Goal: Task Accomplishment & Management: Manage account settings

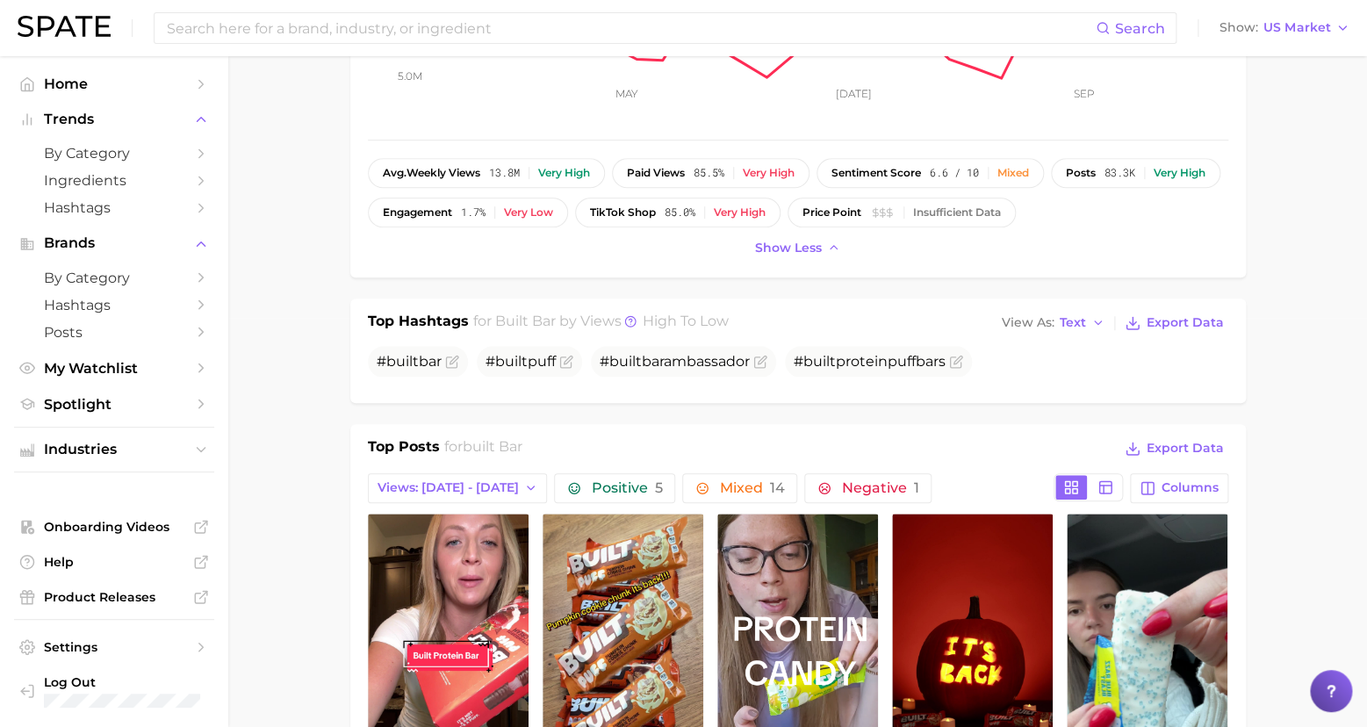
scroll to position [3570, 0]
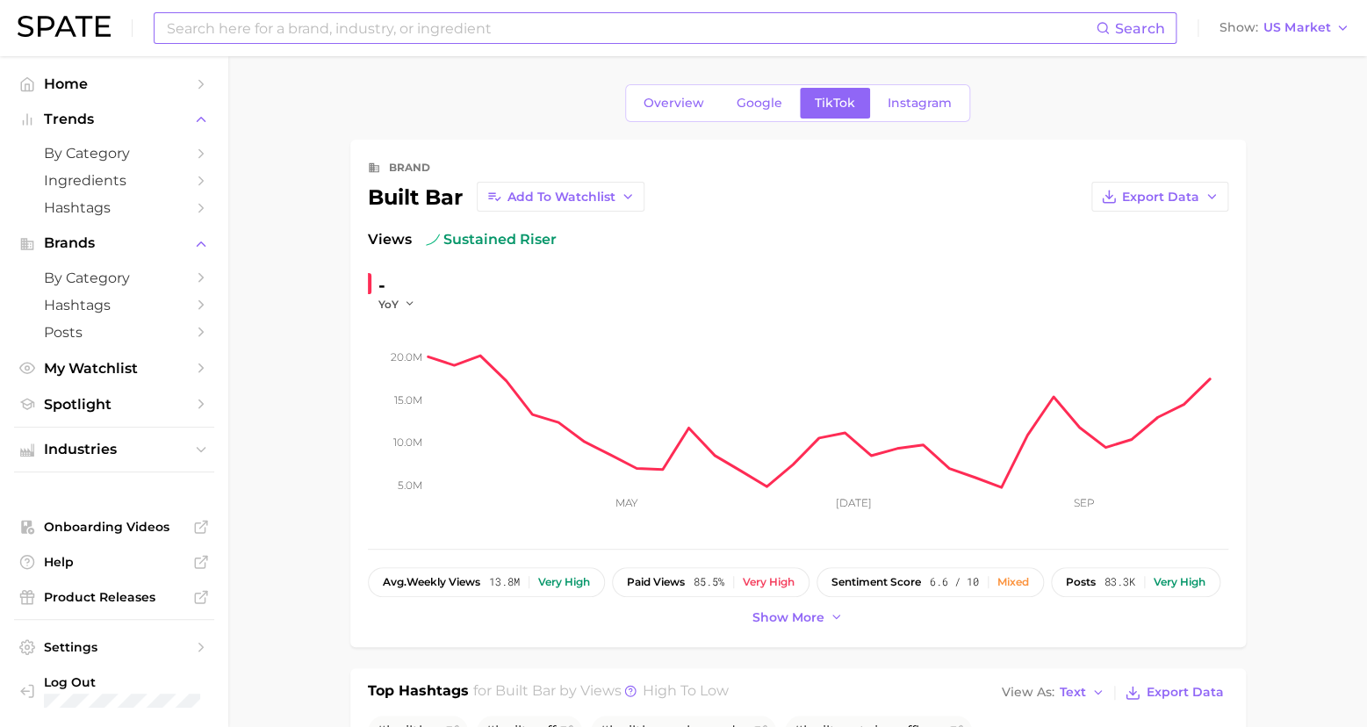
click at [335, 24] on input at bounding box center [630, 28] width 930 height 30
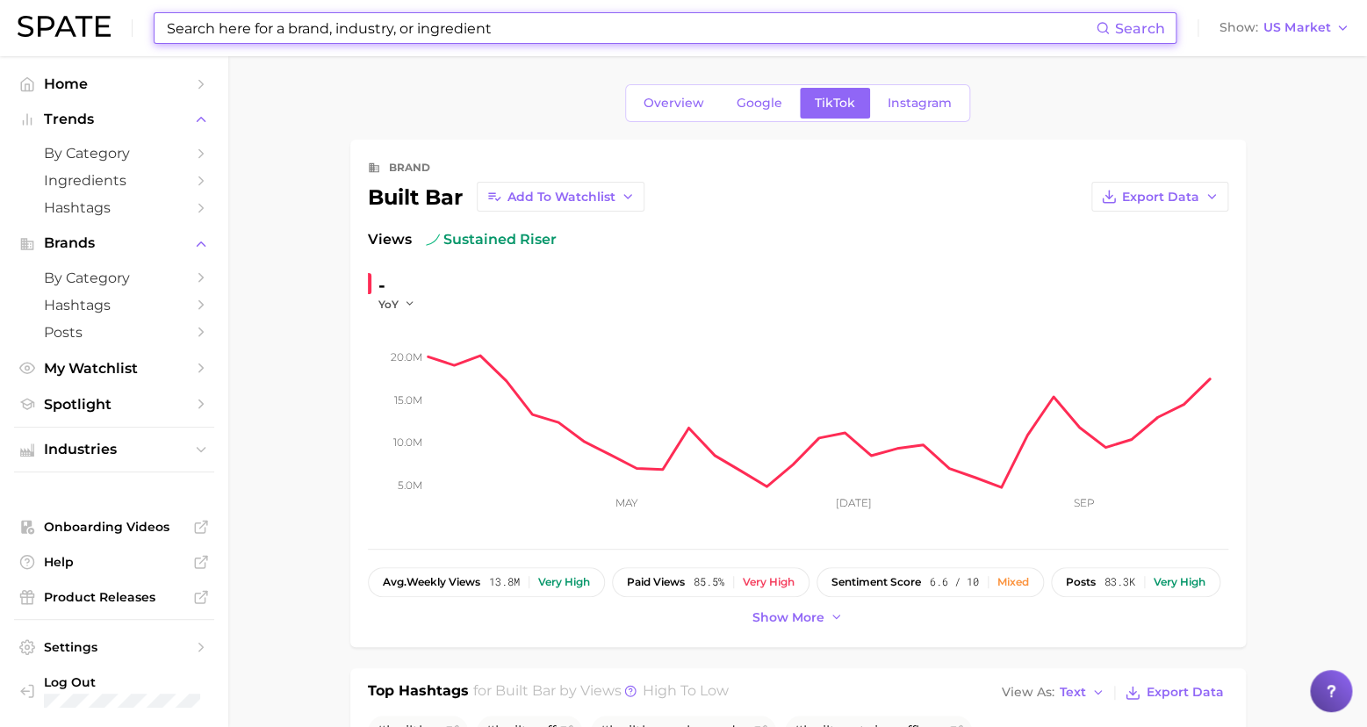
type input "P"
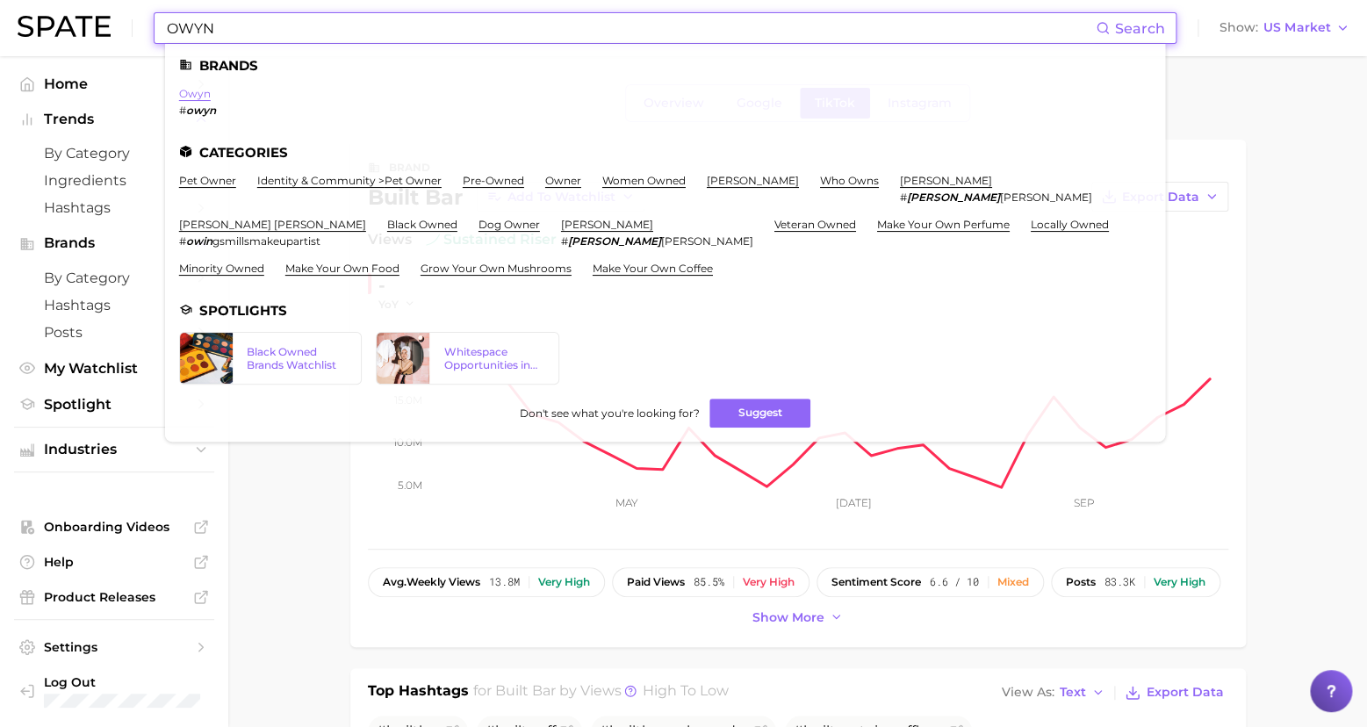
type input "OWYN"
click at [191, 92] on link "owyn" at bounding box center [195, 93] width 32 height 13
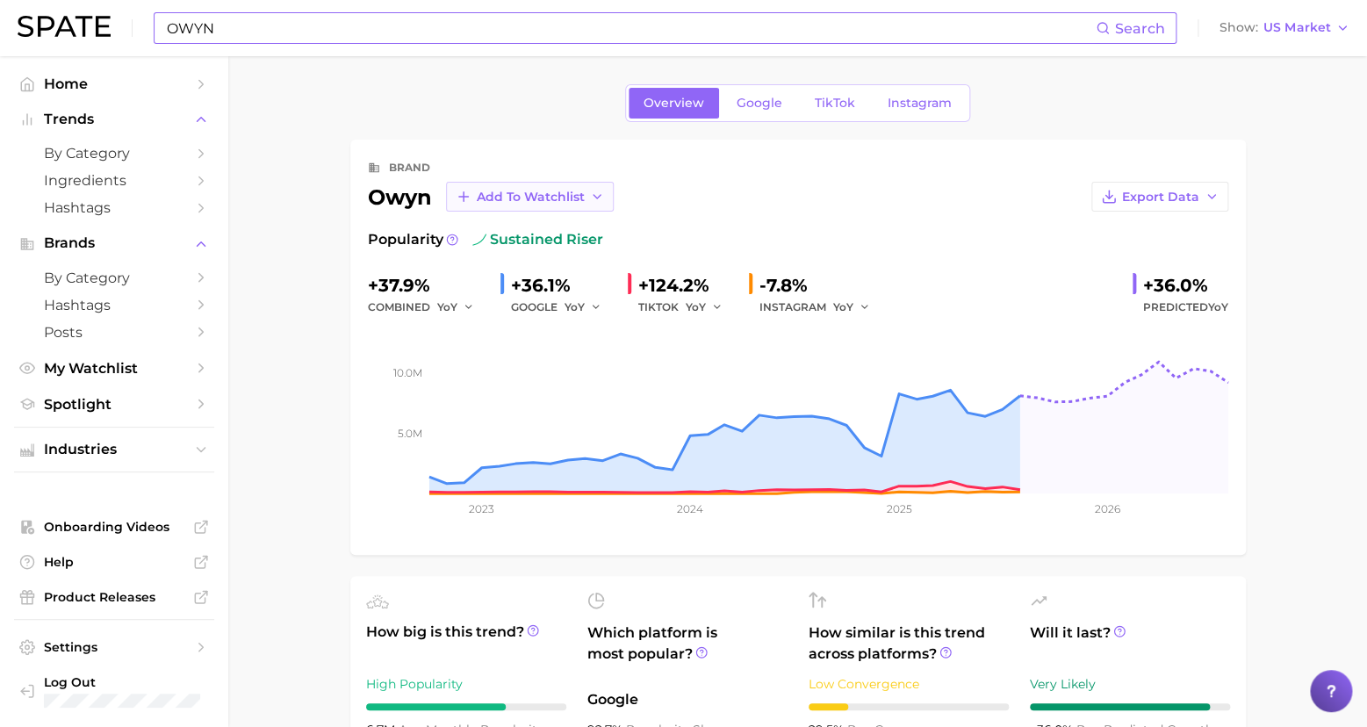
click at [507, 191] on span "Add to Watchlist" at bounding box center [531, 197] width 108 height 15
click at [544, 291] on button "New Watchlist" at bounding box center [542, 293] width 193 height 32
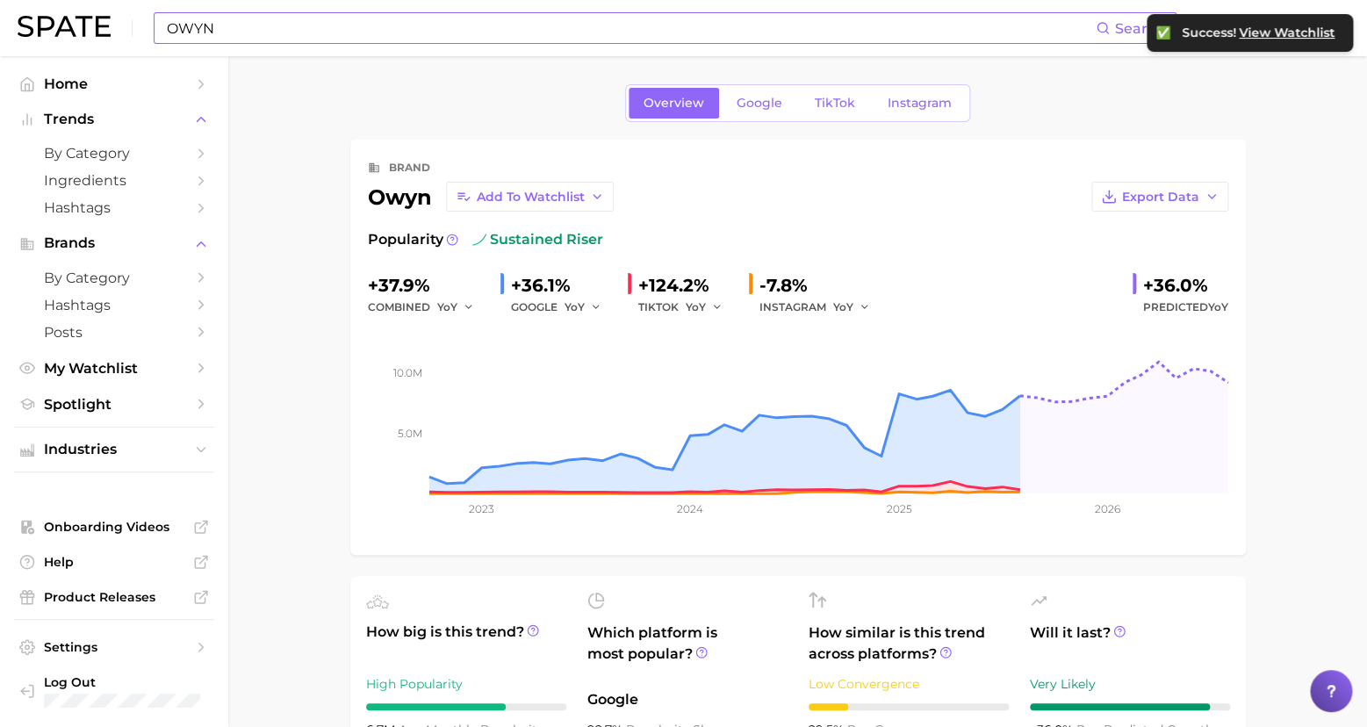
click at [1293, 32] on span "View Watchlist" at bounding box center [1287, 32] width 96 height 15
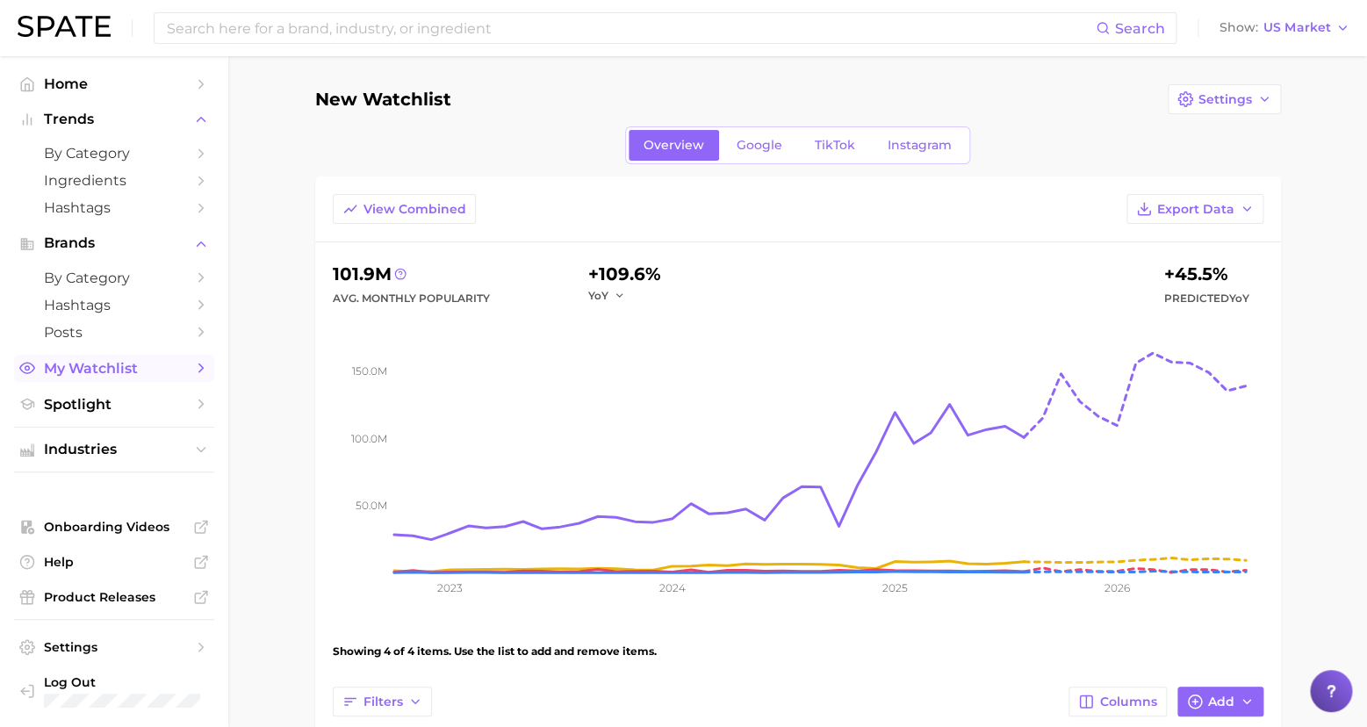
click at [198, 361] on icon "Sidebar" at bounding box center [201, 368] width 16 height 16
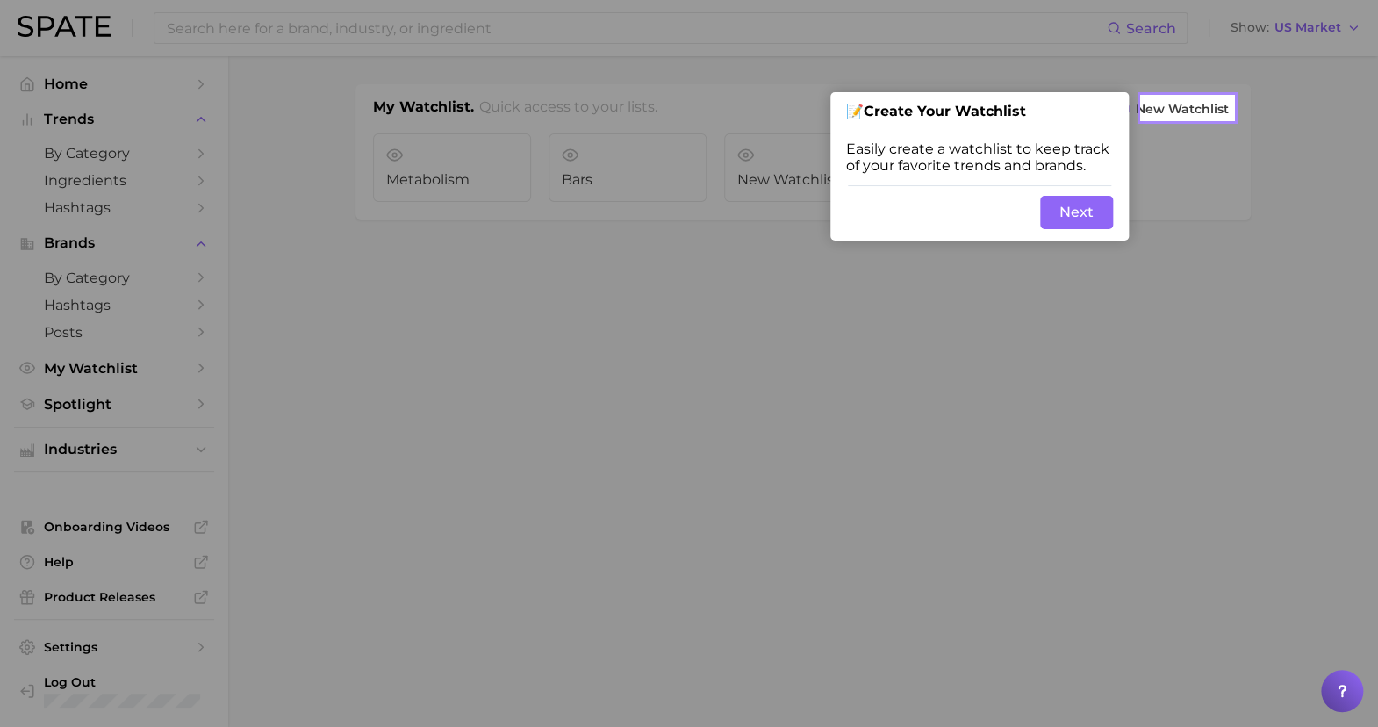
click at [1088, 222] on button "Next" at bounding box center [1076, 212] width 73 height 33
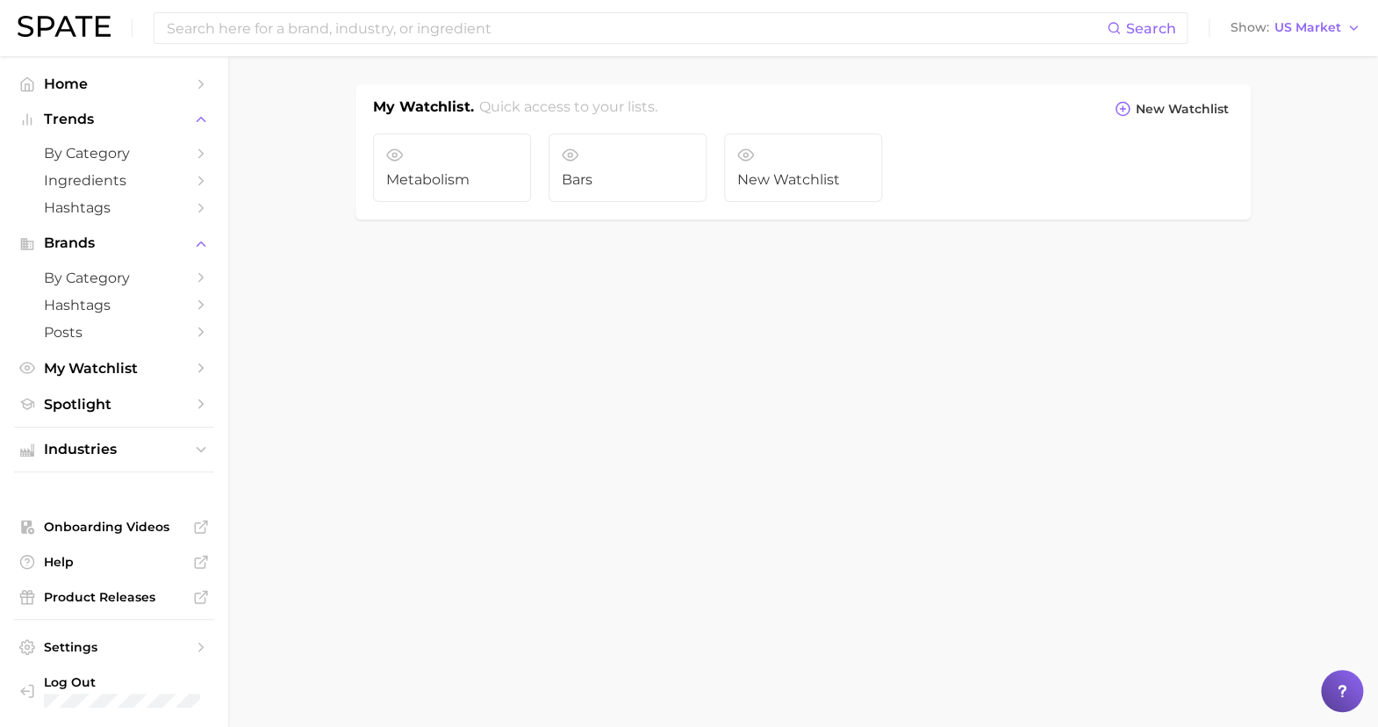
click at [915, 413] on body "Search Show US Market Home Trends by Category Ingredients Hashtags Brands by Ca…" at bounding box center [689, 363] width 1378 height 727
click at [818, 172] on span "New Watchlist" at bounding box center [803, 180] width 132 height 16
click at [1131, 108] on icon at bounding box center [1123, 109] width 16 height 16
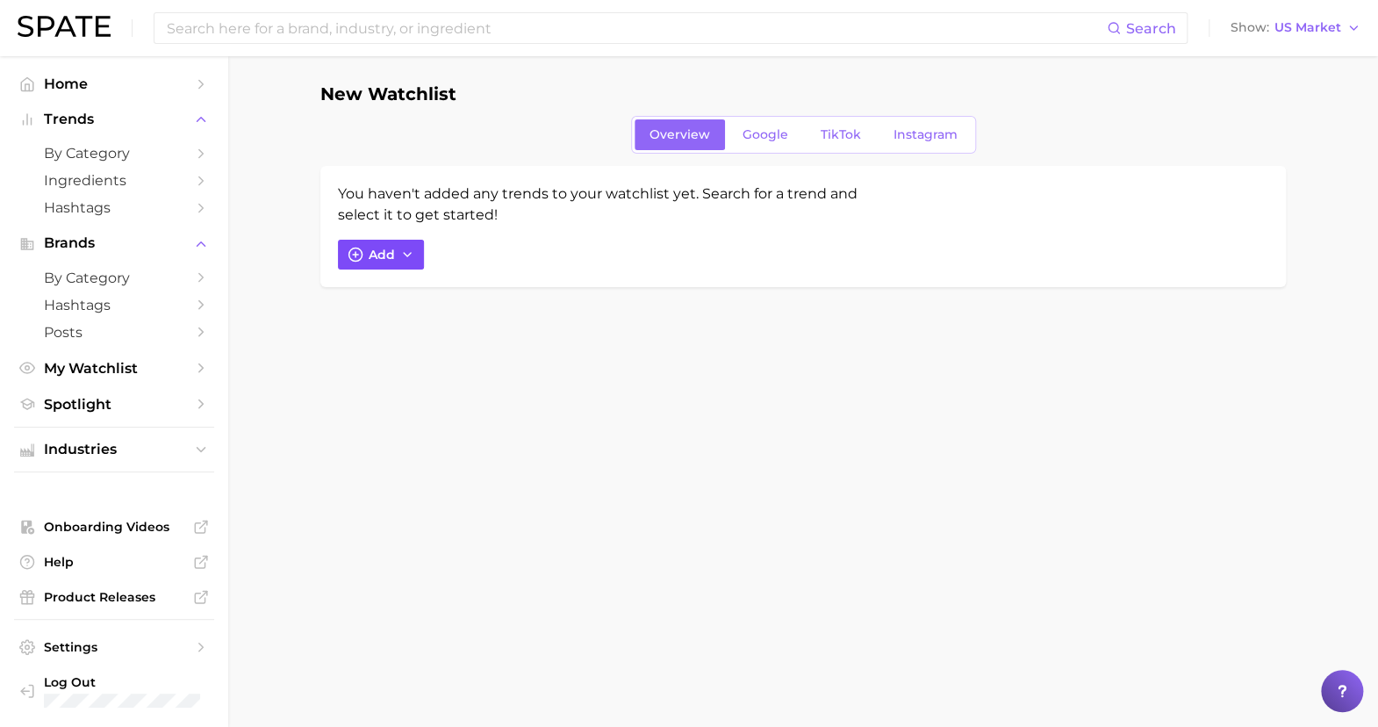
click at [374, 252] on span "Add" at bounding box center [382, 255] width 26 height 15
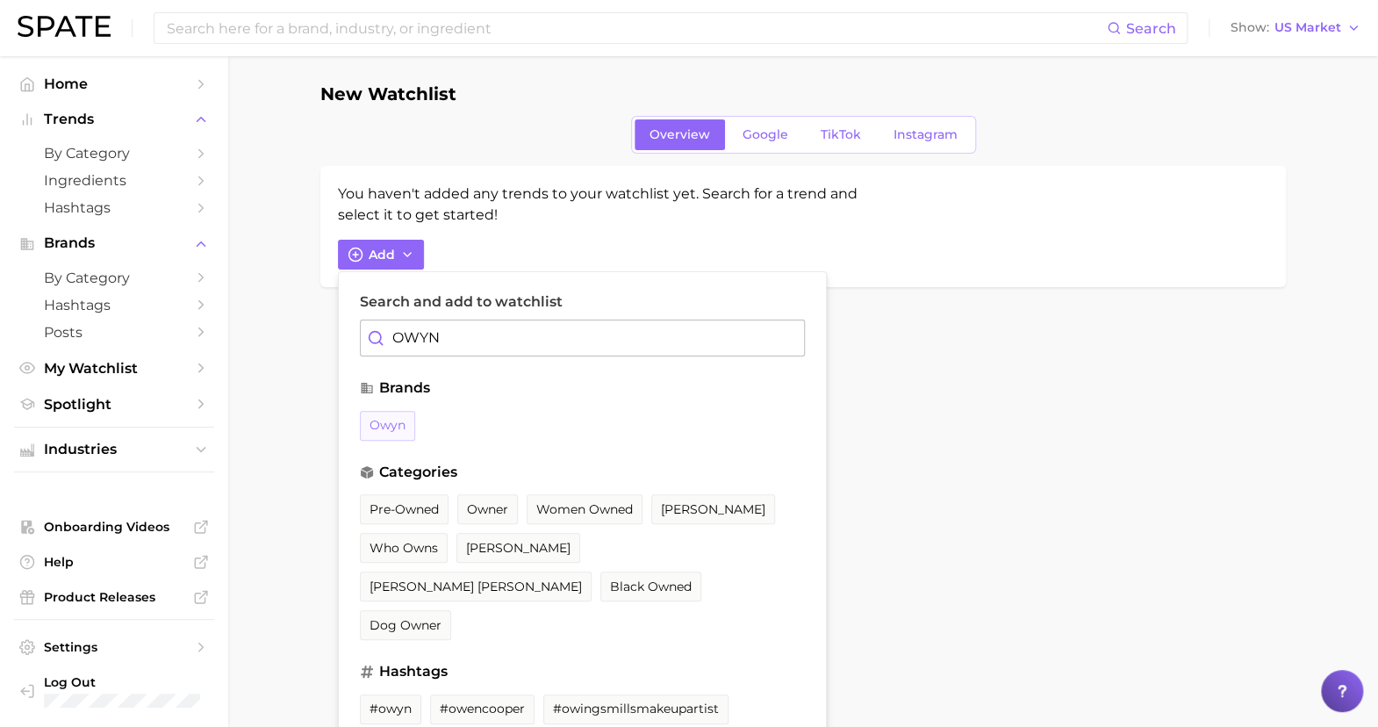
type input "OWYN"
click at [387, 422] on span "owyn" at bounding box center [388, 425] width 36 height 15
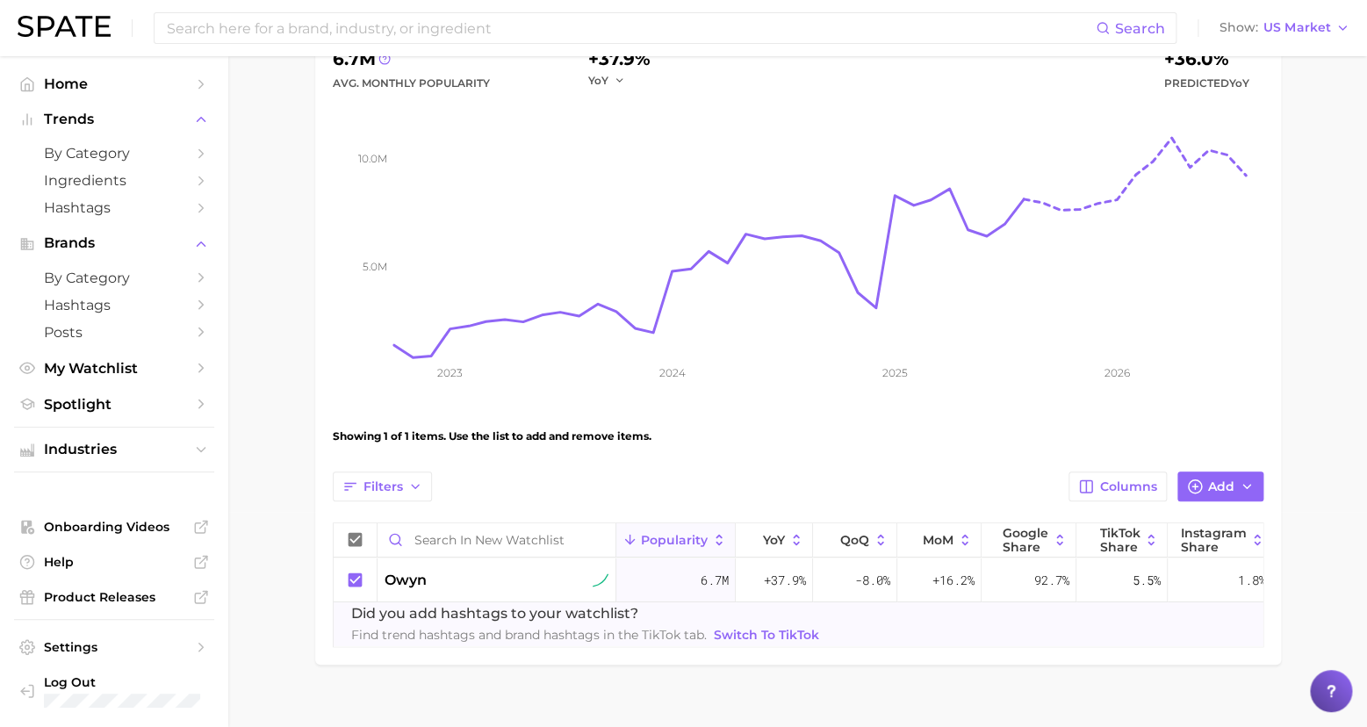
scroll to position [249, 0]
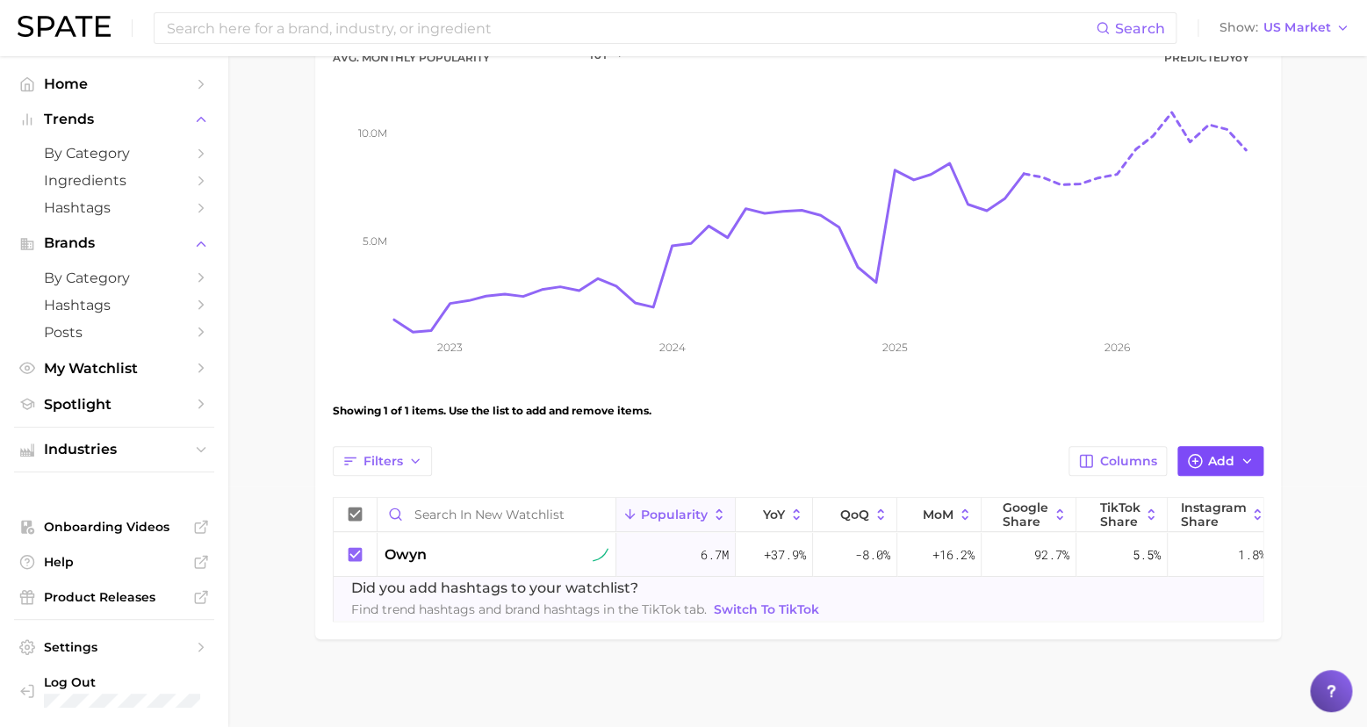
click at [1220, 454] on span "Add" at bounding box center [1221, 461] width 26 height 15
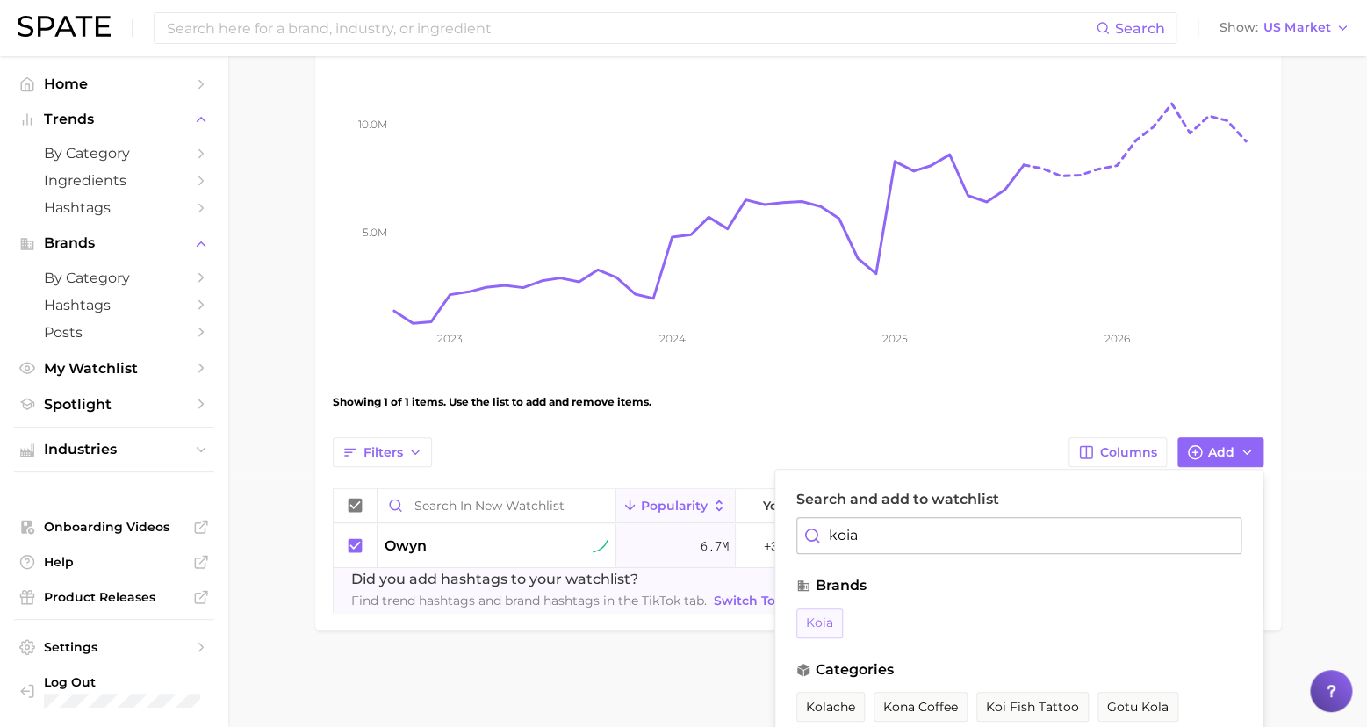
click at [819, 617] on span "koia" at bounding box center [819, 622] width 27 height 15
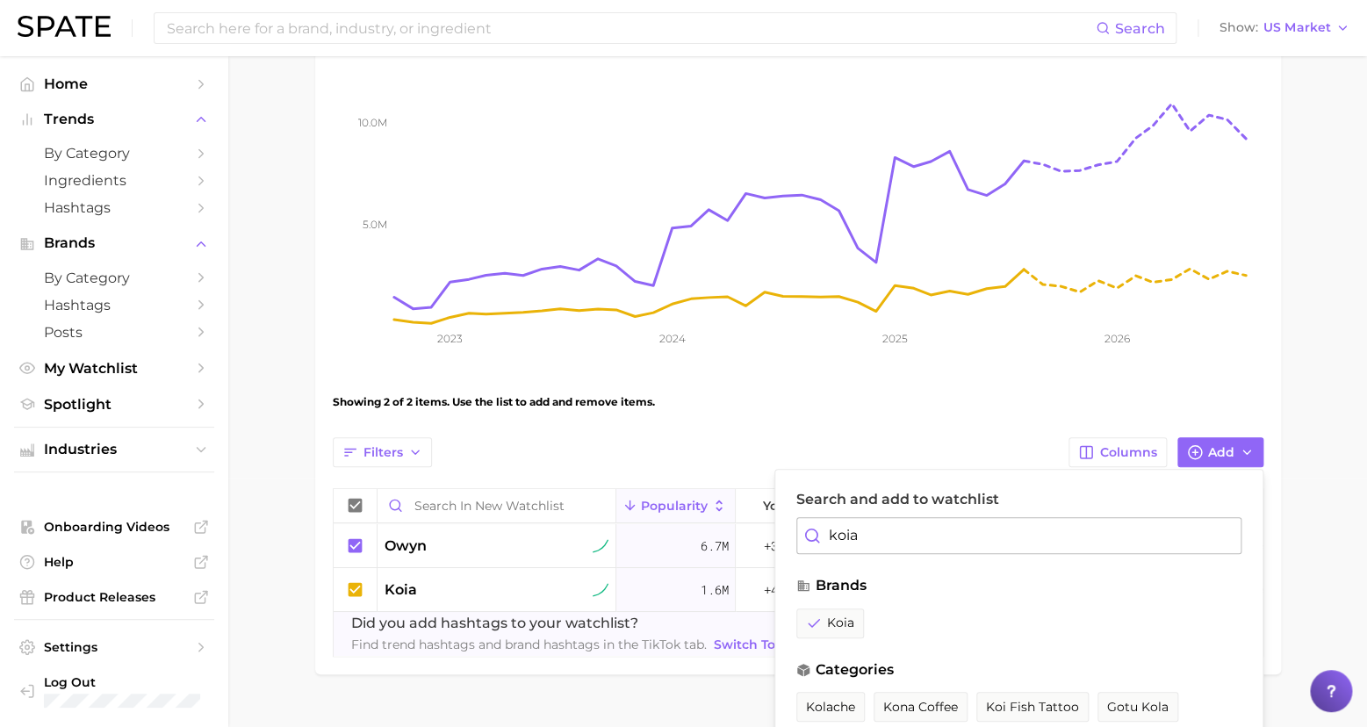
drag, startPoint x: 891, startPoint y: 536, endPoint x: 778, endPoint y: 518, distance: 114.7
click at [778, 518] on div "Search and add to watchlist koia brands koia categories kolache kona coffee koi…" at bounding box center [1018, 726] width 489 height 514
click at [825, 618] on span "[PERSON_NAME]" at bounding box center [858, 622] width 104 height 15
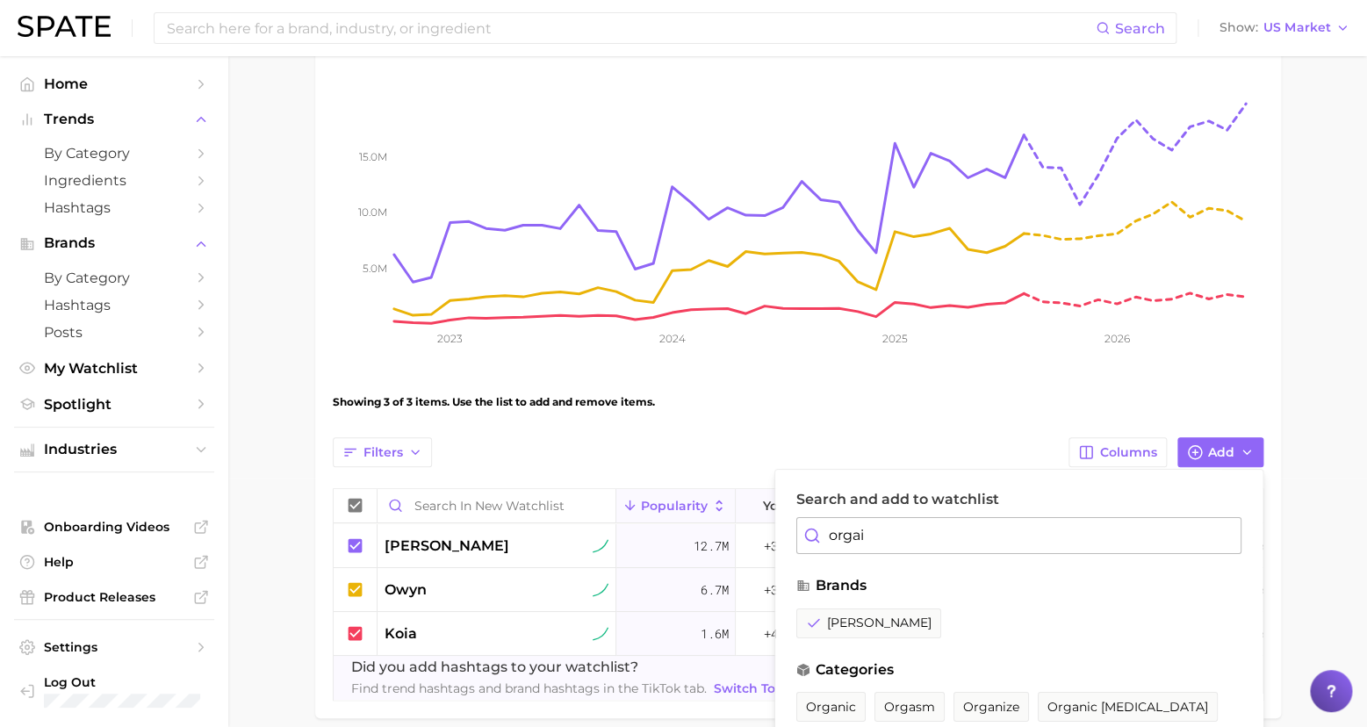
drag, startPoint x: 889, startPoint y: 538, endPoint x: 749, endPoint y: 516, distance: 142.1
click at [750, 516] on div "Filters Columns Add Search and add to watchlist orgai brands [PERSON_NAME] cate…" at bounding box center [798, 568] width 930 height 263
click at [846, 621] on span "ripple foods" at bounding box center [846, 622] width 80 height 15
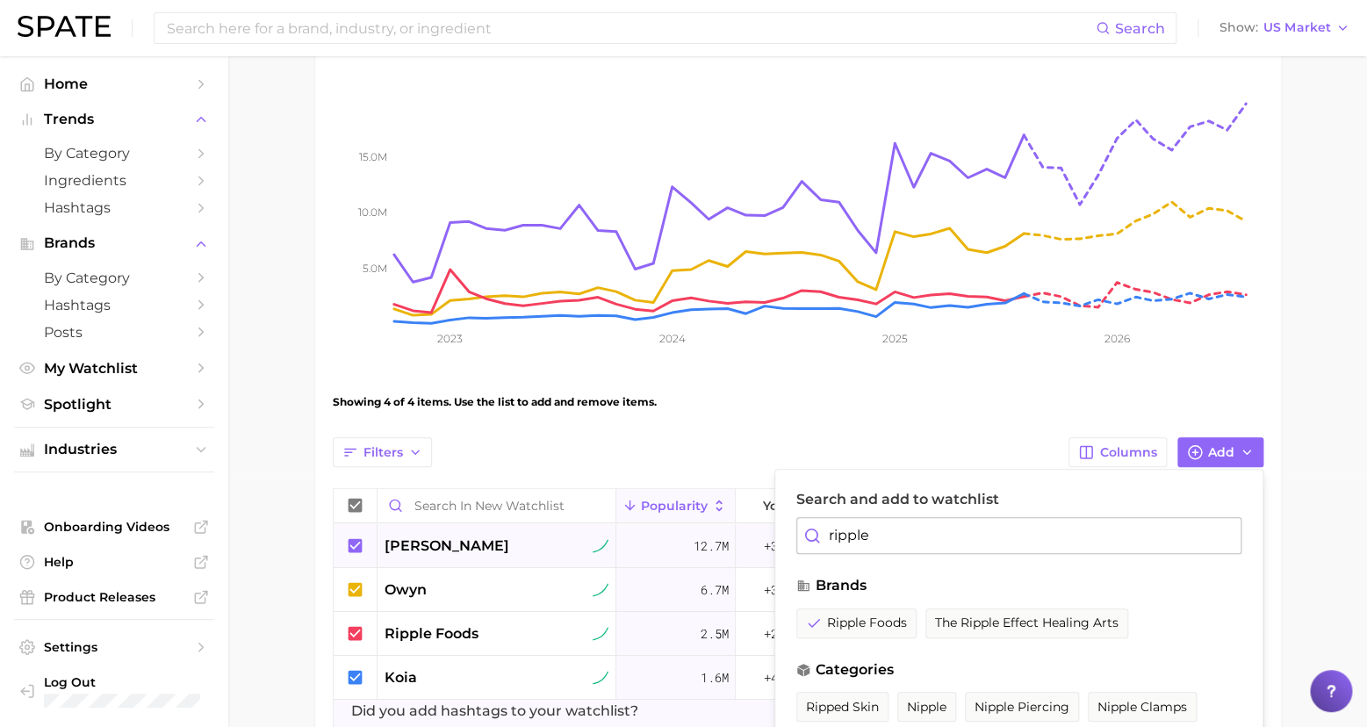
drag, startPoint x: 890, startPoint y: 530, endPoint x: 758, endPoint y: 523, distance: 131.9
click at [758, 523] on div "Filters Columns Add Search and add to watchlist ripple brands ripple foods the …" at bounding box center [798, 590] width 930 height 307
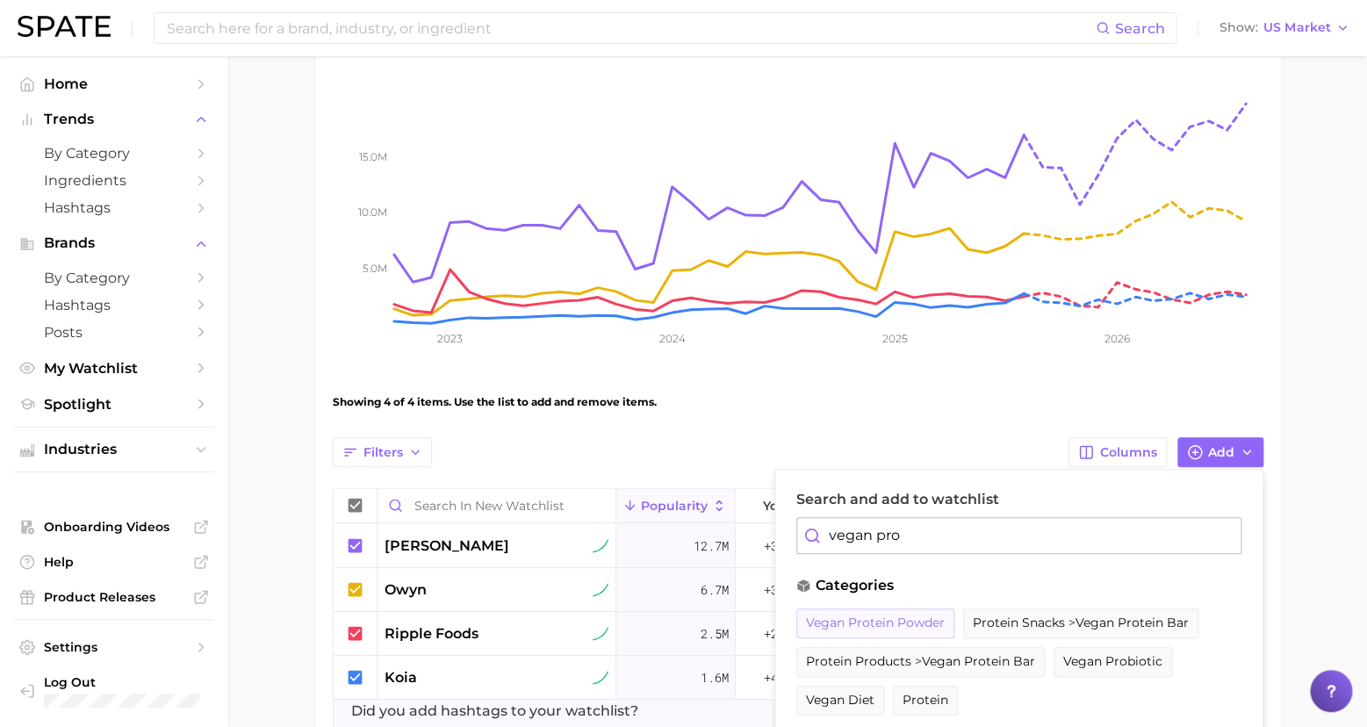
type input "vegan pro"
click at [910, 620] on span "vegan protein powder" at bounding box center [875, 622] width 139 height 15
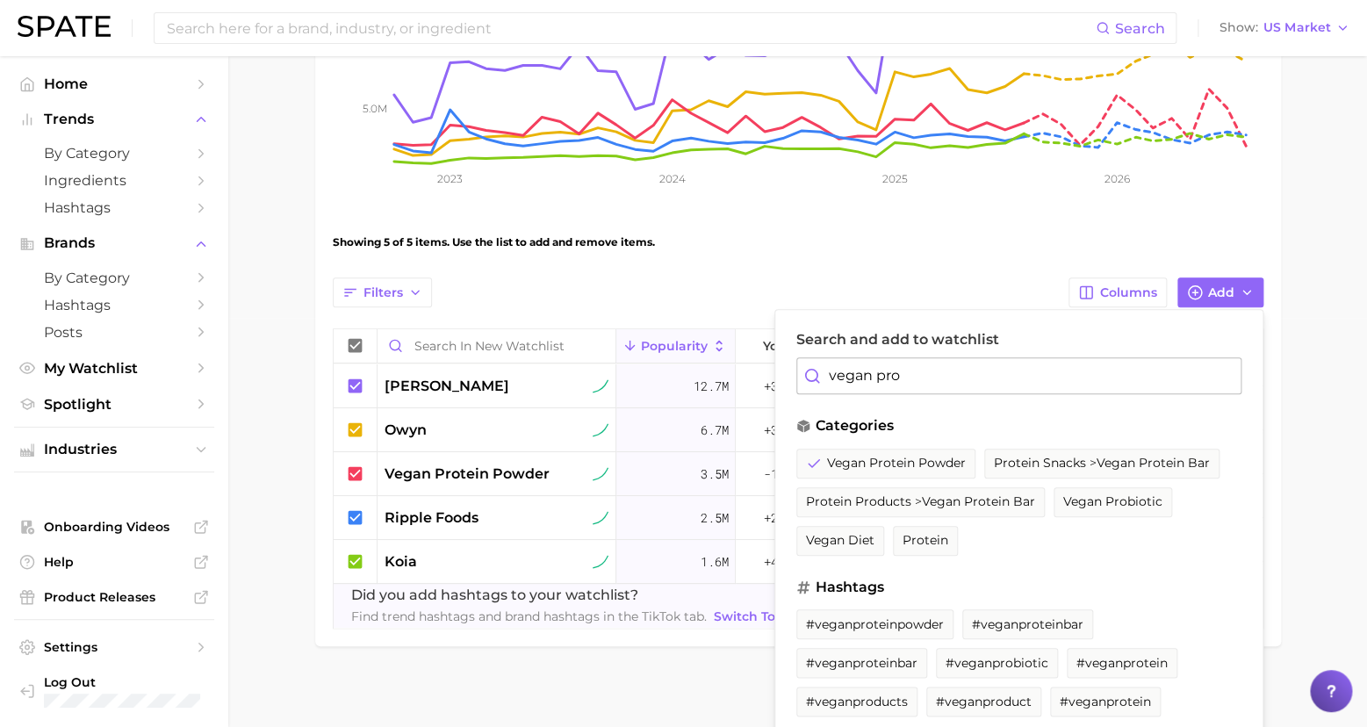
scroll to position [425, 0]
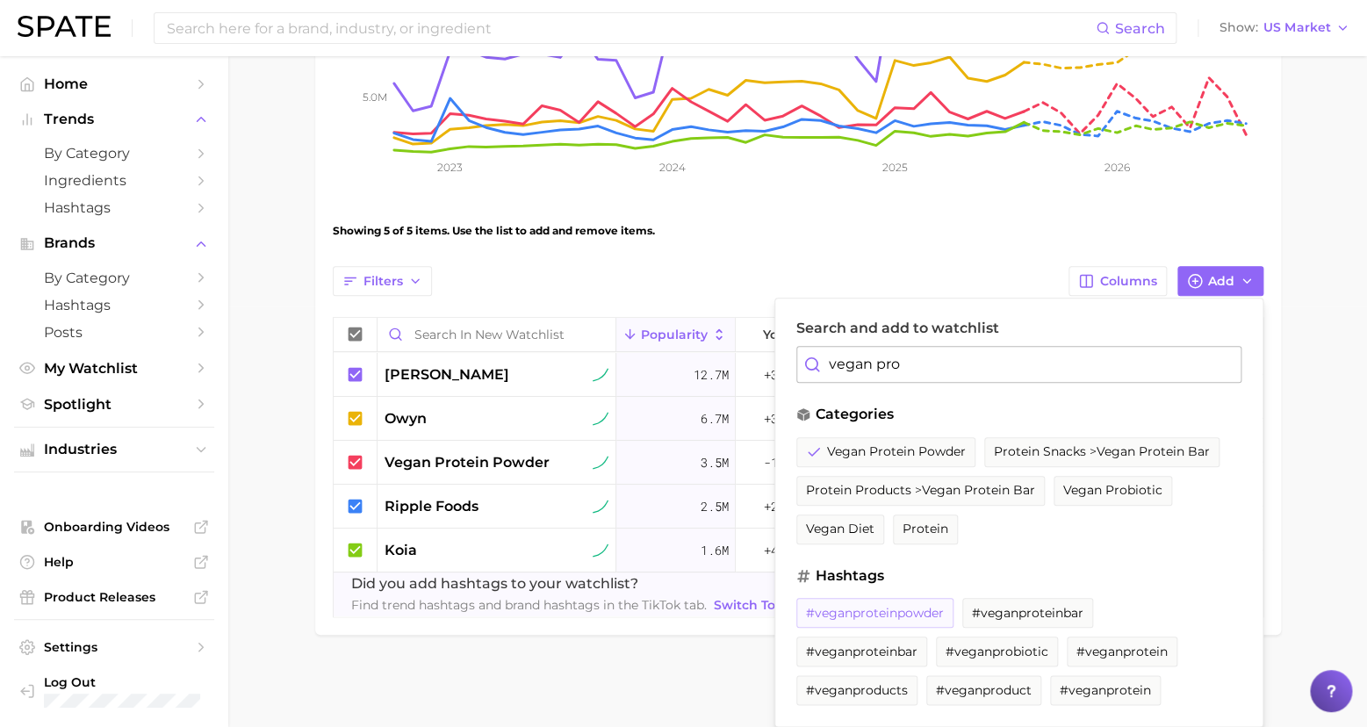
click at [915, 606] on span "#veganproteinpowder" at bounding box center [875, 613] width 138 height 15
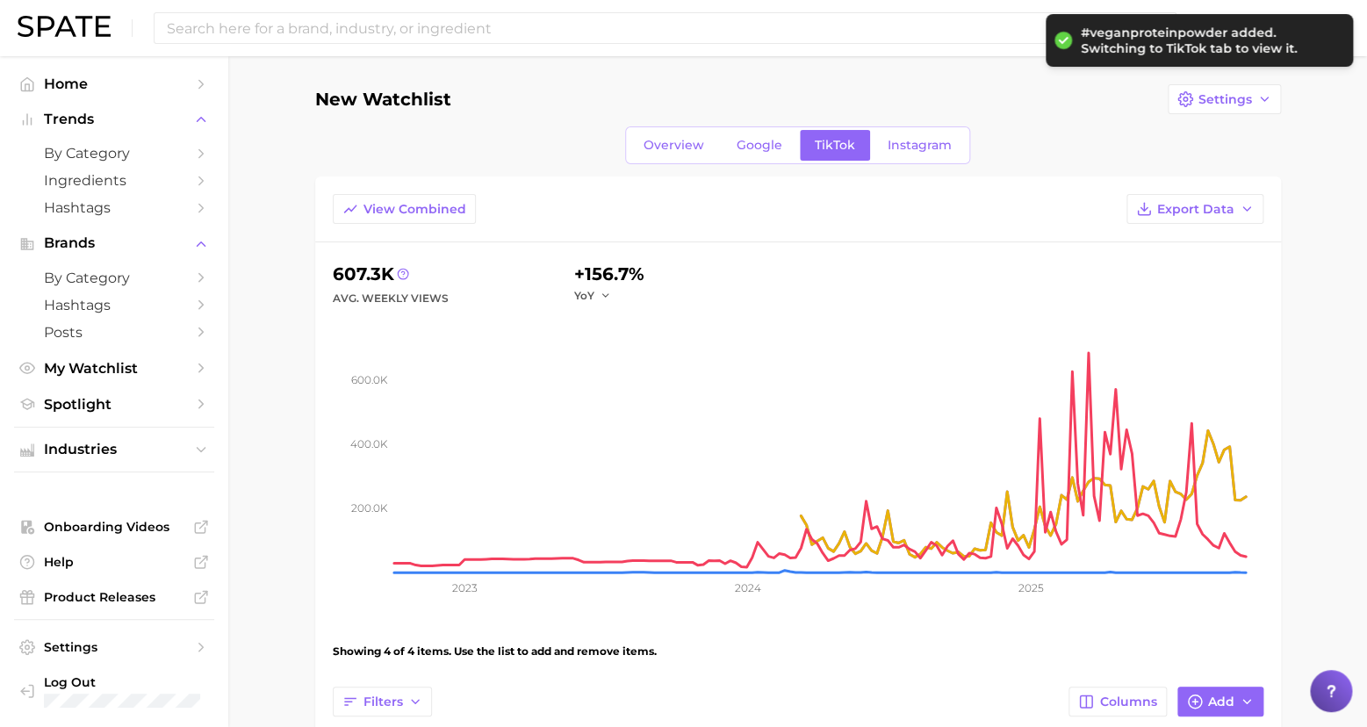
click at [1312, 456] on main "New Watchlist Settings Overview Google TikTok Instagram View Combined Export Da…" at bounding box center [797, 599] width 1138 height 1087
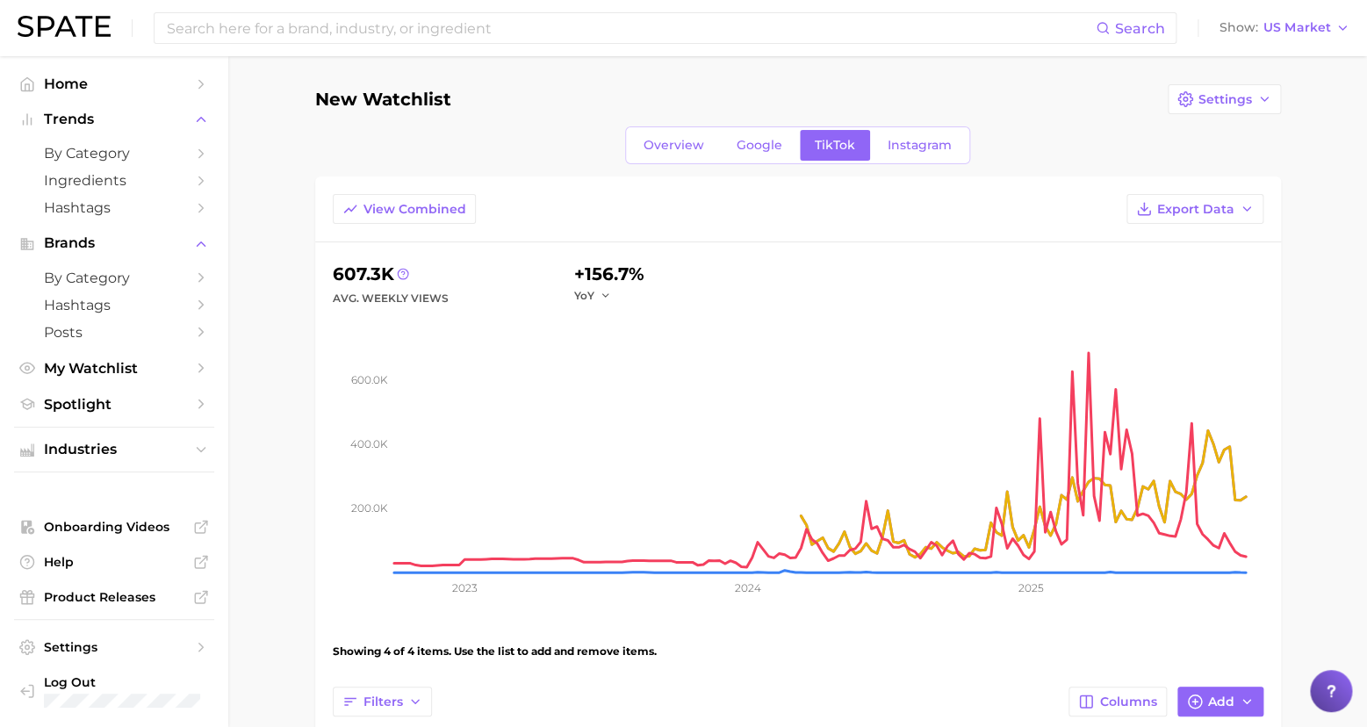
click at [382, 97] on h1 "New Watchlist" at bounding box center [383, 99] width 136 height 19
click at [205, 363] on icon "Sidebar" at bounding box center [201, 368] width 16 height 16
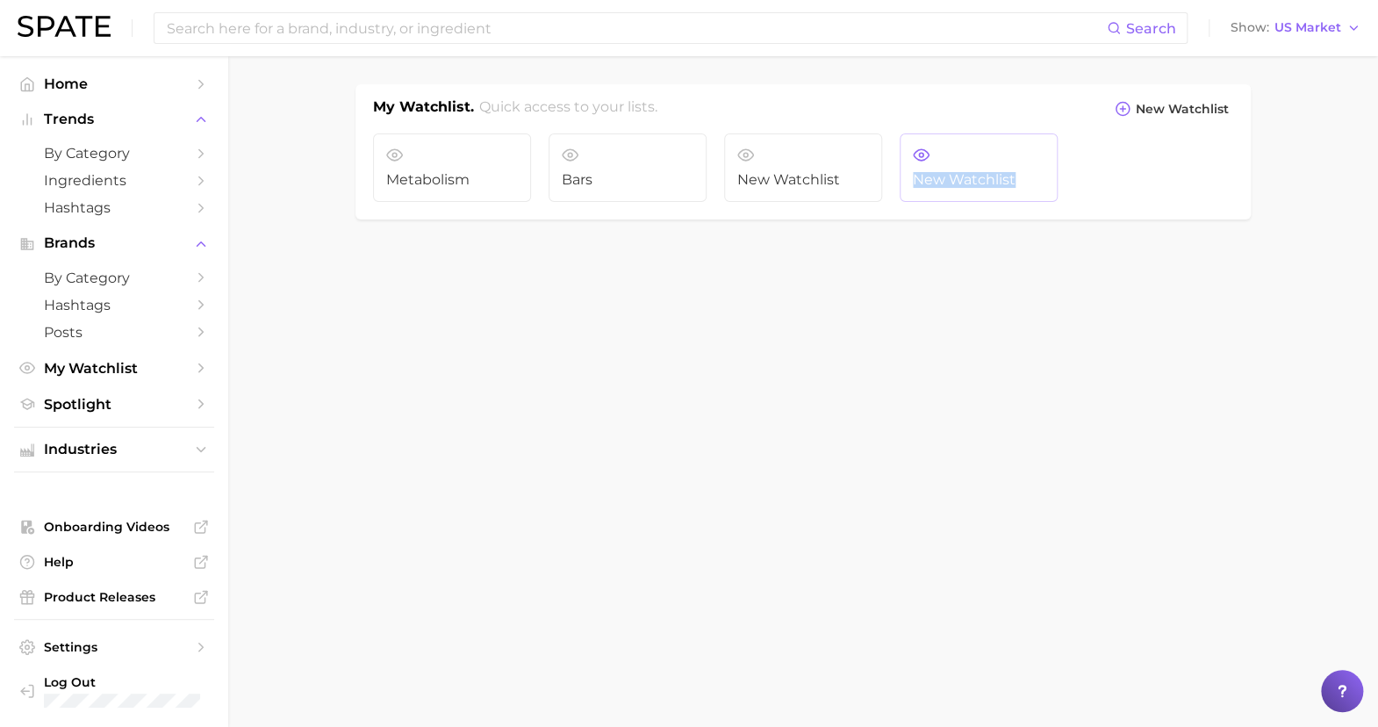
click at [1007, 141] on link "New Watchlist" at bounding box center [979, 167] width 158 height 68
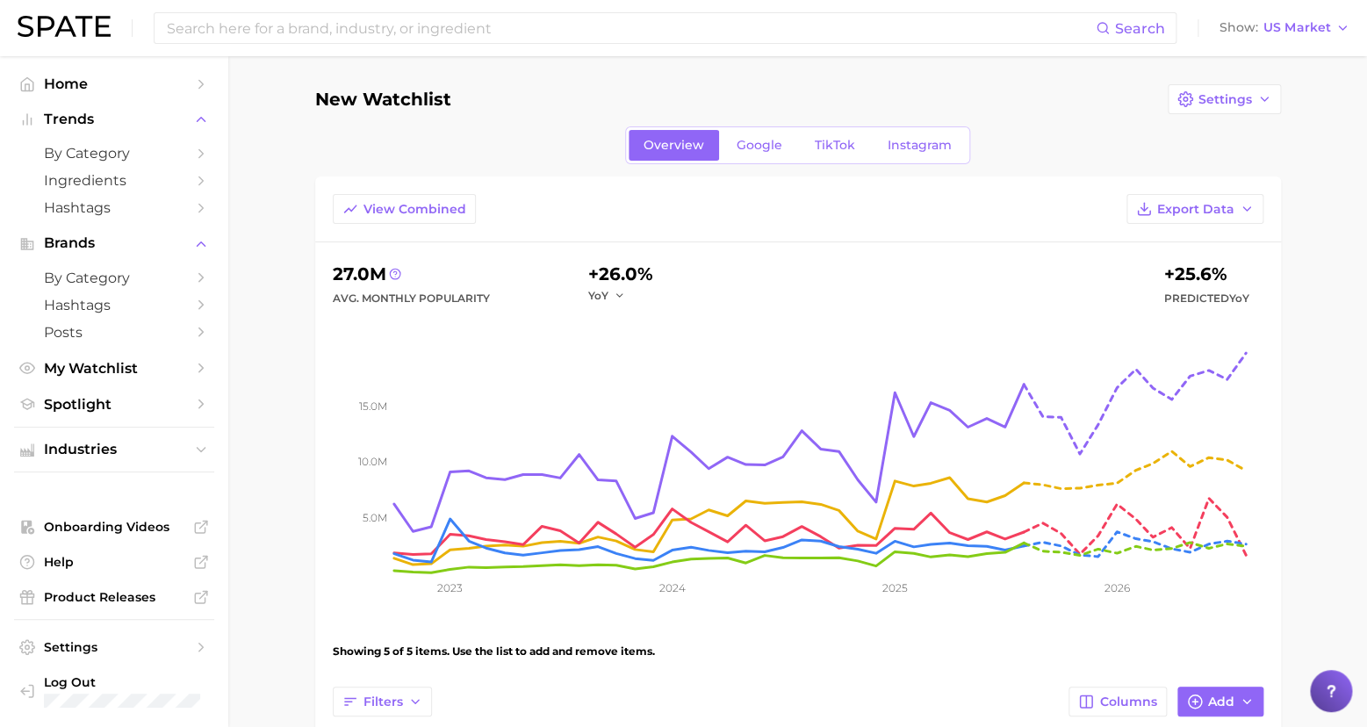
click at [389, 91] on h1 "New Watchlist" at bounding box center [383, 99] width 136 height 19
click at [1221, 96] on span "Settings" at bounding box center [1225, 99] width 54 height 15
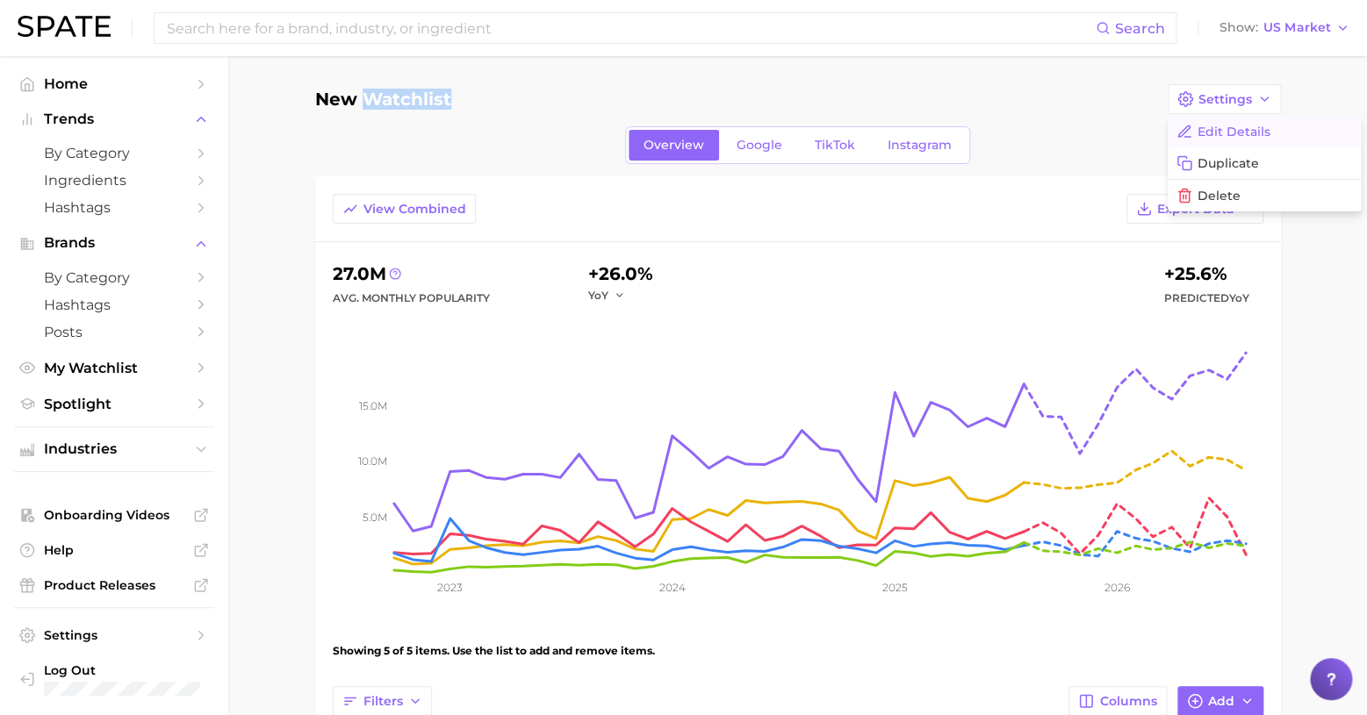
click at [1228, 127] on span "Edit Details" at bounding box center [1233, 132] width 73 height 15
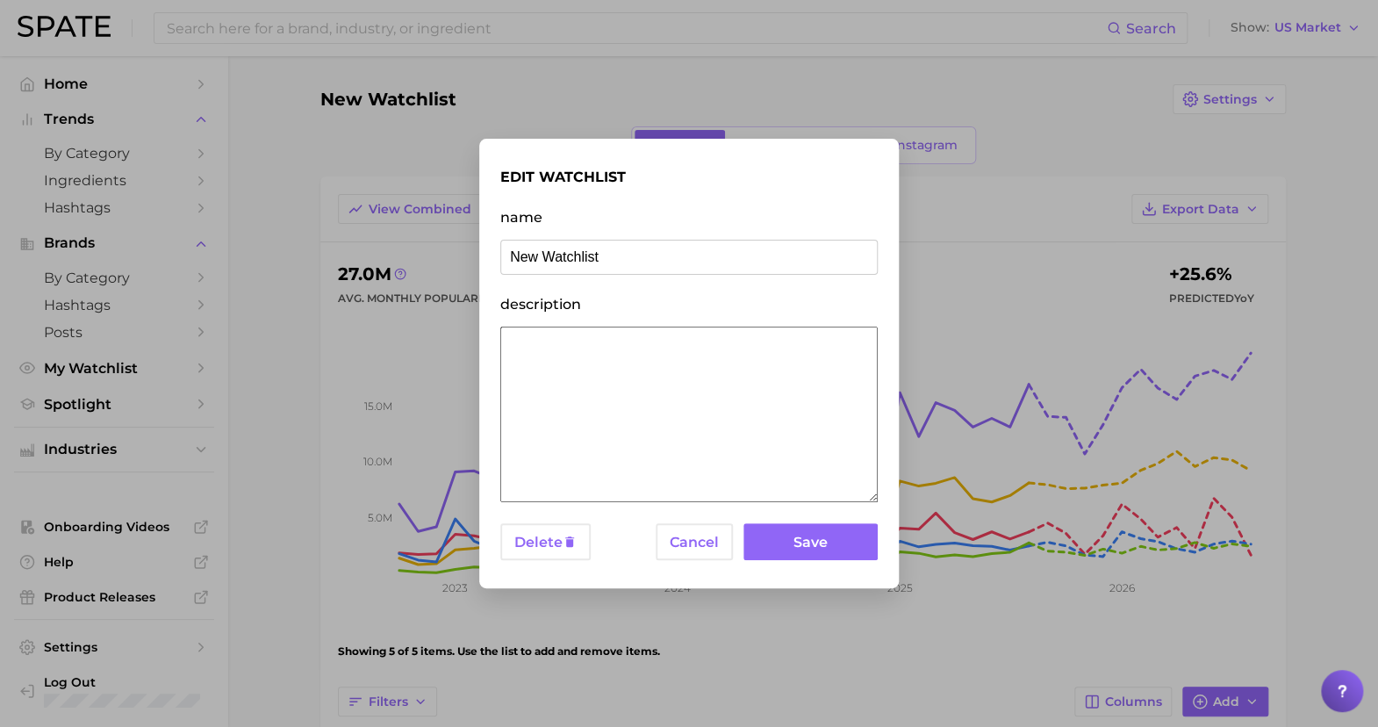
drag, startPoint x: 634, startPoint y: 257, endPoint x: 339, endPoint y: 210, distance: 298.7
click at [339, 210] on div "edit watchlist name New Watchlist description Delete Cancel Save" at bounding box center [689, 363] width 1378 height 727
type input "OWYN and Plant Based"
click at [830, 544] on button "Save" at bounding box center [810, 542] width 134 height 38
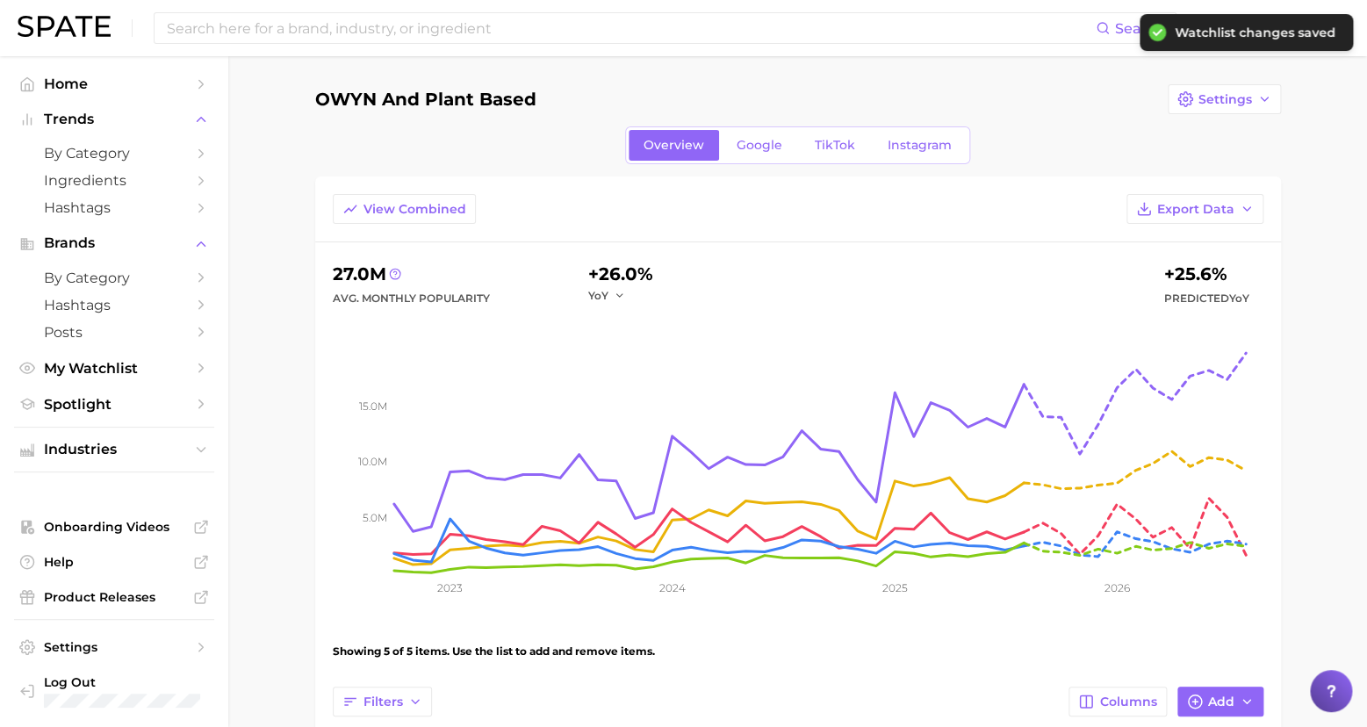
click at [1315, 391] on main "OWYN and Plant Based Settings Overview Google TikTok Instagram View Combined Ex…" at bounding box center [797, 599] width 1138 height 1087
click at [1202, 80] on main "OWYN and Plant Based Settings Overview Google TikTok Instagram View Combined Ex…" at bounding box center [797, 599] width 1138 height 1087
click at [1211, 90] on button "Settings" at bounding box center [1223, 99] width 113 height 30
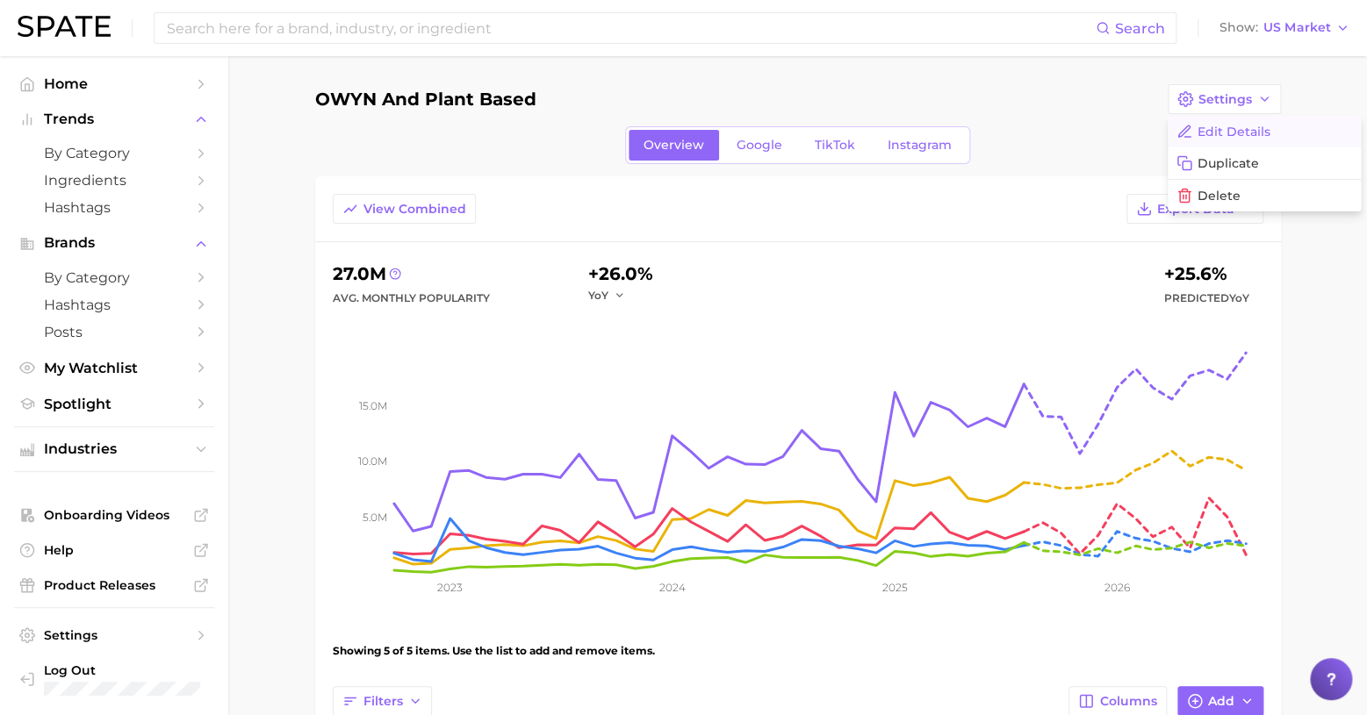
scroll to position [0, 3]
click at [1223, 131] on span "Edit Details" at bounding box center [1233, 132] width 73 height 15
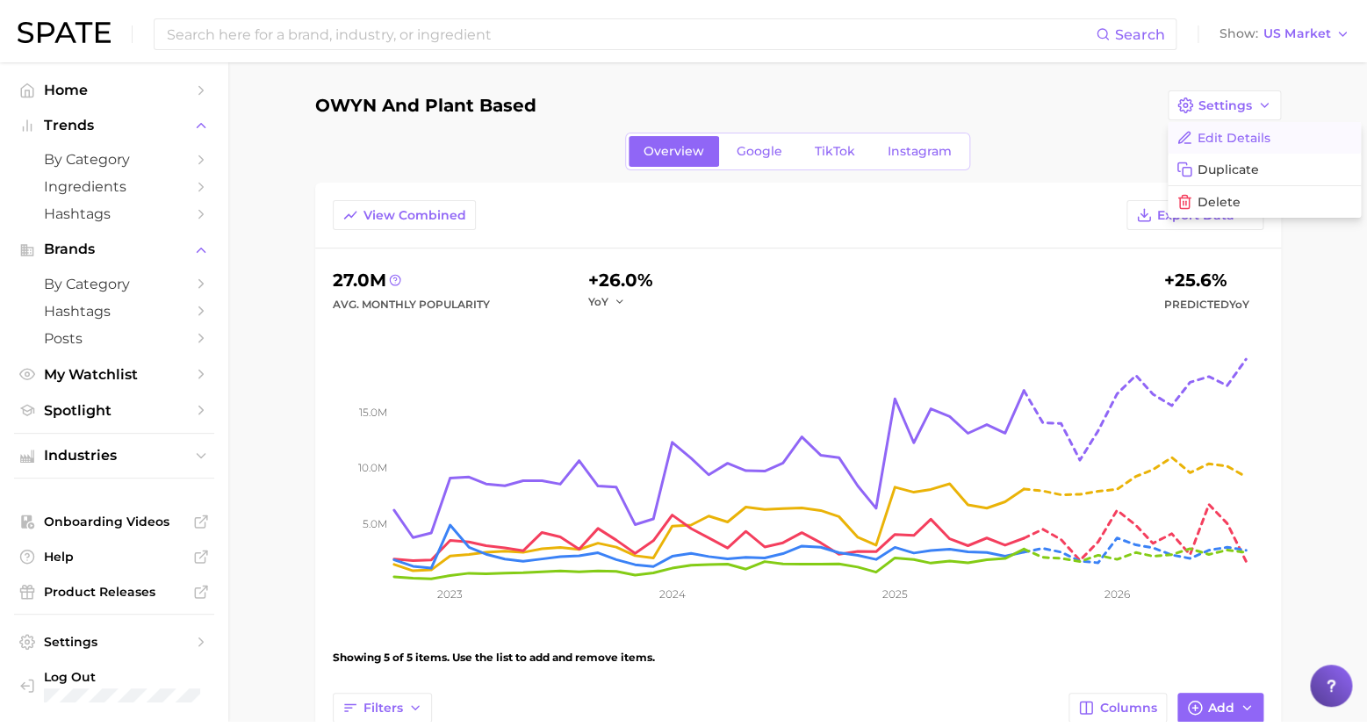
scroll to position [0, 0]
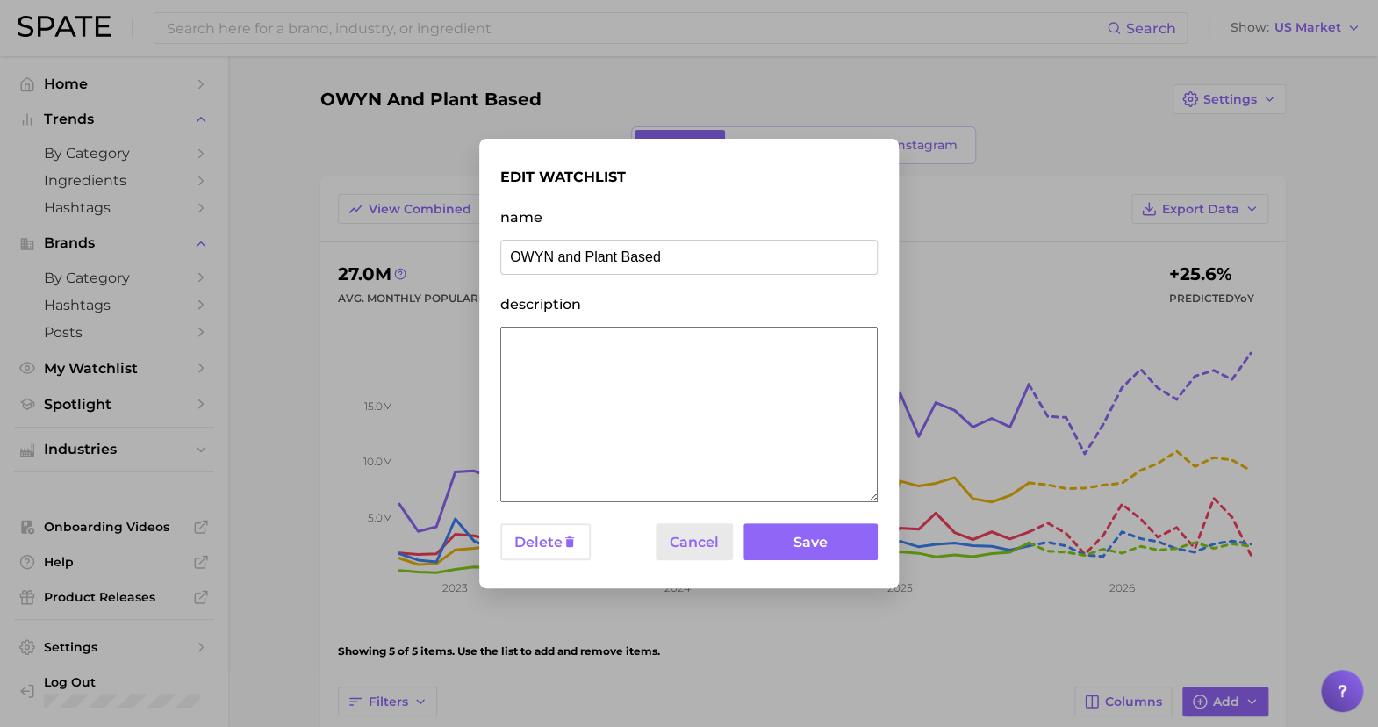
click at [703, 538] on button "Cancel" at bounding box center [694, 542] width 77 height 38
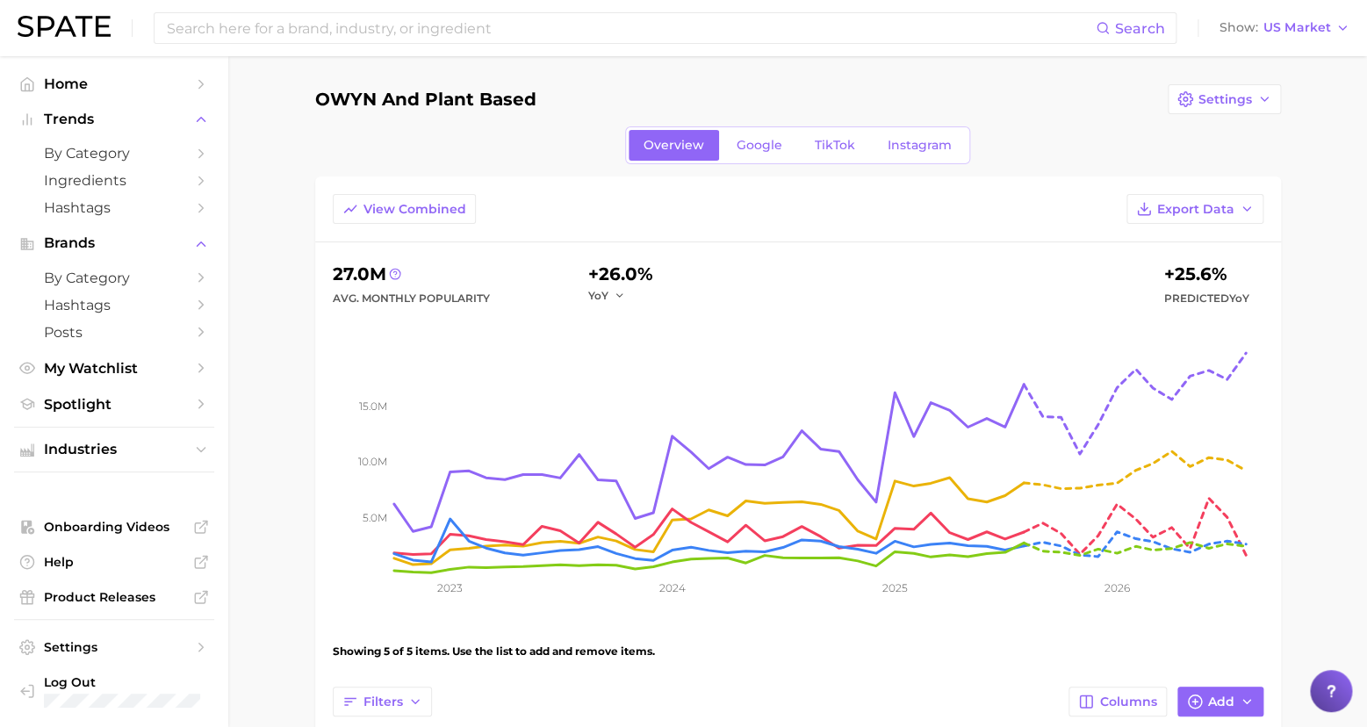
click at [1306, 356] on main "OWYN and Plant Based Settings Overview Google TikTok Instagram View Combined Ex…" at bounding box center [797, 599] width 1138 height 1087
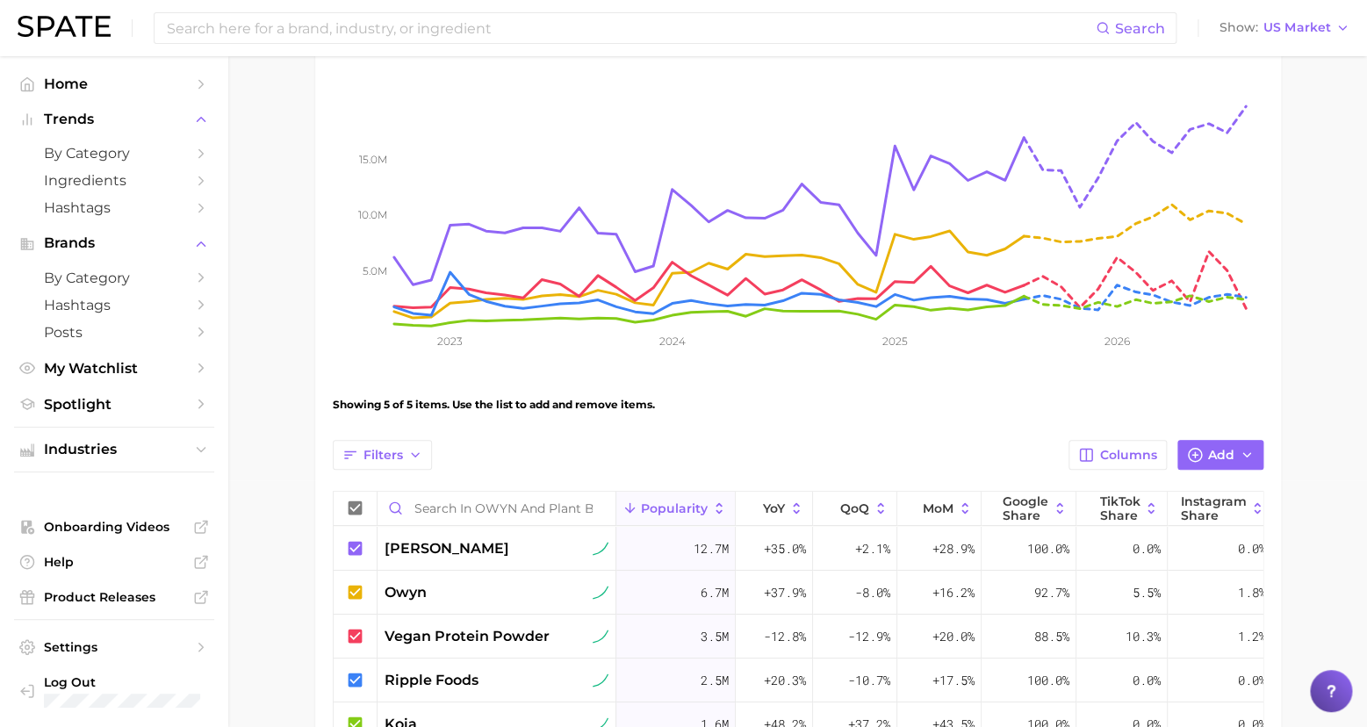
scroll to position [381, 0]
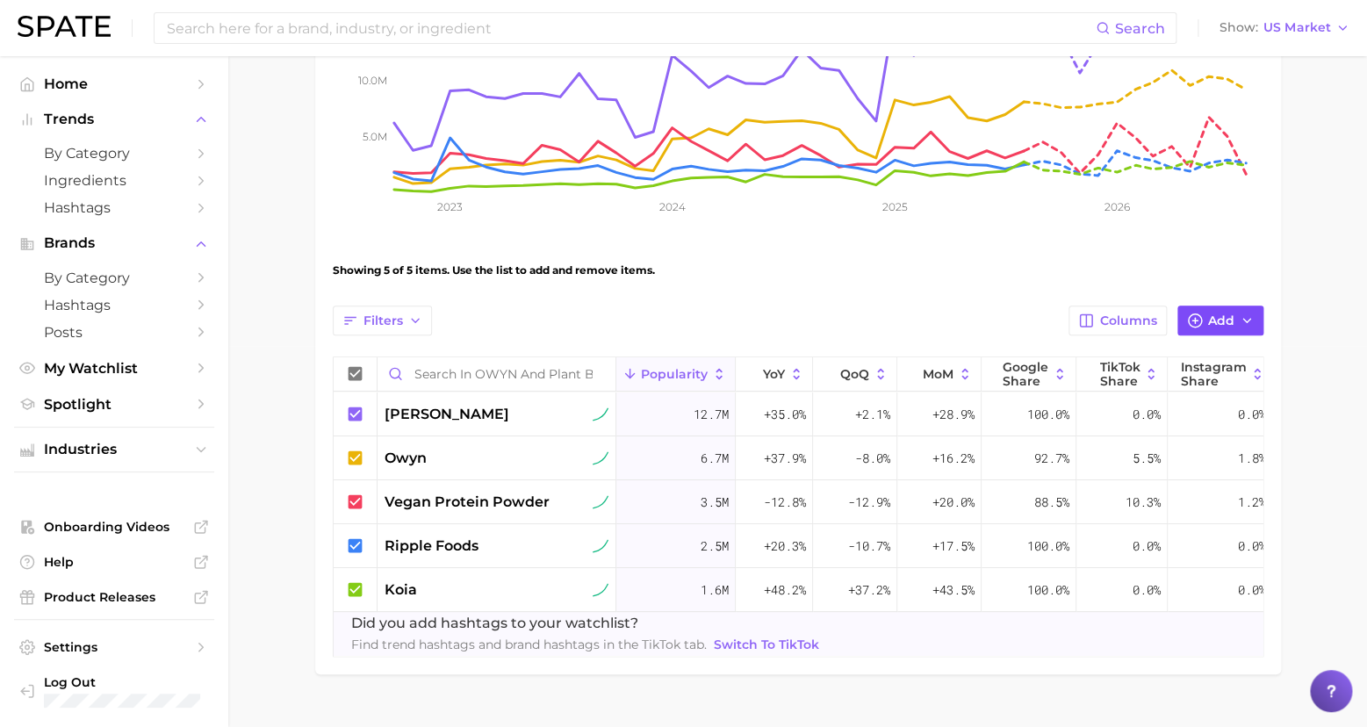
click at [1220, 321] on span "Add" at bounding box center [1221, 320] width 26 height 15
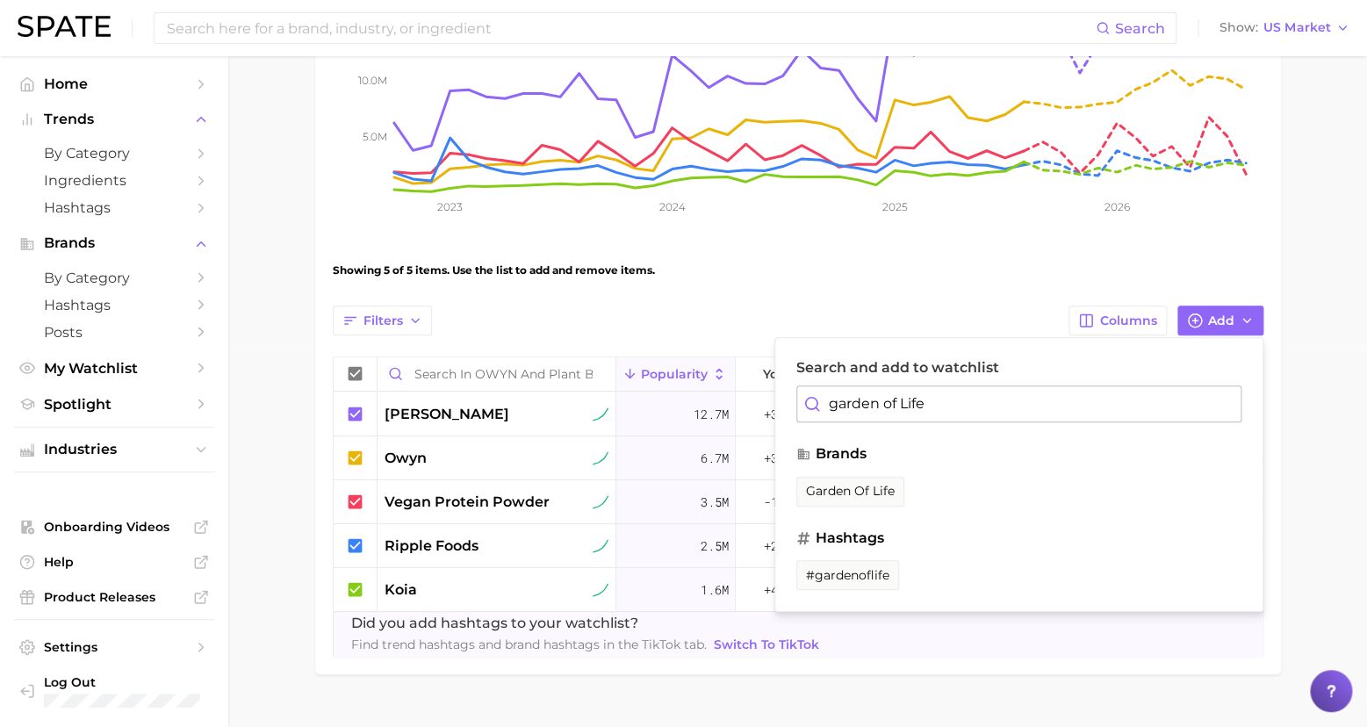
drag, startPoint x: 926, startPoint y: 401, endPoint x: 818, endPoint y: 389, distance: 108.7
click at [818, 389] on input "garden of Life" at bounding box center [1018, 403] width 445 height 37
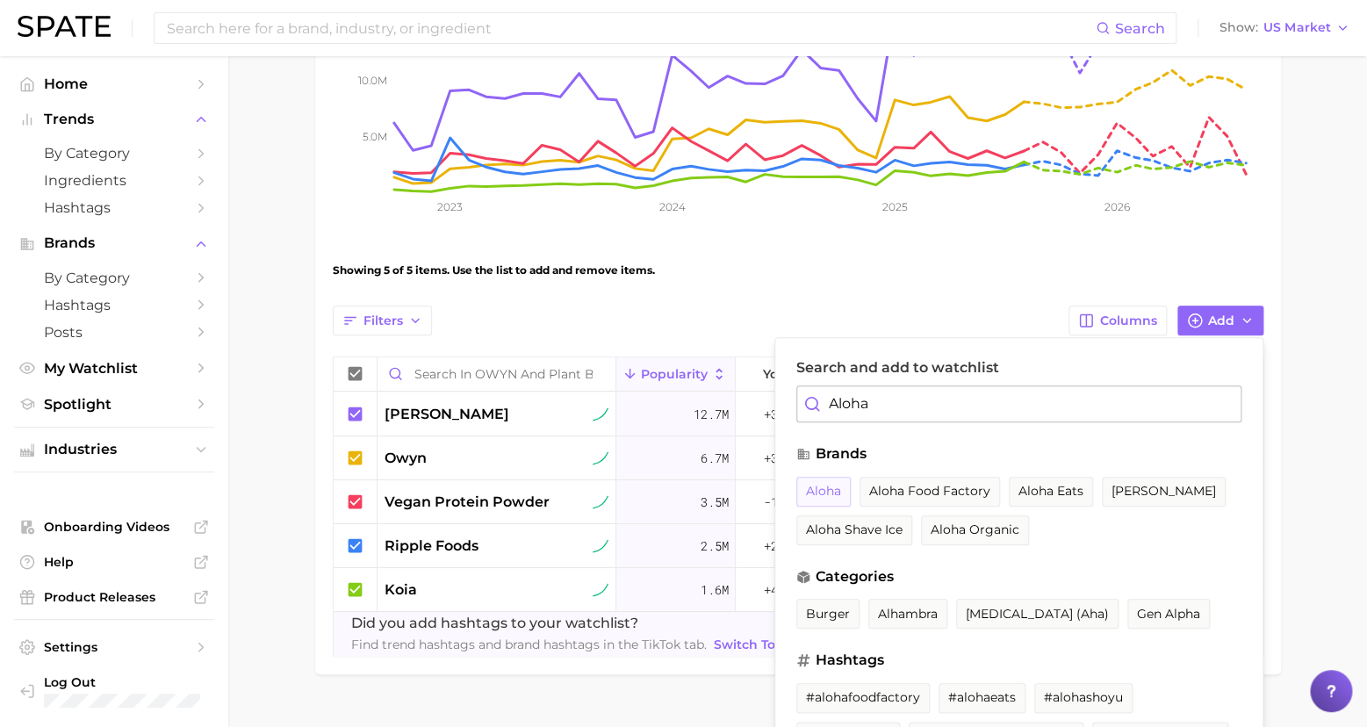
click at [821, 484] on span "aloha" at bounding box center [823, 491] width 35 height 15
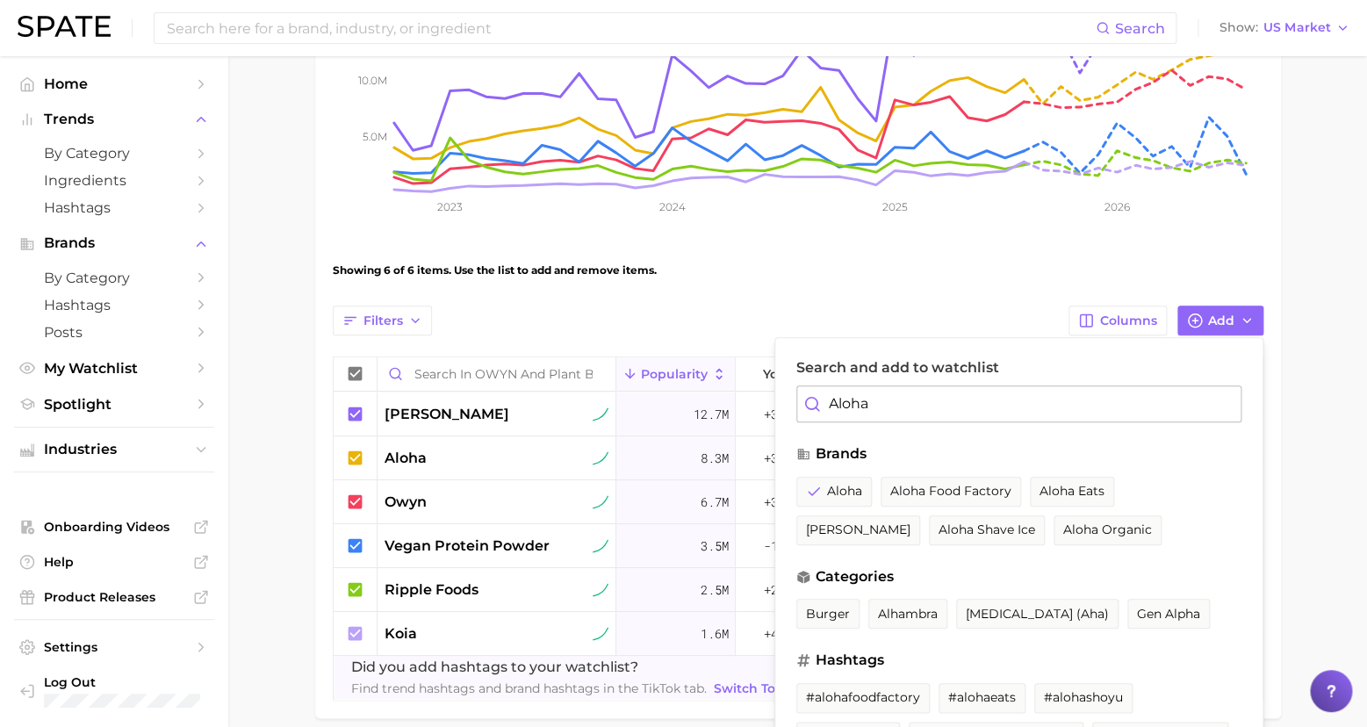
drag, startPoint x: 883, startPoint y: 399, endPoint x: 778, endPoint y: 384, distance: 106.4
click at [784, 384] on div "Search and add to watchlist Aloha brands aloha aloha food factory aloha eats al…" at bounding box center [1018, 555] width 489 height 436
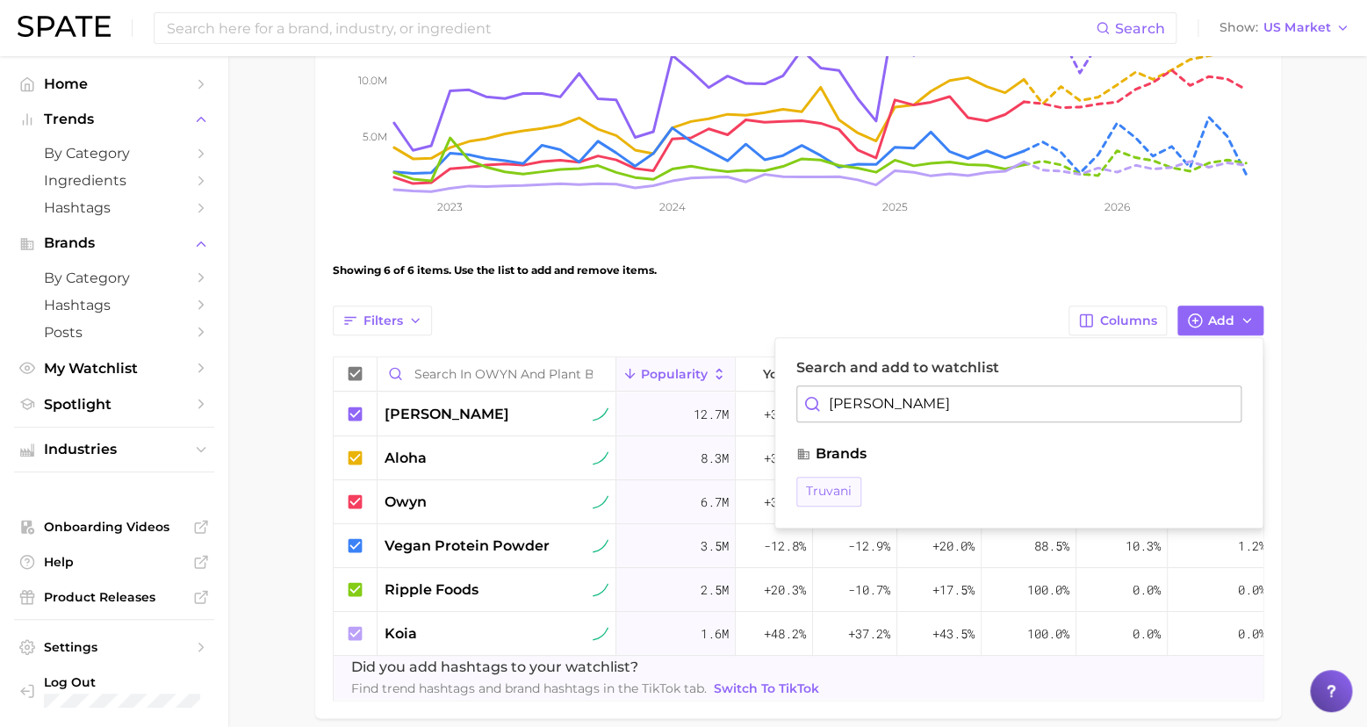
click at [827, 479] on ul "truvani" at bounding box center [1018, 496] width 445 height 39
click at [980, 486] on span "truvani" at bounding box center [1003, 491] width 46 height 15
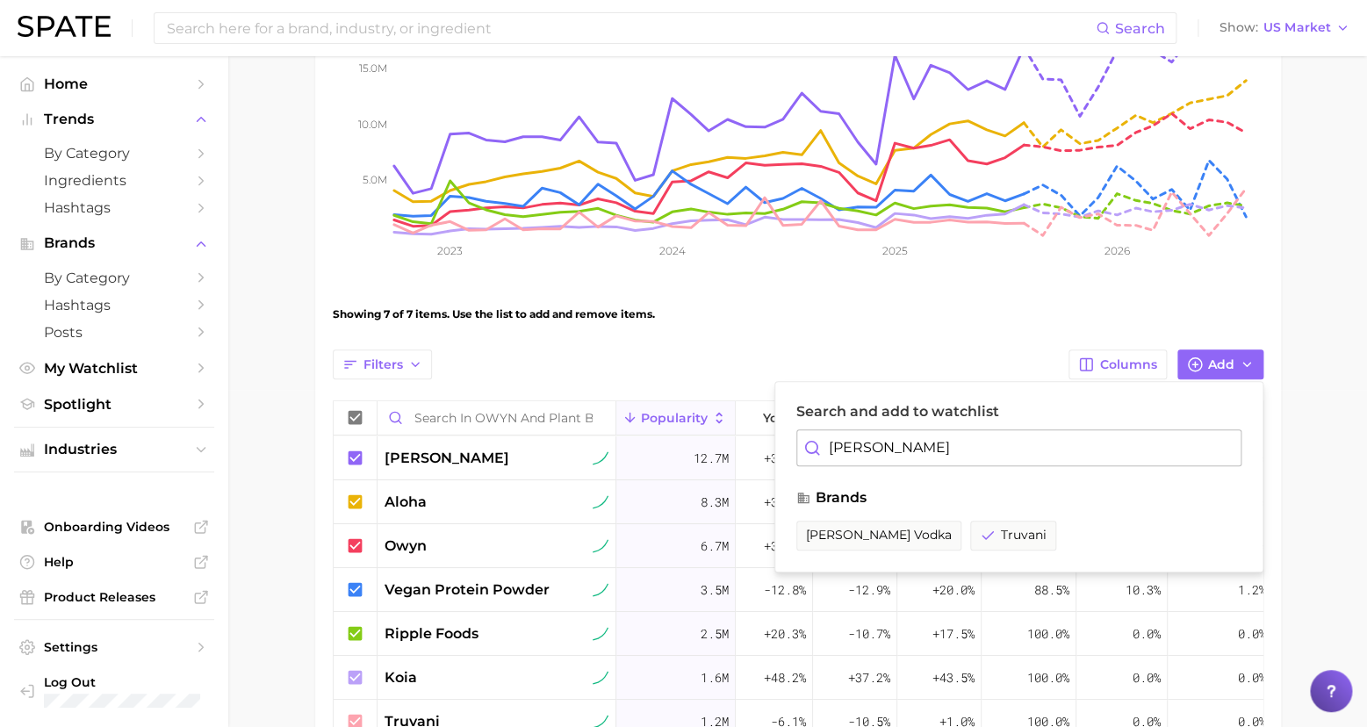
drag, startPoint x: 886, startPoint y: 448, endPoint x: 806, endPoint y: 433, distance: 81.3
click at [807, 433] on input "[PERSON_NAME]" at bounding box center [1018, 447] width 445 height 37
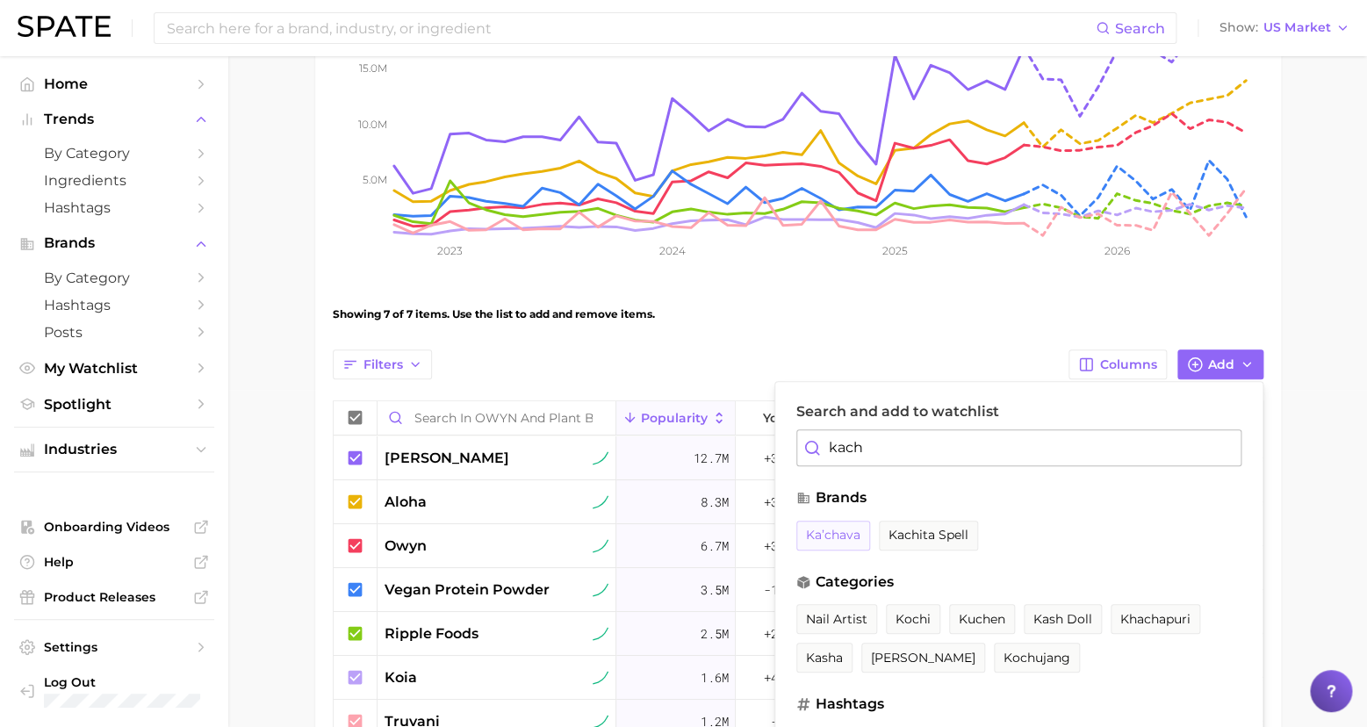
click at [822, 528] on span "ka’chava" at bounding box center [833, 535] width 54 height 15
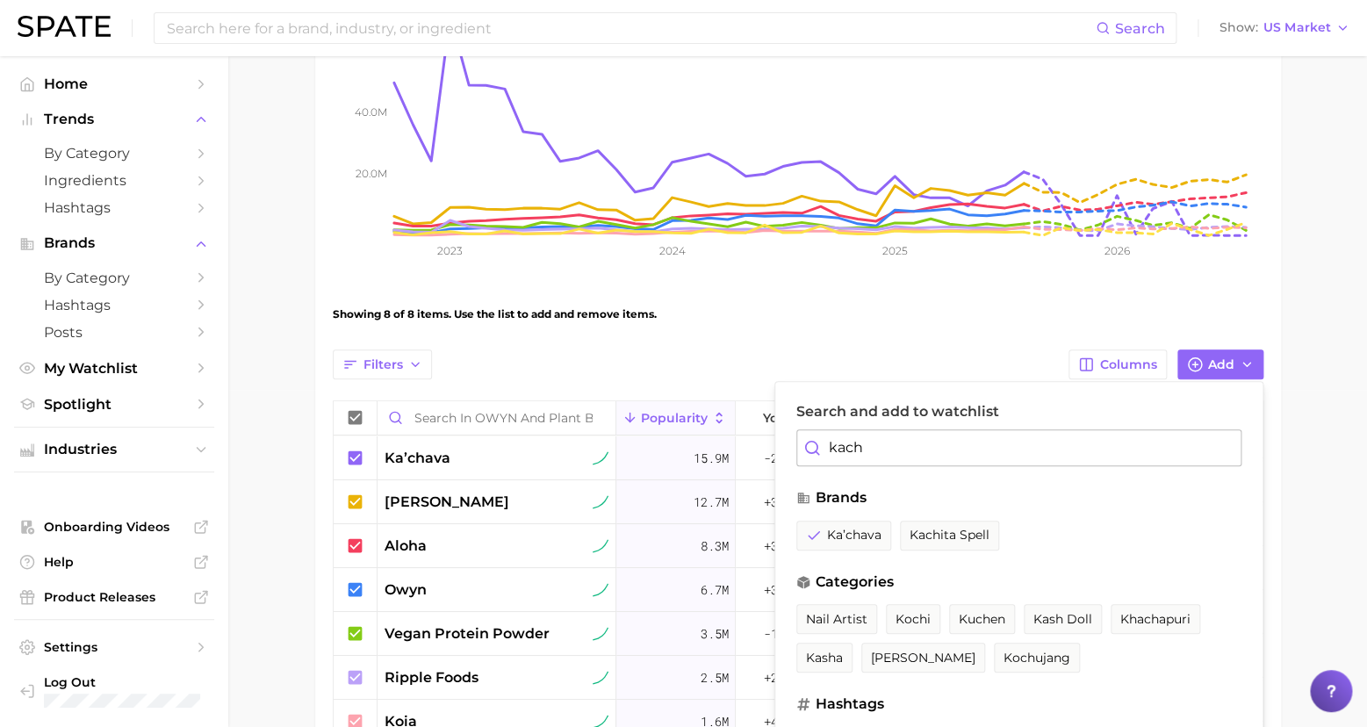
drag, startPoint x: 872, startPoint y: 448, endPoint x: 770, endPoint y: 433, distance: 102.9
click at [779, 436] on div "Search and add to watchlist kach brands ka’[PERSON_NAME] categories nail artist…" at bounding box center [1018, 638] width 489 height 514
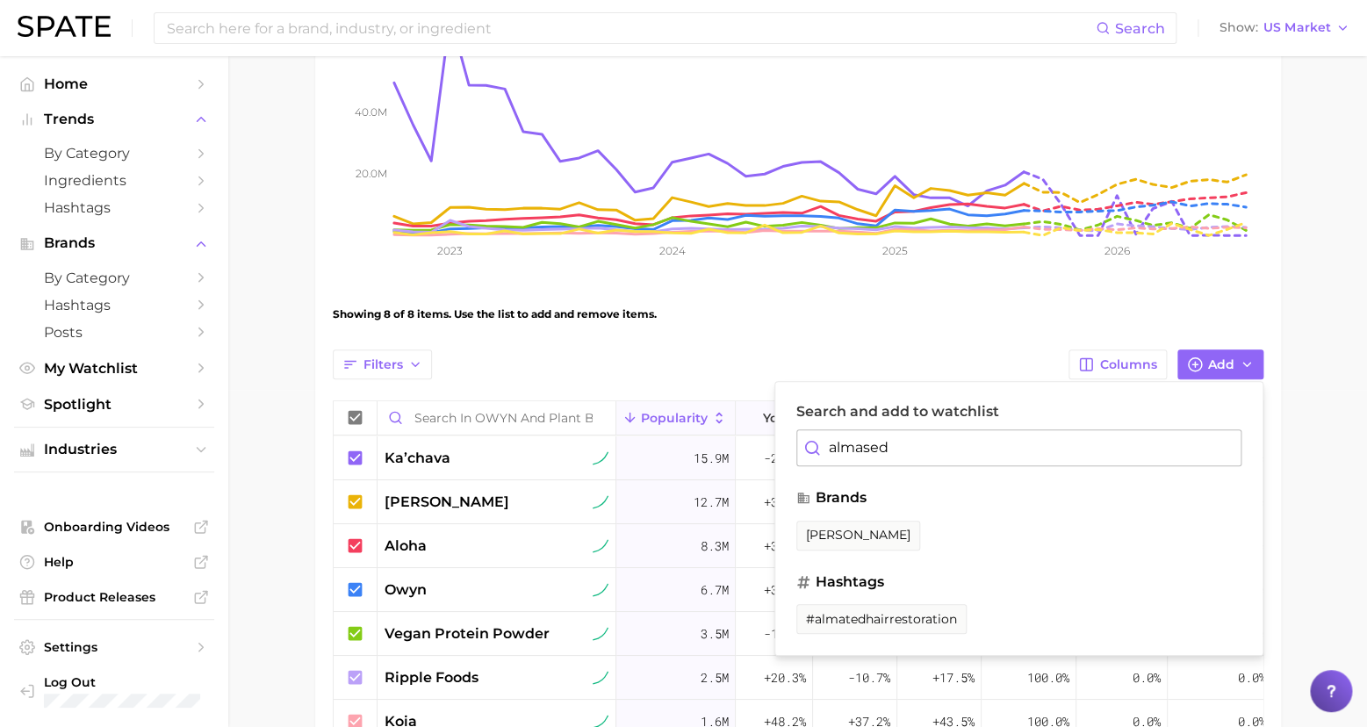
drag, startPoint x: 915, startPoint y: 450, endPoint x: 764, endPoint y: 428, distance: 152.6
click at [764, 428] on div "Filters Columns Add Search and add to watchlist almased brands [PERSON_NAME] ha…" at bounding box center [798, 590] width 930 height 483
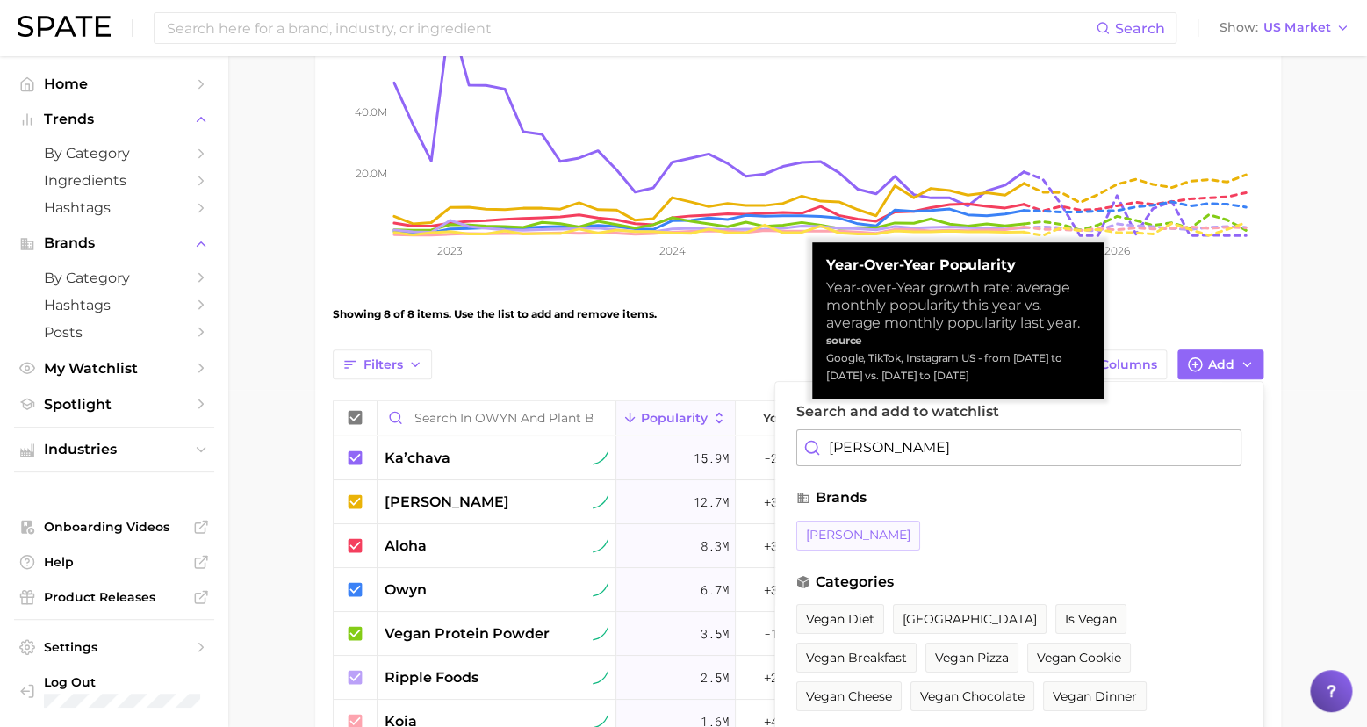
drag, startPoint x: 763, startPoint y: 428, endPoint x: 805, endPoint y: 530, distance: 110.2
click at [806, 530] on span "[PERSON_NAME]" at bounding box center [858, 535] width 104 height 15
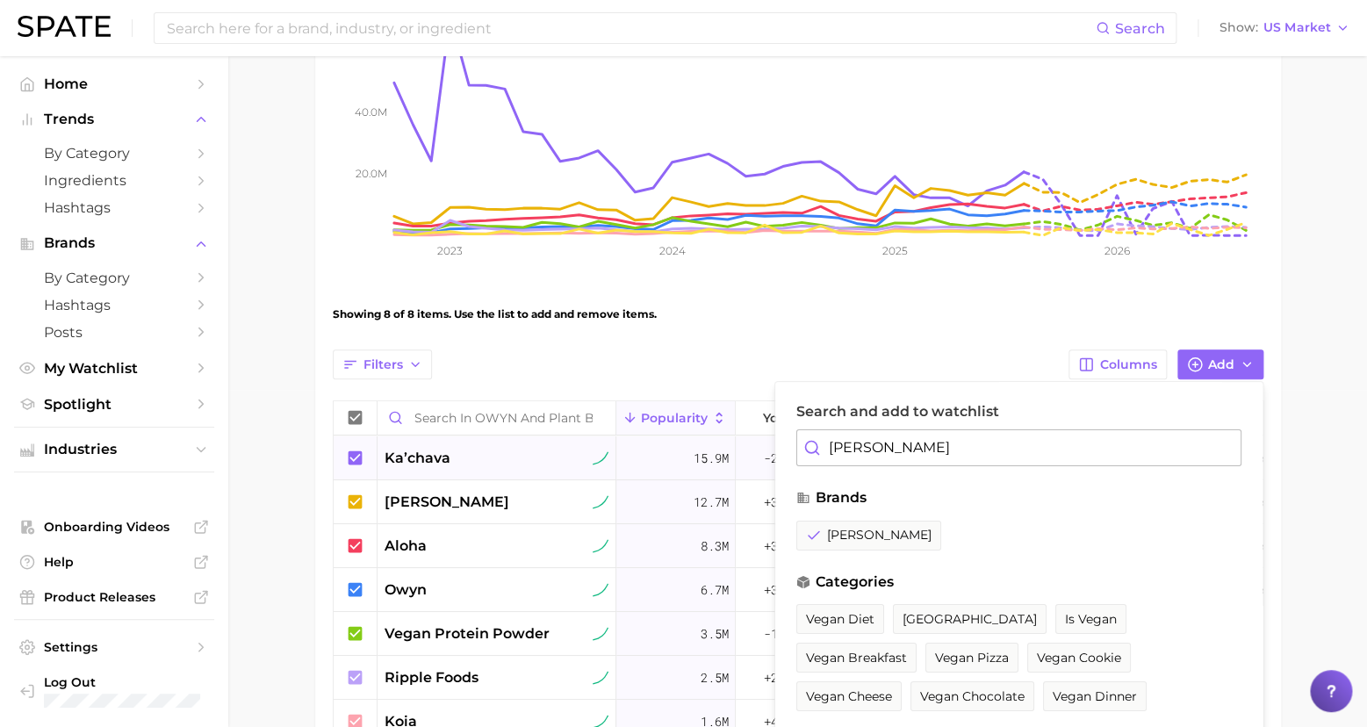
drag, startPoint x: 898, startPoint y: 448, endPoint x: 766, endPoint y: 443, distance: 131.7
click at [767, 443] on div "Filters Columns Add Search and add to watchlist [PERSON_NAME] brands [PERSON_NA…" at bounding box center [798, 590] width 930 height 483
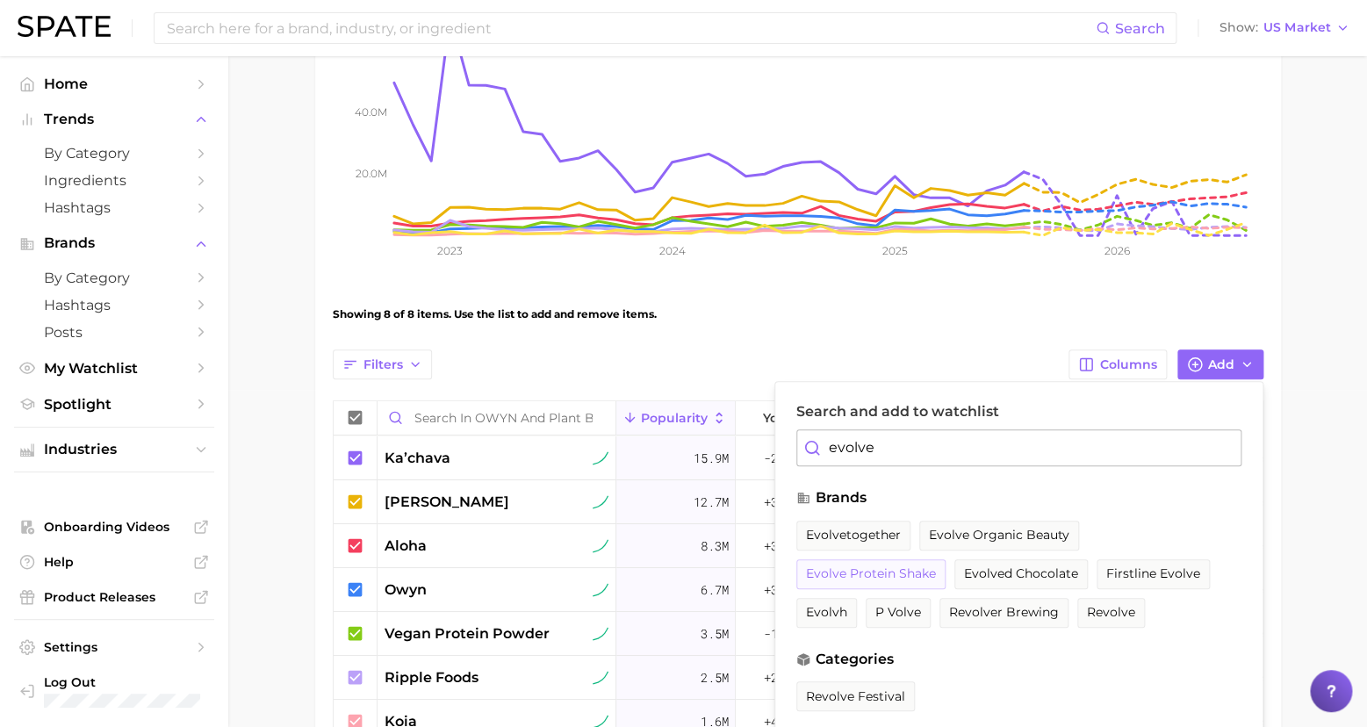
click at [936, 566] on span "evolve protein shake" at bounding box center [871, 573] width 130 height 15
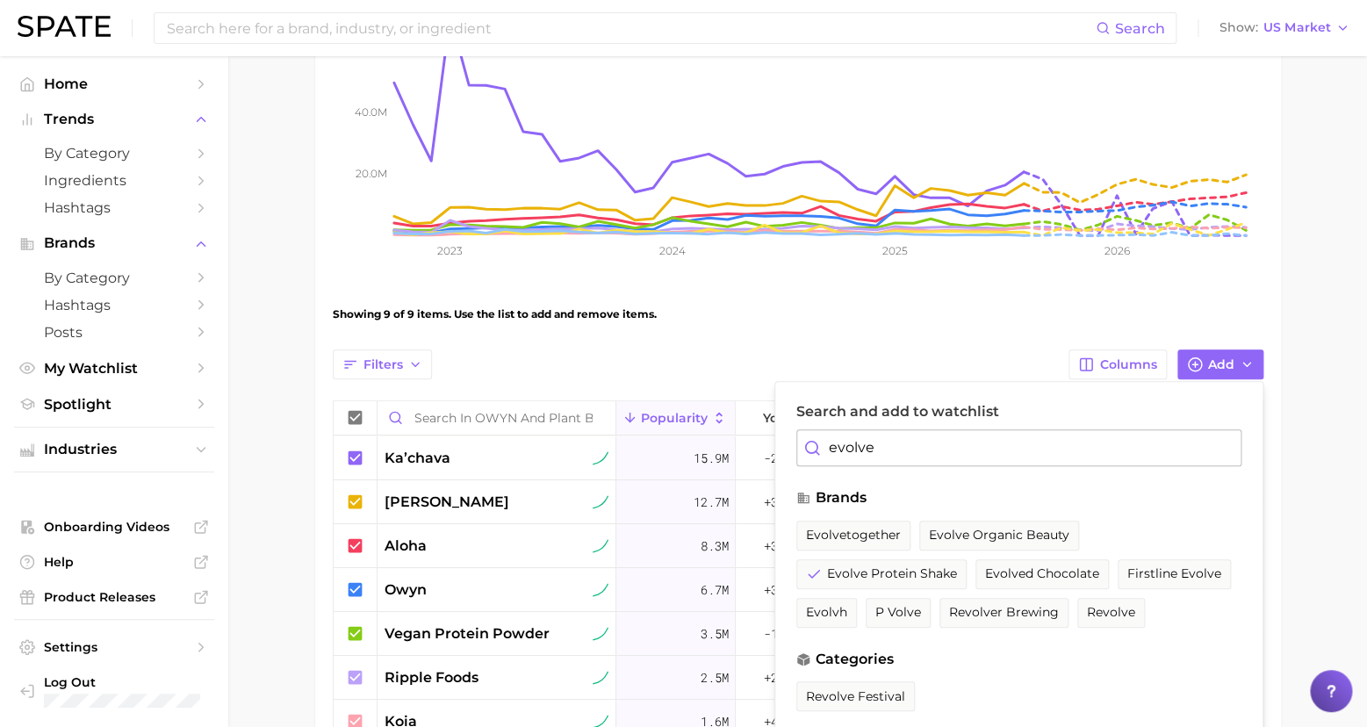
drag, startPoint x: 879, startPoint y: 448, endPoint x: 778, endPoint y: 433, distance: 102.0
click at [778, 433] on div "Search and add to watchlist evolve brands evolvetogether evolve organic beauty …" at bounding box center [1018, 638] width 489 height 514
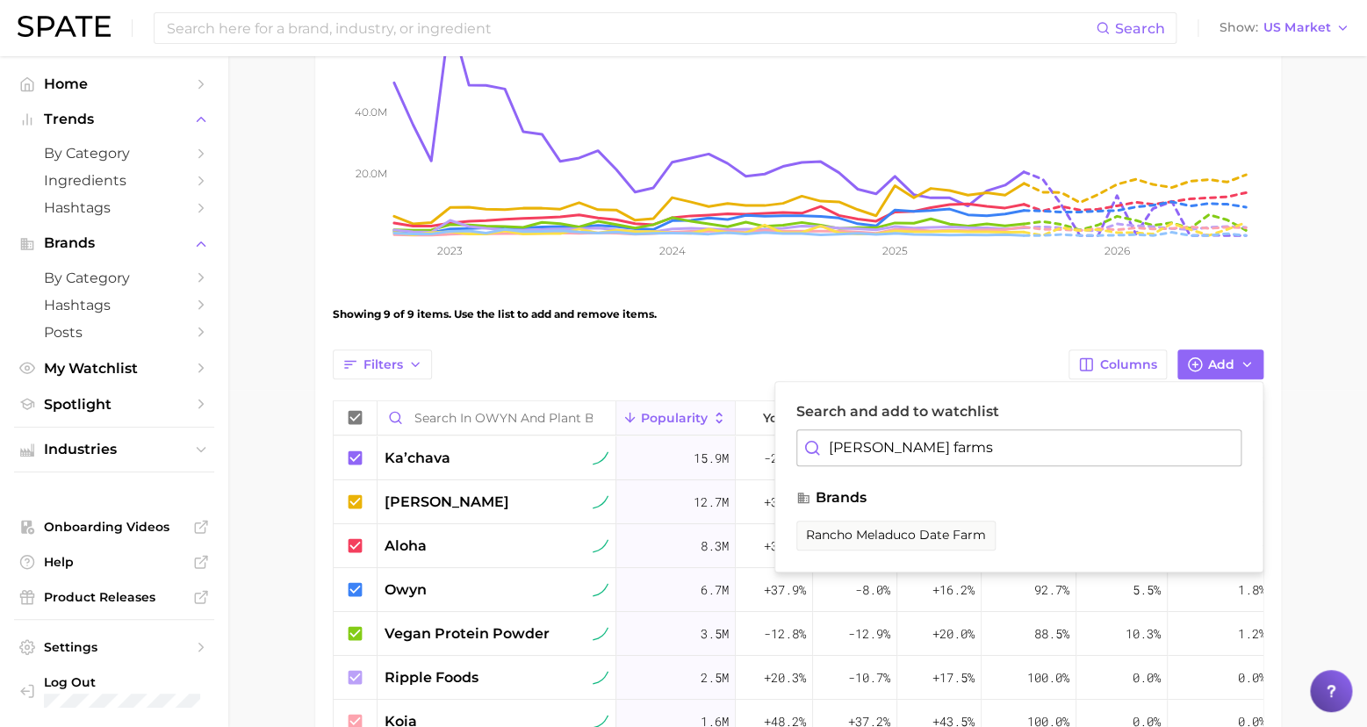
drag, startPoint x: 910, startPoint y: 434, endPoint x: 942, endPoint y: 457, distance: 39.5
click at [942, 457] on input "[PERSON_NAME] farms" at bounding box center [1018, 447] width 445 height 37
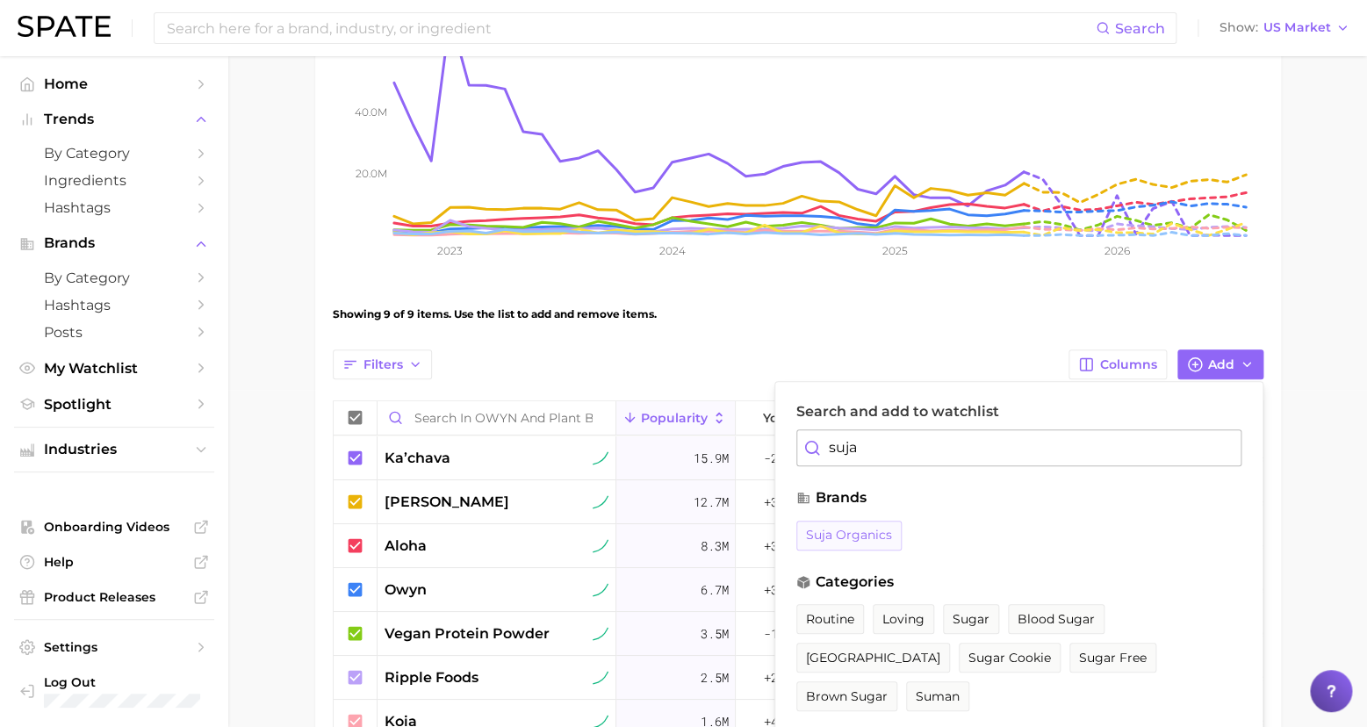
click at [840, 521] on button "suja organics" at bounding box center [848, 536] width 105 height 30
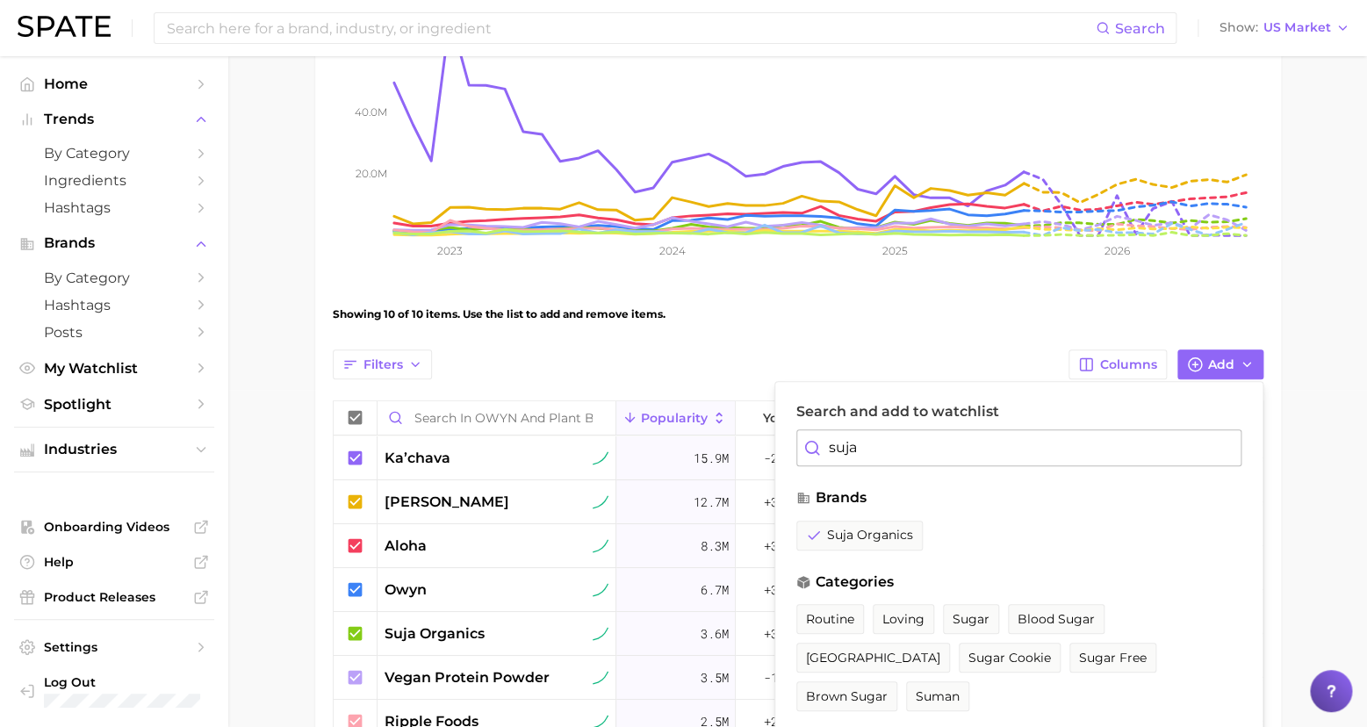
drag, startPoint x: 837, startPoint y: 441, endPoint x: 791, endPoint y: 435, distance: 46.1
click at [791, 435] on div "Search and add to watchlist suja brands suja organics categories routine loving…" at bounding box center [1018, 638] width 489 height 514
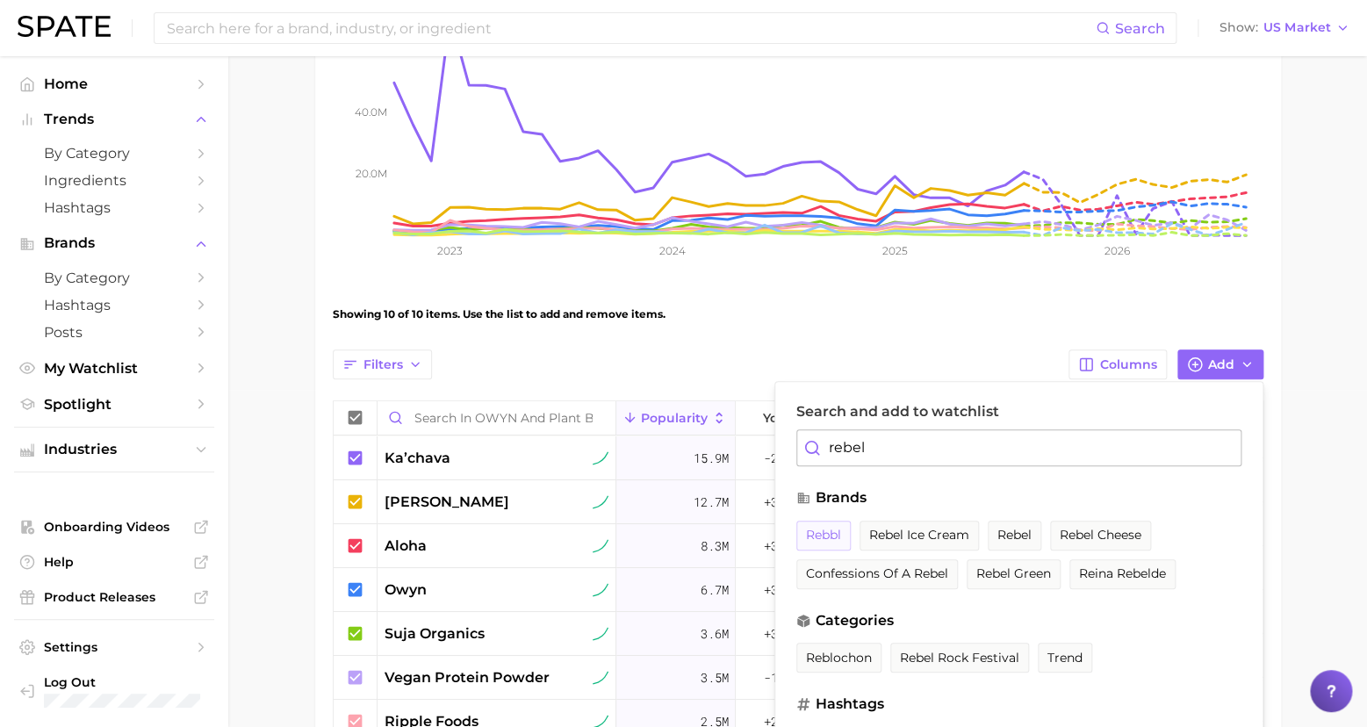
drag, startPoint x: 790, startPoint y: 435, endPoint x: 813, endPoint y: 526, distance: 94.1
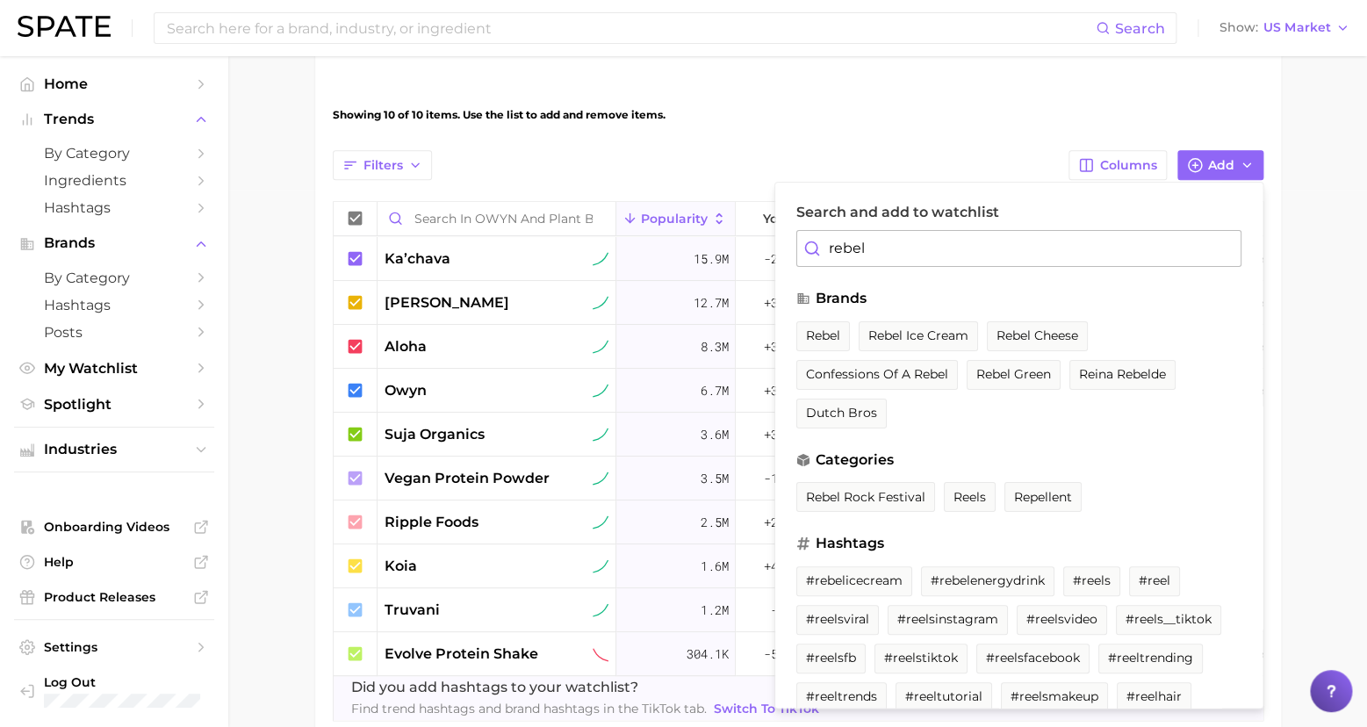
scroll to position [257, 0]
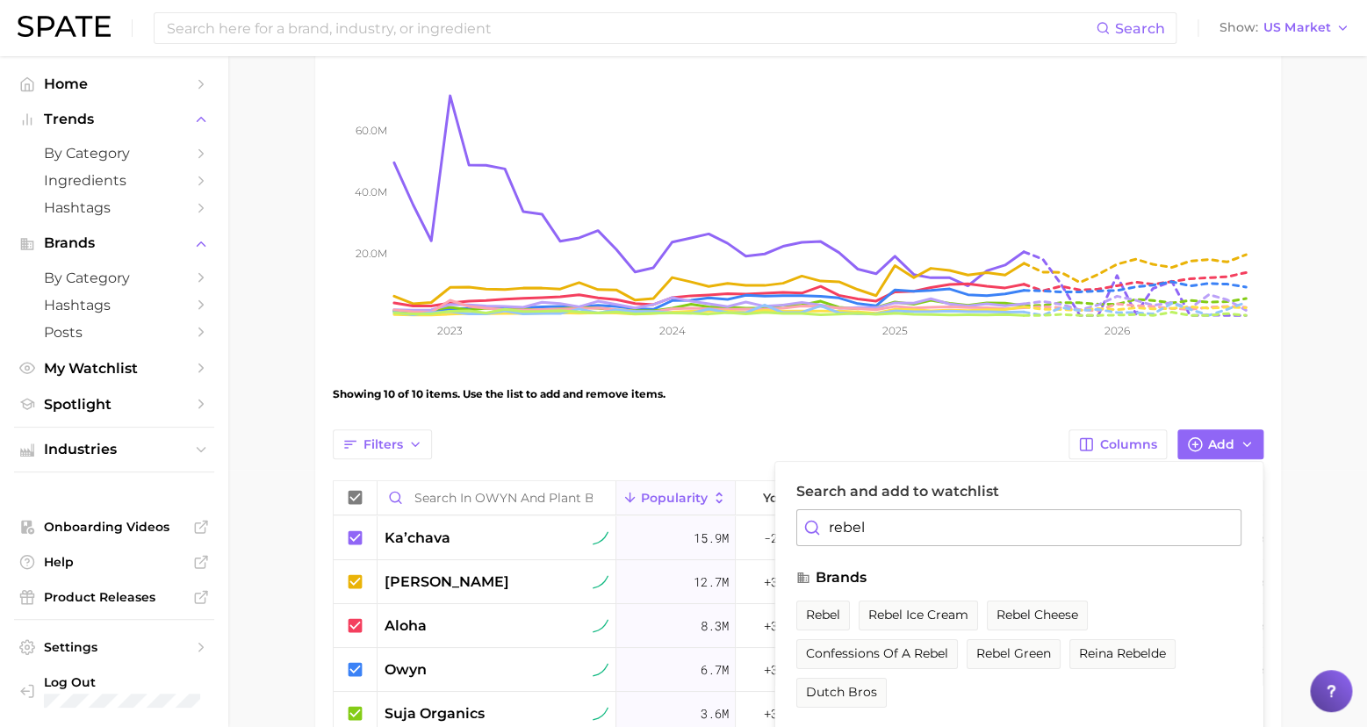
drag, startPoint x: 868, startPoint y: 526, endPoint x: 845, endPoint y: 525, distance: 22.8
click at [844, 525] on input "rebel" at bounding box center [1018, 527] width 445 height 37
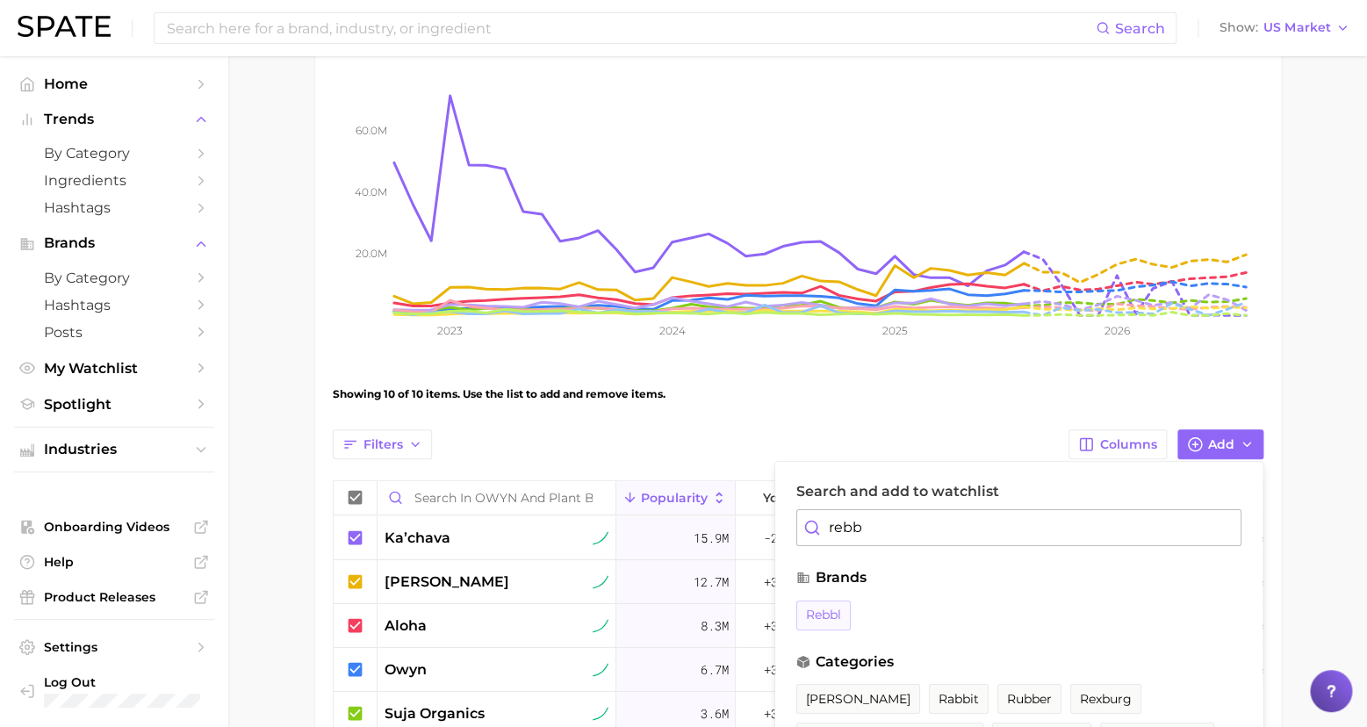
click at [830, 612] on span "rebbl" at bounding box center [823, 614] width 35 height 15
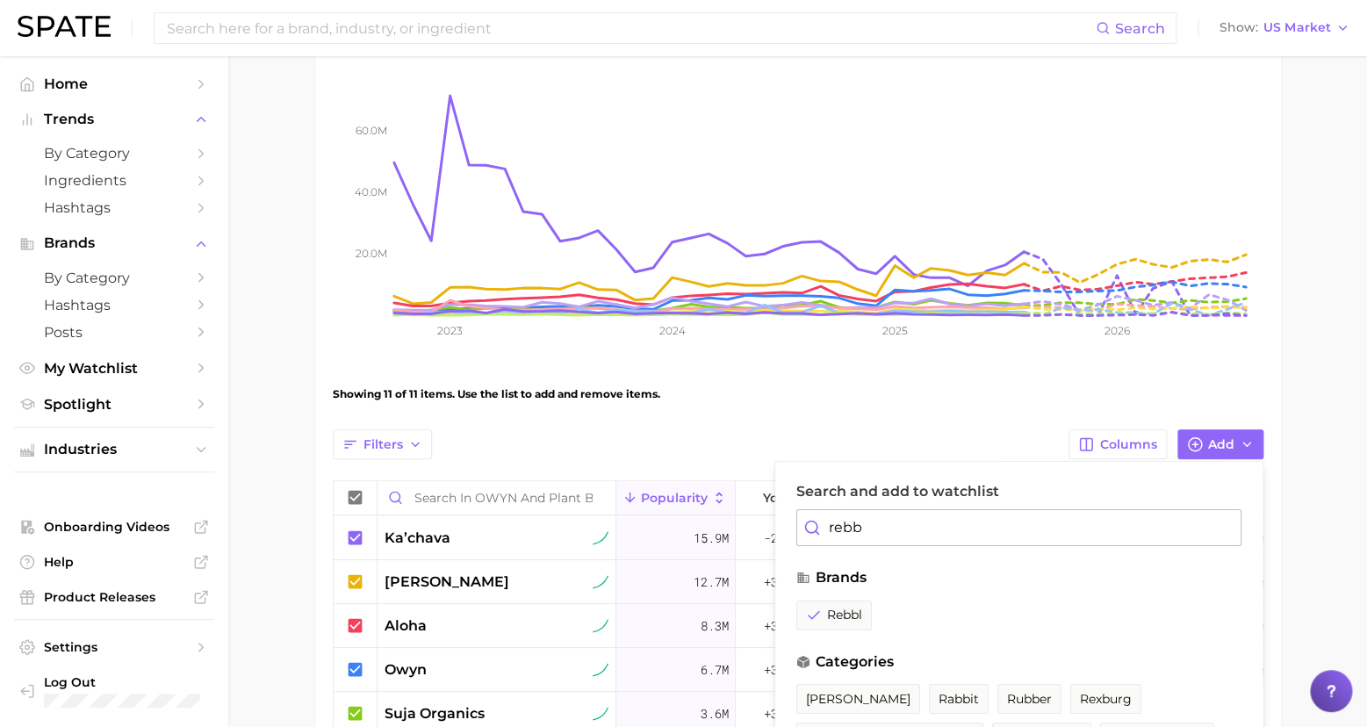
drag, startPoint x: 873, startPoint y: 528, endPoint x: 790, endPoint y: 524, distance: 82.6
click at [790, 524] on div "Search and add to watchlist rebb brands rebbl categories [PERSON_NAME] rabbit r…" at bounding box center [1018, 724] width 489 height 527
drag, startPoint x: 786, startPoint y: 516, endPoint x: 839, endPoint y: 603, distance: 102.1
click at [839, 603] on button "soylent" at bounding box center [829, 615] width 66 height 30
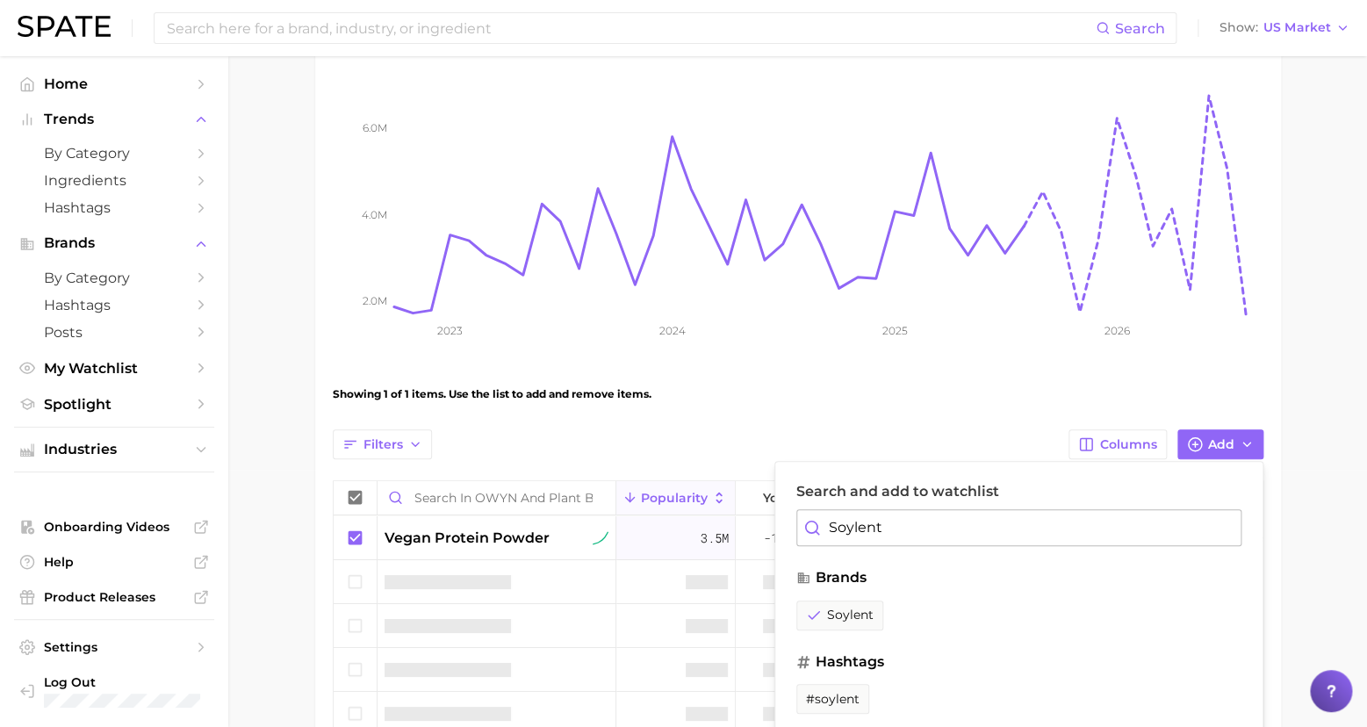
drag, startPoint x: 895, startPoint y: 517, endPoint x: 786, endPoint y: 521, distance: 109.8
click at [786, 521] on div "Search and add to watchlist Soylent brands soylent hashtags #soylent" at bounding box center [1018, 598] width 489 height 275
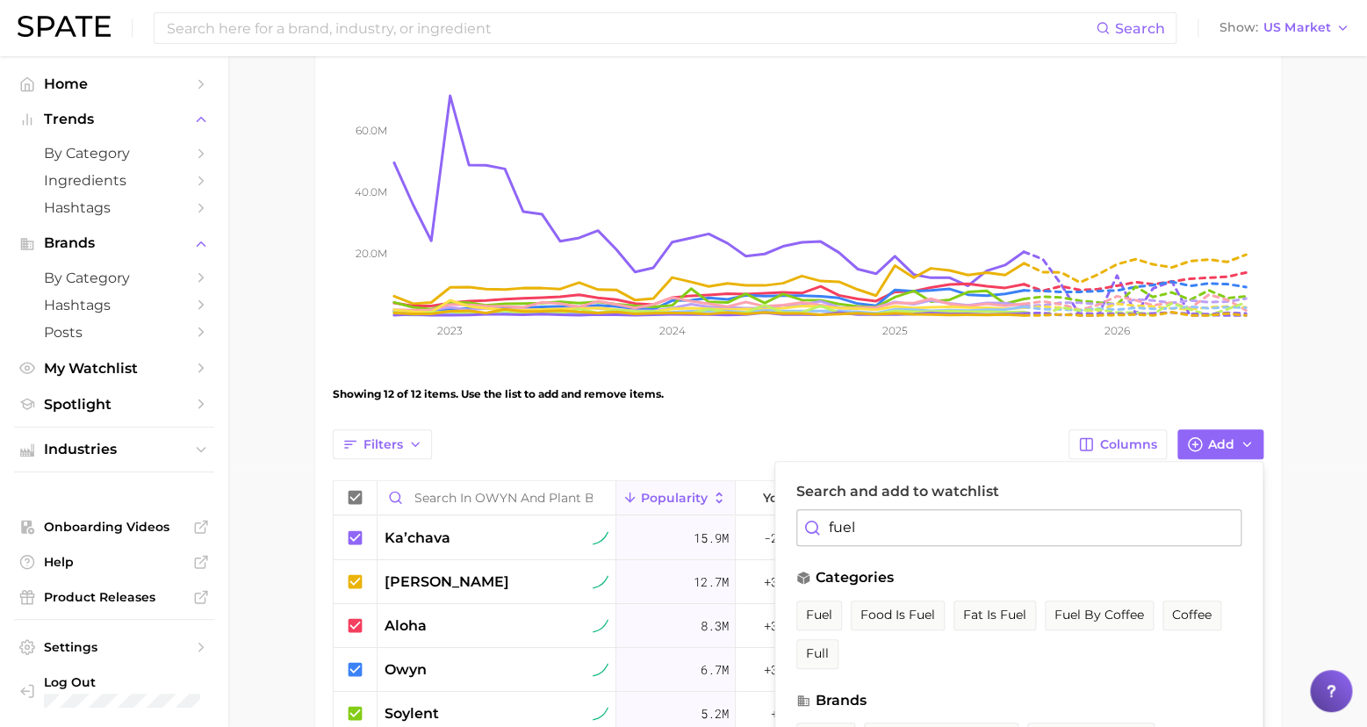
click at [858, 521] on input "fuel" at bounding box center [1018, 527] width 445 height 37
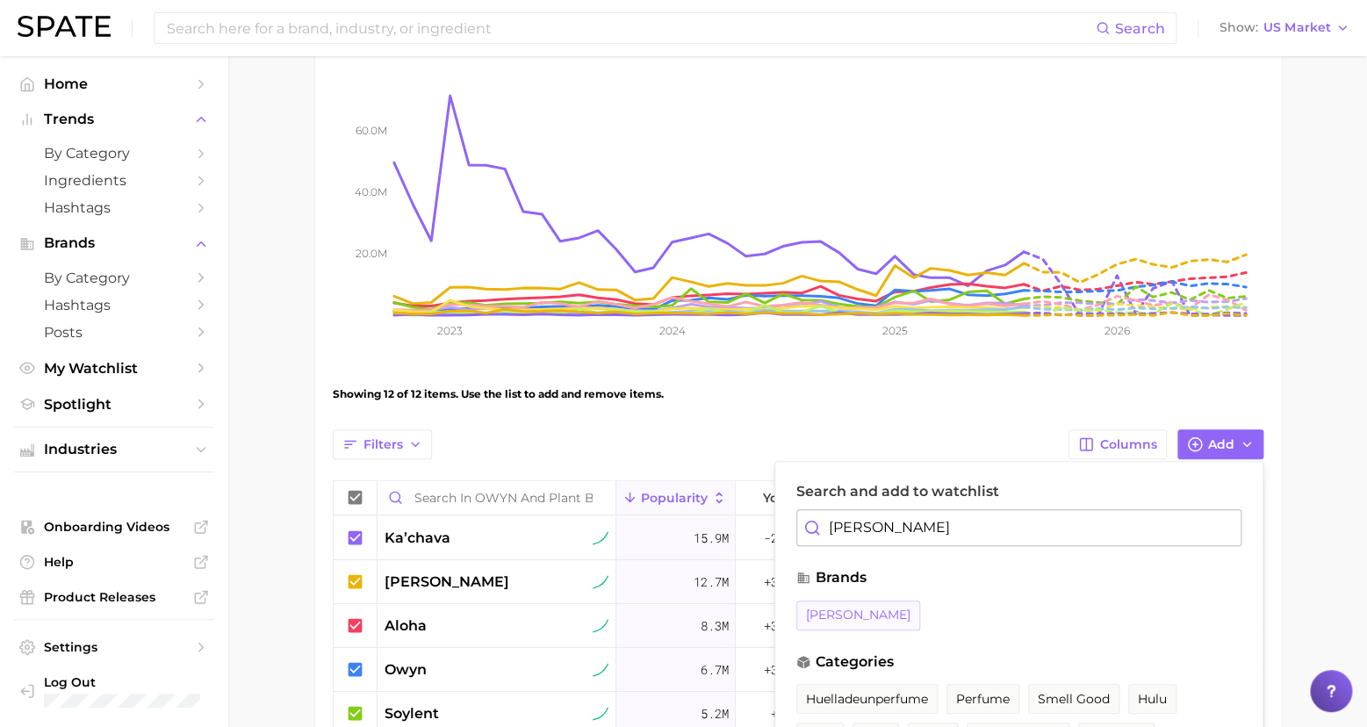
click at [817, 609] on span "[PERSON_NAME]" at bounding box center [858, 614] width 104 height 15
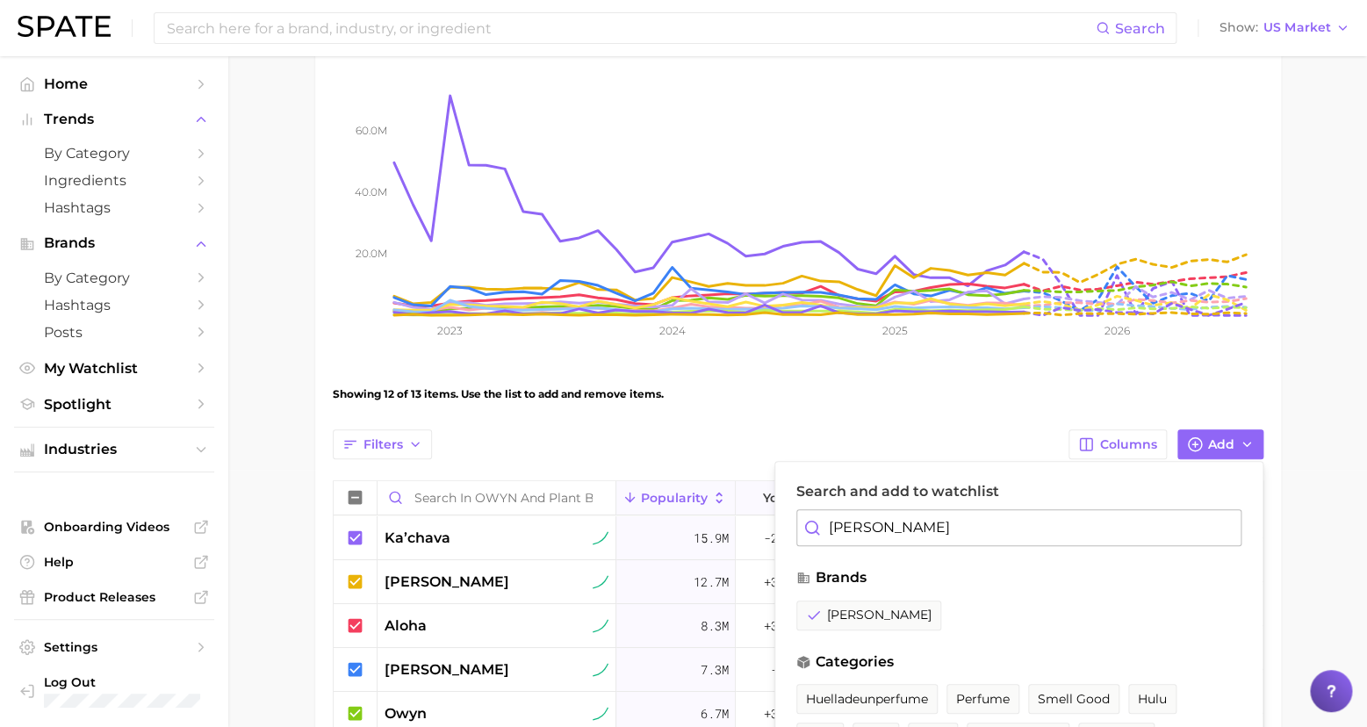
drag, startPoint x: 883, startPoint y: 526, endPoint x: 758, endPoint y: 506, distance: 126.1
type input "kos"
click at [816, 610] on span "kos" at bounding box center [817, 614] width 23 height 15
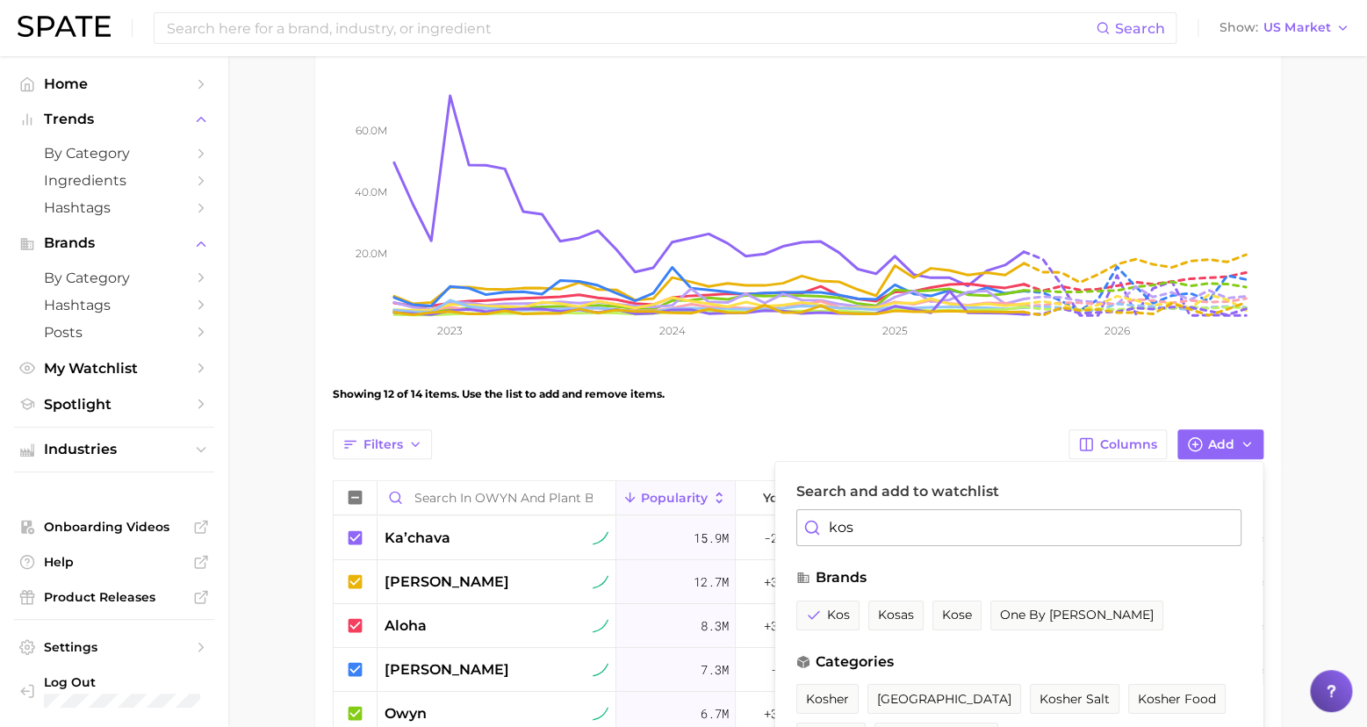
click at [1343, 409] on main "OWYN and Plant Based Settings Overview Google TikTok Instagram View Combined Ex…" at bounding box center [797, 540] width 1138 height 1482
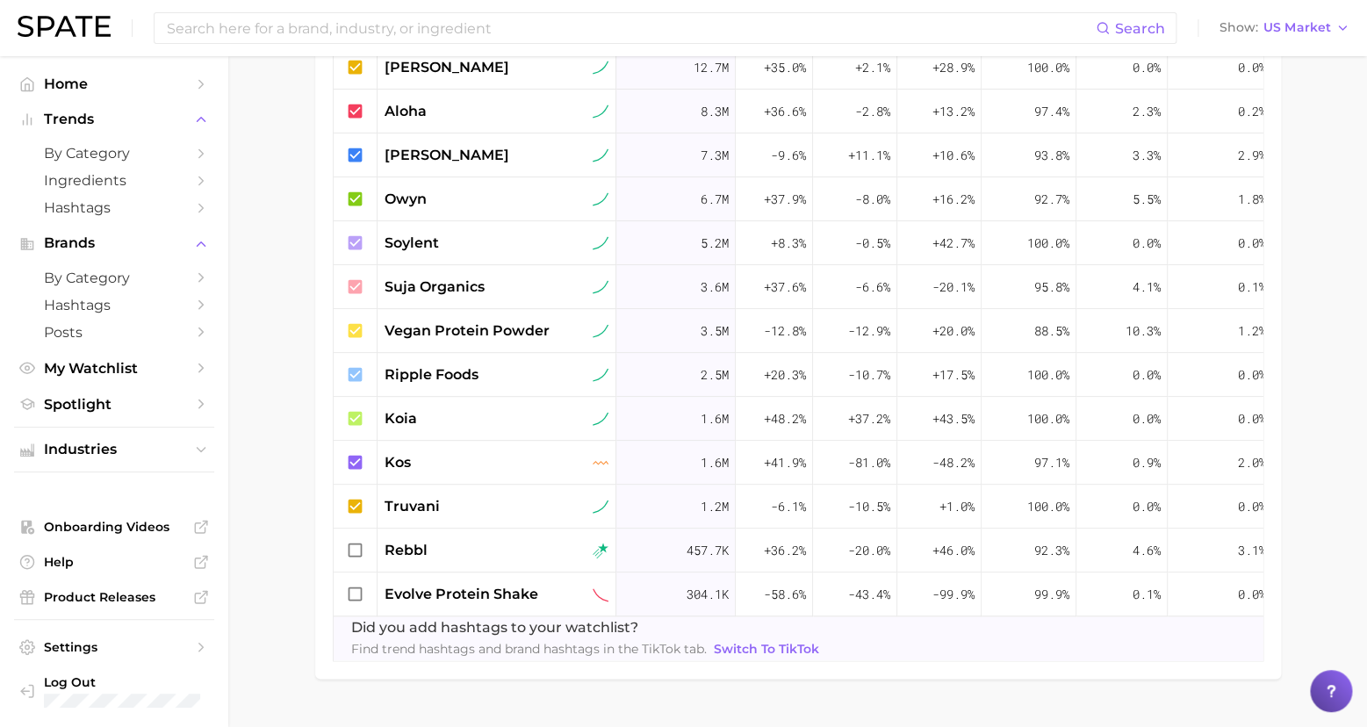
scroll to position [820, 0]
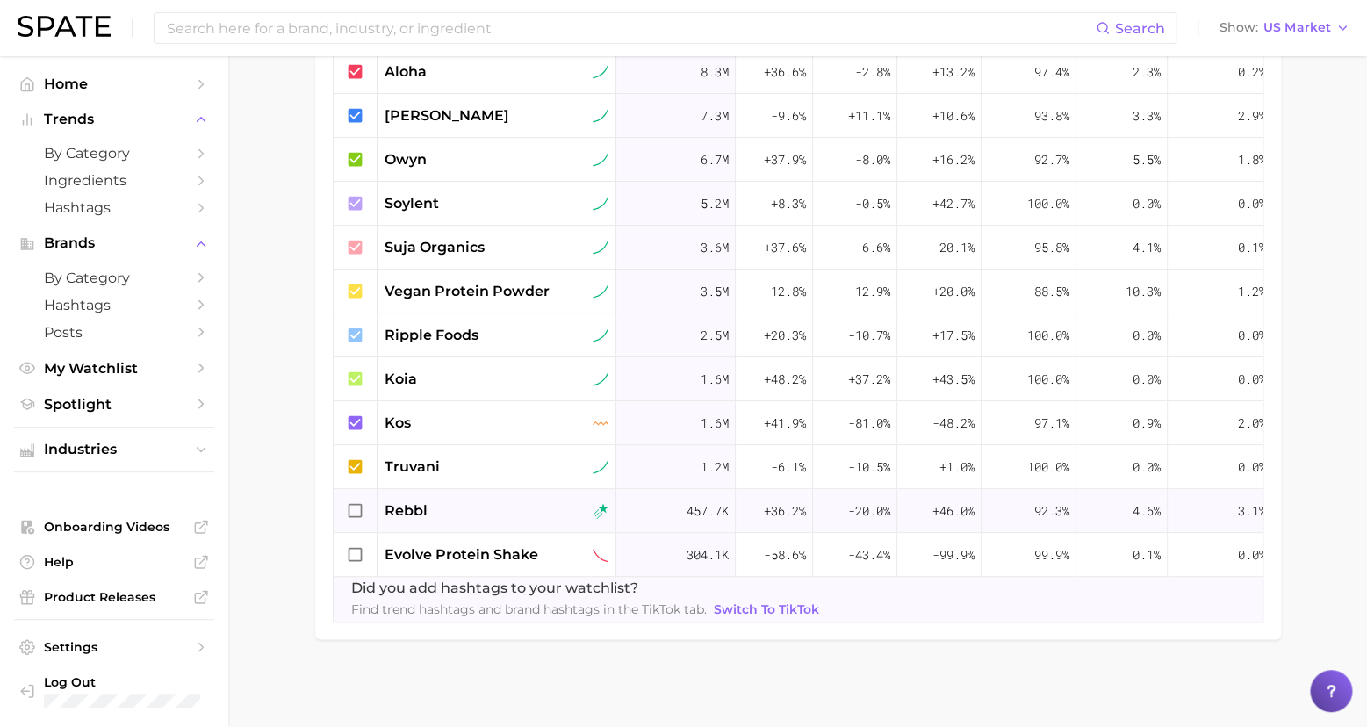
click at [361, 503] on icon at bounding box center [355, 510] width 14 height 14
drag, startPoint x: 356, startPoint y: 542, endPoint x: 465, endPoint y: 554, distance: 110.4
click at [356, 545] on icon at bounding box center [355, 554] width 19 height 19
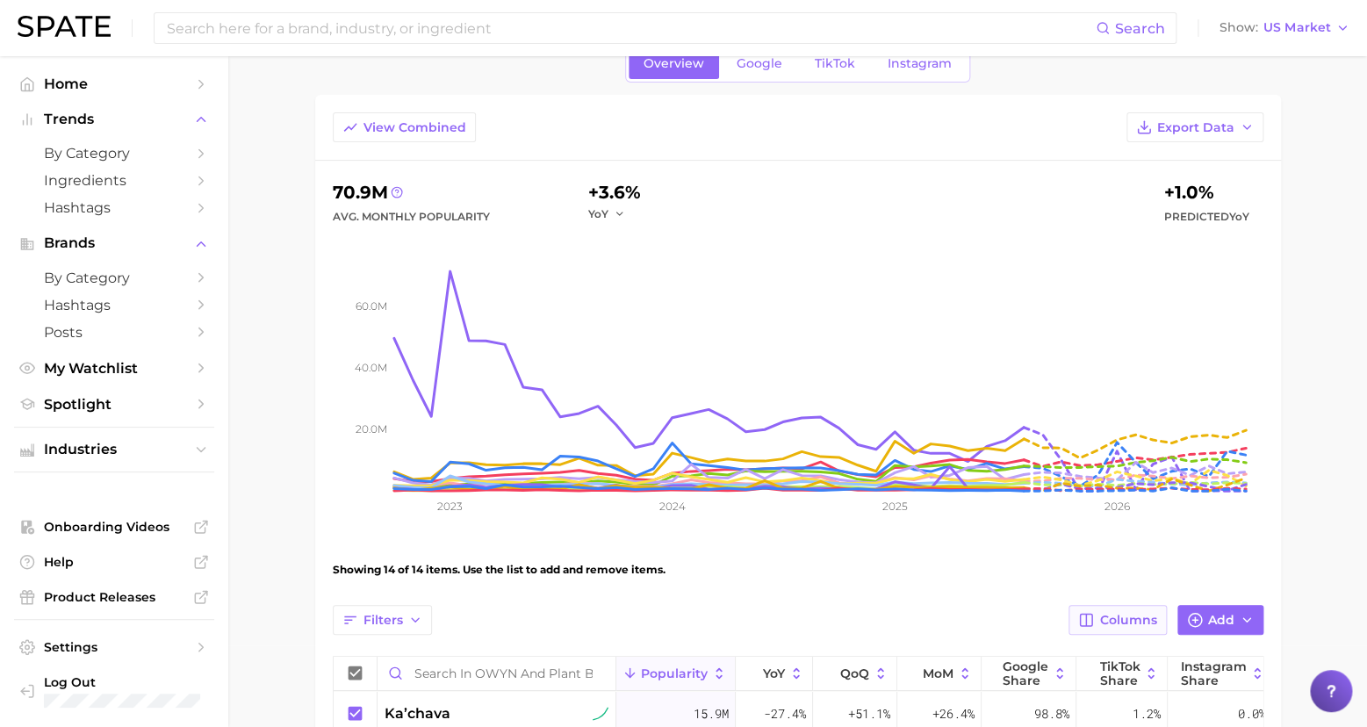
click at [1114, 619] on span "Columns" at bounding box center [1128, 620] width 57 height 15
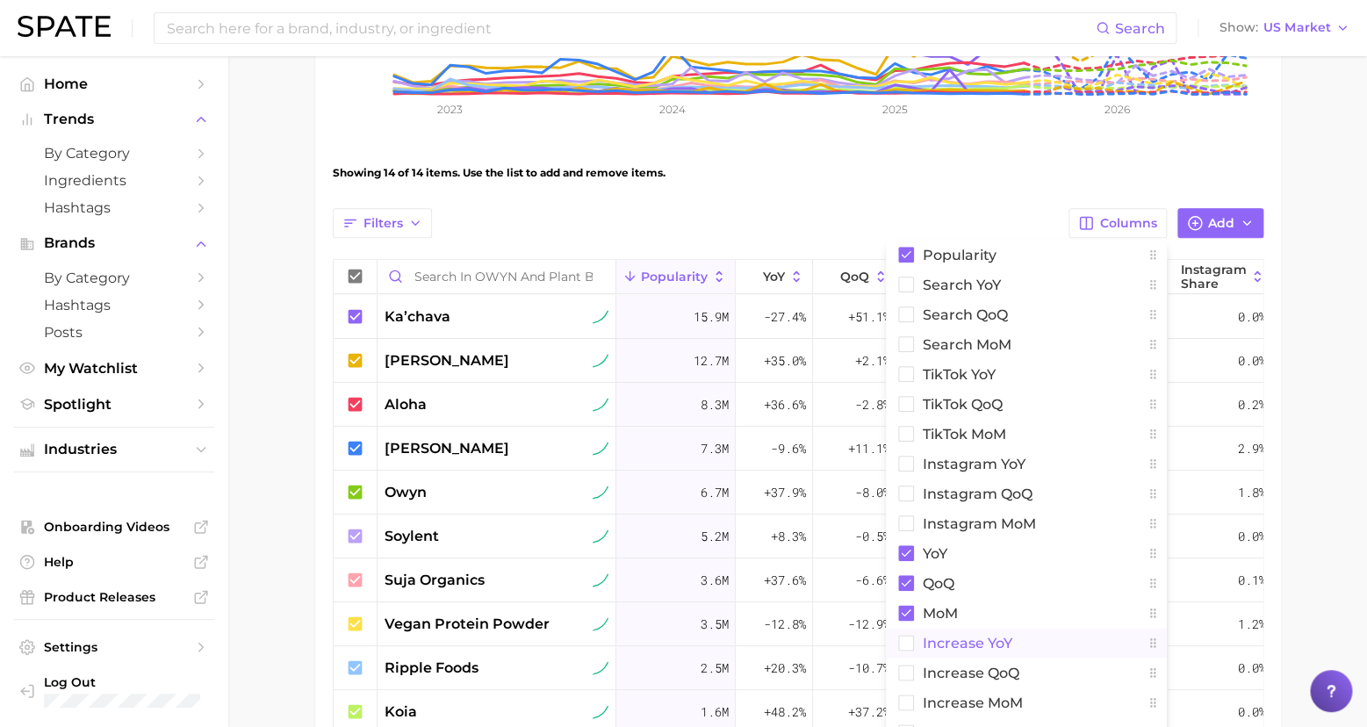
scroll to position [637, 0]
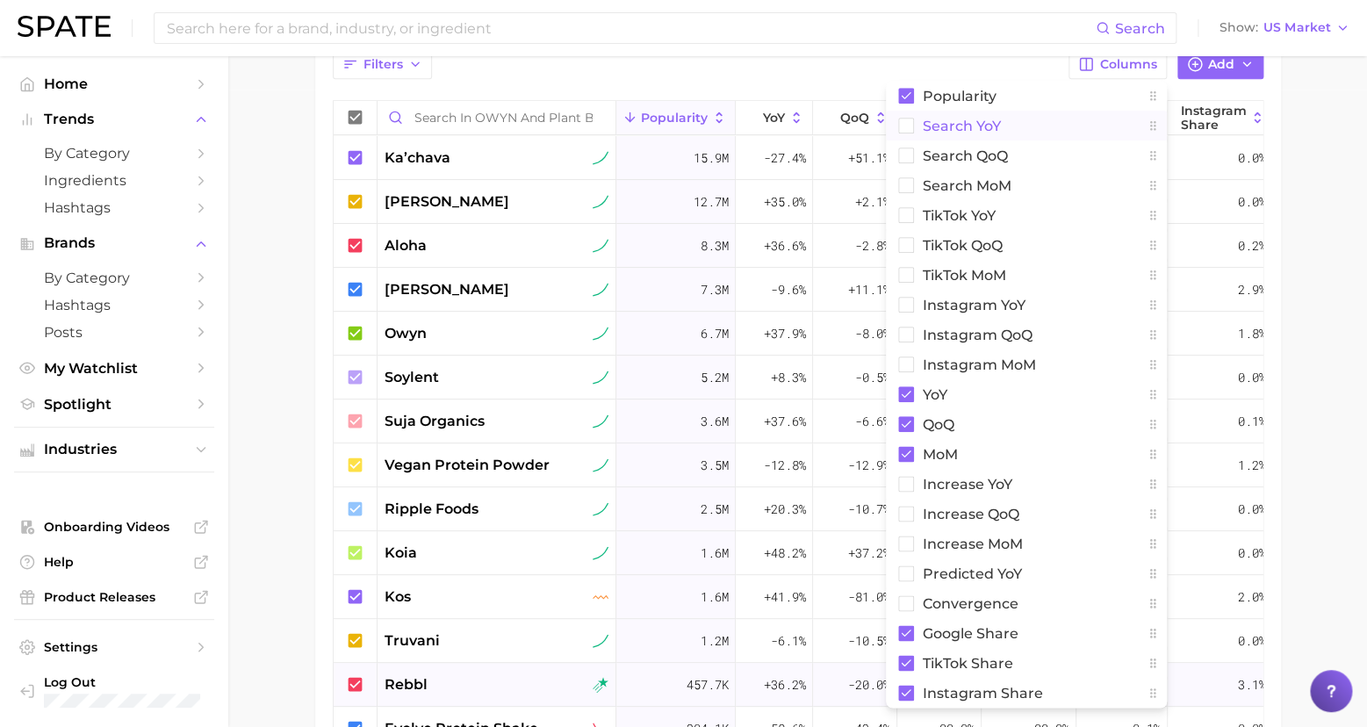
click at [913, 122] on rect at bounding box center [905, 126] width 15 height 15
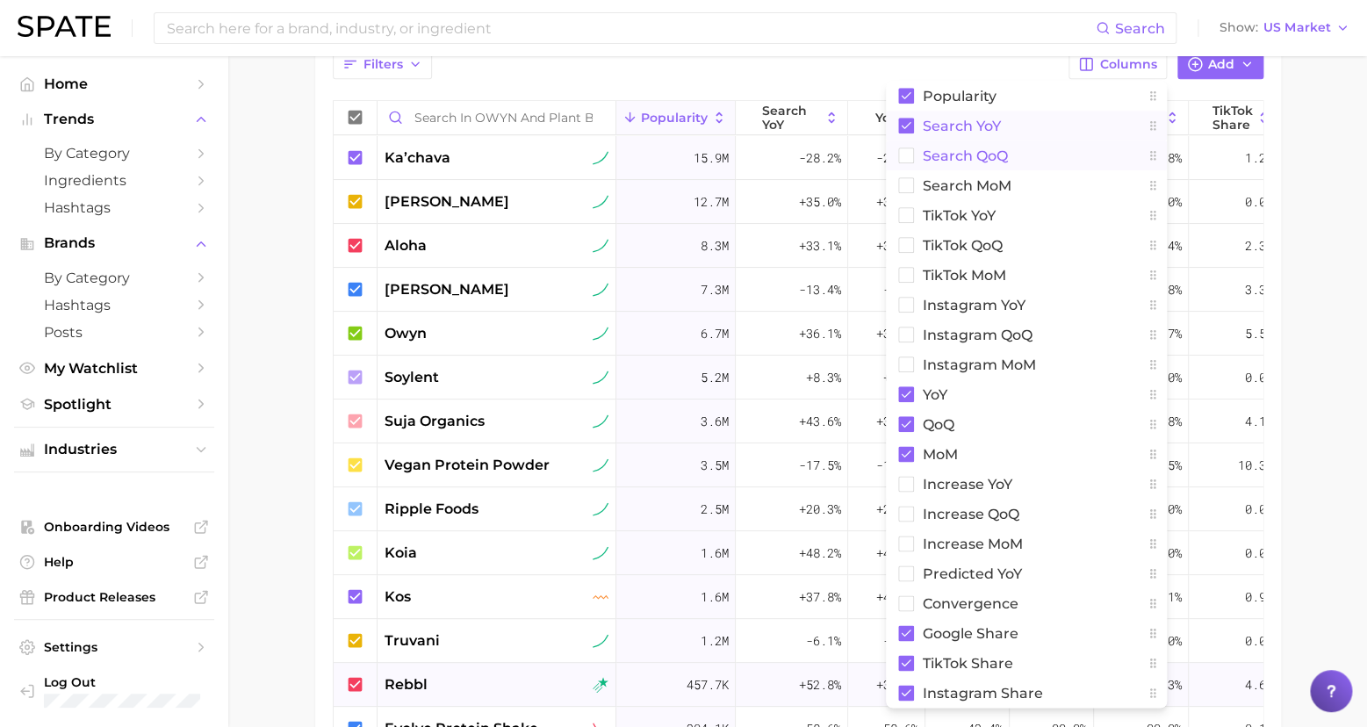
click at [909, 148] on rect at bounding box center [905, 155] width 15 height 15
click at [920, 179] on button "Search MoM" at bounding box center [1026, 185] width 281 height 30
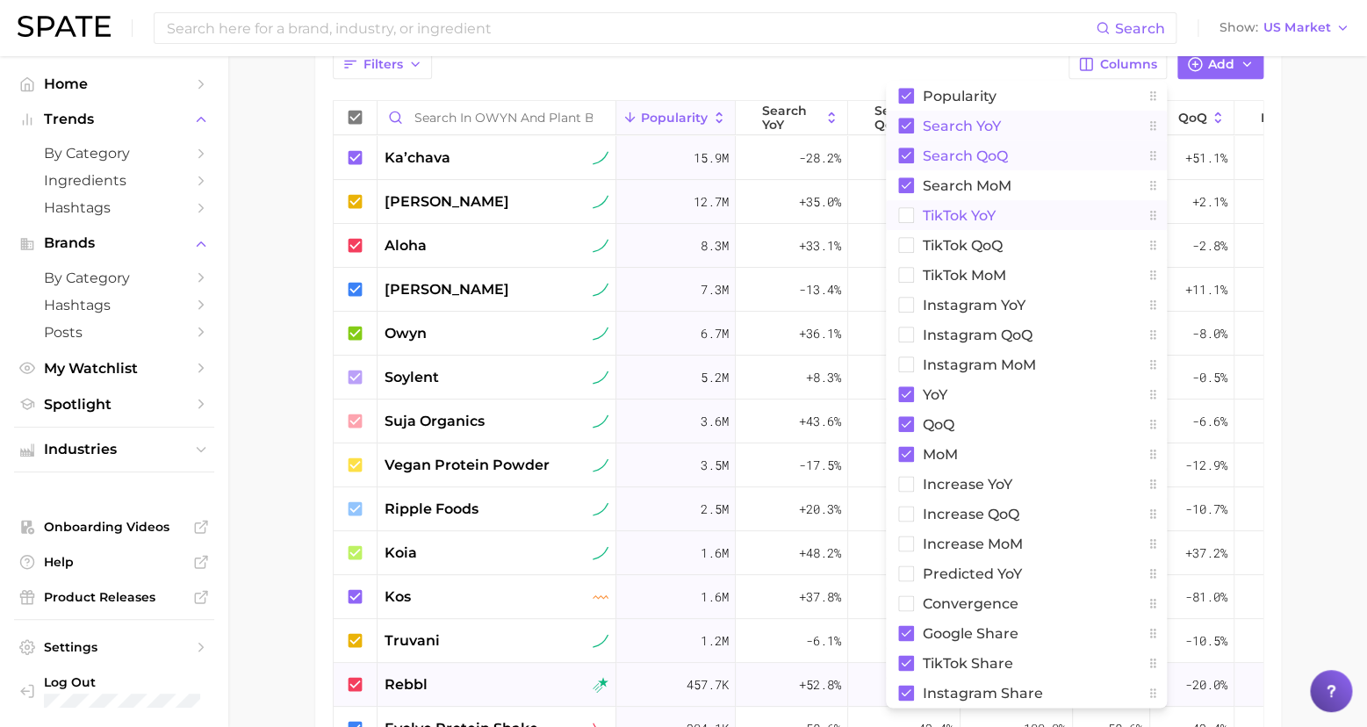
click at [913, 210] on rect at bounding box center [905, 215] width 15 height 15
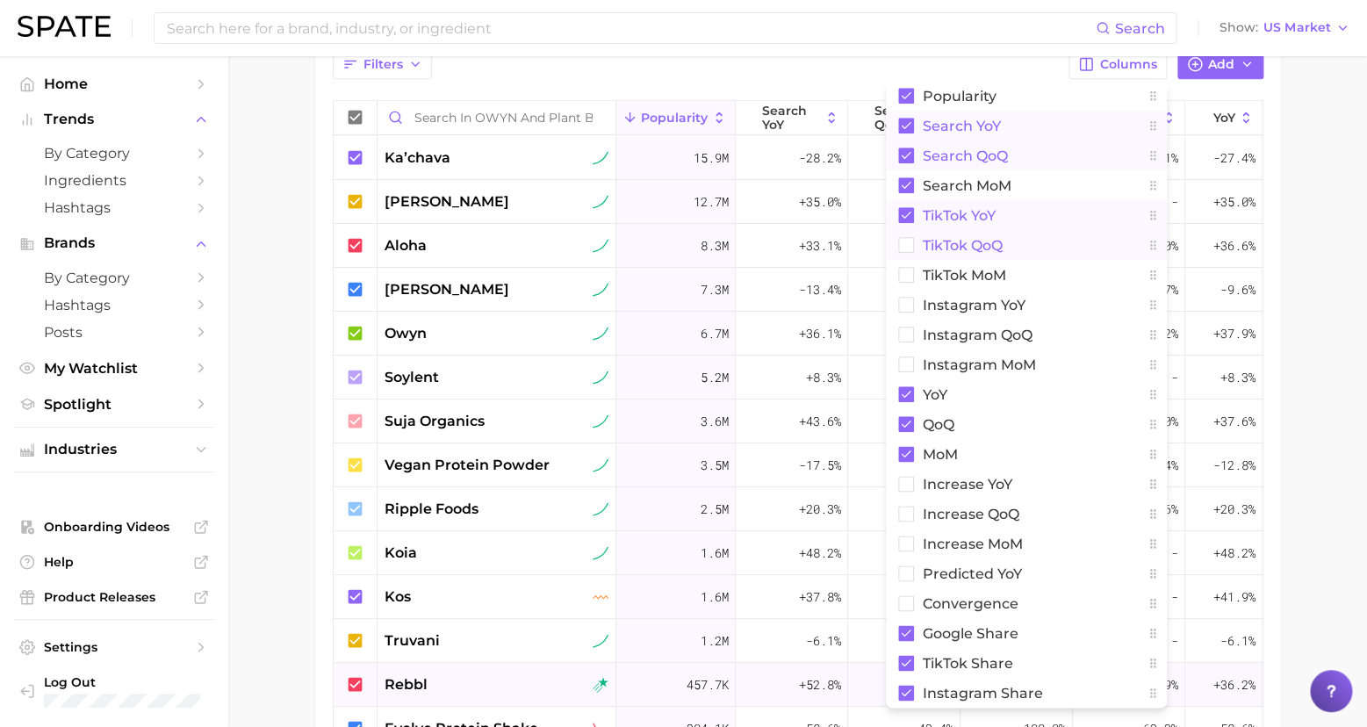
click at [909, 240] on rect at bounding box center [905, 245] width 15 height 15
click at [910, 269] on rect at bounding box center [905, 275] width 15 height 15
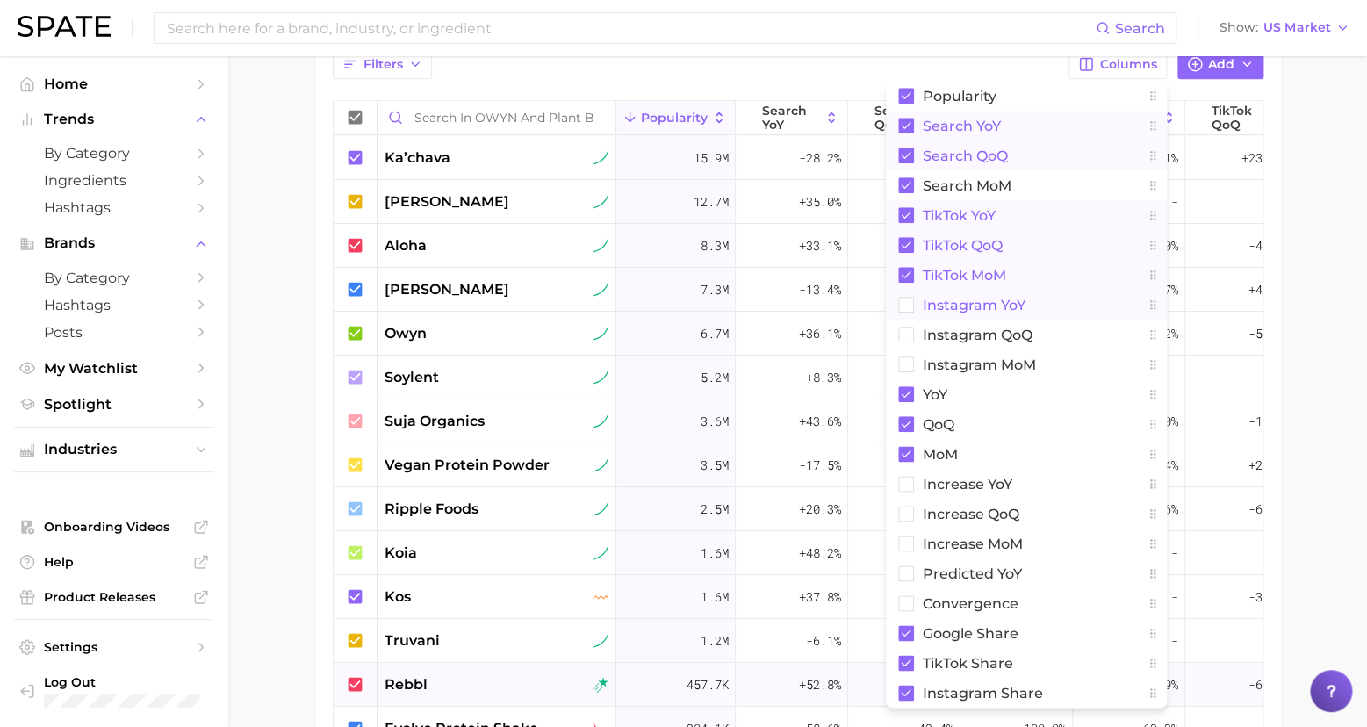
click at [913, 304] on rect at bounding box center [905, 305] width 15 height 15
click at [913, 333] on rect at bounding box center [905, 334] width 15 height 15
click at [913, 368] on rect at bounding box center [905, 364] width 15 height 15
click at [911, 479] on rect at bounding box center [905, 484] width 15 height 15
click at [913, 515] on rect at bounding box center [905, 513] width 15 height 15
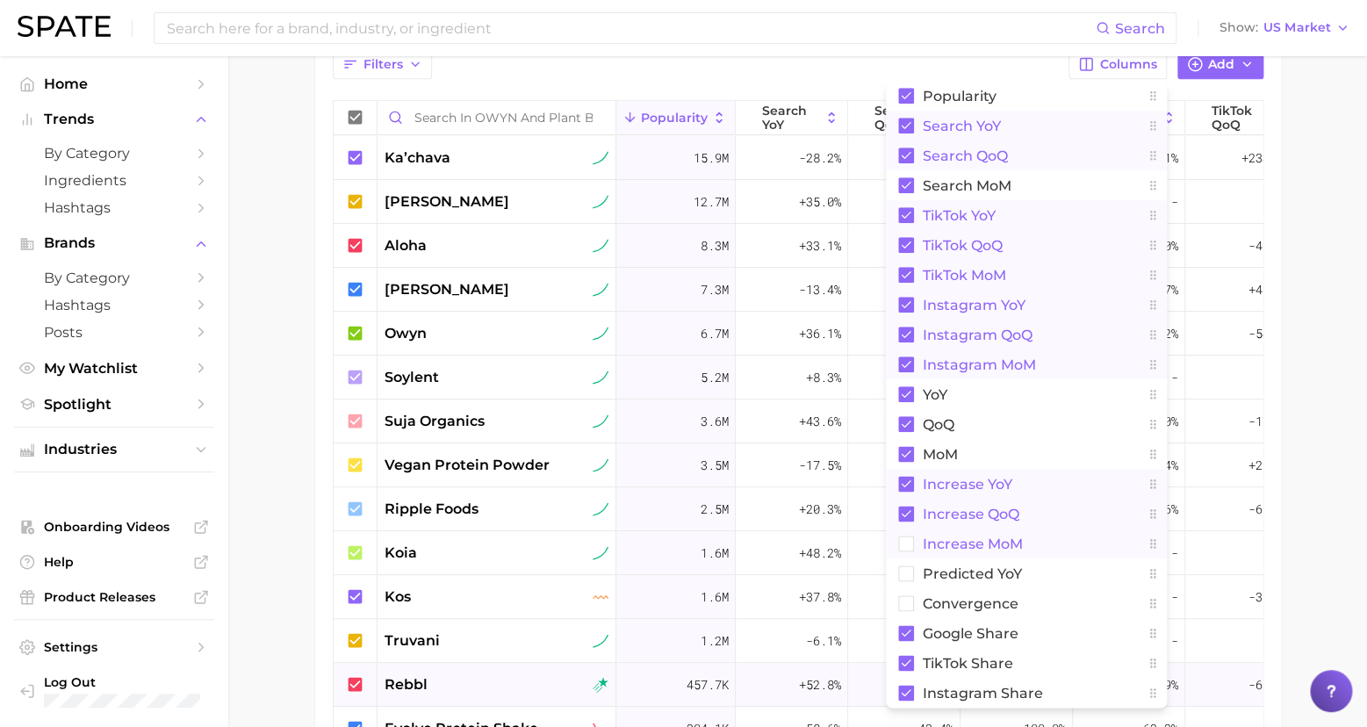
click at [913, 544] on rect at bounding box center [905, 543] width 15 height 15
click at [907, 573] on rect at bounding box center [905, 573] width 15 height 15
drag, startPoint x: 916, startPoint y: 600, endPoint x: 970, endPoint y: 598, distance: 53.6
click at [913, 600] on rect at bounding box center [905, 603] width 15 height 15
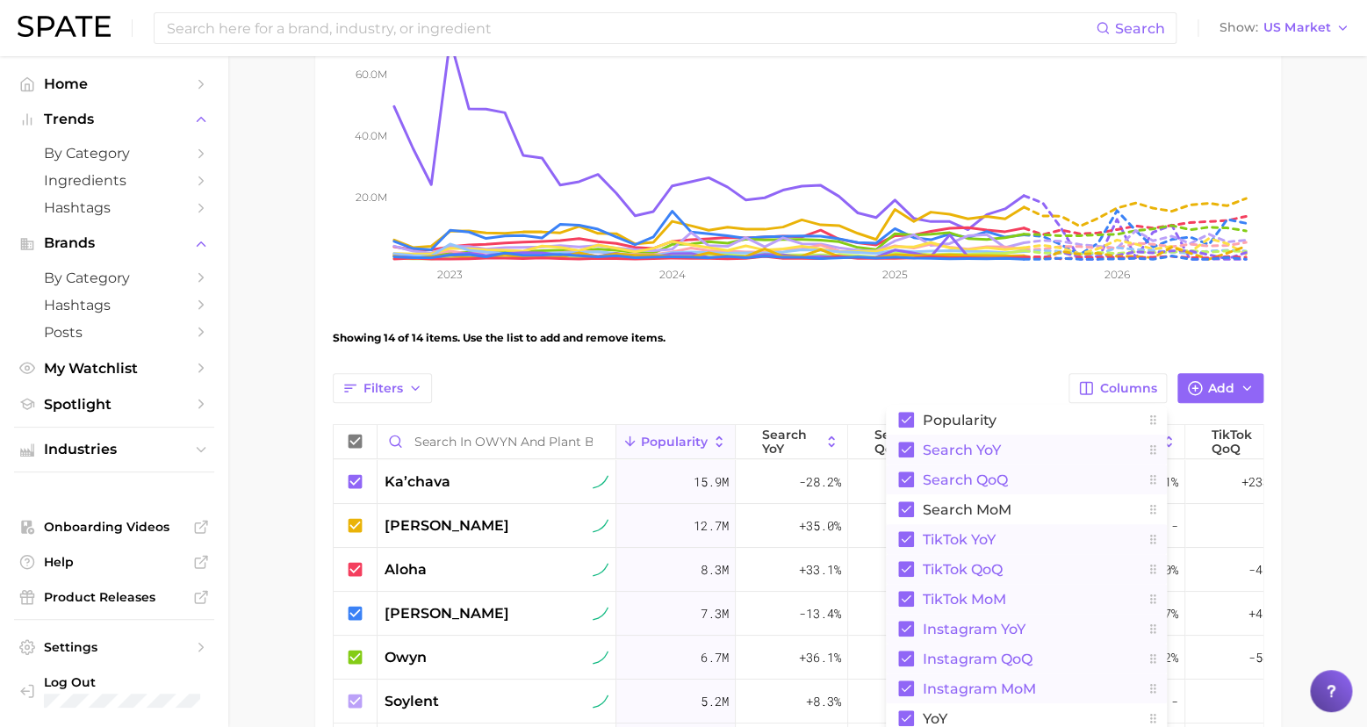
scroll to position [119, 0]
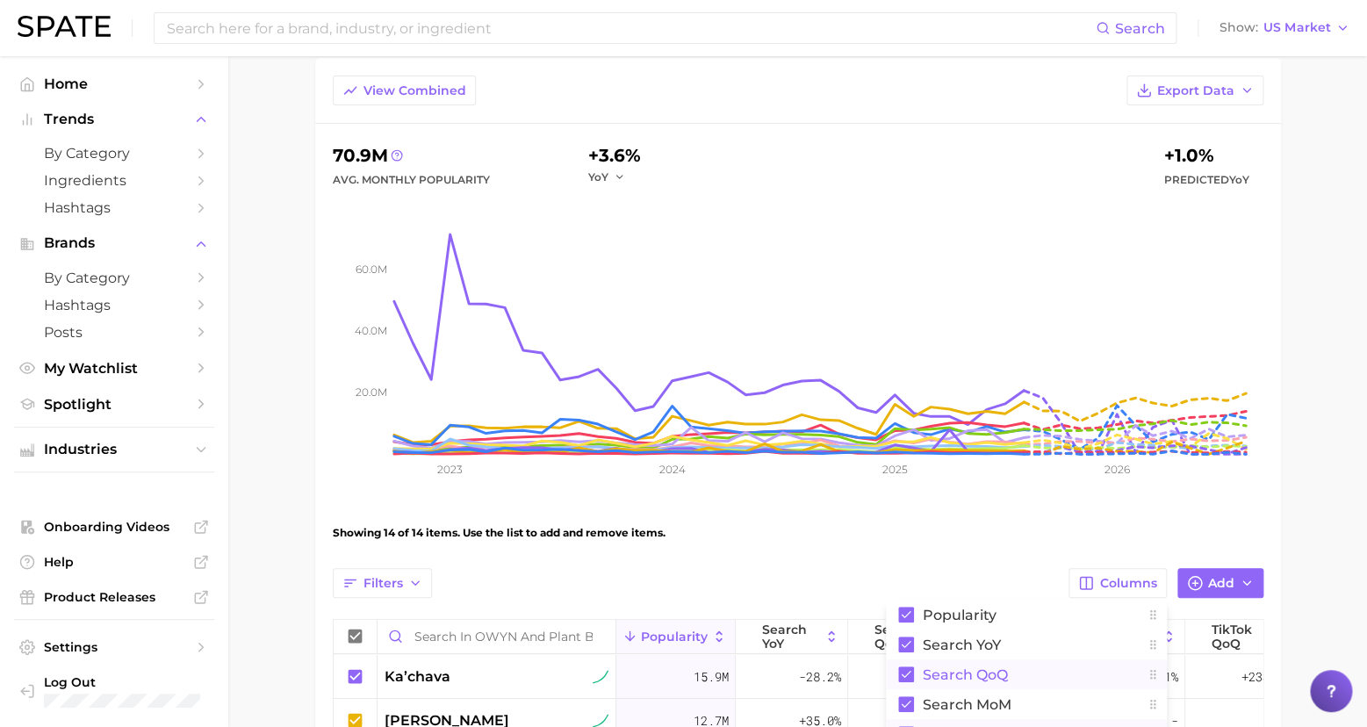
click at [1250, 524] on div "Showing 14 of 14 items. Use the list to add and remove items." at bounding box center [798, 532] width 930 height 49
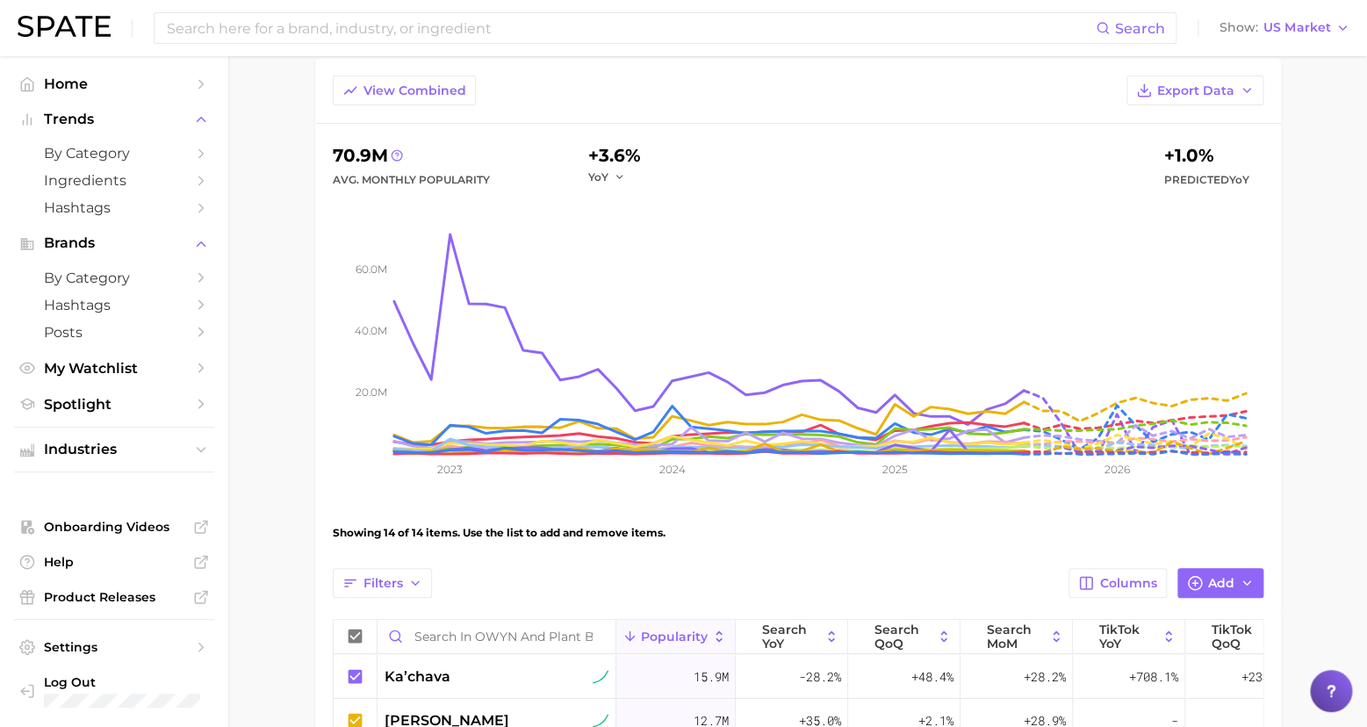
click at [1320, 516] on main "OWYN and Plant Based Settings Overview Google TikTok Instagram View Combined Ex…" at bounding box center [797, 679] width 1138 height 1482
click at [1232, 576] on span "Add" at bounding box center [1221, 583] width 26 height 15
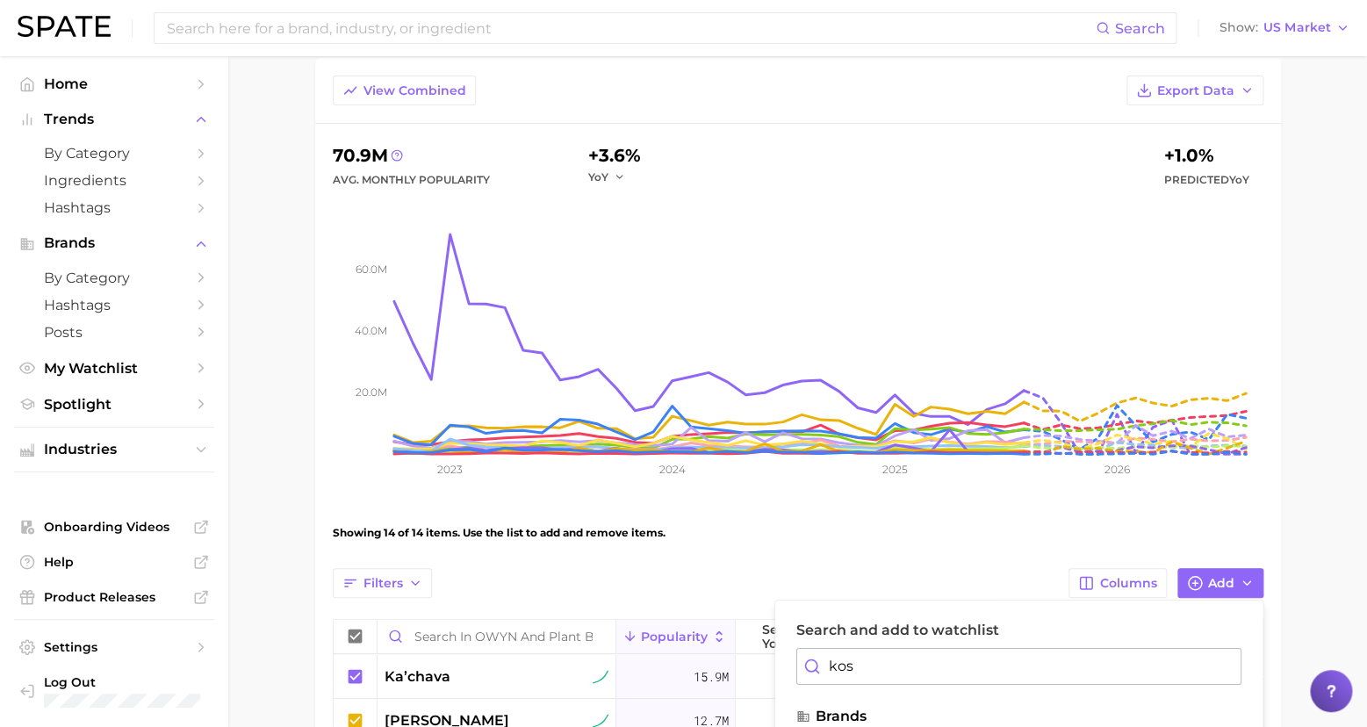
click at [1123, 514] on div "Showing 14 of 14 items. Use the list to add and remove items." at bounding box center [798, 532] width 930 height 49
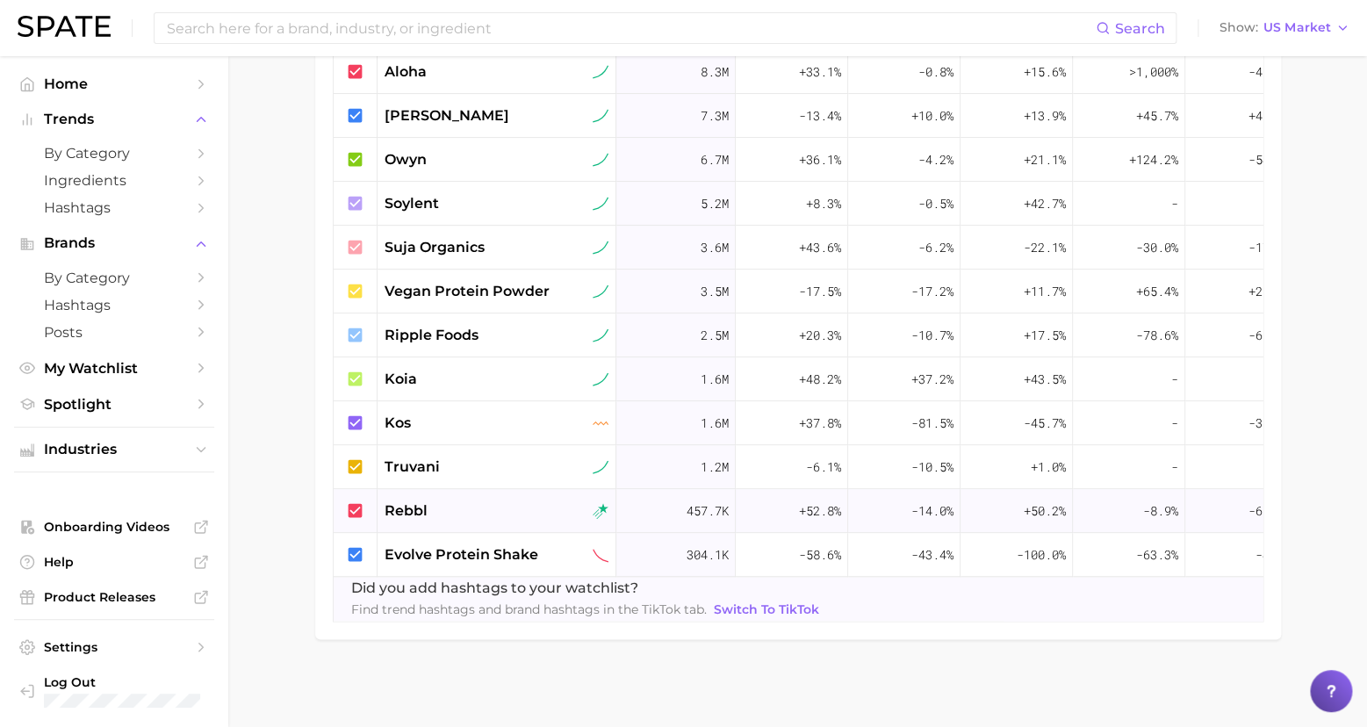
scroll to position [703, 0]
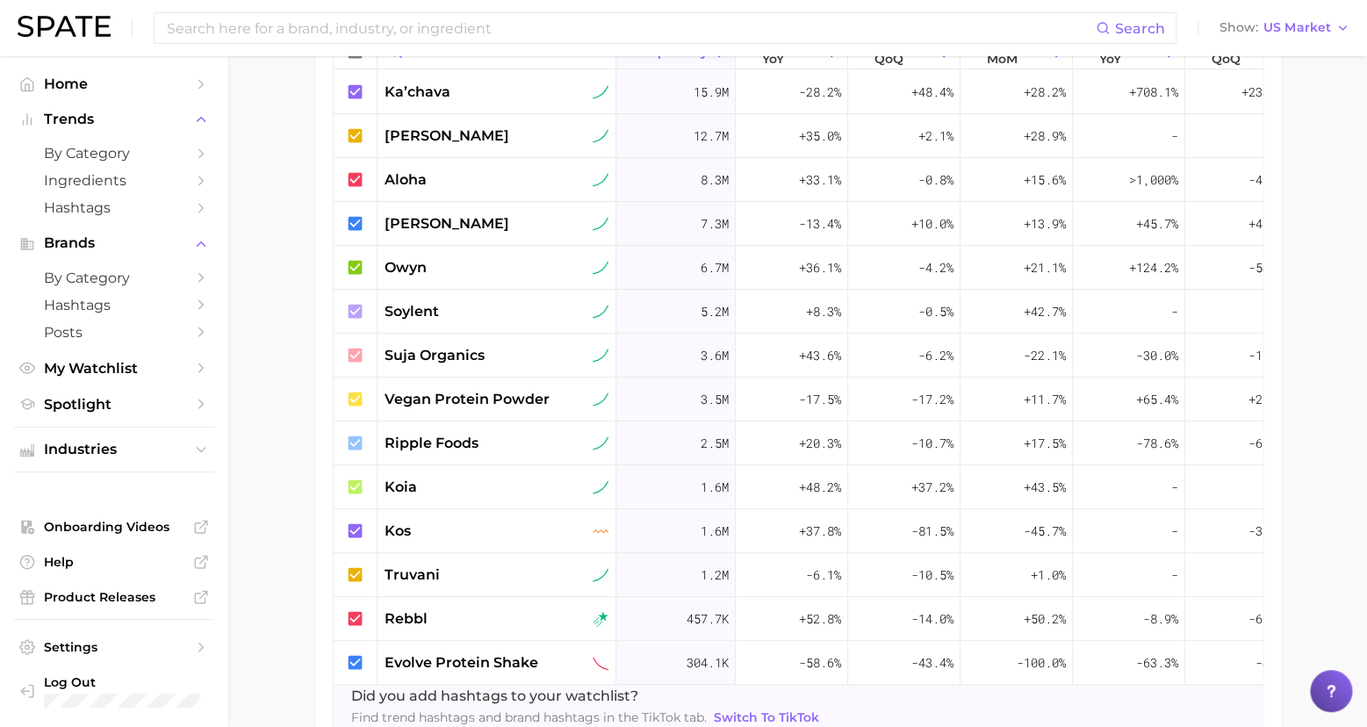
click at [1314, 434] on main "OWYN and Plant Based Settings Overview Google TikTok Instagram View Combined Ex…" at bounding box center [797, 94] width 1138 height 1482
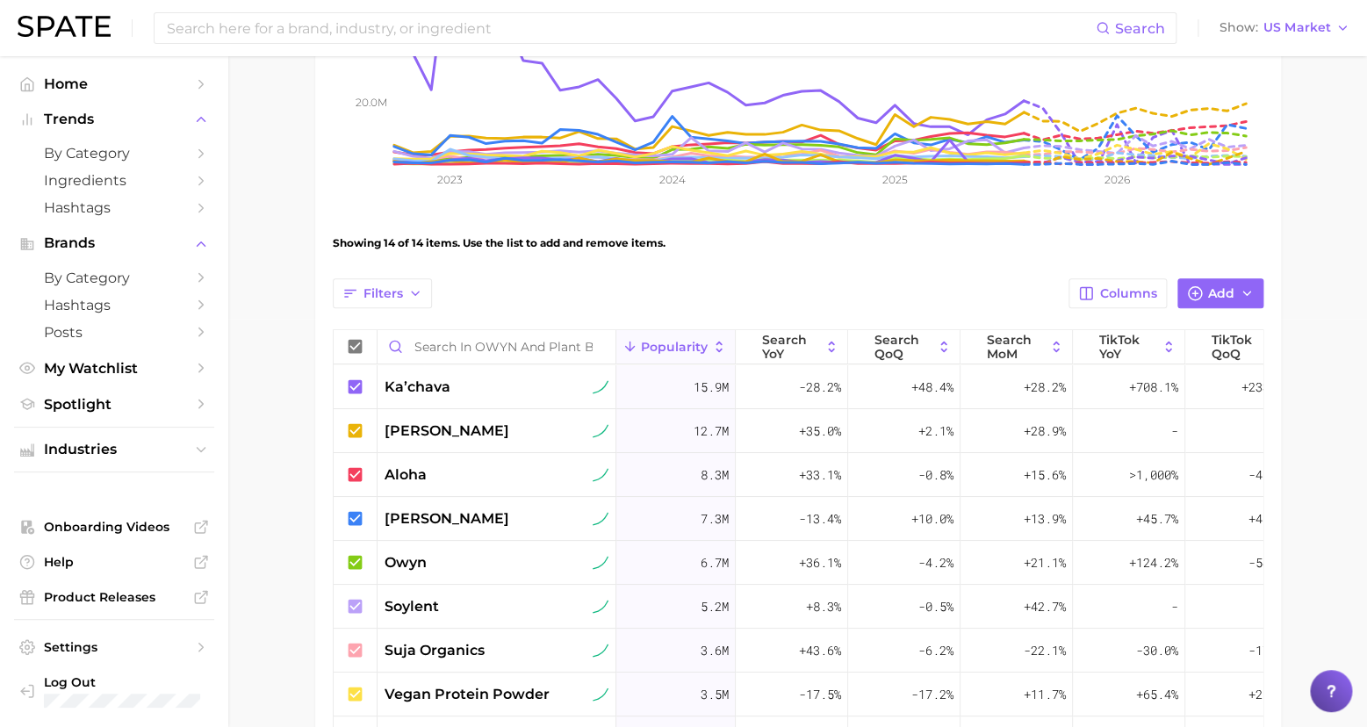
scroll to position [30, 0]
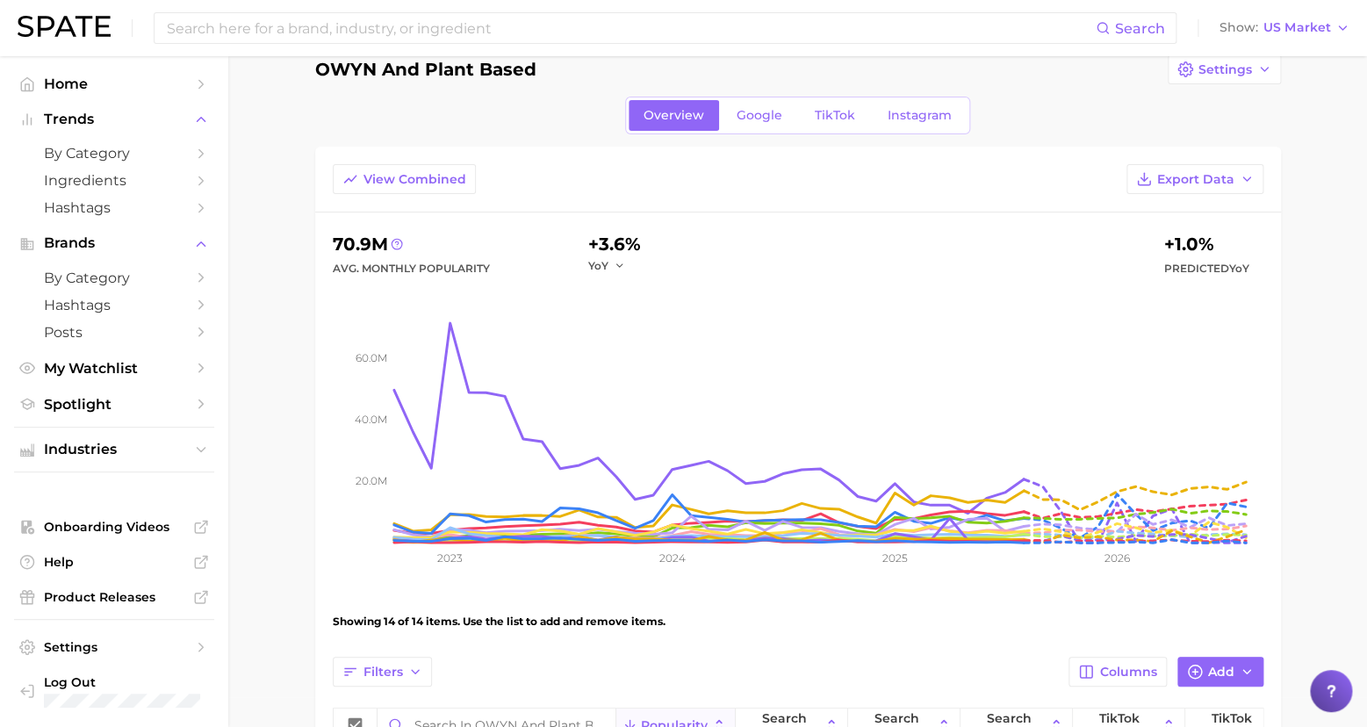
click at [1200, 178] on span "Export Data" at bounding box center [1195, 179] width 77 height 15
click at [1190, 210] on button "Table Data CSV" at bounding box center [1166, 212] width 193 height 32
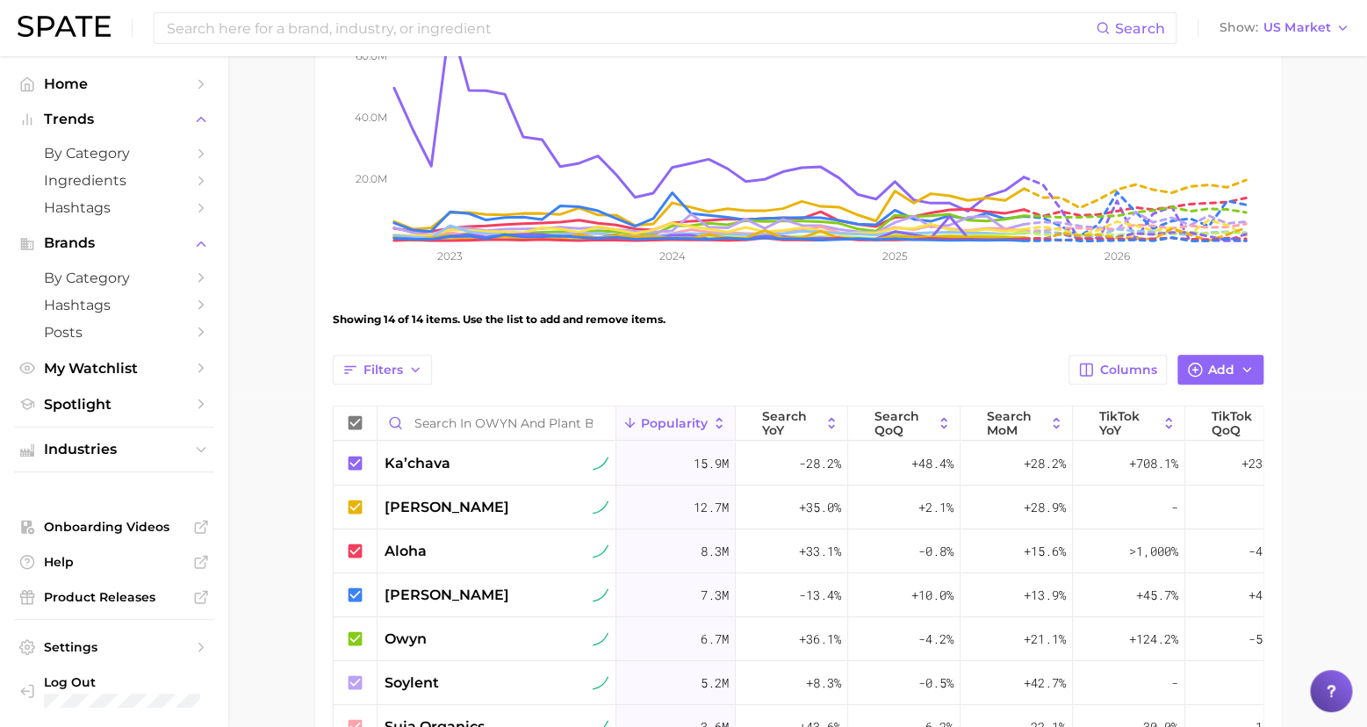
scroll to position [514, 0]
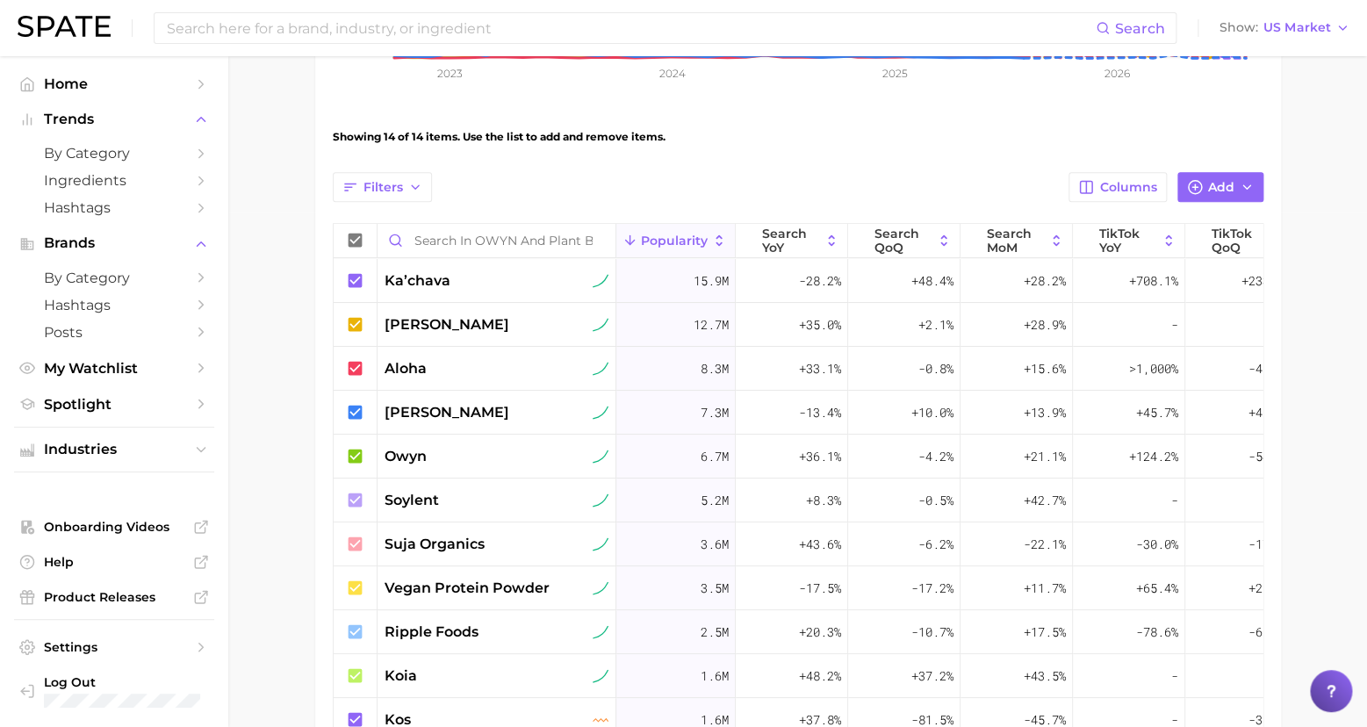
click at [1332, 495] on main "OWYN and Plant Based Settings Overview Google TikTok Instagram View Combined Ex…" at bounding box center [797, 283] width 1138 height 1482
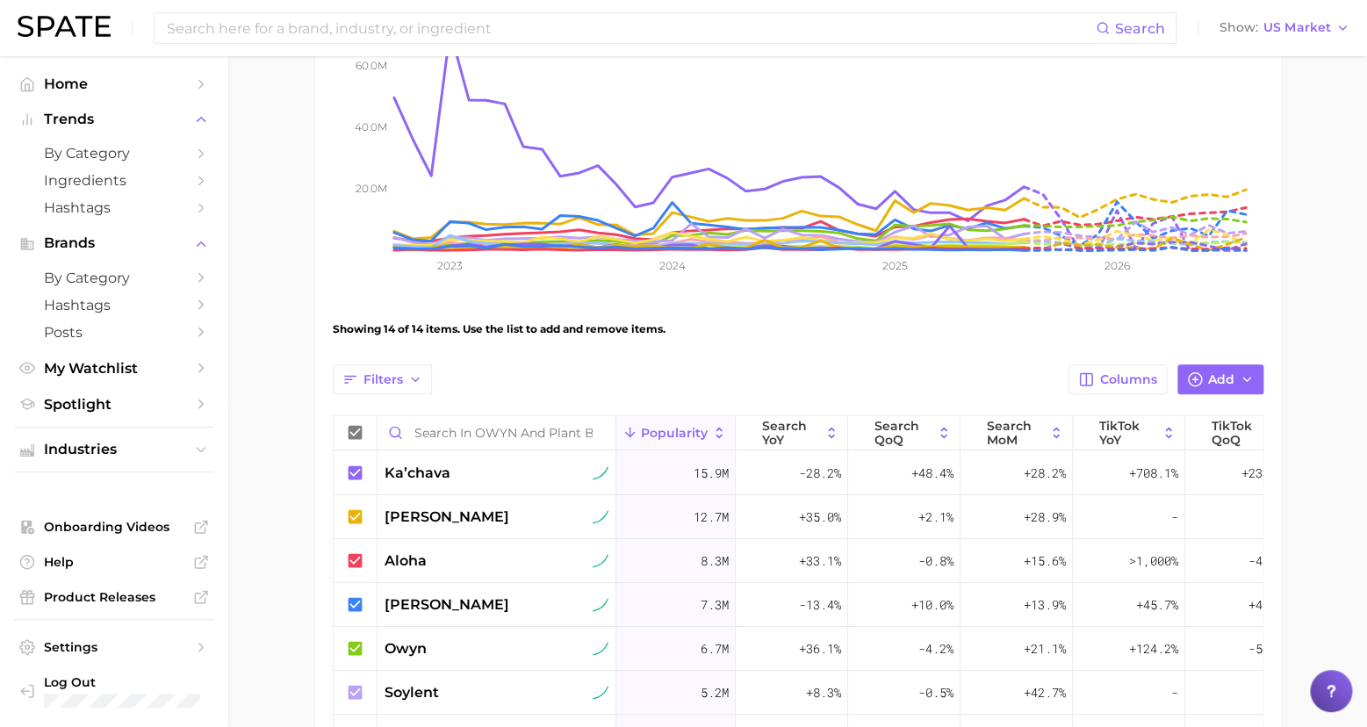
scroll to position [0, 0]
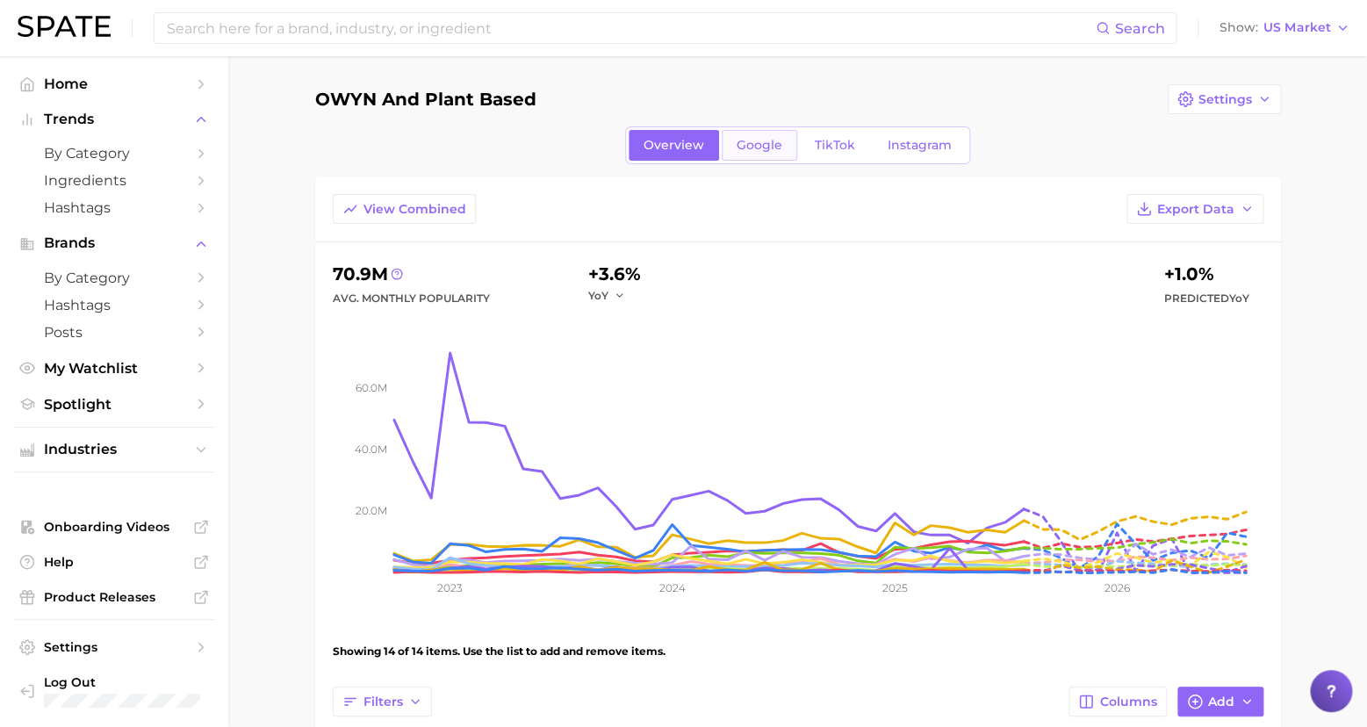
click at [766, 148] on span "Google" at bounding box center [759, 145] width 46 height 15
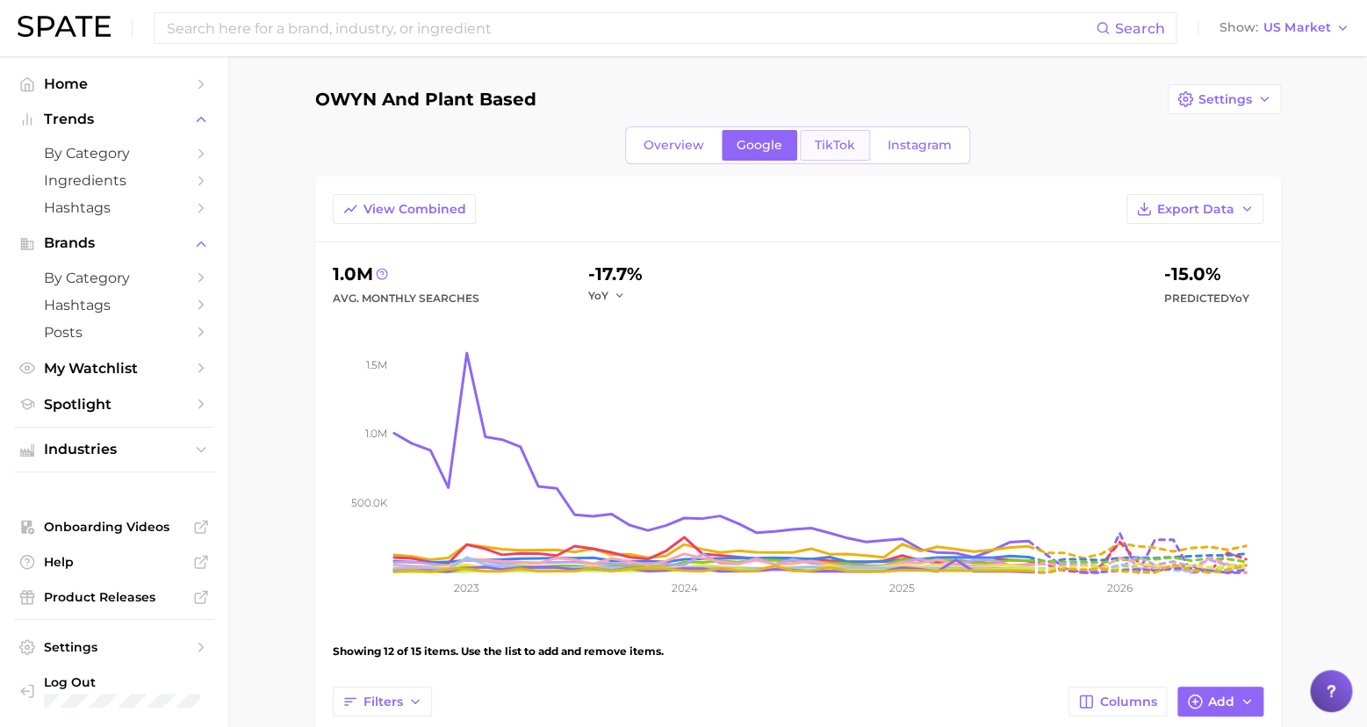
click at [824, 142] on span "TikTok" at bounding box center [835, 145] width 40 height 15
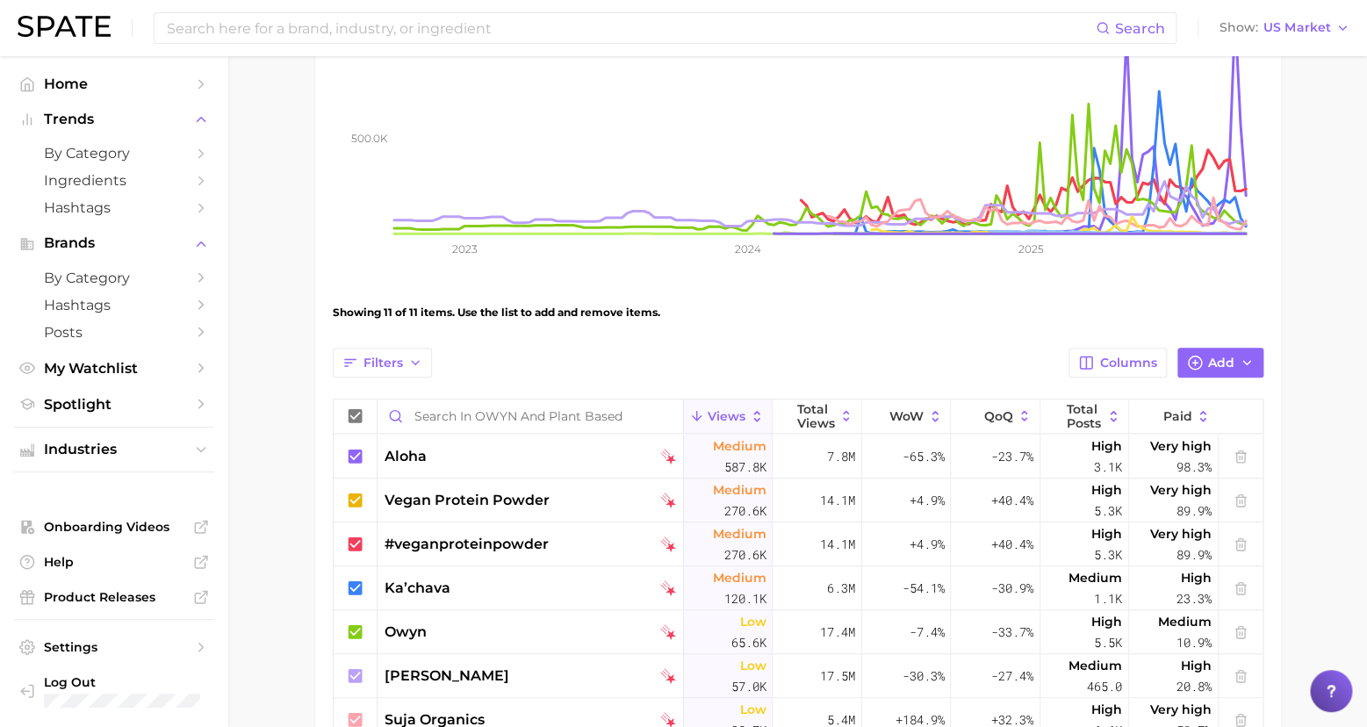
scroll to position [564, 0]
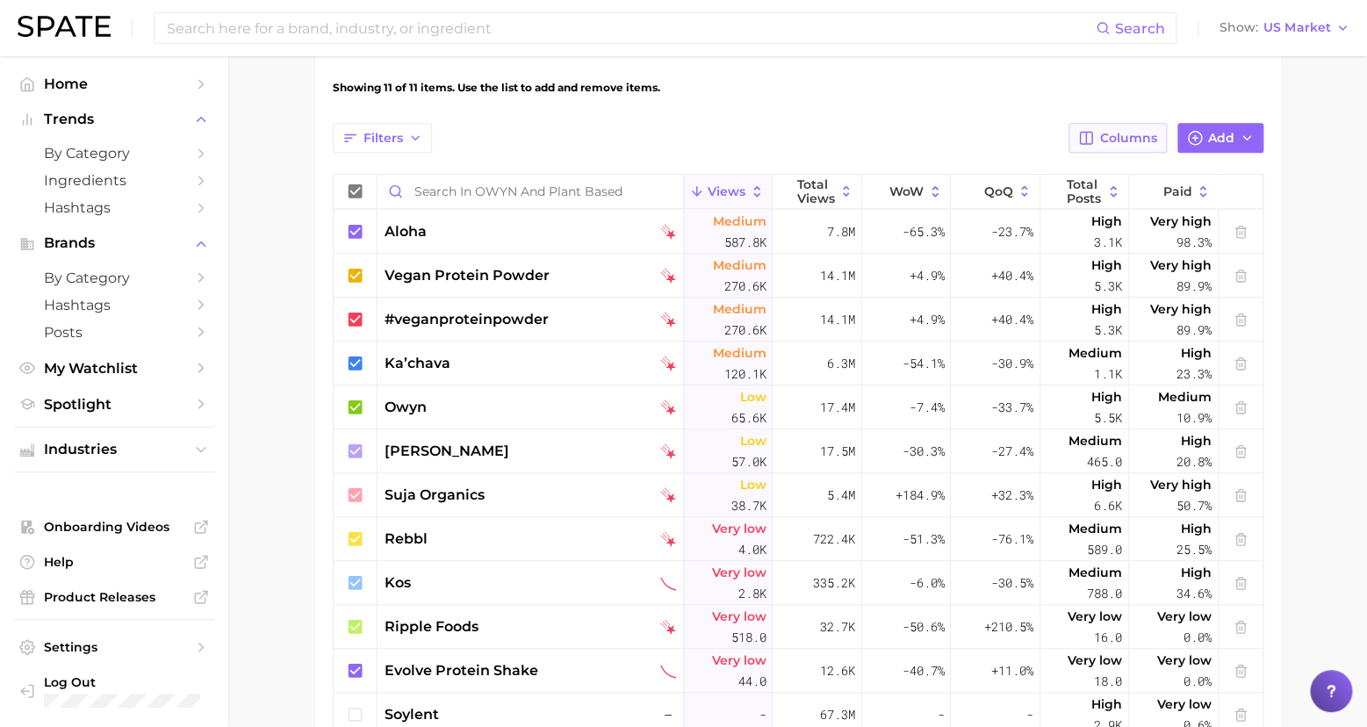
click at [1122, 136] on span "Columns" at bounding box center [1128, 138] width 57 height 15
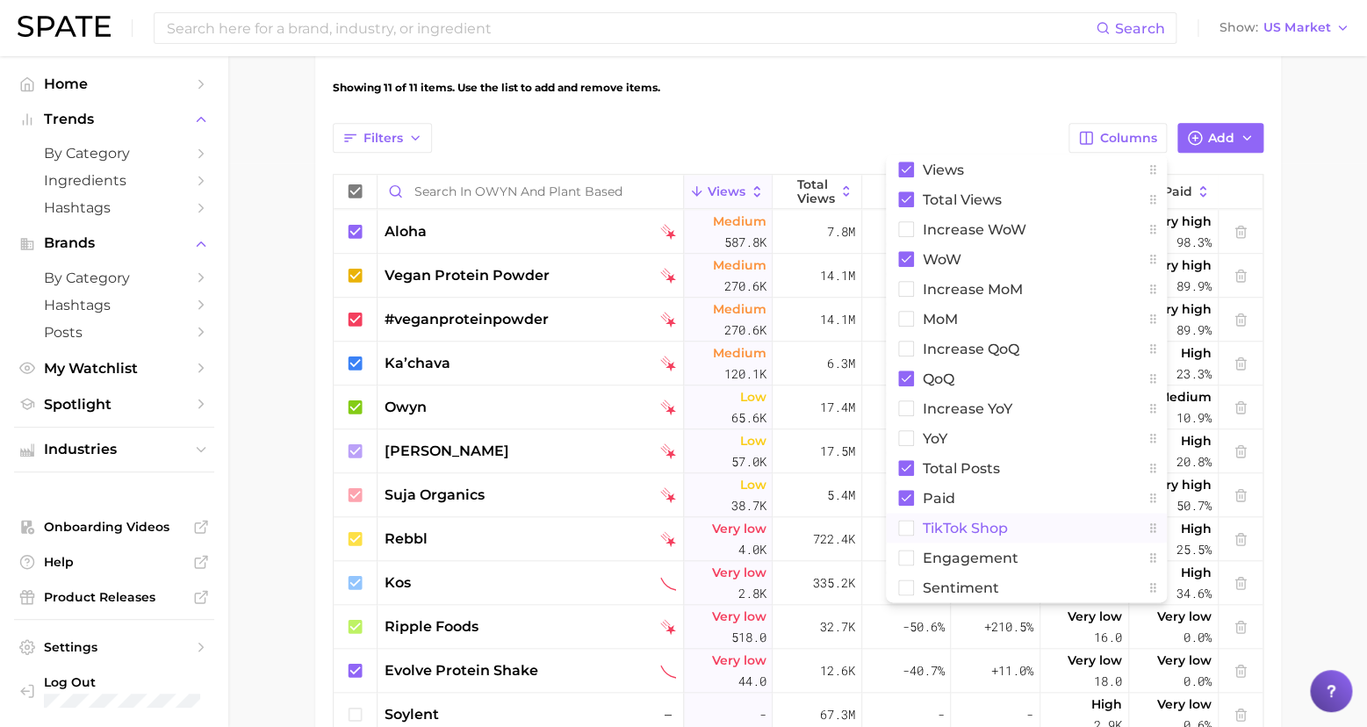
click at [937, 521] on span "TikTok Shop" at bounding box center [965, 528] width 85 height 15
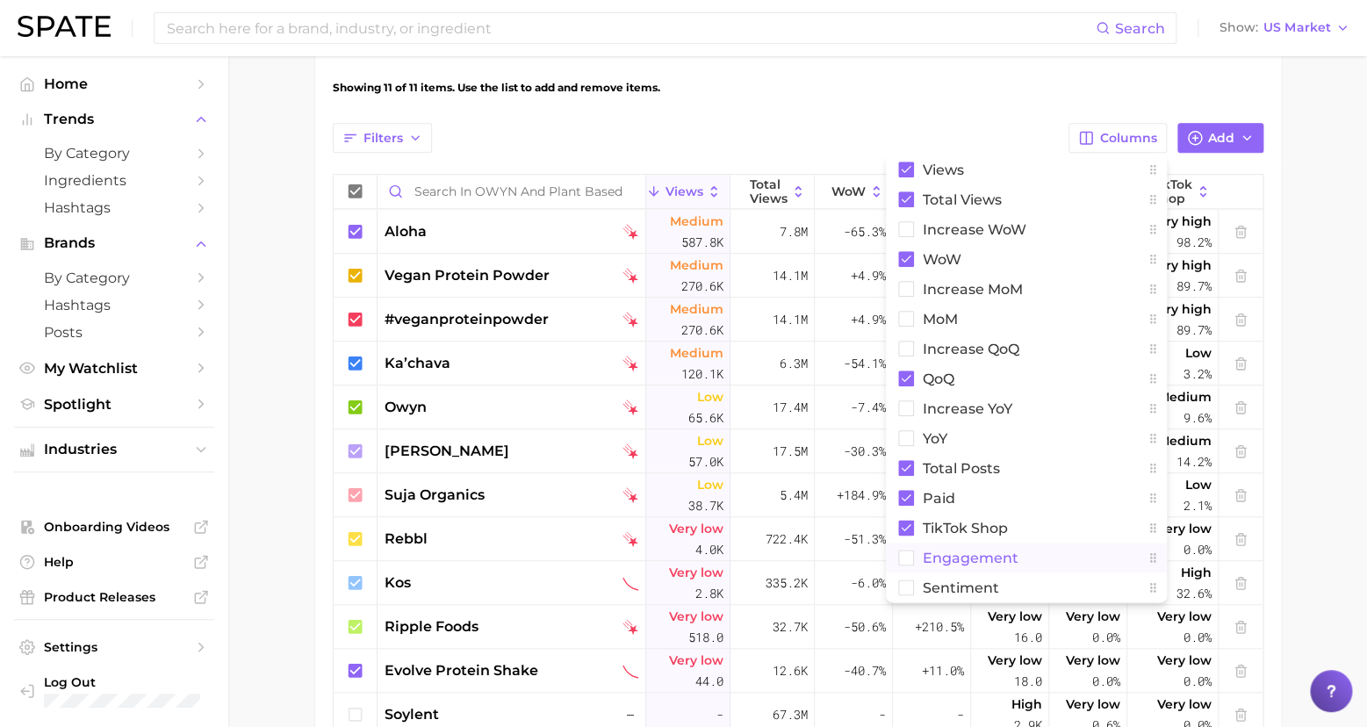
click at [966, 561] on span "engagement" at bounding box center [971, 557] width 96 height 15
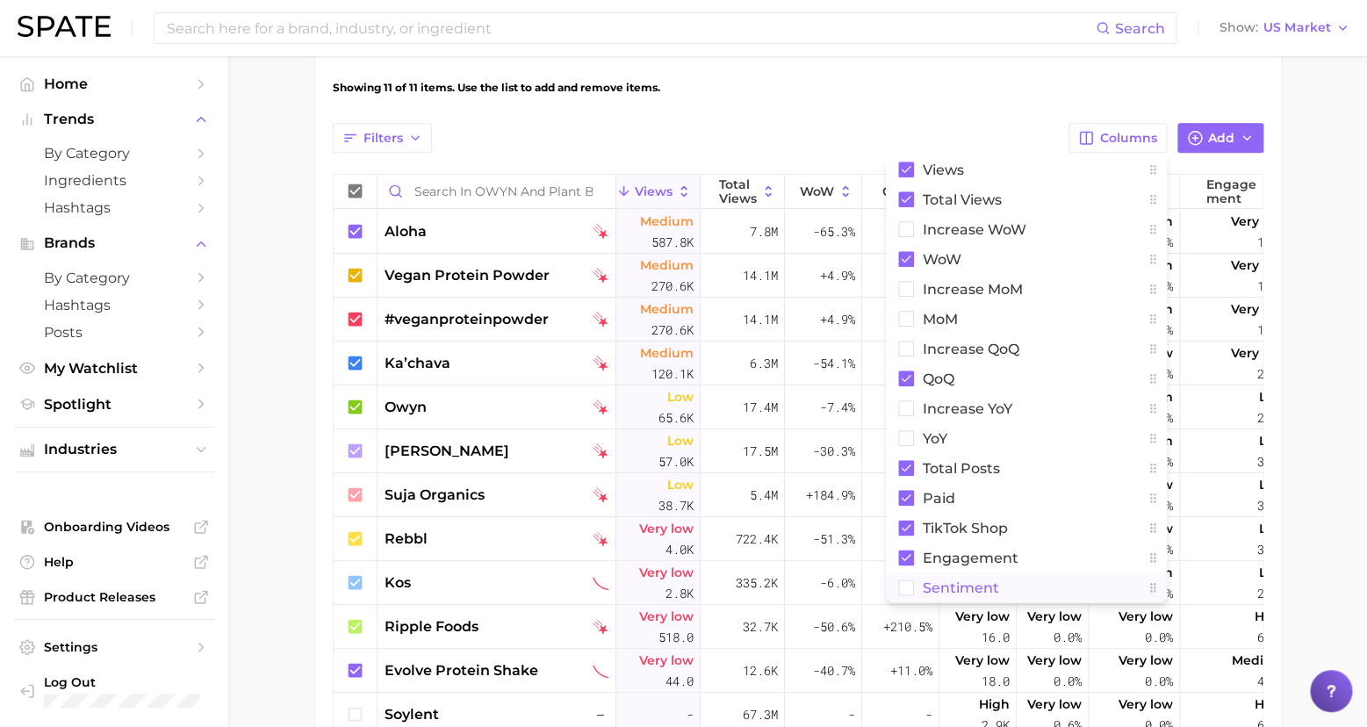
click at [956, 591] on span "Sentiment" at bounding box center [961, 587] width 76 height 15
click at [935, 435] on span "YoY" at bounding box center [935, 438] width 25 height 15
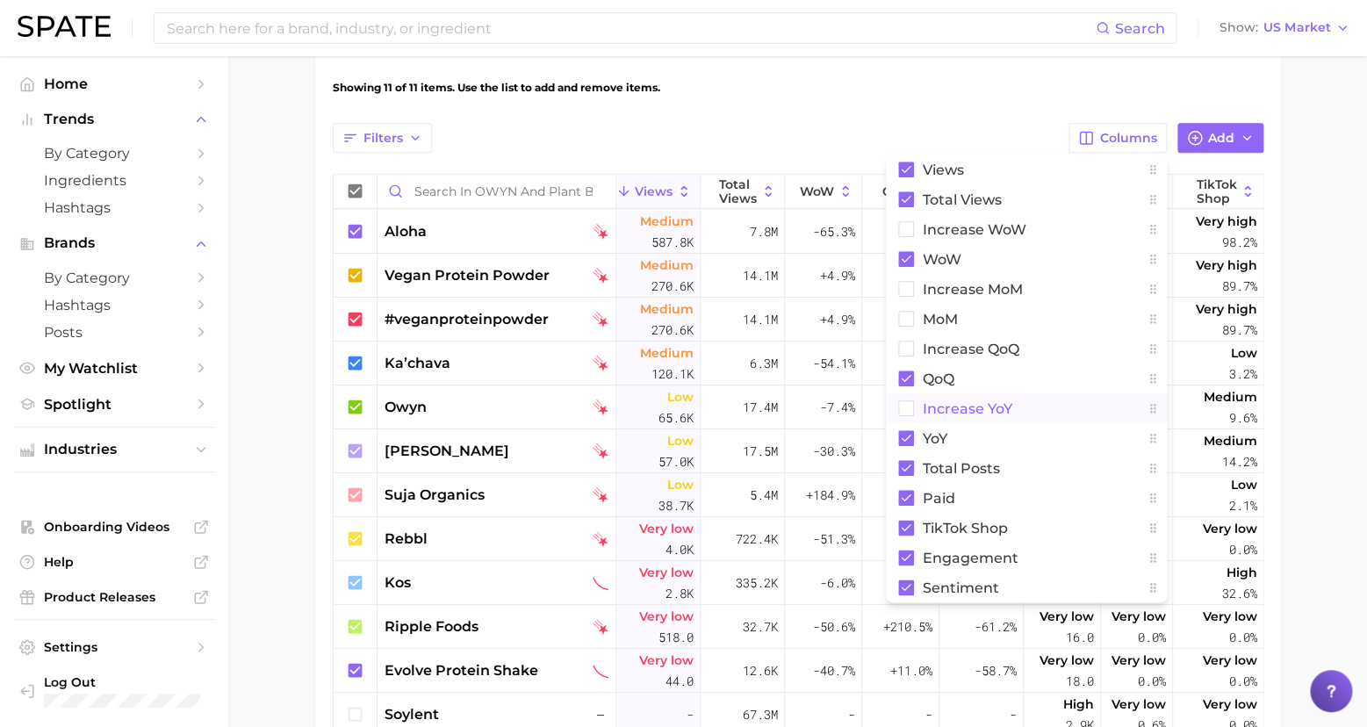
click at [954, 409] on span "increase YoY" at bounding box center [968, 408] width 90 height 15
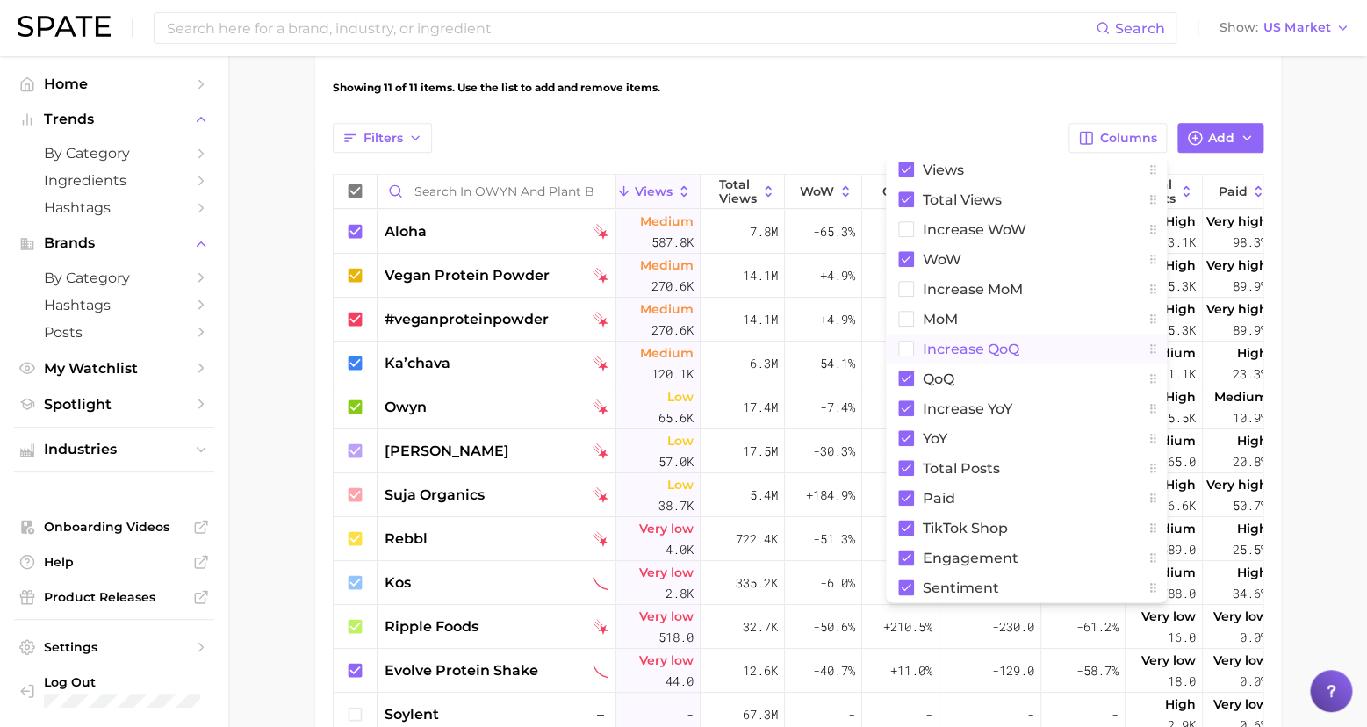
click at [966, 350] on span "increase QoQ" at bounding box center [971, 348] width 97 height 15
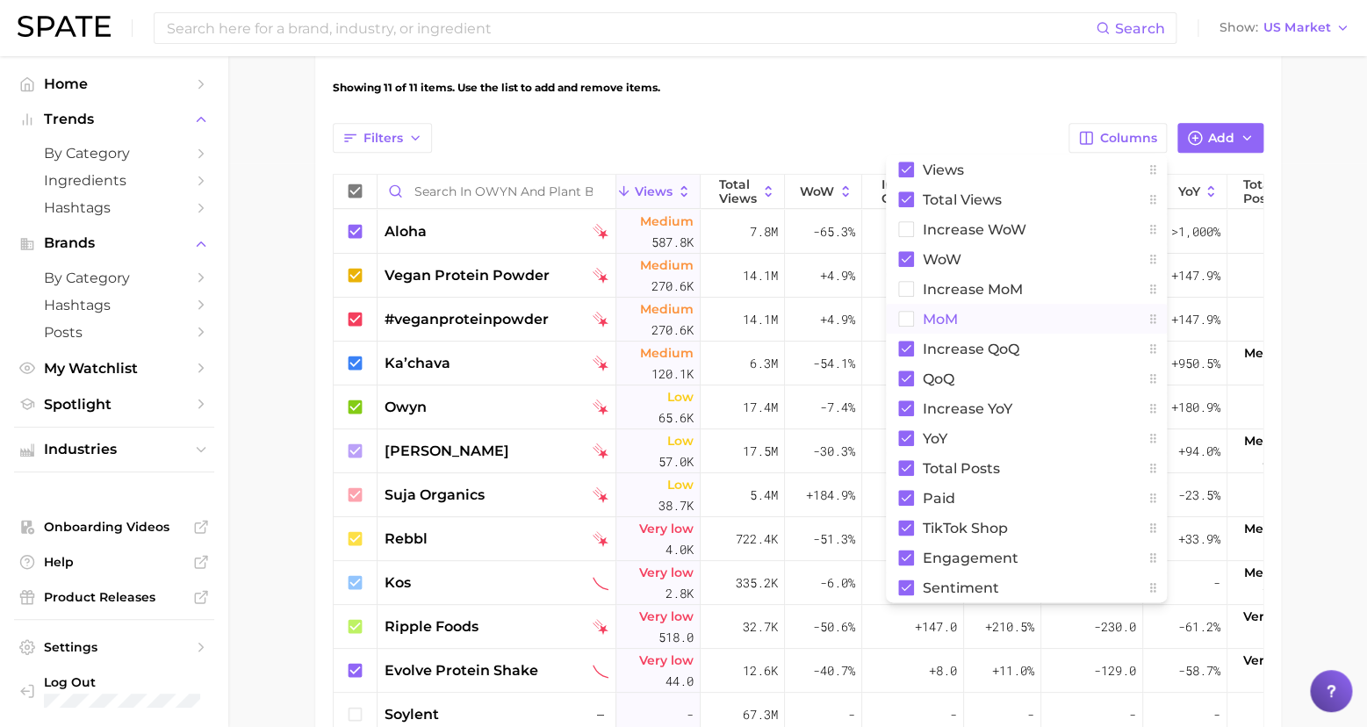
click at [939, 312] on span "MoM" at bounding box center [940, 319] width 35 height 15
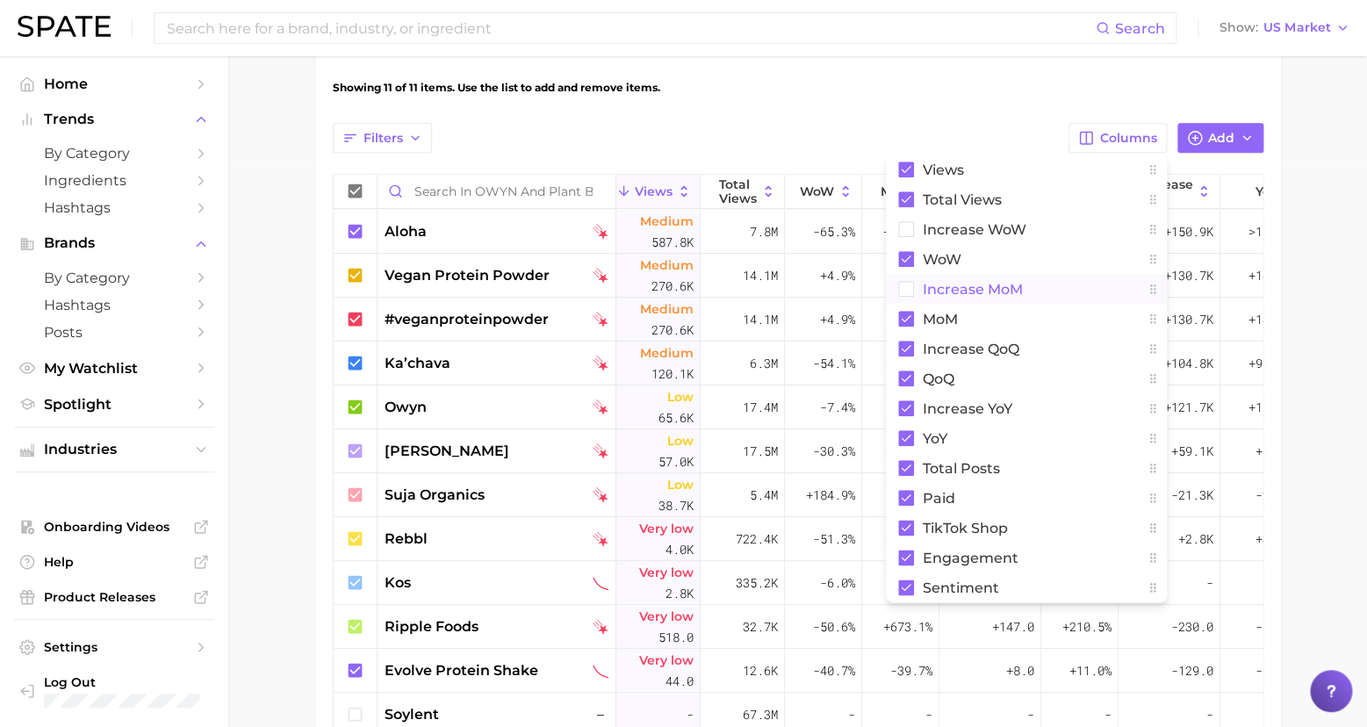
click at [946, 287] on span "increase MoM" at bounding box center [973, 289] width 100 height 15
click at [972, 226] on span "Increase WoW" at bounding box center [975, 229] width 104 height 15
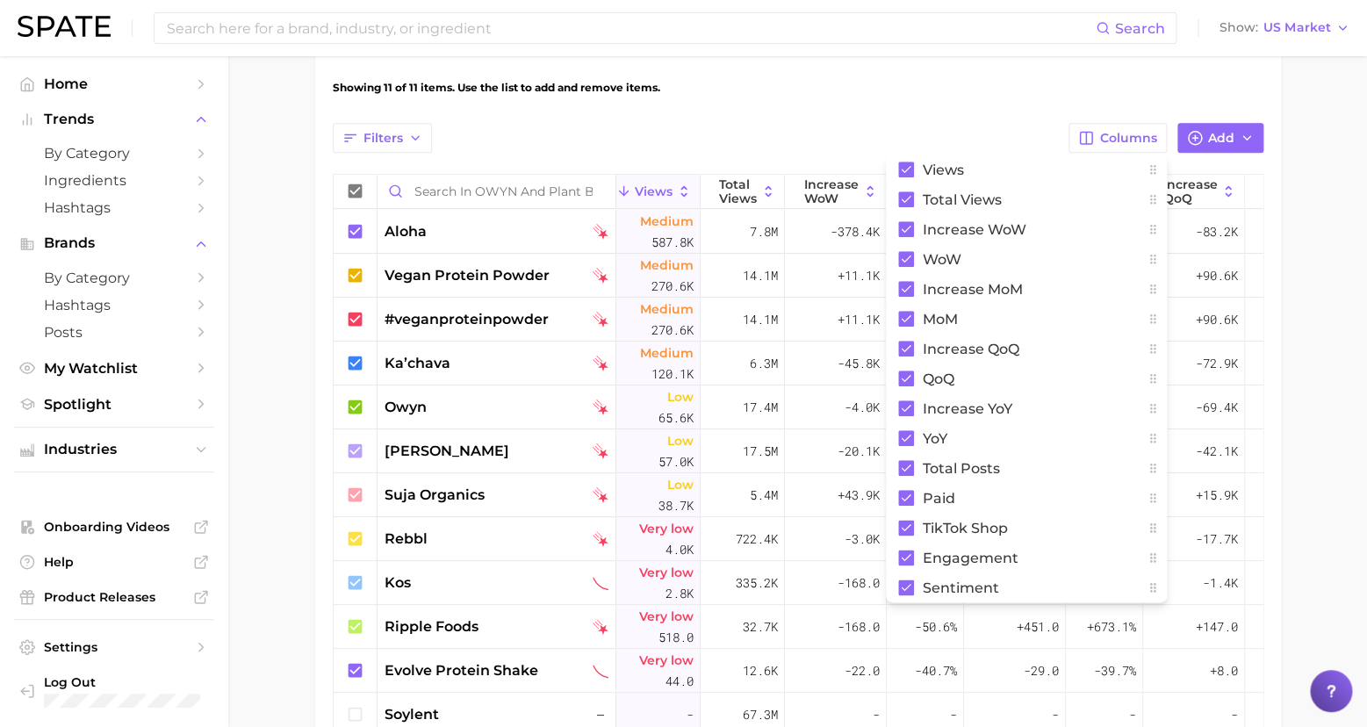
click at [1304, 556] on main "OWYN and Plant Based Settings Overview Google TikTok Instagram View Combined Ex…" at bounding box center [797, 212] width 1138 height 1438
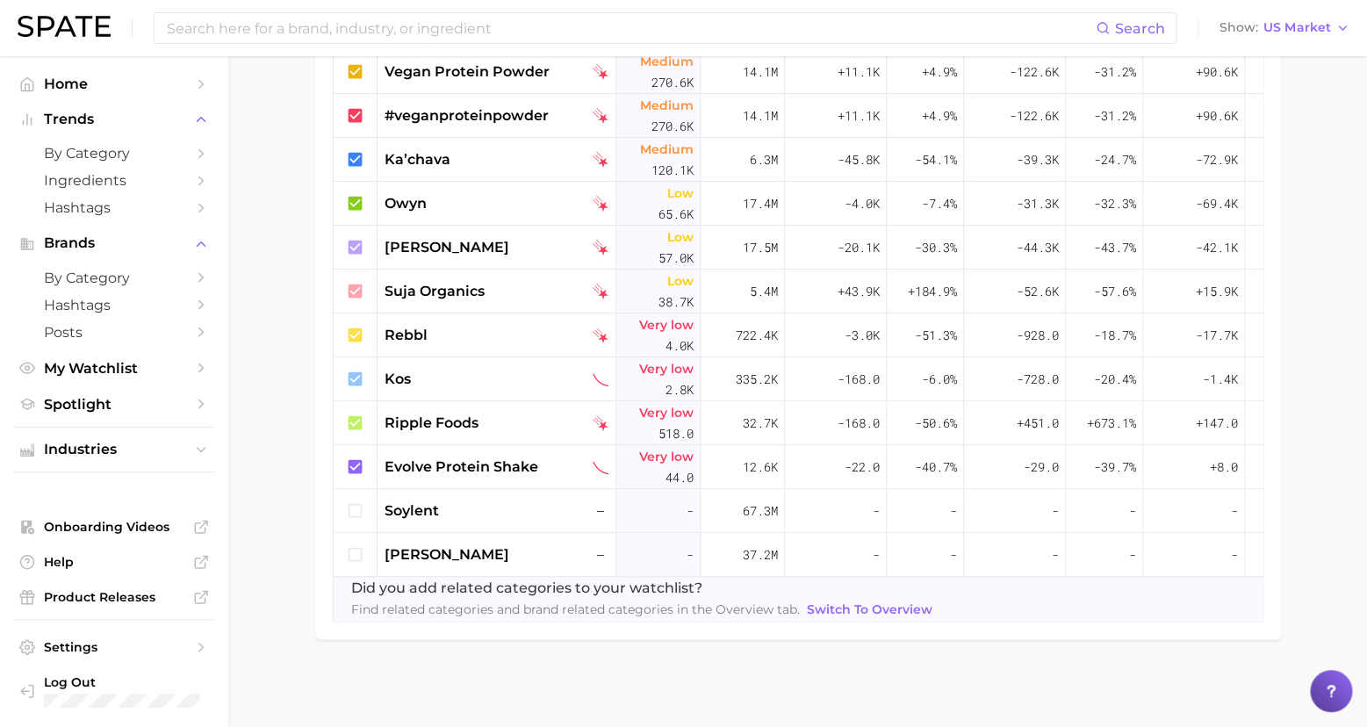
scroll to position [61, 0]
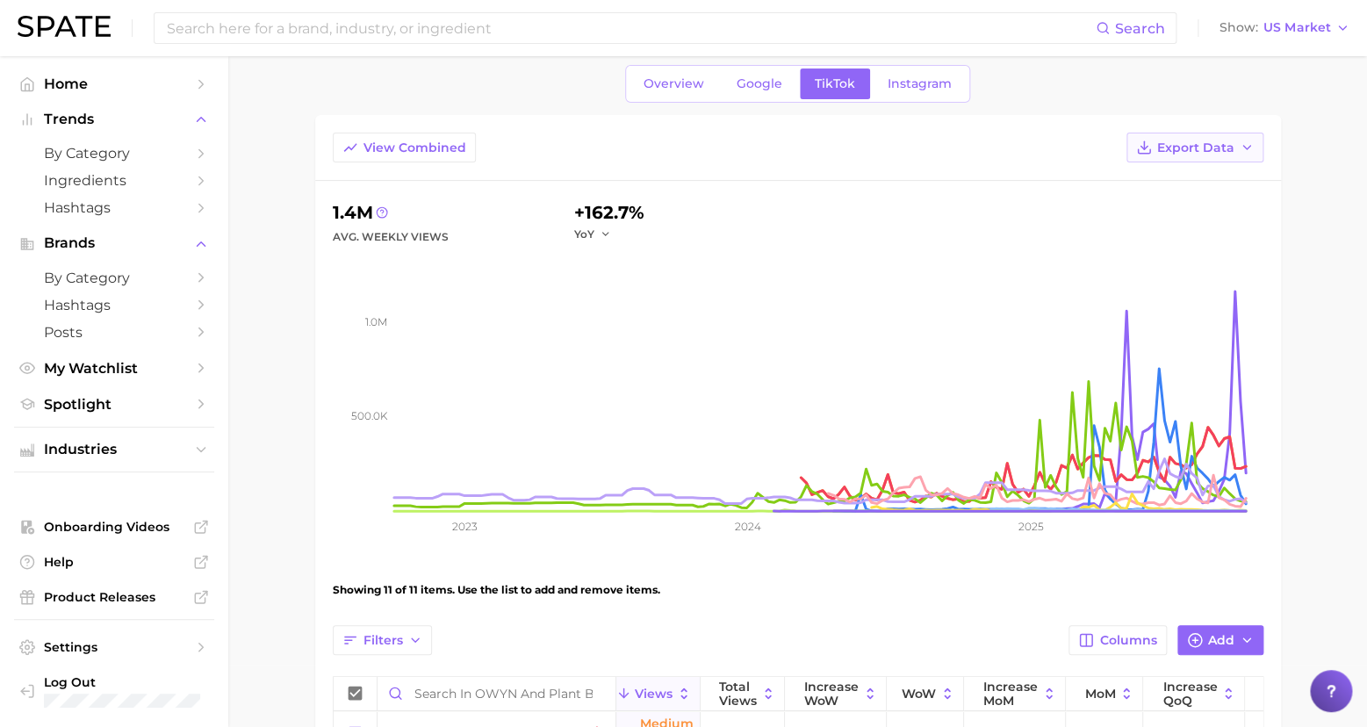
click at [1203, 141] on span "Export Data" at bounding box center [1195, 147] width 77 height 15
click at [1124, 181] on span "Table Data CSV" at bounding box center [1148, 180] width 97 height 15
click at [1311, 256] on main "OWYN and Plant Based Settings Overview Google TikTok Instagram View Combined Ex…" at bounding box center [797, 714] width 1138 height 1438
click at [925, 79] on span "Instagram" at bounding box center [919, 83] width 64 height 15
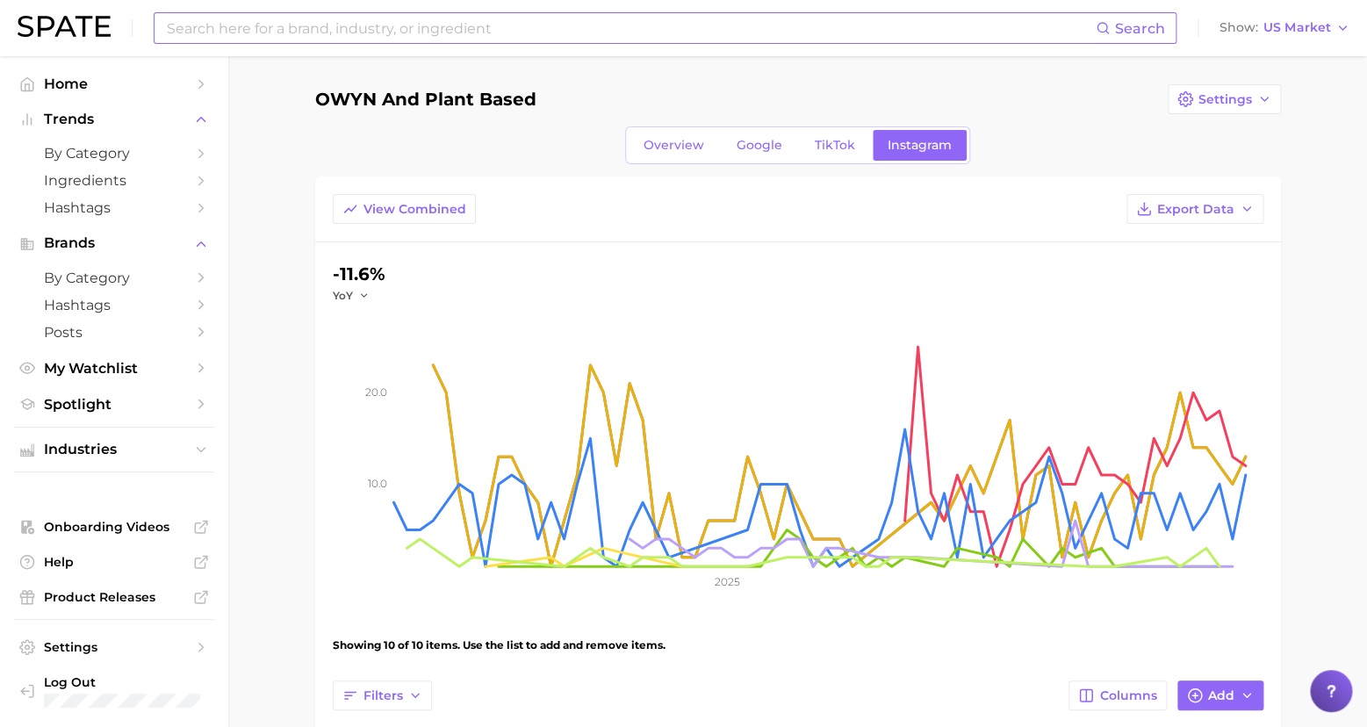
click at [409, 31] on input at bounding box center [630, 28] width 930 height 30
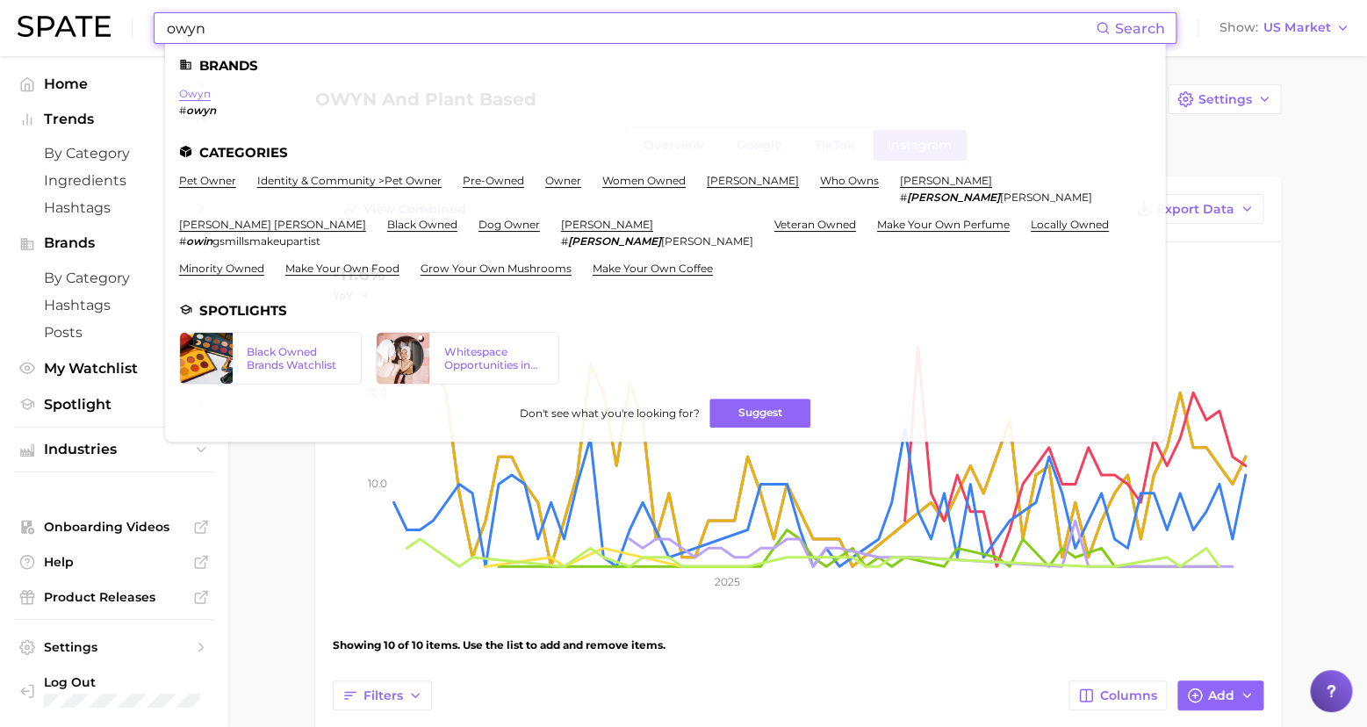
type input "owyn"
click at [194, 88] on link "owyn" at bounding box center [195, 93] width 32 height 13
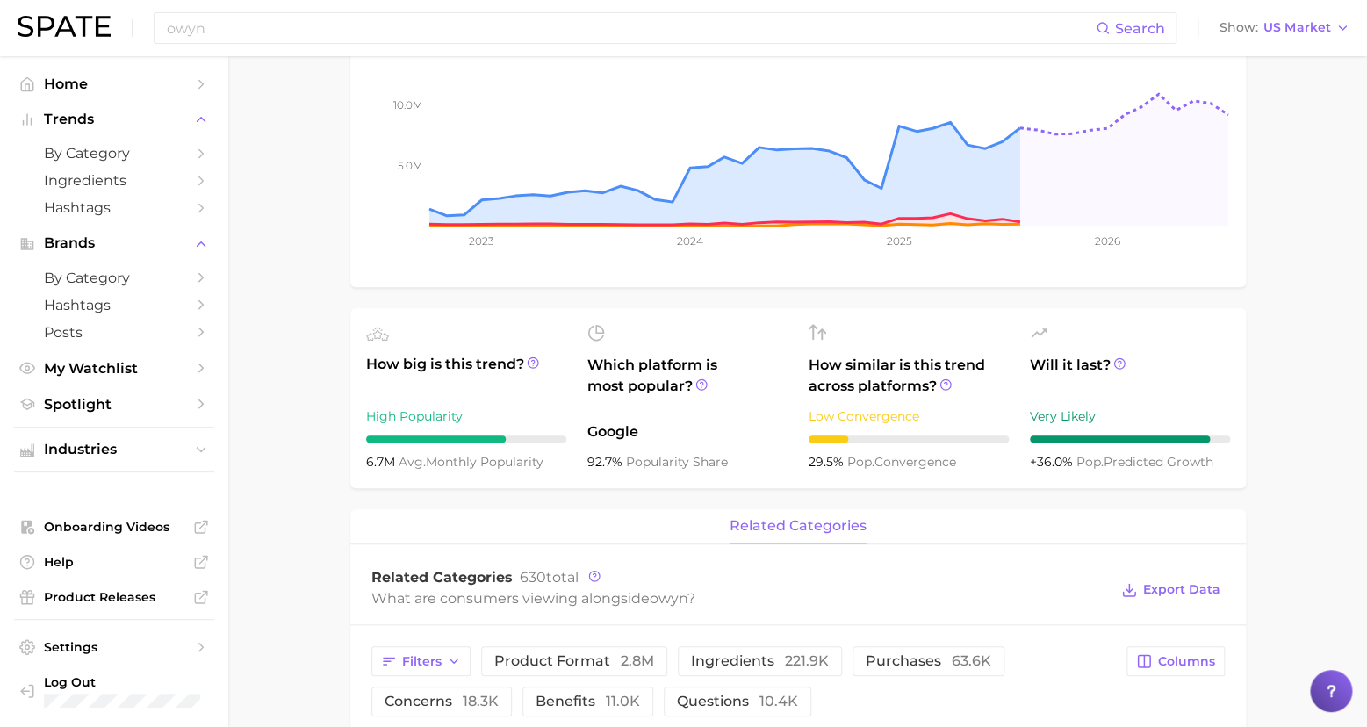
scroll to position [404, 0]
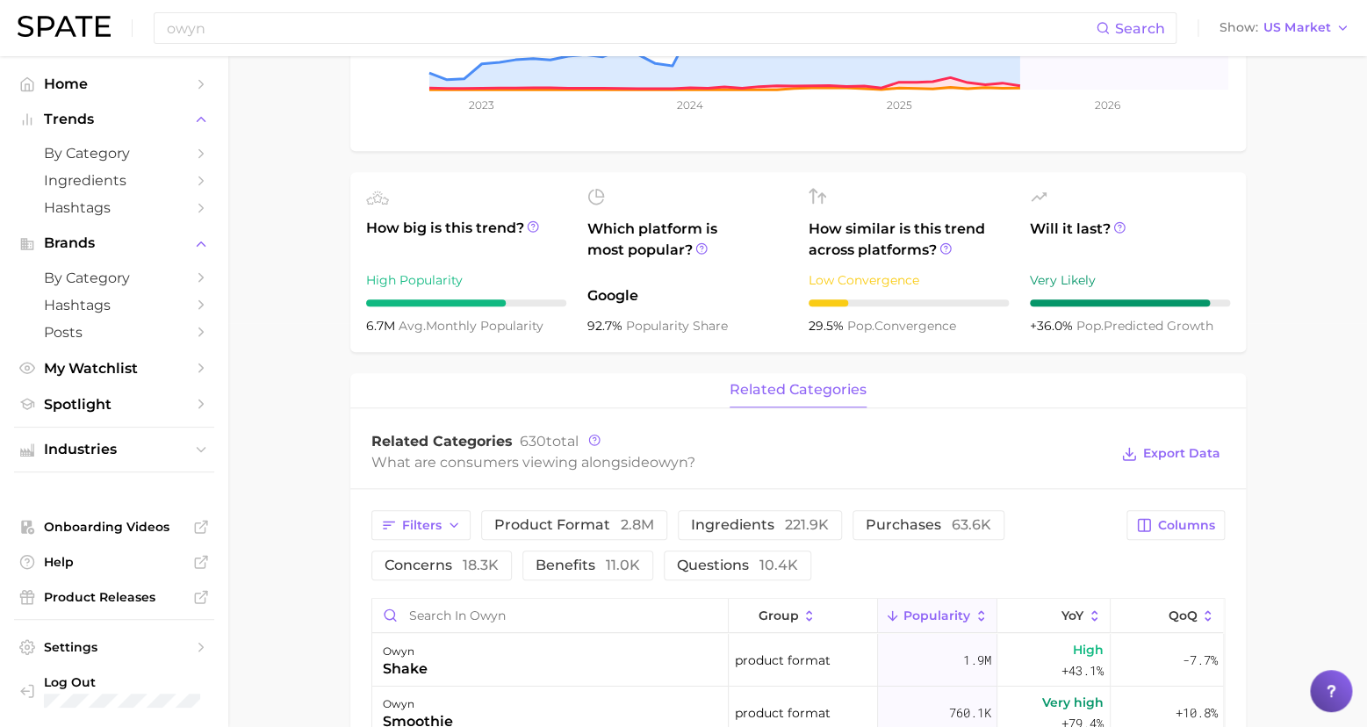
click at [785, 398] on span "related categories" at bounding box center [797, 390] width 137 height 16
click at [1305, 424] on main "Overview Google TikTok Instagram brand owyn Add to Watchlist Export Data Popula…" at bounding box center [797, 542] width 1138 height 1781
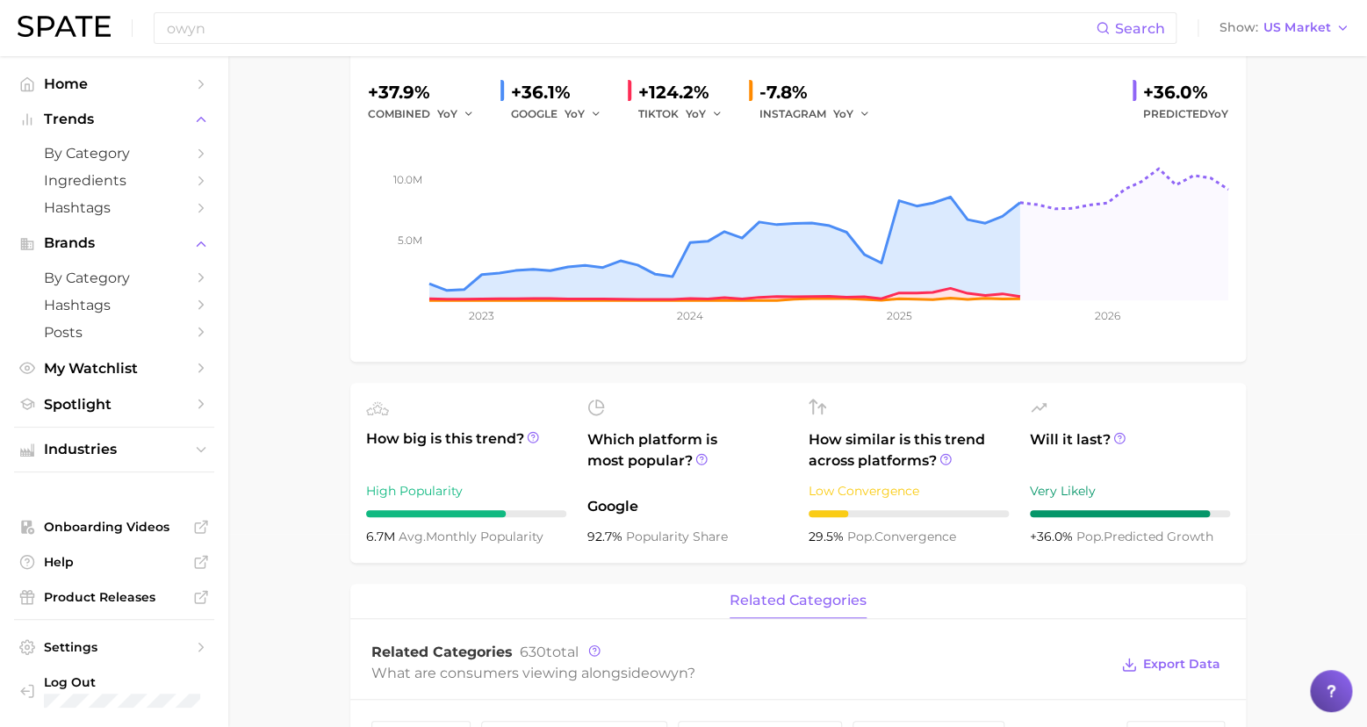
scroll to position [651, 0]
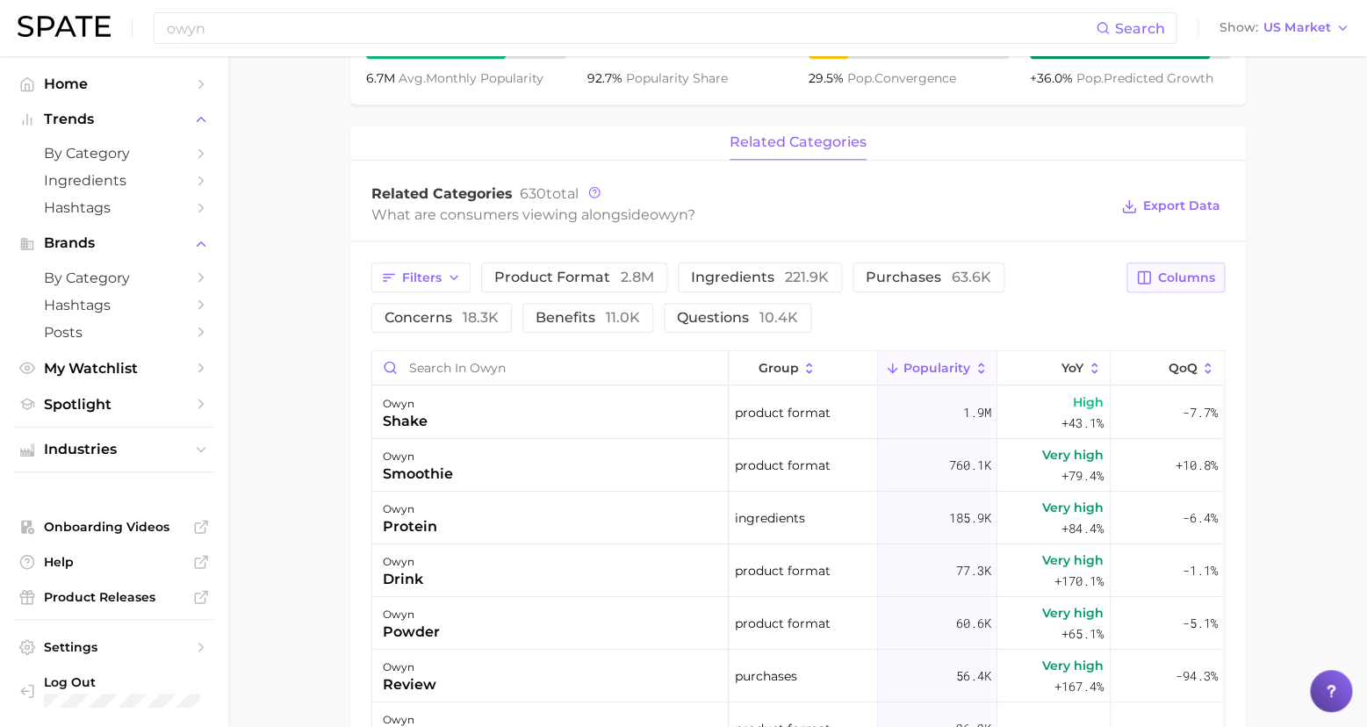
click at [1182, 285] on span "Columns" at bounding box center [1186, 277] width 57 height 15
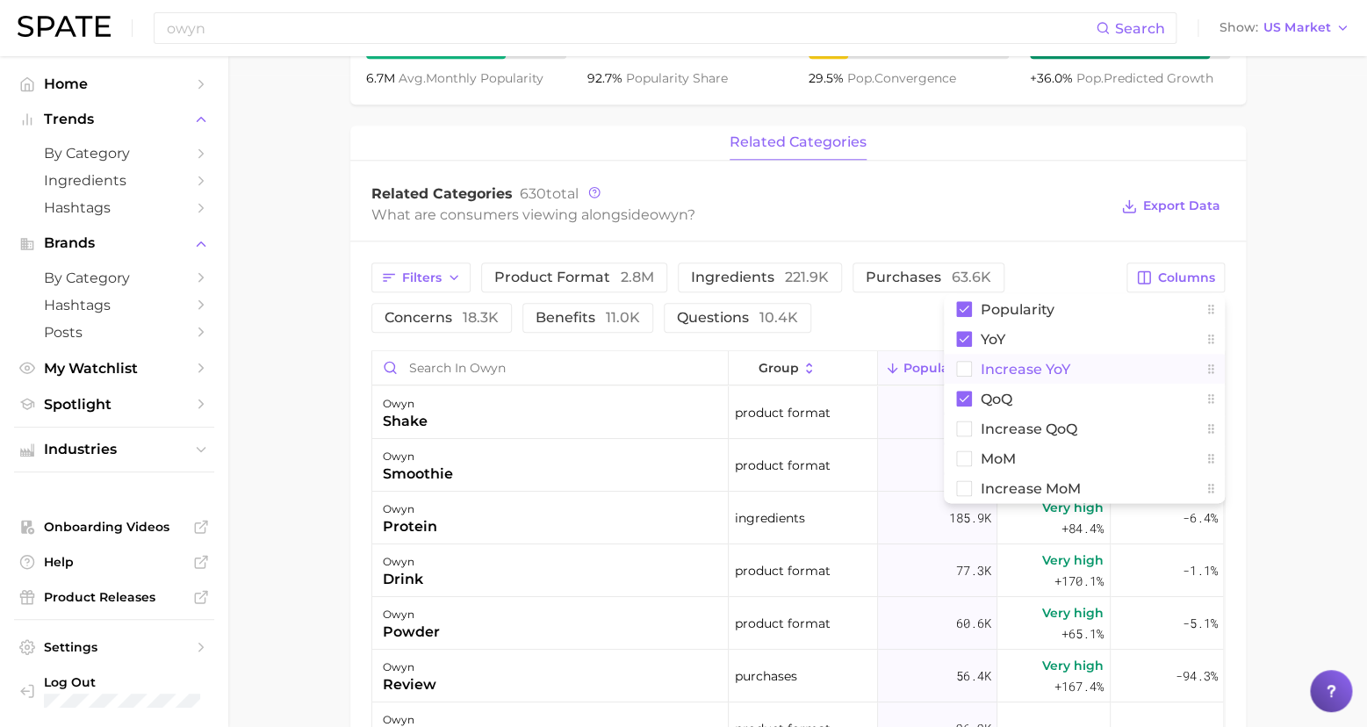
click at [1045, 377] on span "Increase YoY" at bounding box center [1025, 369] width 90 height 15
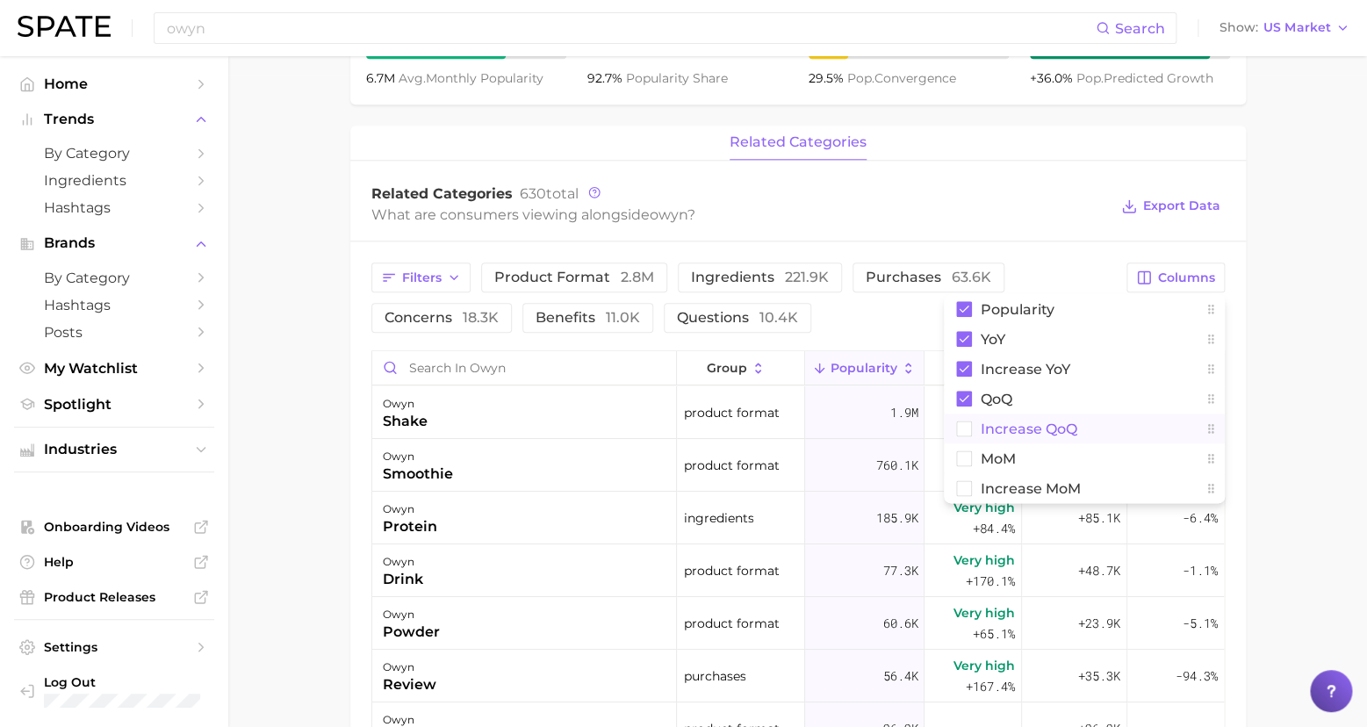
click at [1029, 436] on span "Increase QoQ" at bounding box center [1028, 428] width 97 height 15
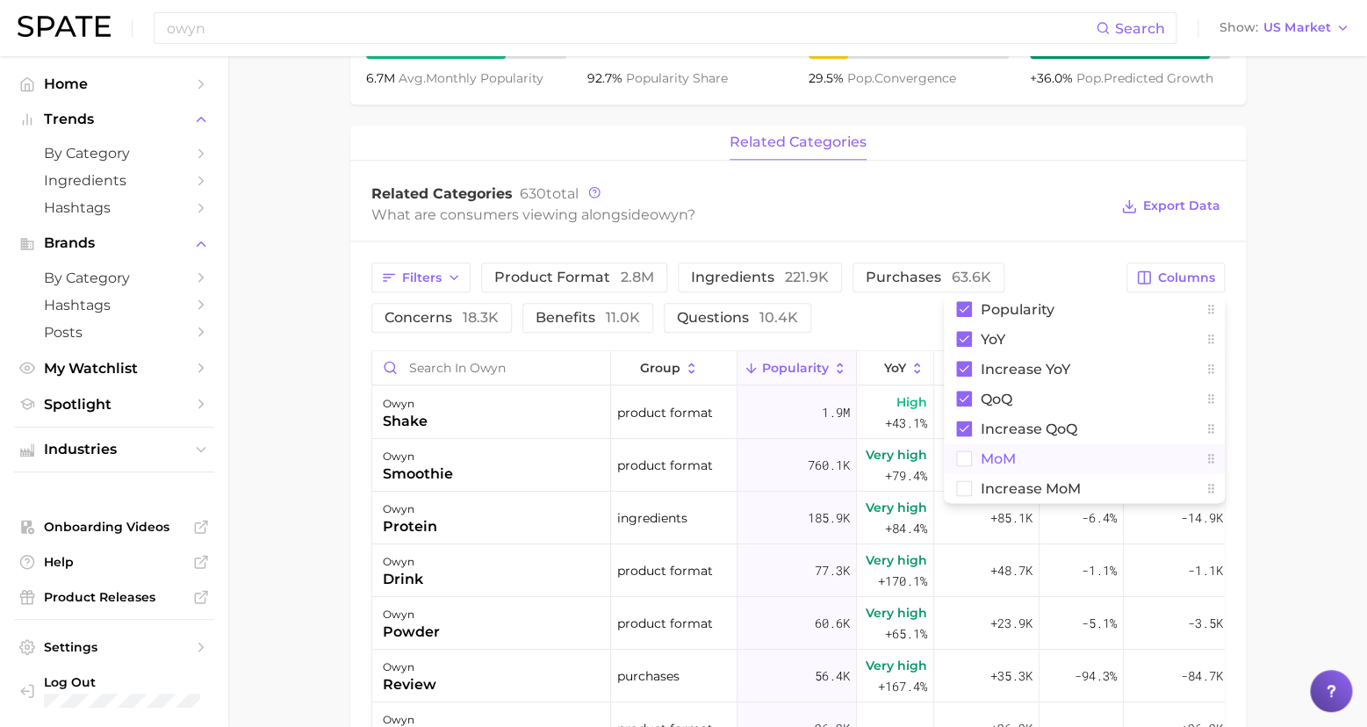
click at [995, 466] on span "MoM" at bounding box center [997, 458] width 35 height 15
click at [1001, 496] on span "Increase MoM" at bounding box center [1030, 488] width 100 height 15
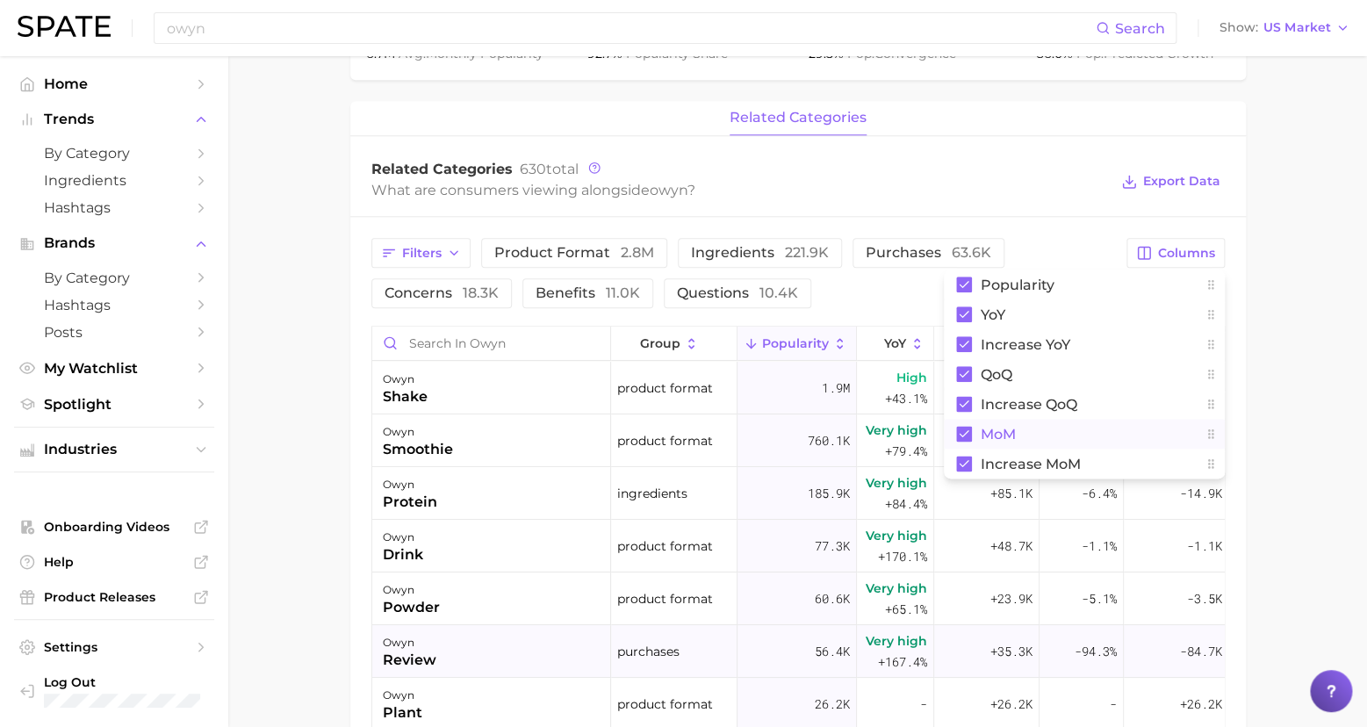
scroll to position [108, 0]
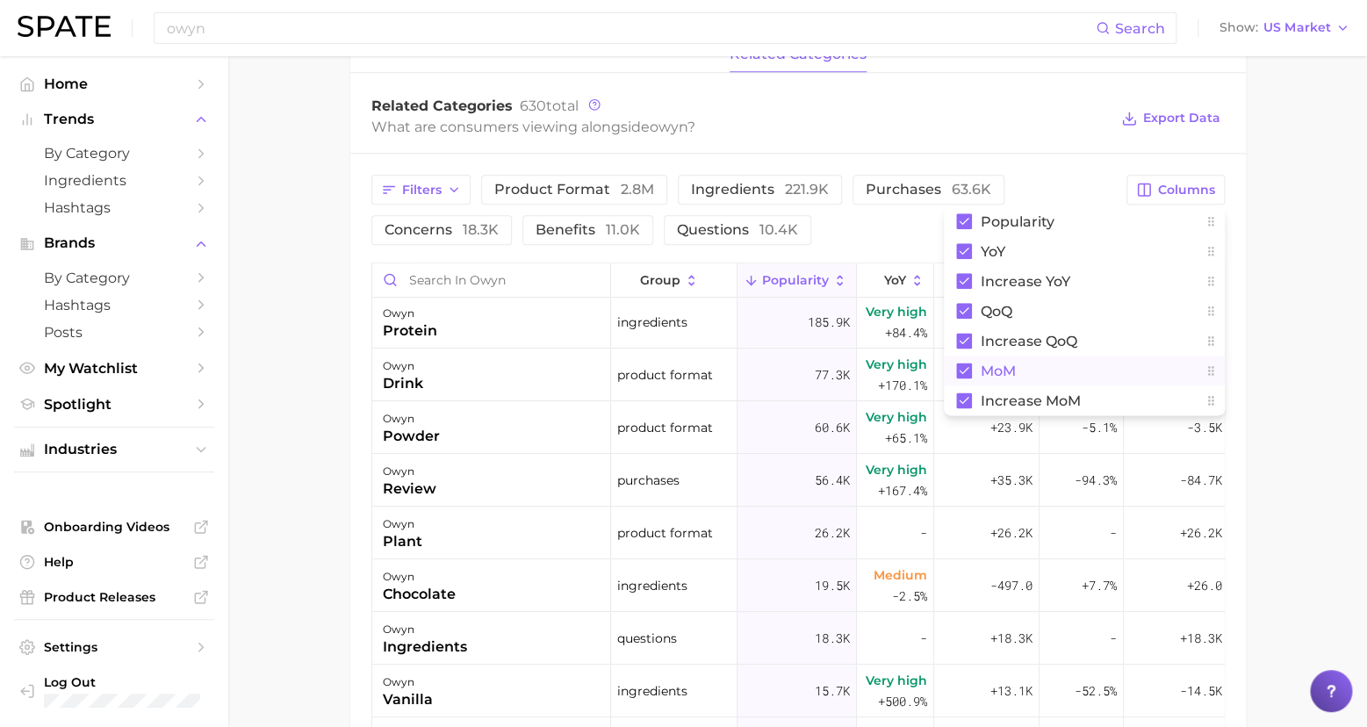
click at [1275, 446] on main "Overview Google TikTok Instagram brand owyn Add to Watchlist Export Data Popula…" at bounding box center [797, 207] width 1138 height 1781
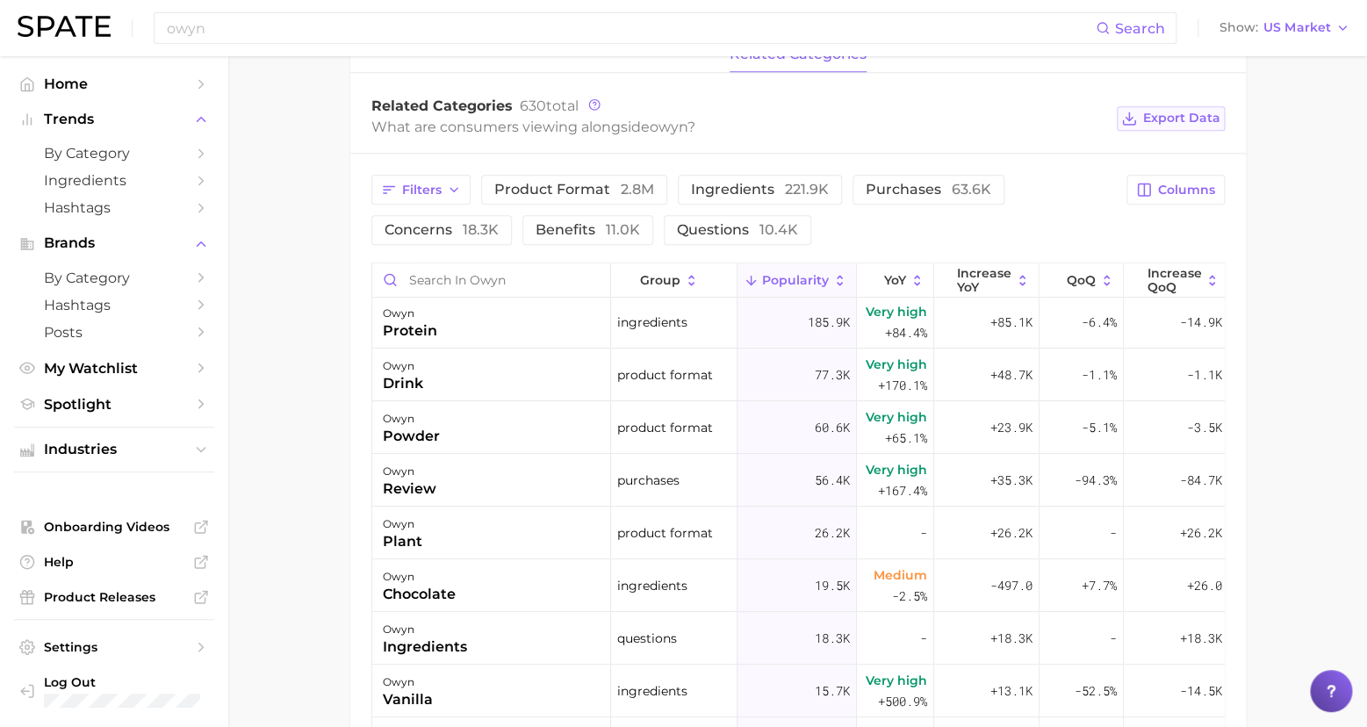
click at [1181, 126] on span "Export Data" at bounding box center [1181, 118] width 77 height 15
click at [1298, 424] on main "Overview Google TikTok Instagram brand owyn Add to Watchlist Export Data Popula…" at bounding box center [797, 207] width 1138 height 1781
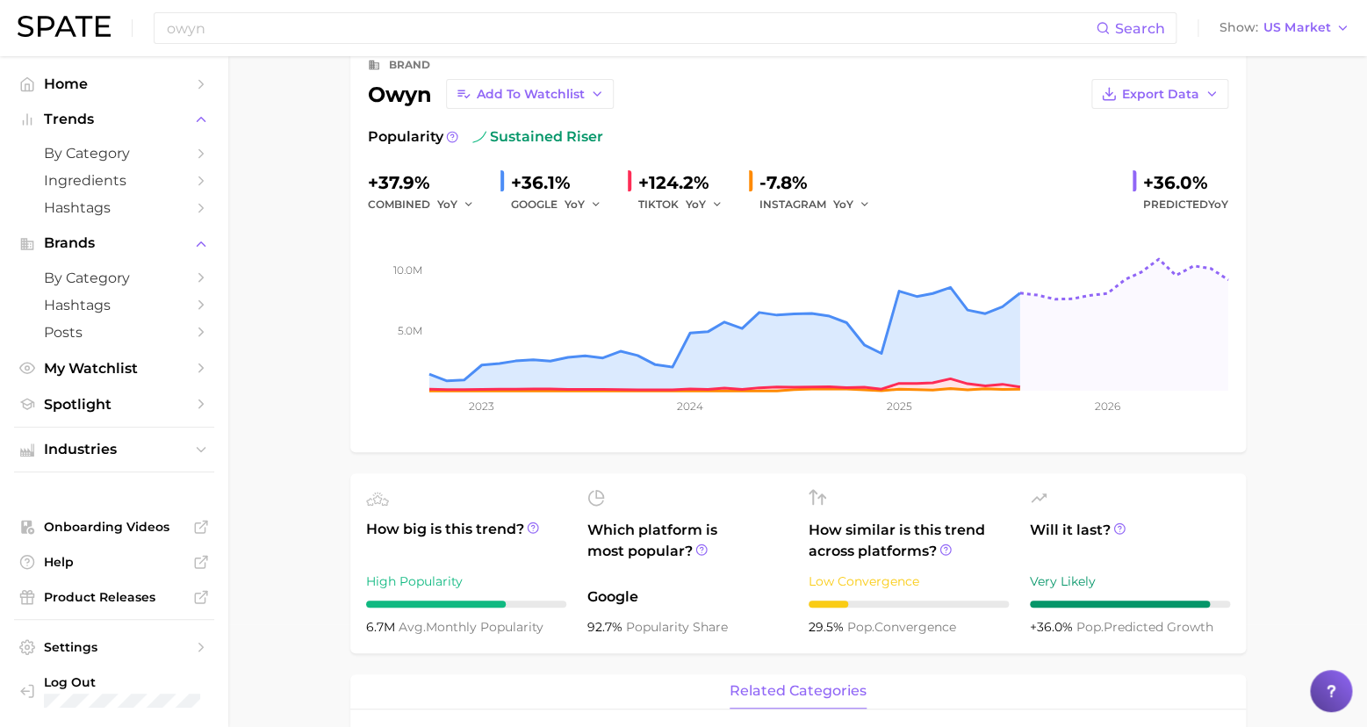
scroll to position [0, 0]
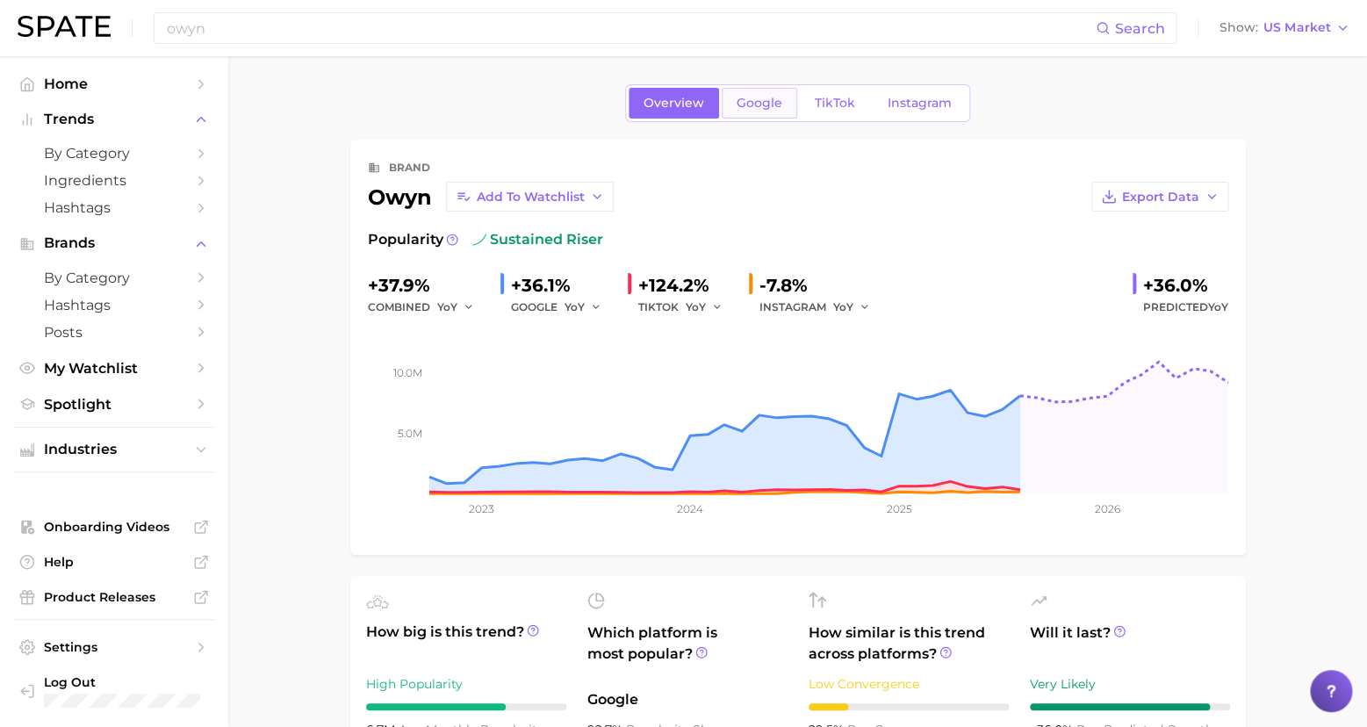
click at [766, 104] on span "Google" at bounding box center [759, 103] width 46 height 15
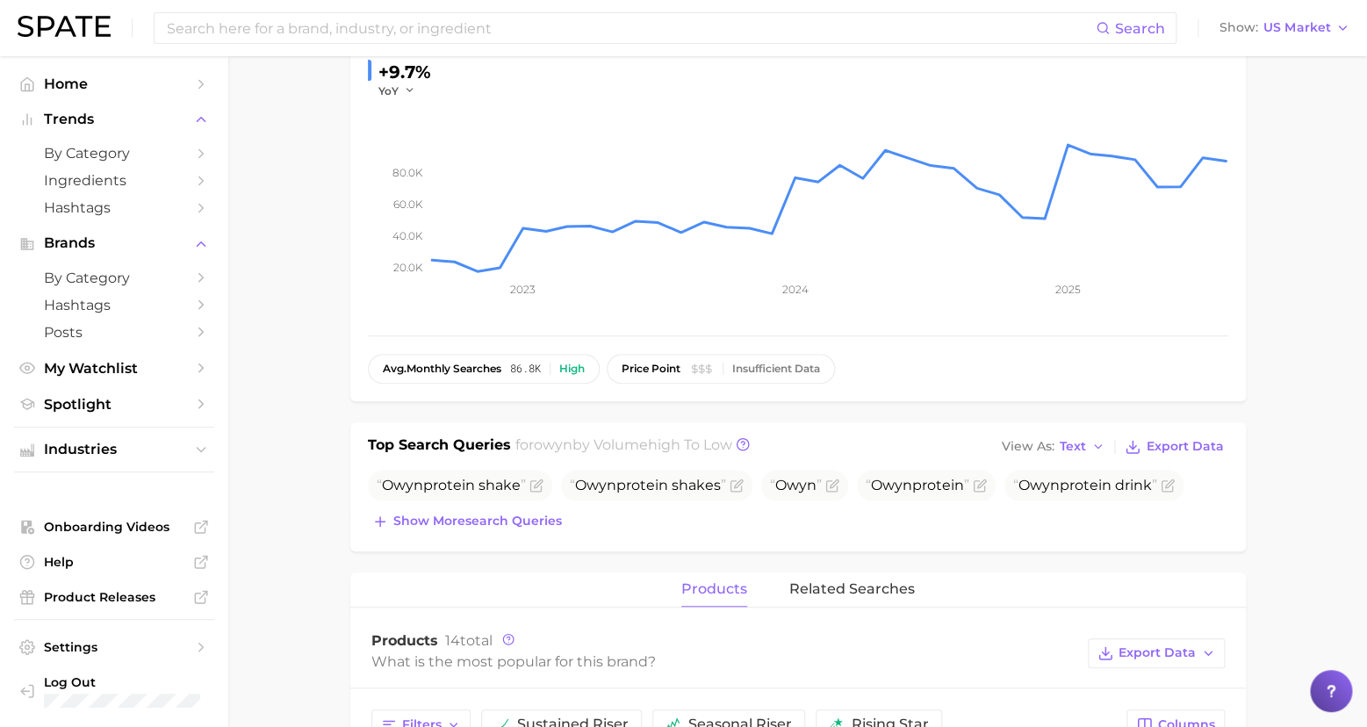
scroll to position [349, 0]
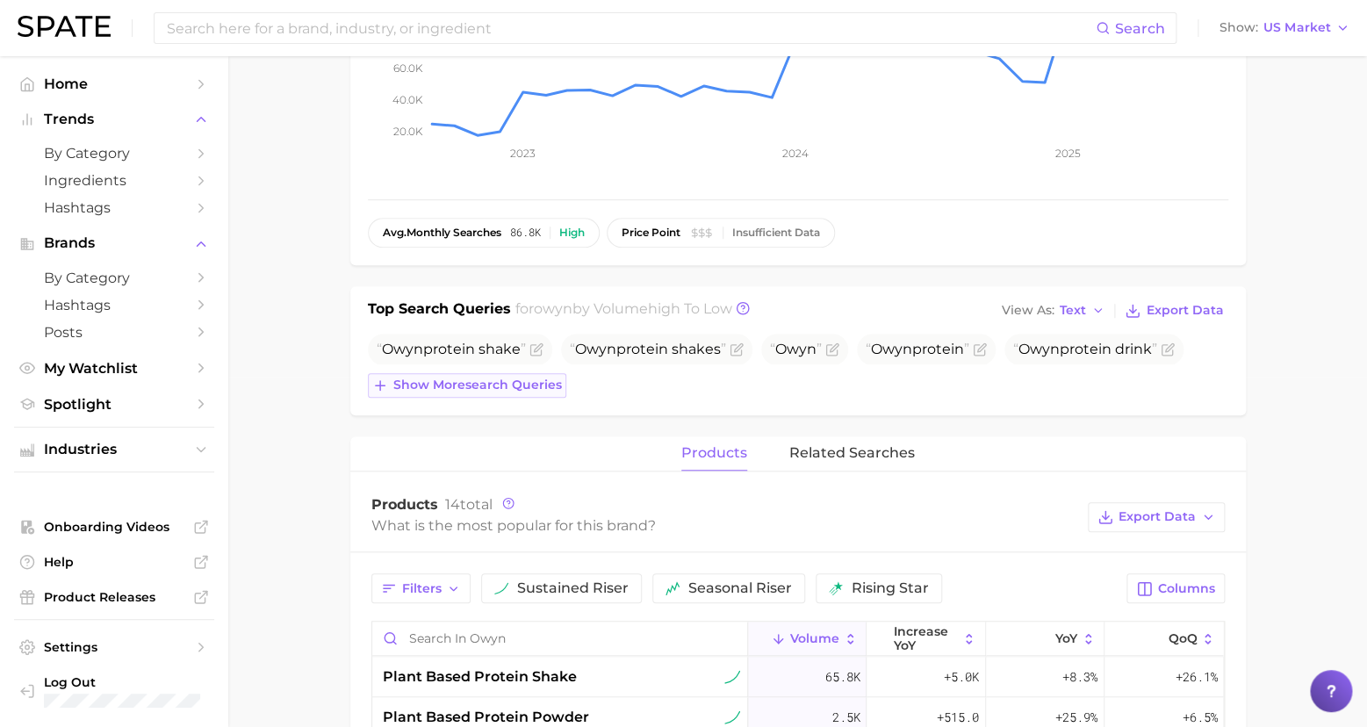
click at [497, 377] on span "Show more search queries" at bounding box center [477, 384] width 169 height 15
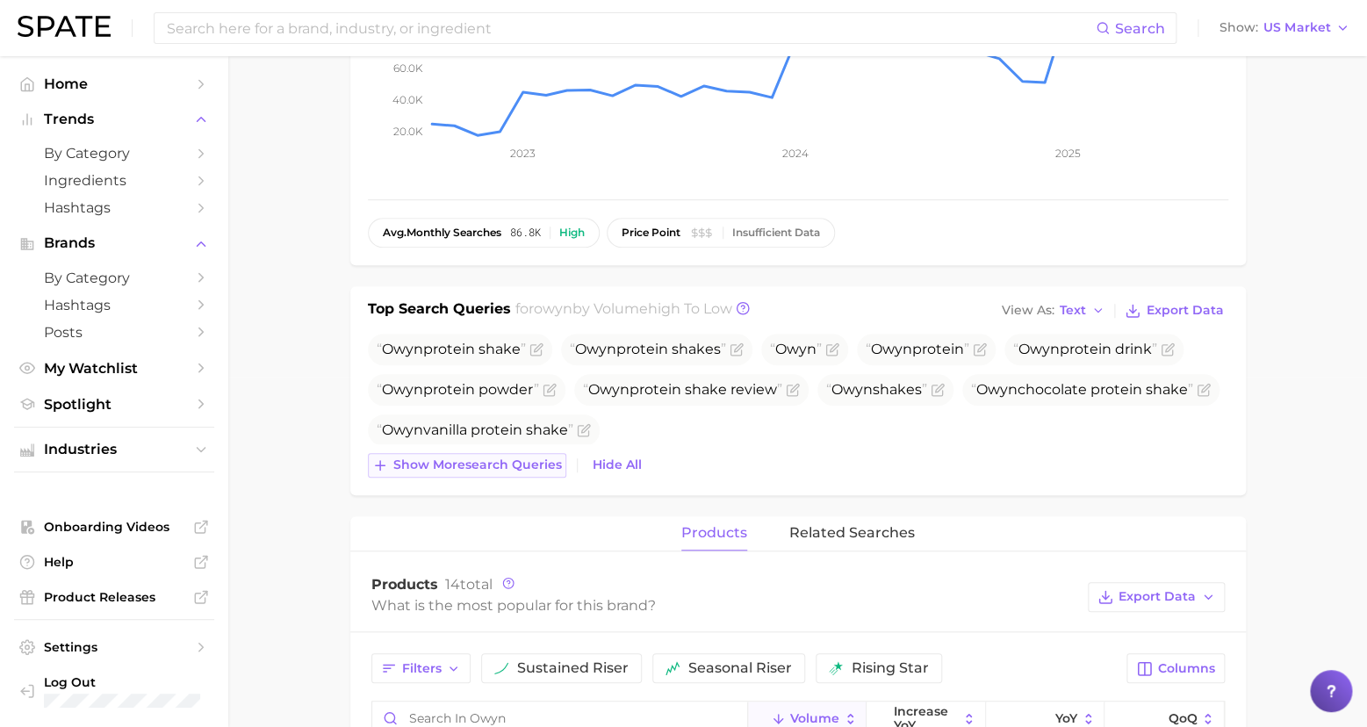
click at [503, 462] on span "Show more search queries" at bounding box center [477, 464] width 169 height 15
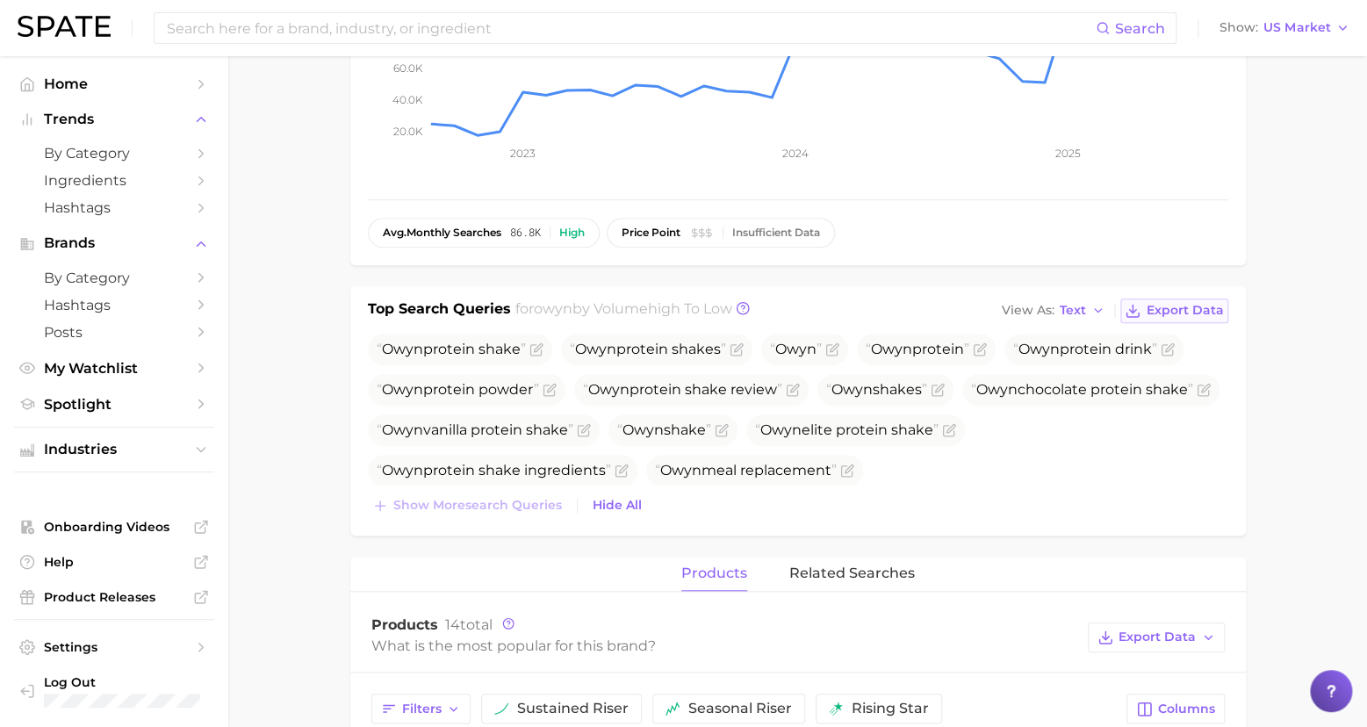
click at [1211, 309] on span "Export Data" at bounding box center [1184, 310] width 77 height 15
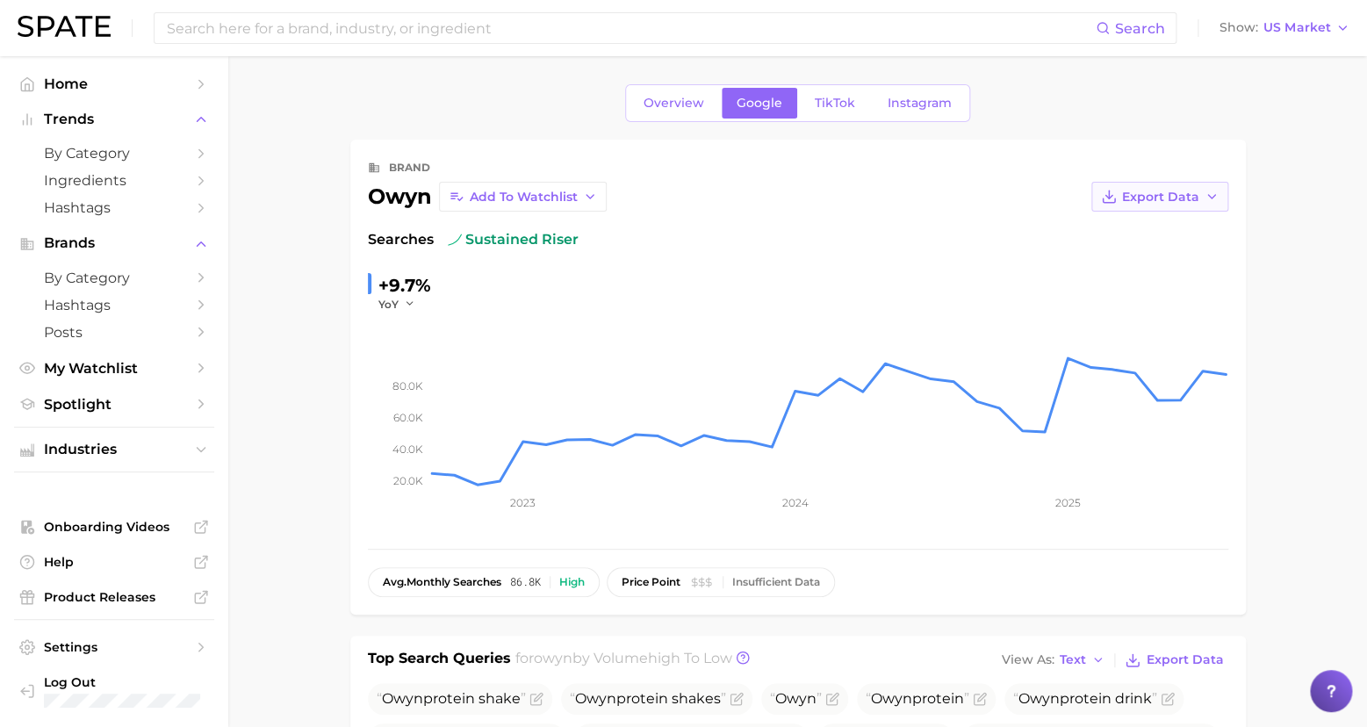
click at [1148, 192] on span "Export Data" at bounding box center [1160, 197] width 77 height 15
click at [1149, 233] on span "Time Series CSV" at bounding box center [1116, 229] width 103 height 15
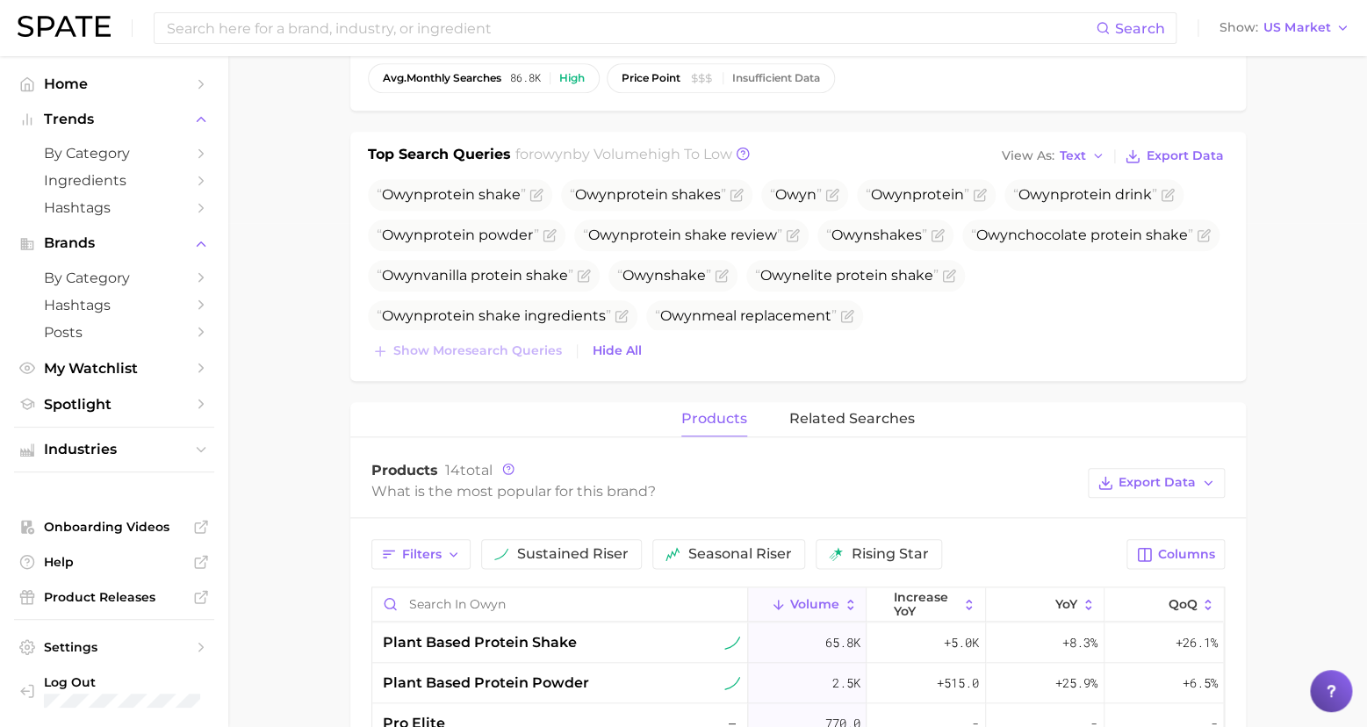
scroll to position [686, 0]
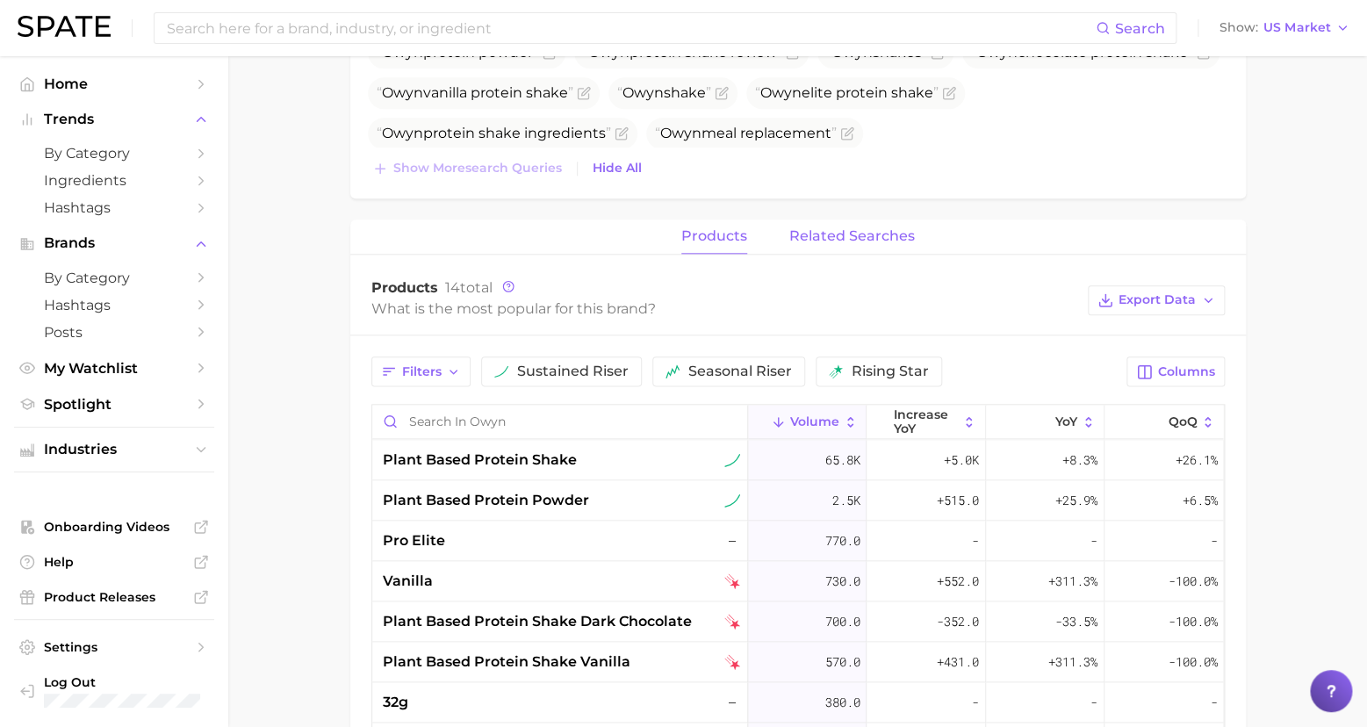
click at [828, 230] on span "related searches" at bounding box center [852, 236] width 126 height 16
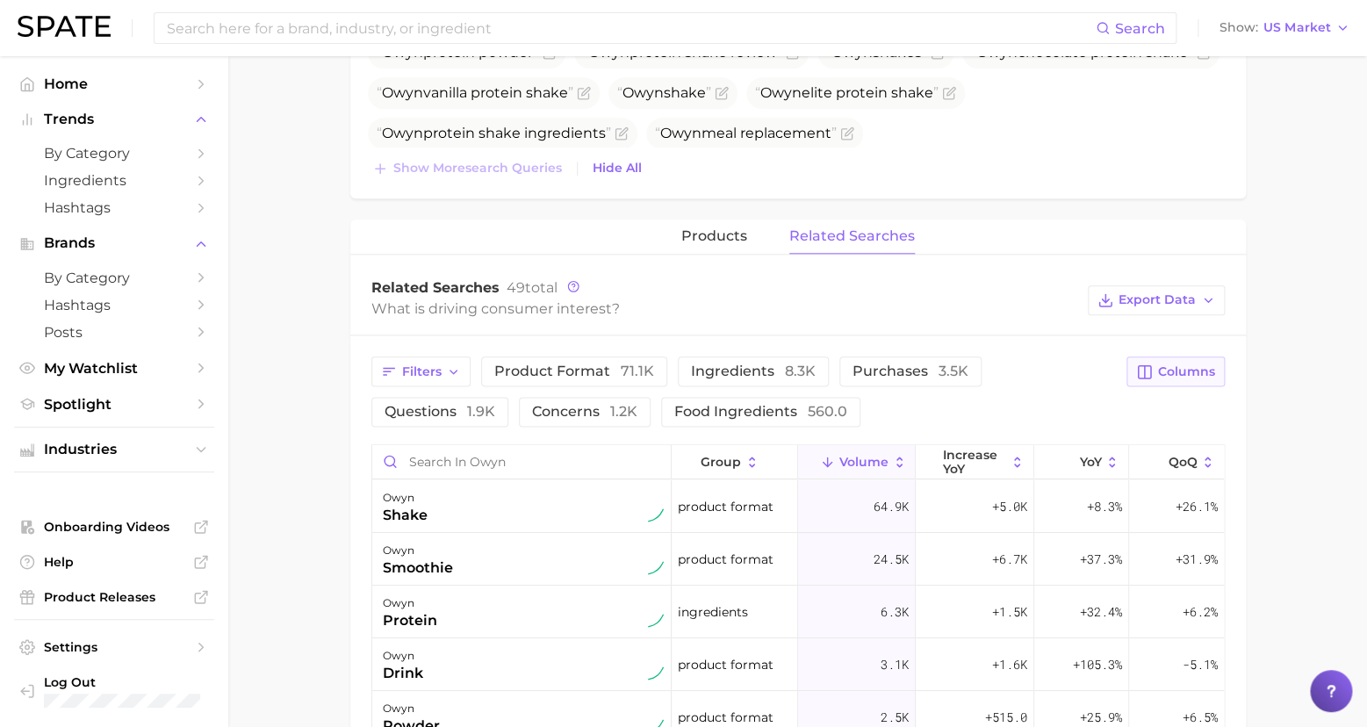
click at [1182, 365] on span "Columns" at bounding box center [1186, 371] width 57 height 15
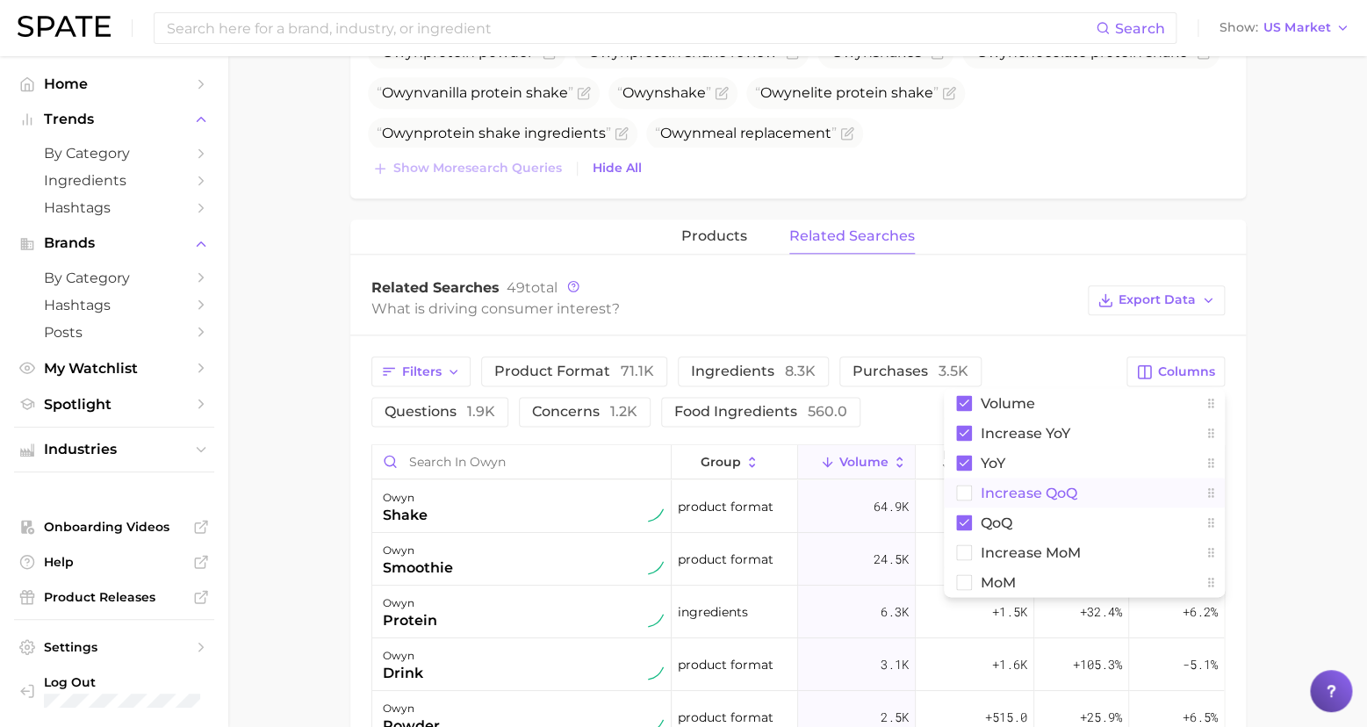
click at [1053, 485] on span "increase QoQ" at bounding box center [1028, 492] width 97 height 15
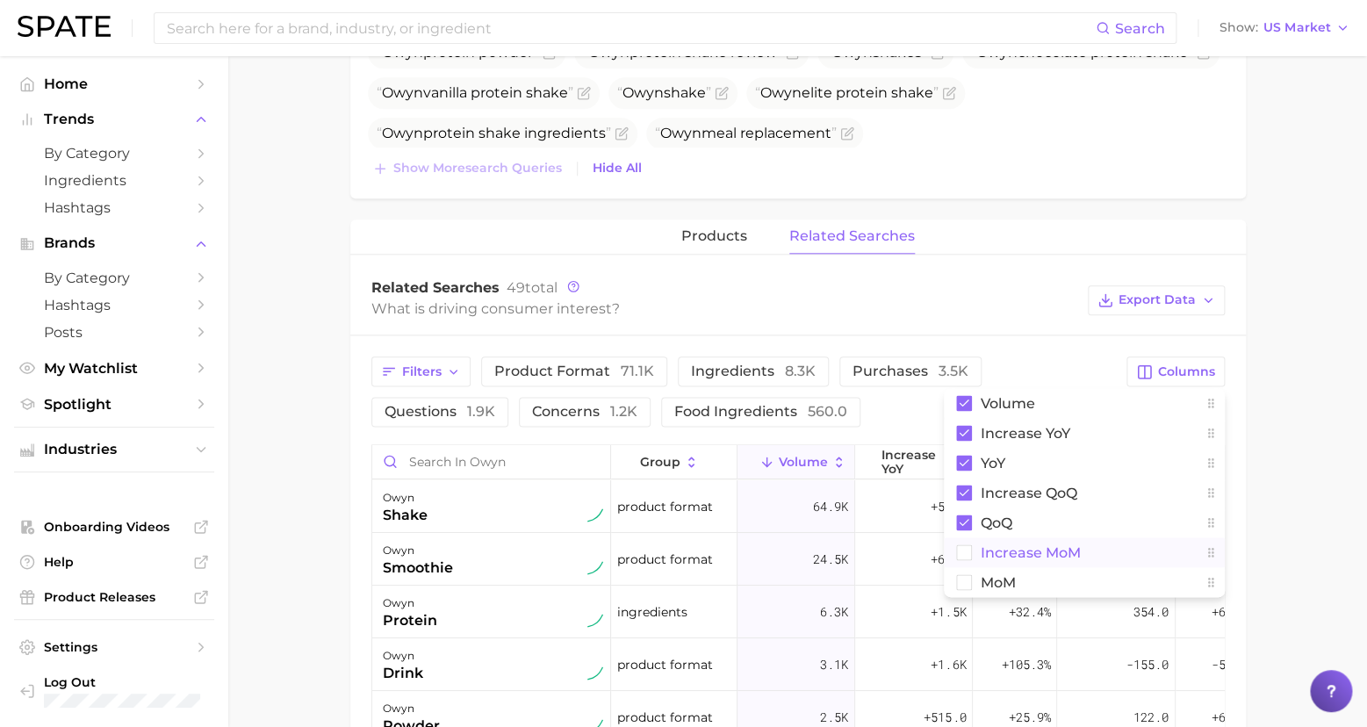
click at [1043, 545] on span "increase MoM" at bounding box center [1030, 552] width 100 height 15
drag, startPoint x: 997, startPoint y: 576, endPoint x: 1053, endPoint y: 566, distance: 57.0
click at [997, 576] on span "MoM" at bounding box center [997, 582] width 35 height 15
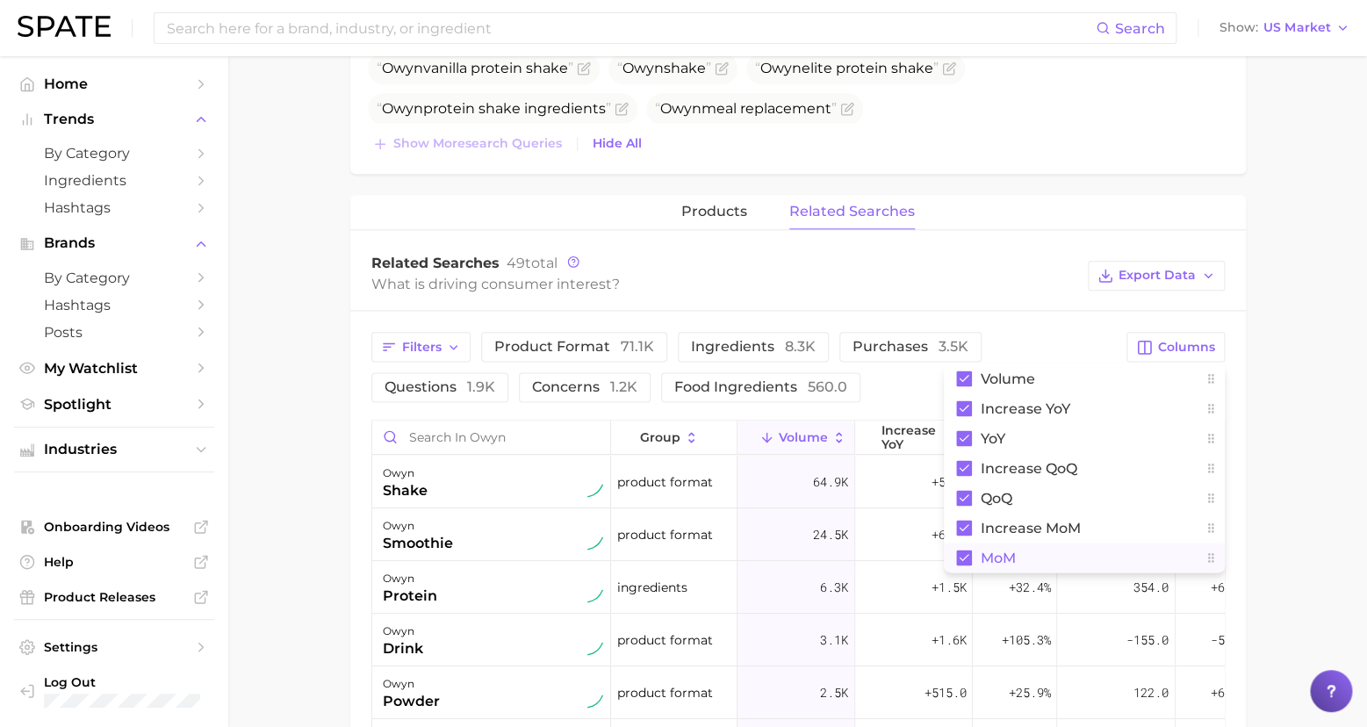
scroll to position [745, 0]
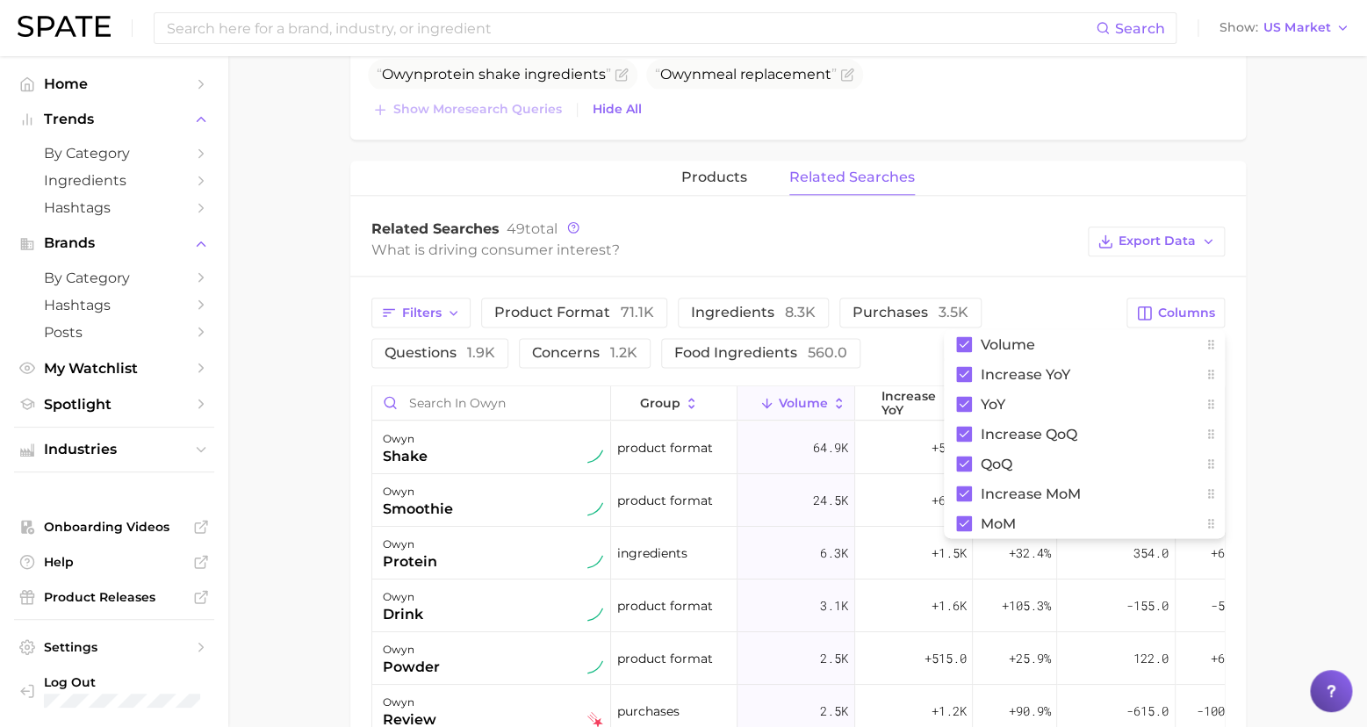
click at [1285, 437] on main "Overview Google TikTok Instagram brand owyn Add to Watchlist Export Data Search…" at bounding box center [797, 266] width 1138 height 1910
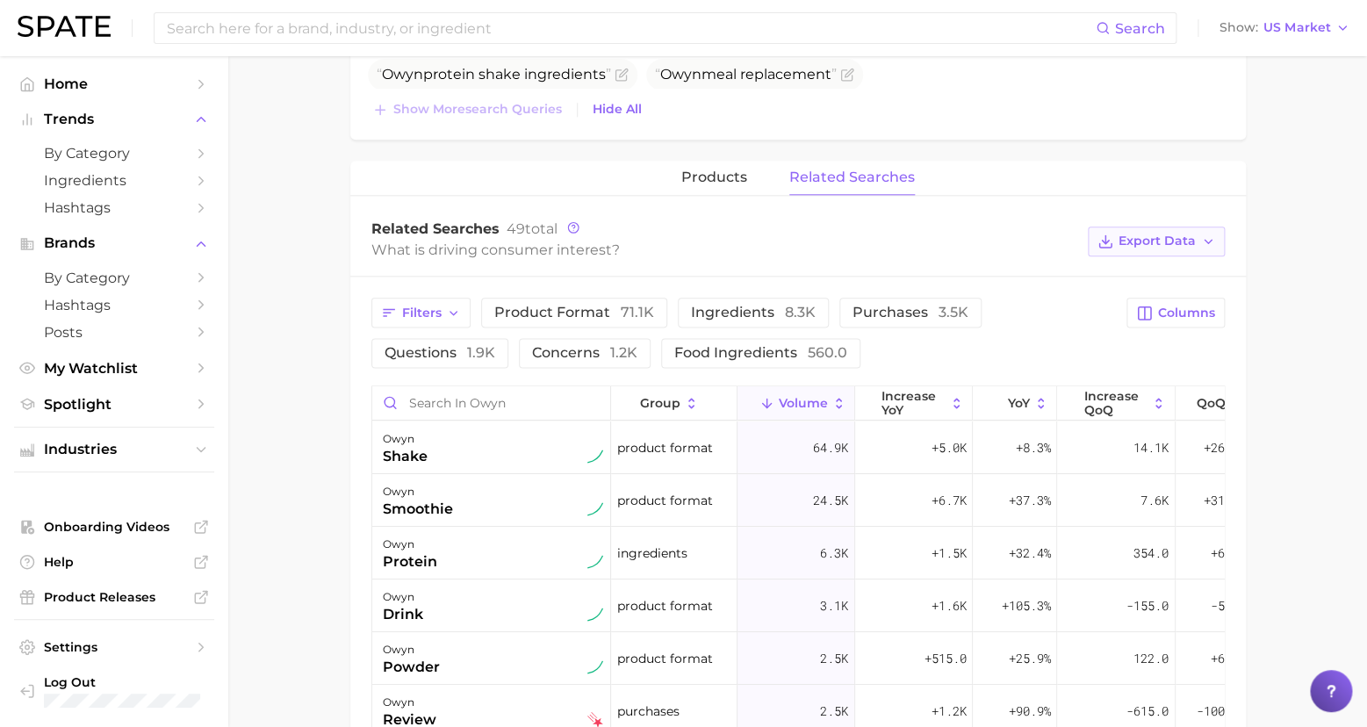
click at [1174, 233] on span "Export Data" at bounding box center [1156, 240] width 77 height 15
click at [1116, 269] on span "Table Data CSV" at bounding box center [1109, 273] width 97 height 15
click at [1318, 486] on main "Overview Google TikTok Instagram brand owyn Add to Watchlist Export Data Search…" at bounding box center [797, 266] width 1138 height 1910
click at [711, 171] on span "products" at bounding box center [714, 177] width 66 height 16
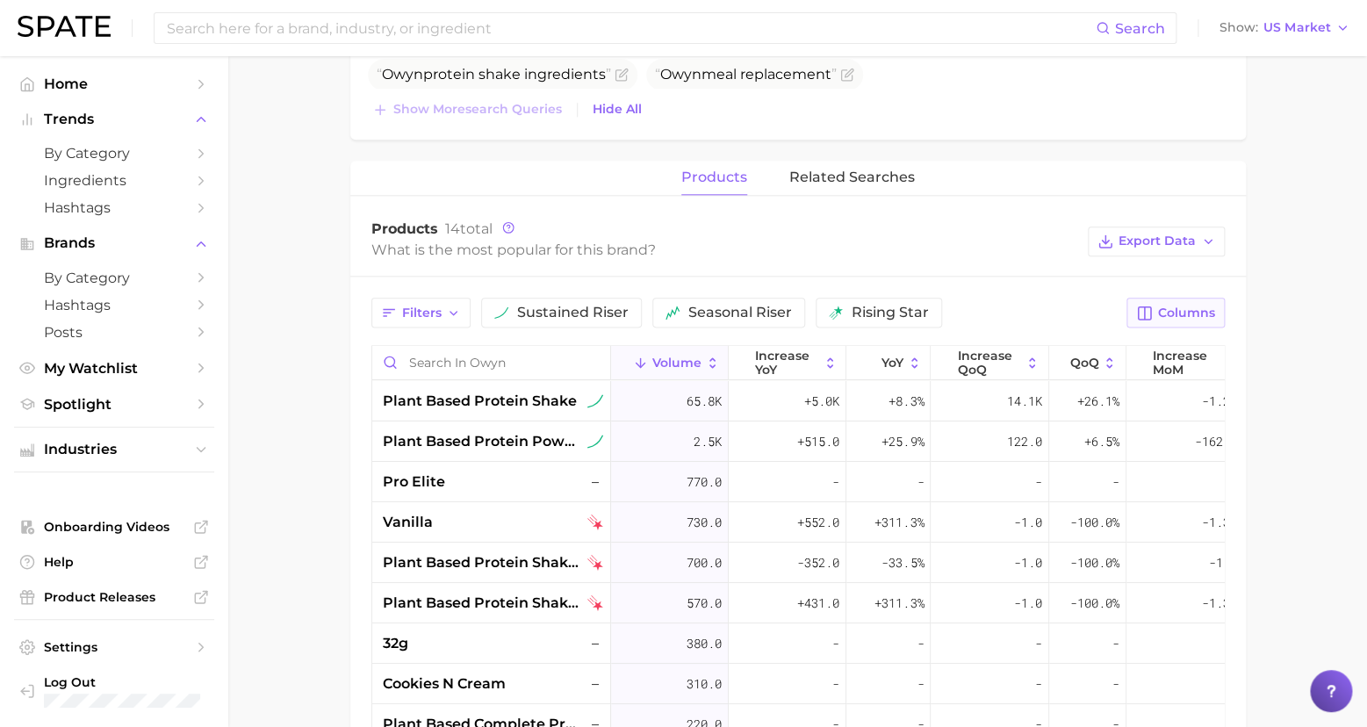
click at [1178, 305] on span "Columns" at bounding box center [1186, 312] width 57 height 15
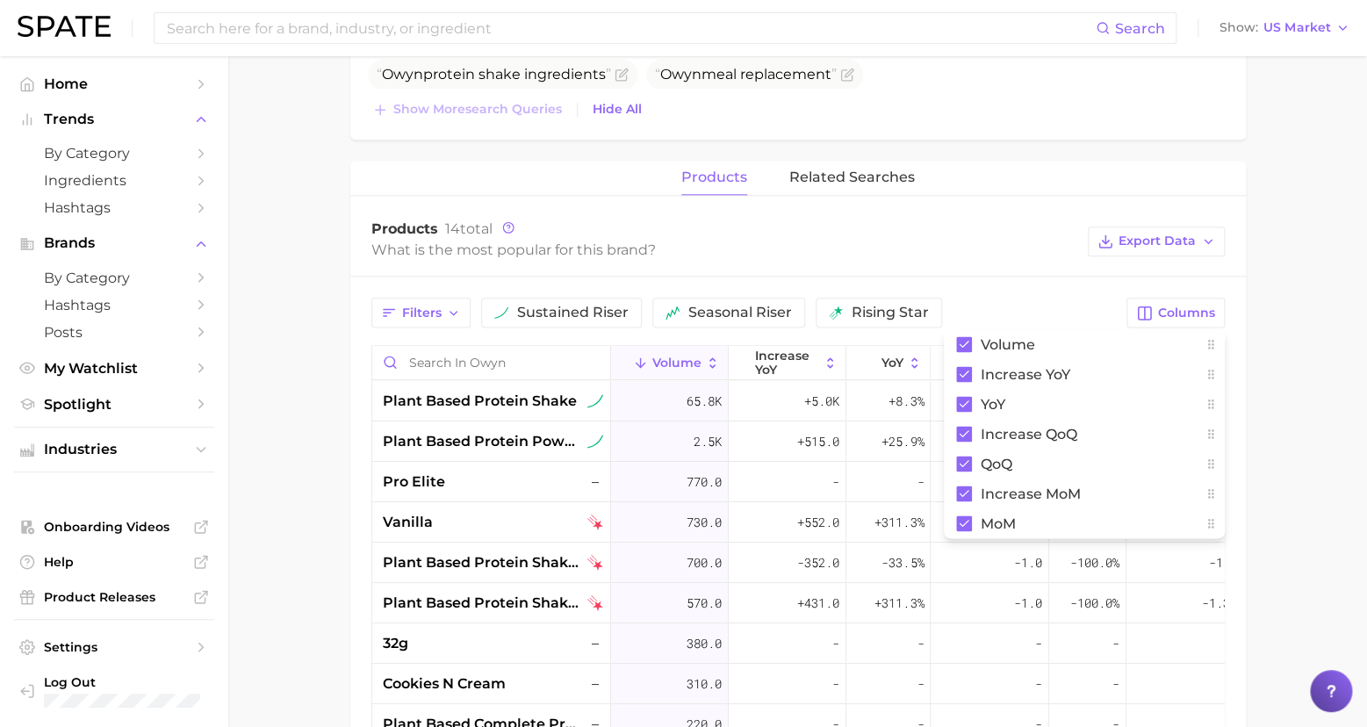
click at [1288, 325] on main "Overview Google TikTok Instagram brand owyn Add to Watchlist Export Data Search…" at bounding box center [797, 183] width 1138 height 1745
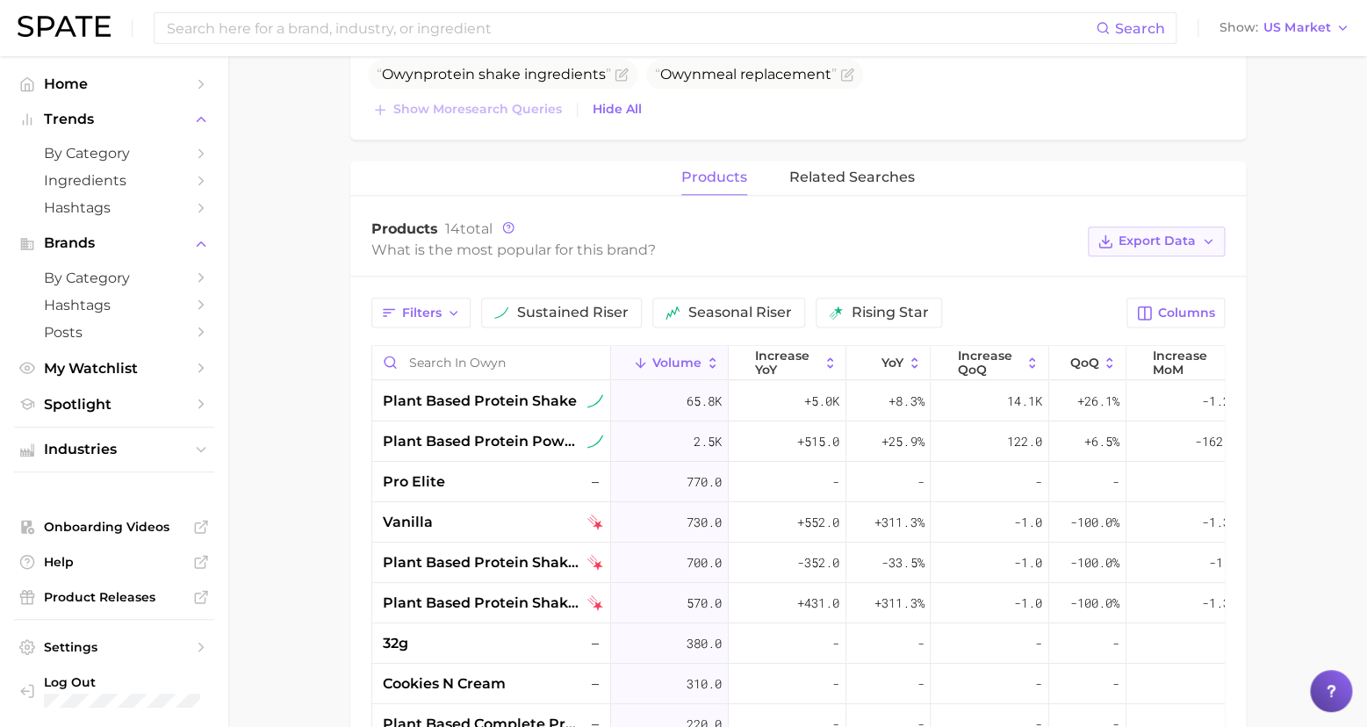
click at [1153, 237] on span "Export Data" at bounding box center [1156, 240] width 77 height 15
click at [1117, 270] on span "Table Data CSV" at bounding box center [1109, 273] width 97 height 15
click at [1282, 517] on main "Overview Google TikTok Instagram brand owyn Add to Watchlist Export Data Search…" at bounding box center [797, 183] width 1138 height 1745
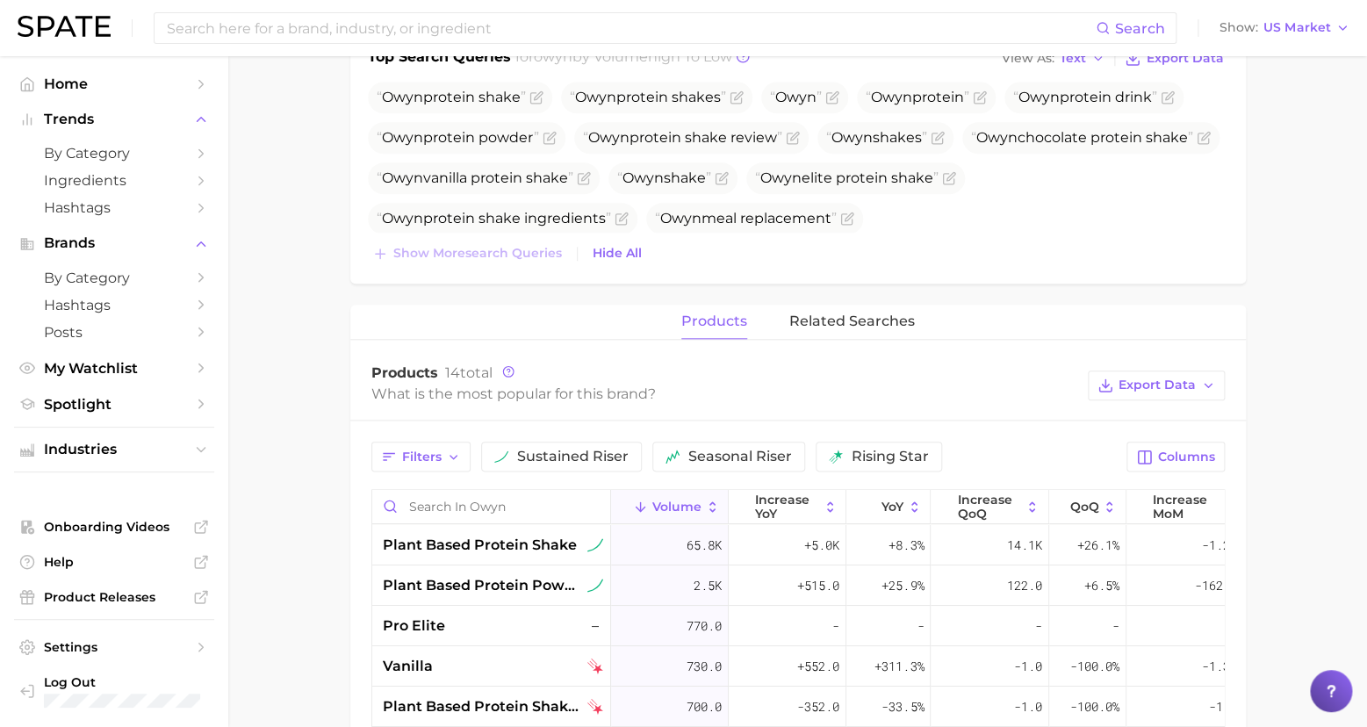
scroll to position [0, 0]
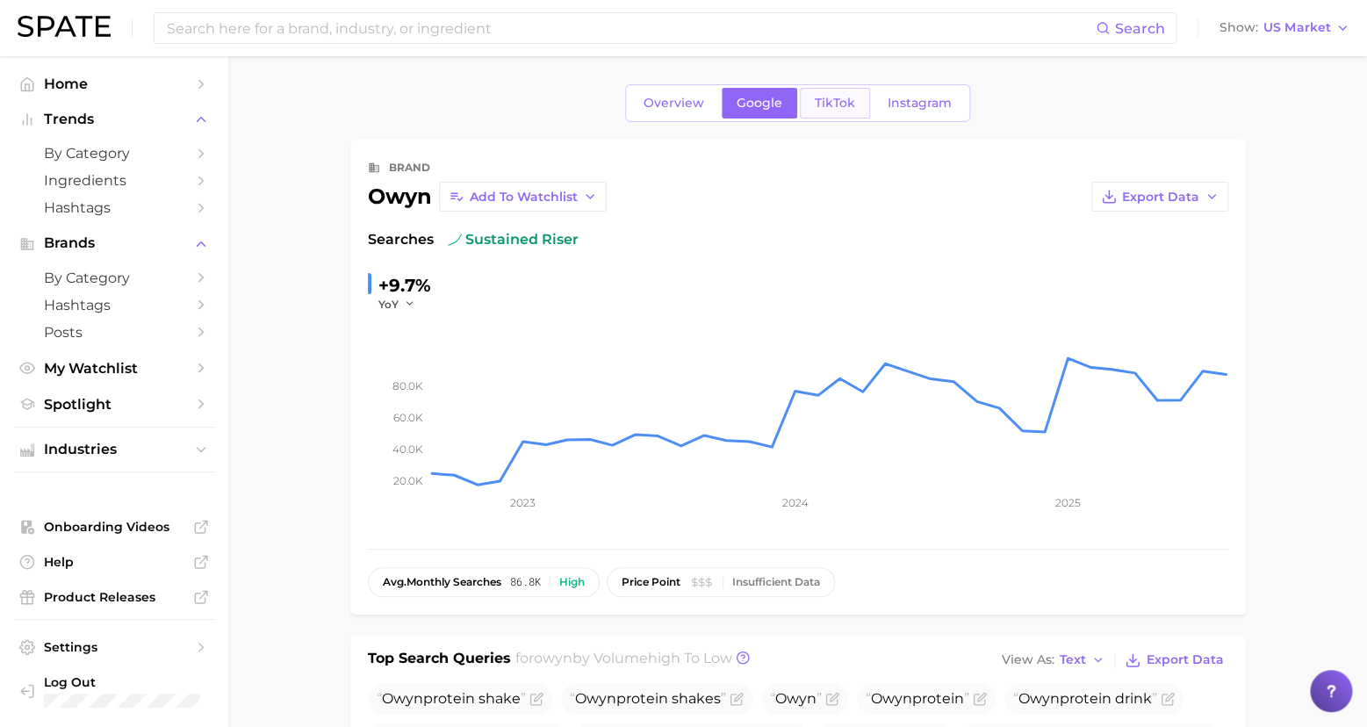
click at [833, 108] on span "TikTok" at bounding box center [835, 103] width 40 height 15
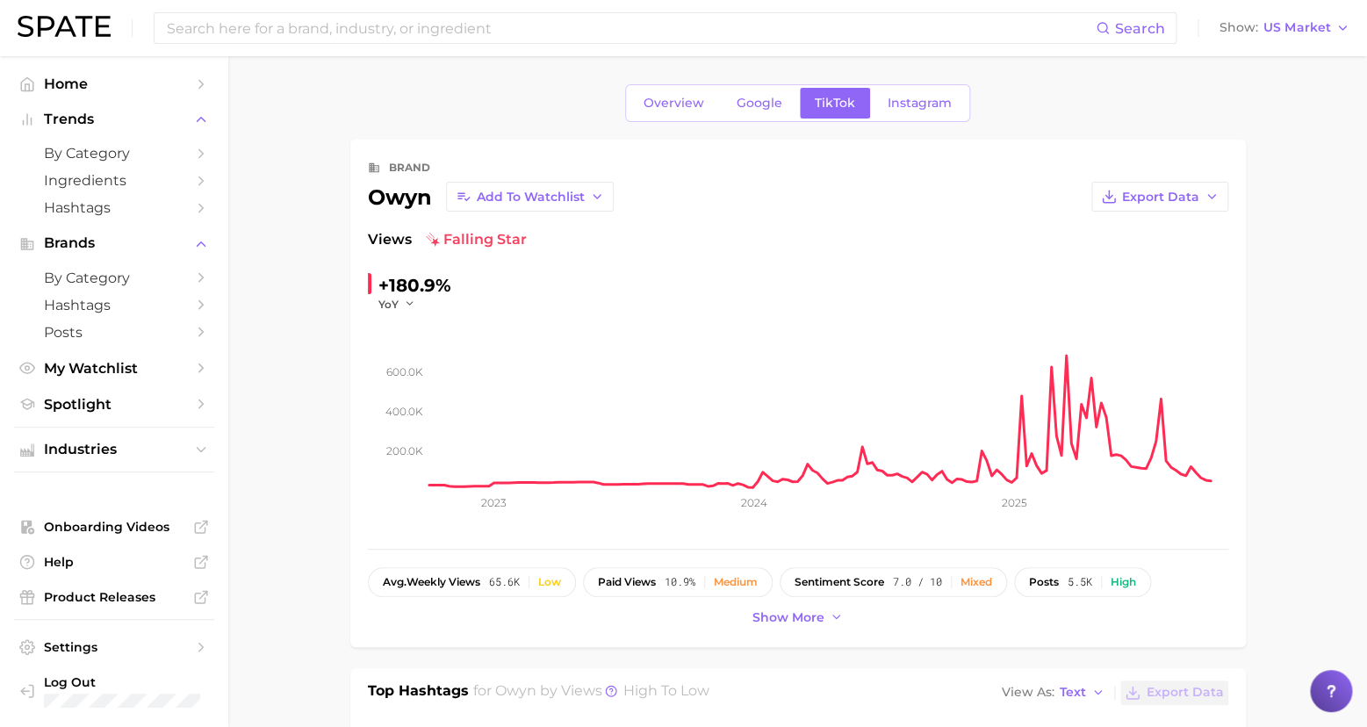
click at [1174, 194] on span "Export Data" at bounding box center [1160, 197] width 77 height 15
click at [1133, 229] on span "Time Series CSV" at bounding box center [1116, 229] width 103 height 15
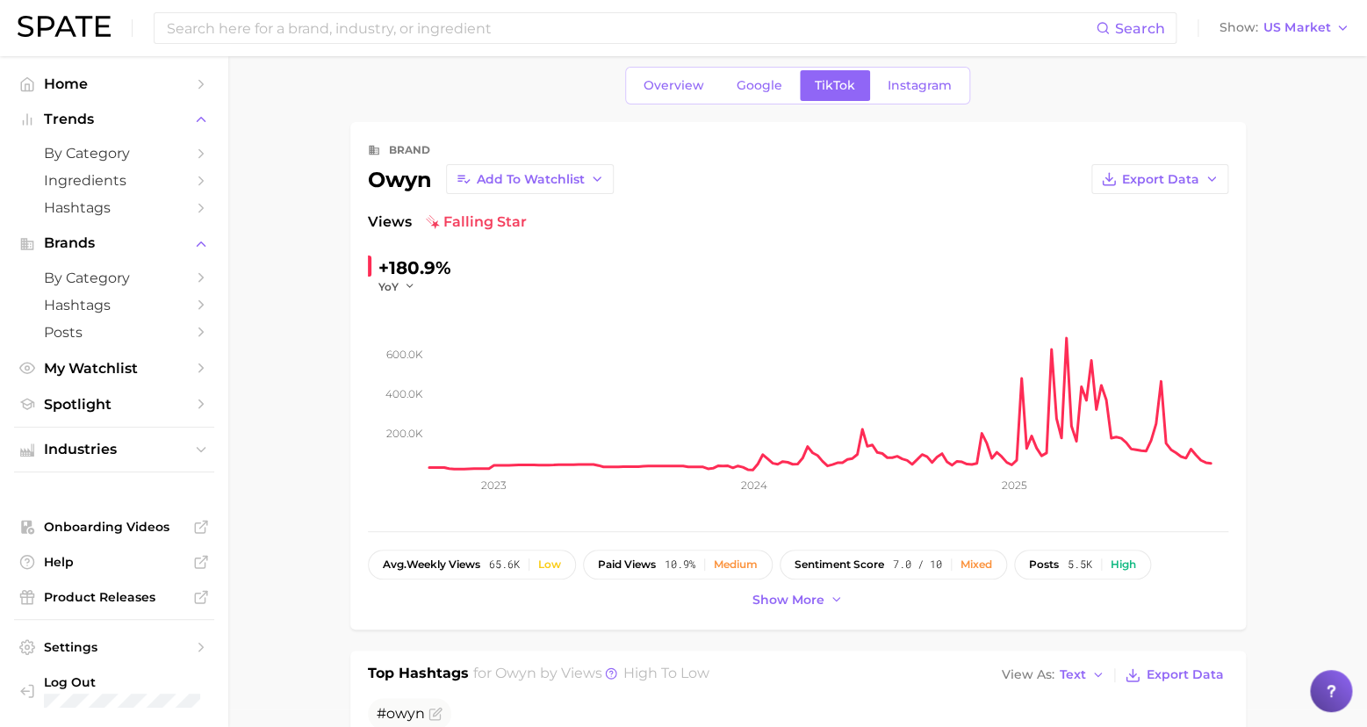
scroll to position [93, 0]
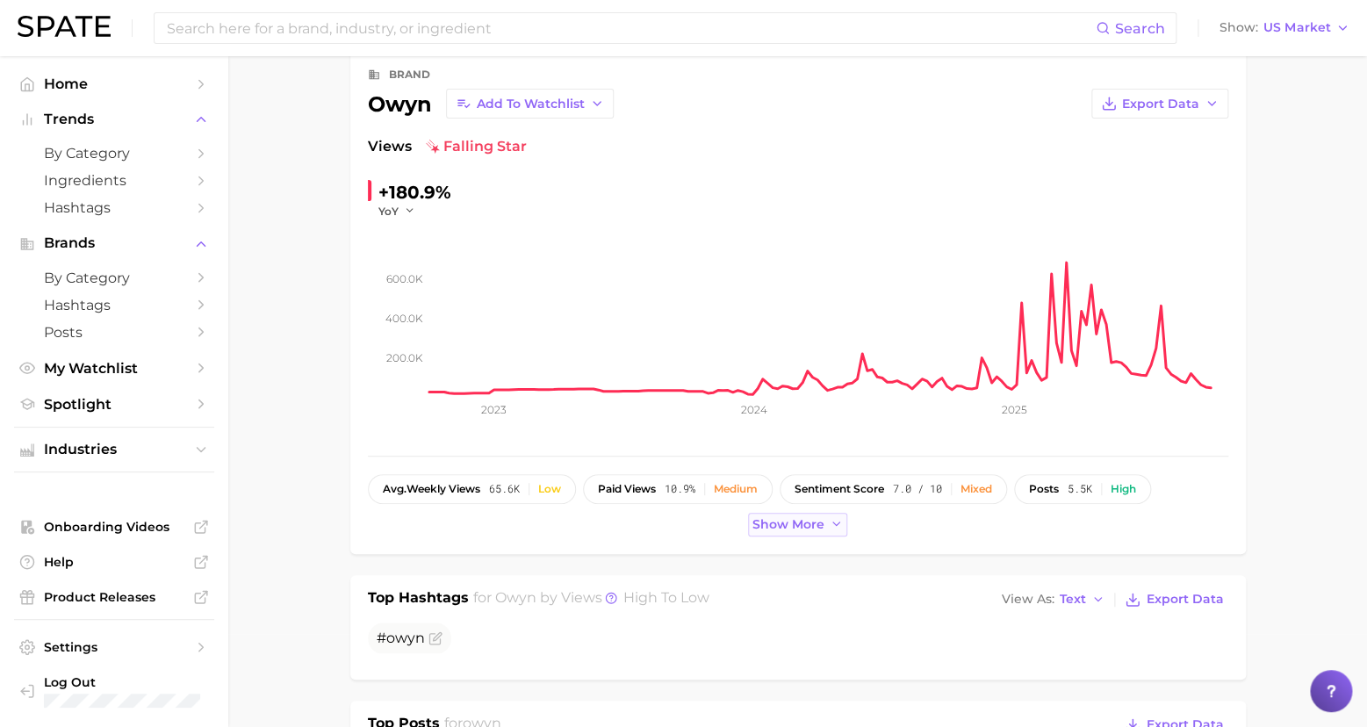
click at [801, 521] on span "Show more" at bounding box center [788, 524] width 72 height 15
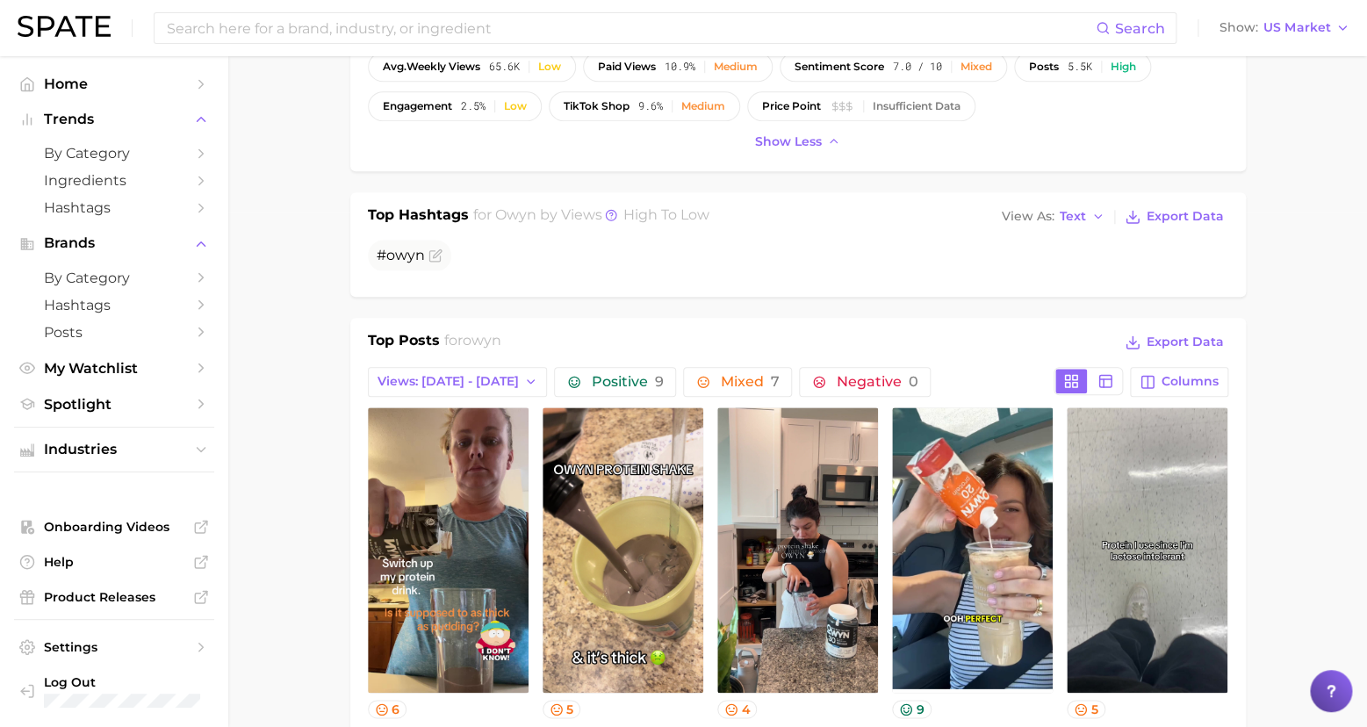
scroll to position [567, 0]
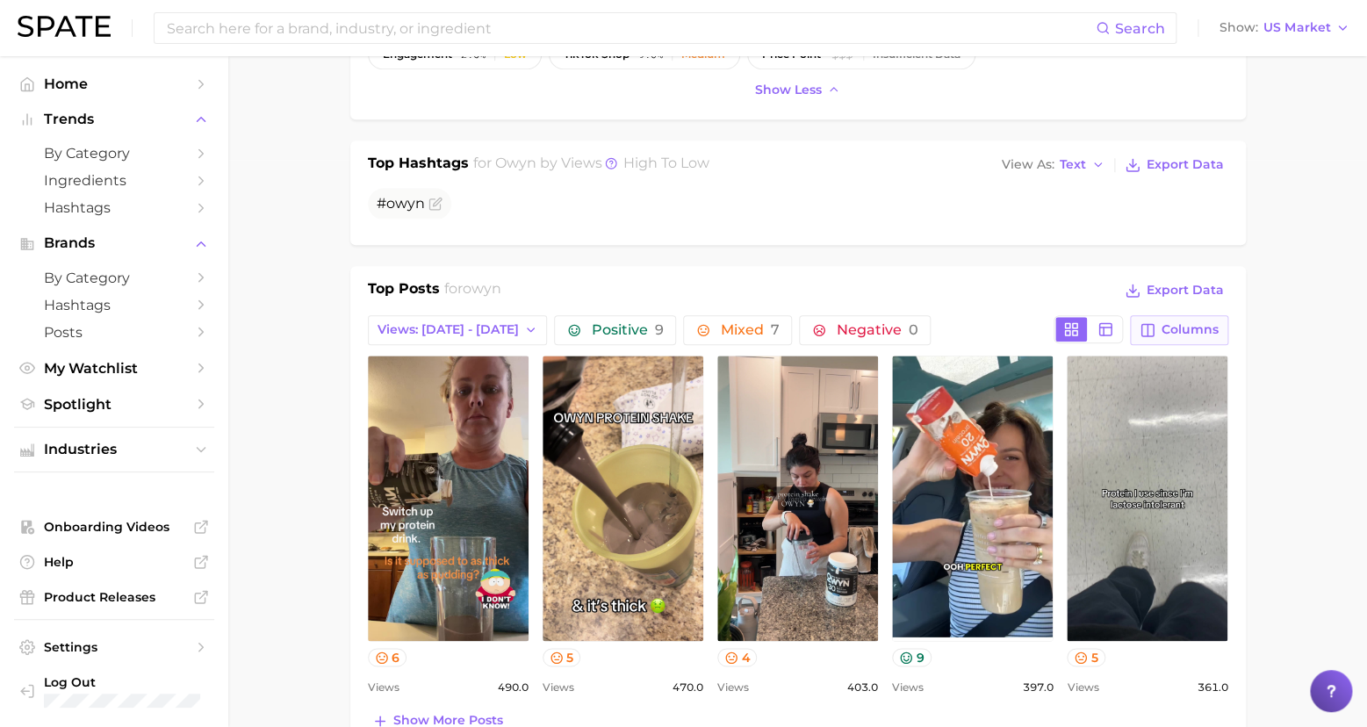
click at [1194, 322] on span "Columns" at bounding box center [1189, 329] width 57 height 15
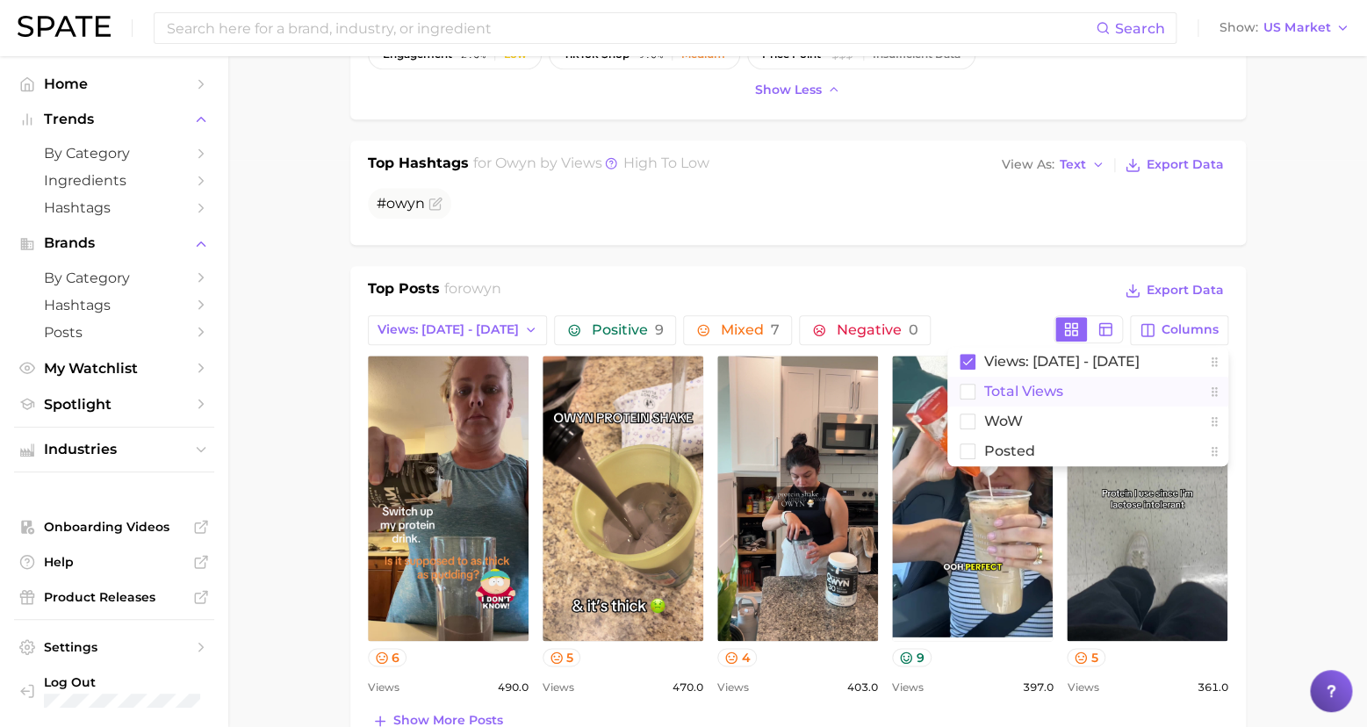
click at [1024, 384] on span "Total Views" at bounding box center [1023, 391] width 79 height 15
click at [999, 417] on span "WoW" at bounding box center [1003, 420] width 39 height 15
click at [998, 443] on span "Posted" at bounding box center [1009, 450] width 51 height 15
click at [1304, 403] on main "Overview Google TikTok Instagram brand owyn Add to Watchlist Export Data Views …" at bounding box center [797, 711] width 1138 height 2445
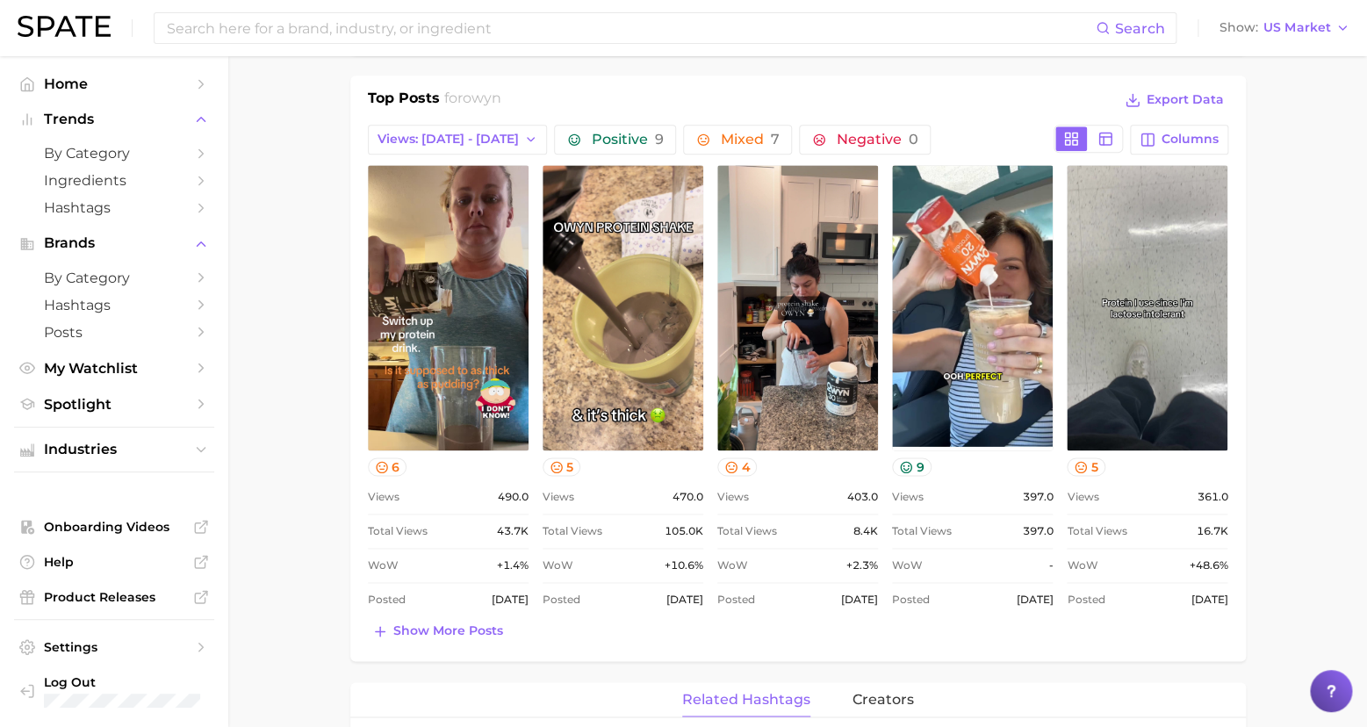
scroll to position [902, 0]
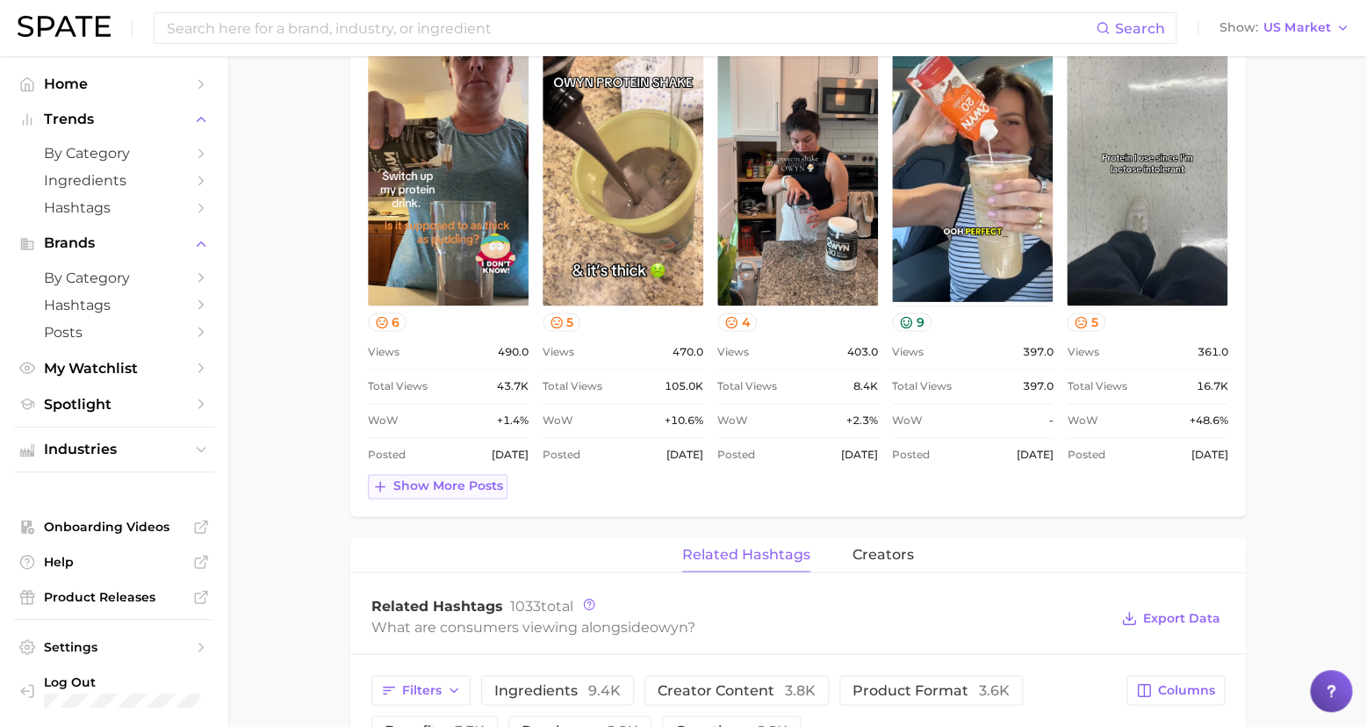
click at [436, 478] on span "Show more posts" at bounding box center [448, 485] width 110 height 15
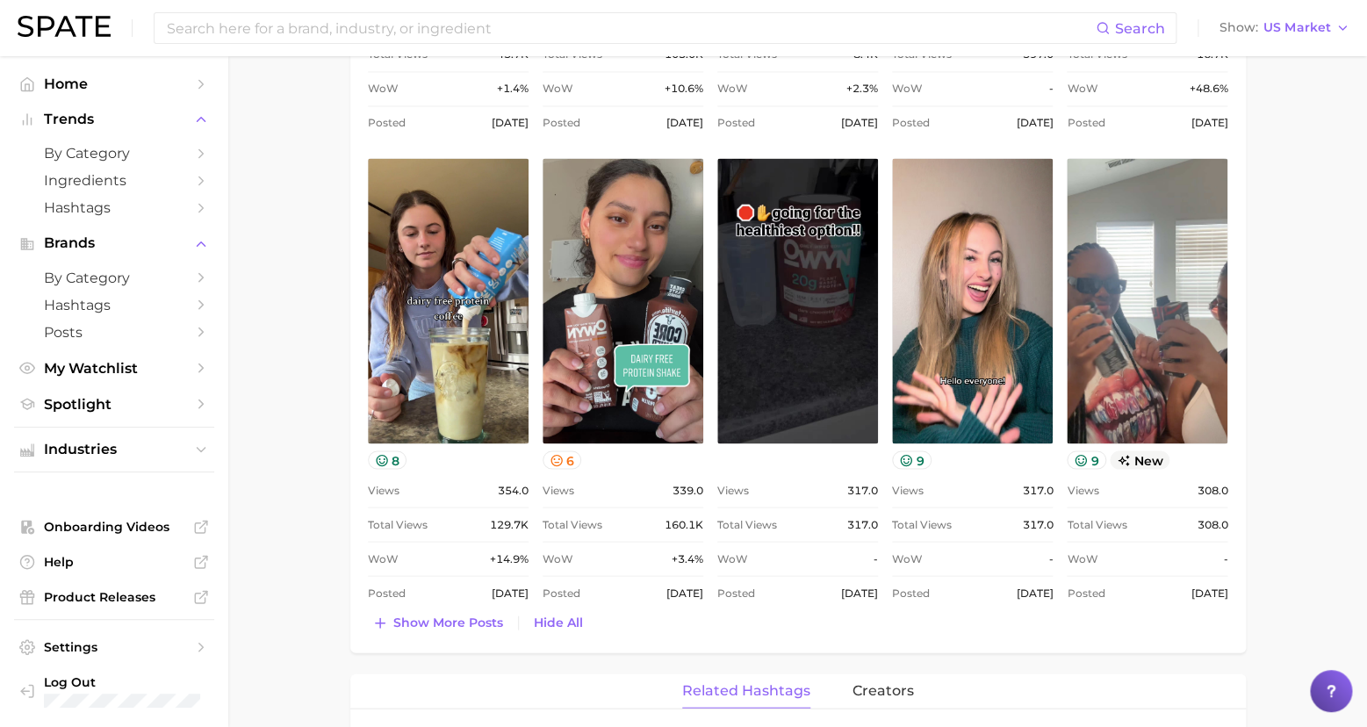
scroll to position [1391, 0]
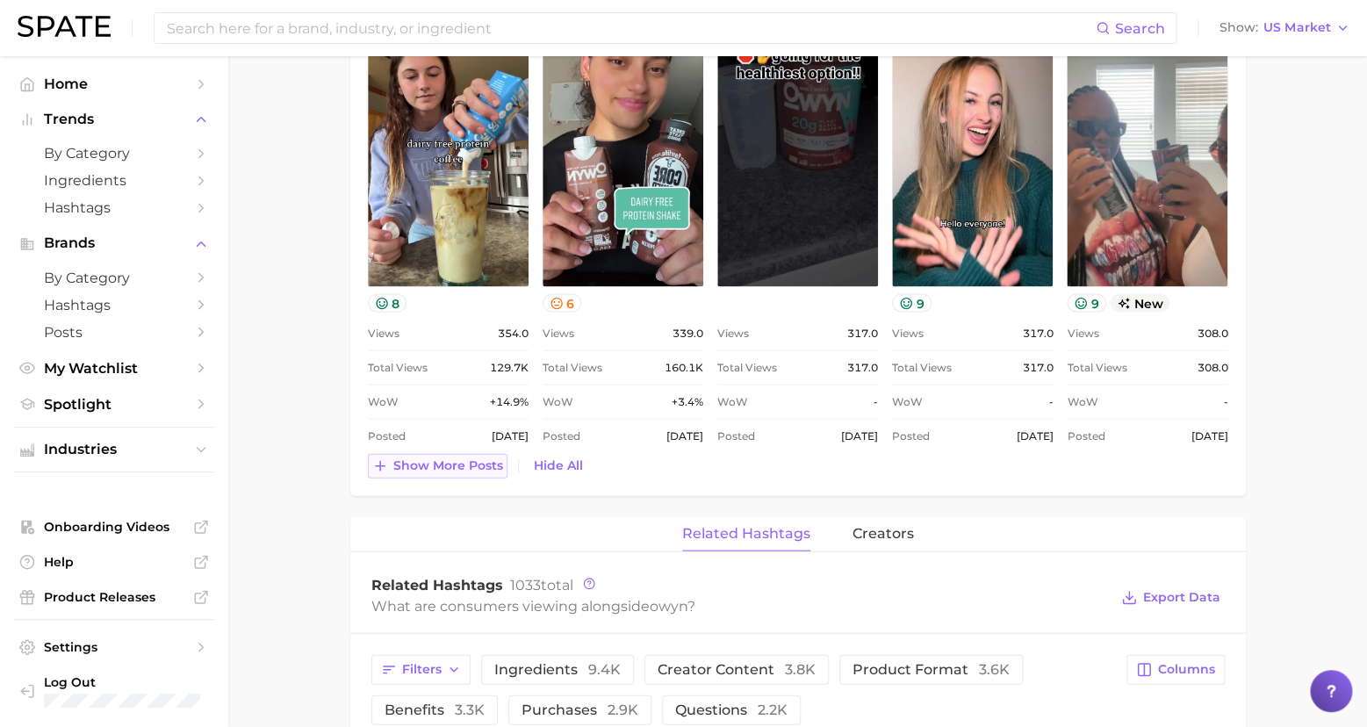
click at [430, 461] on span "Show more posts" at bounding box center [448, 464] width 110 height 15
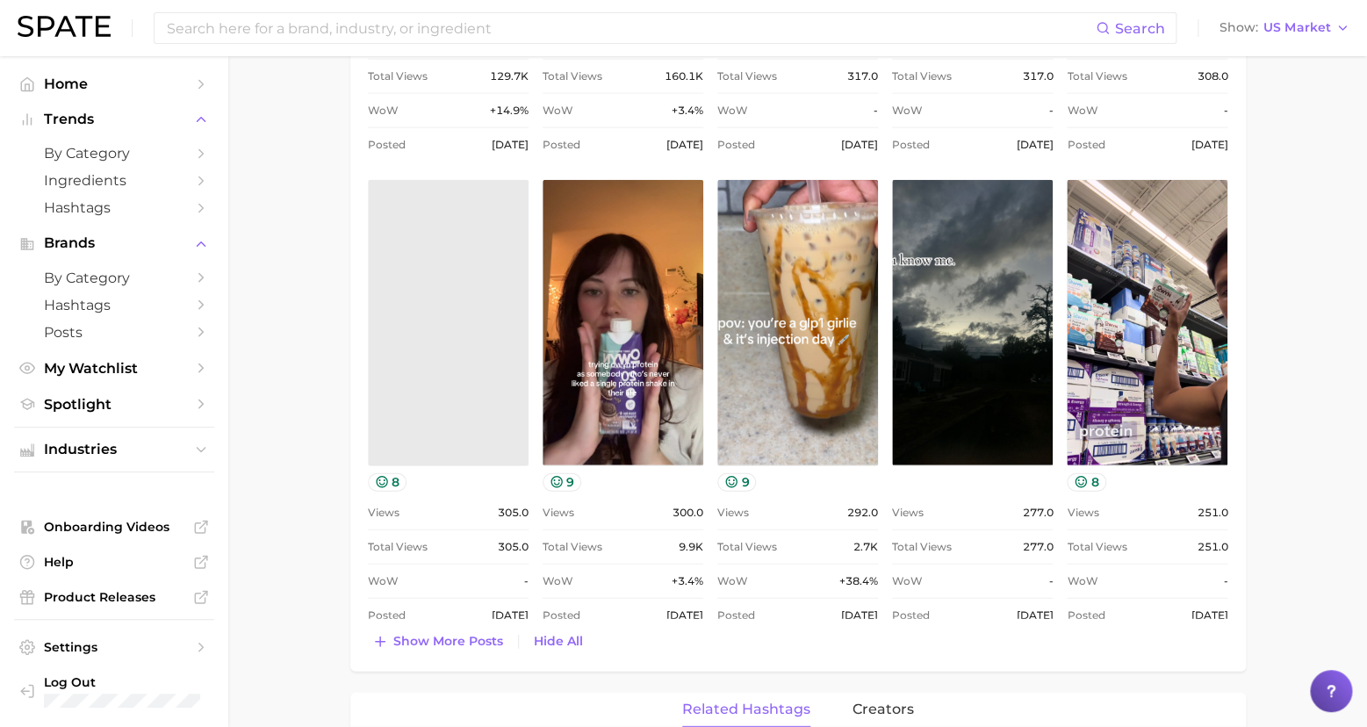
scroll to position [1867, 0]
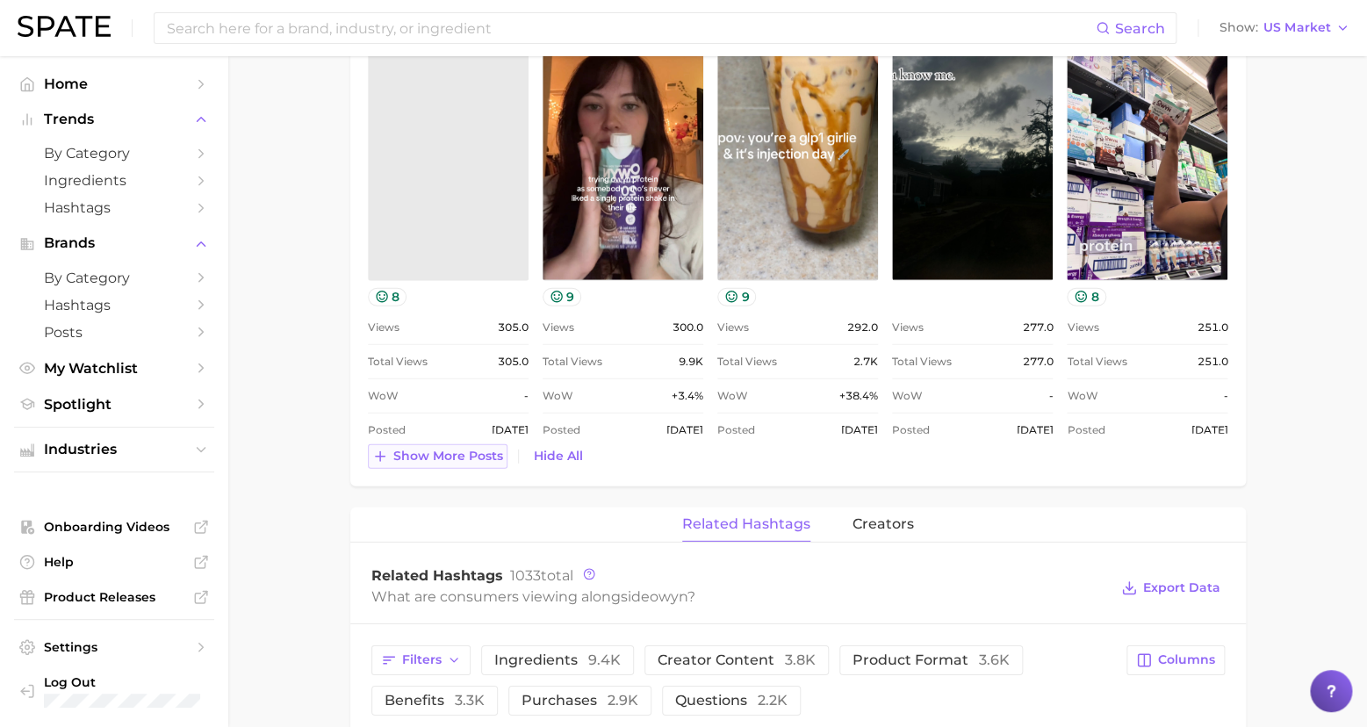
click at [447, 449] on span "Show more posts" at bounding box center [448, 456] width 110 height 15
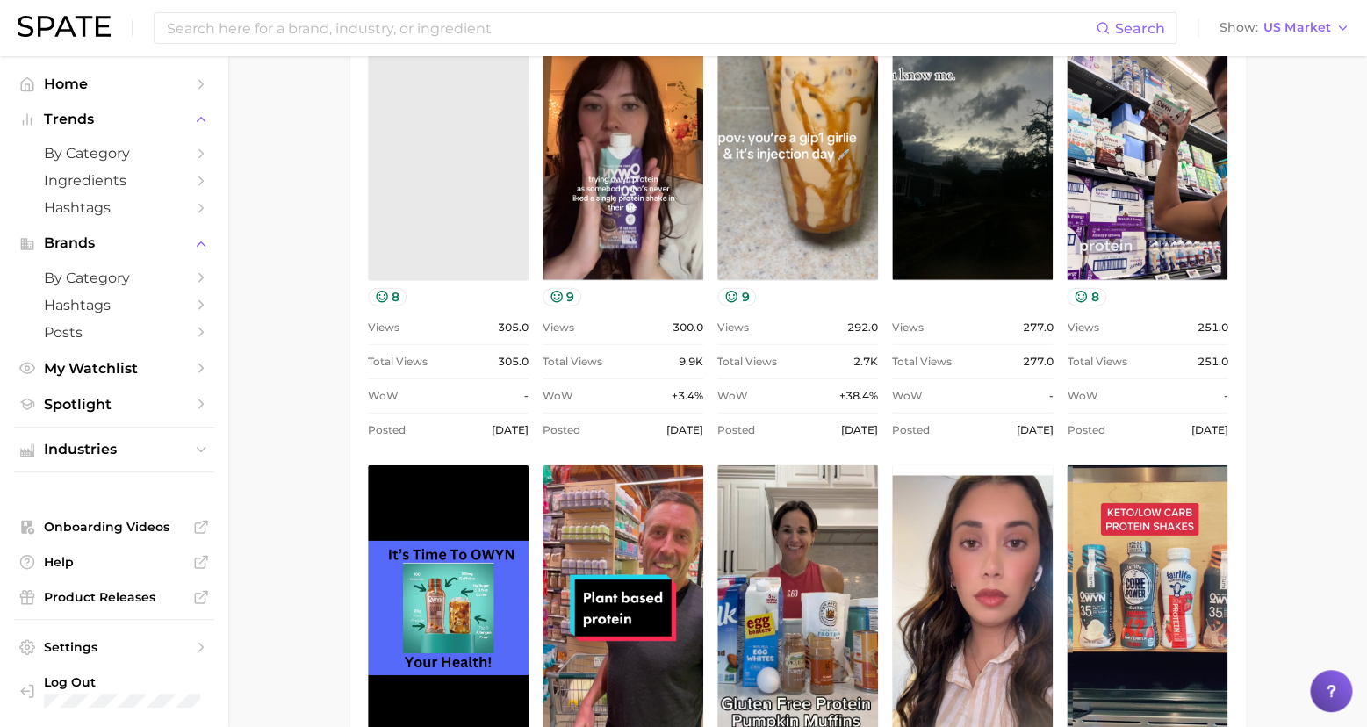
scroll to position [0, 0]
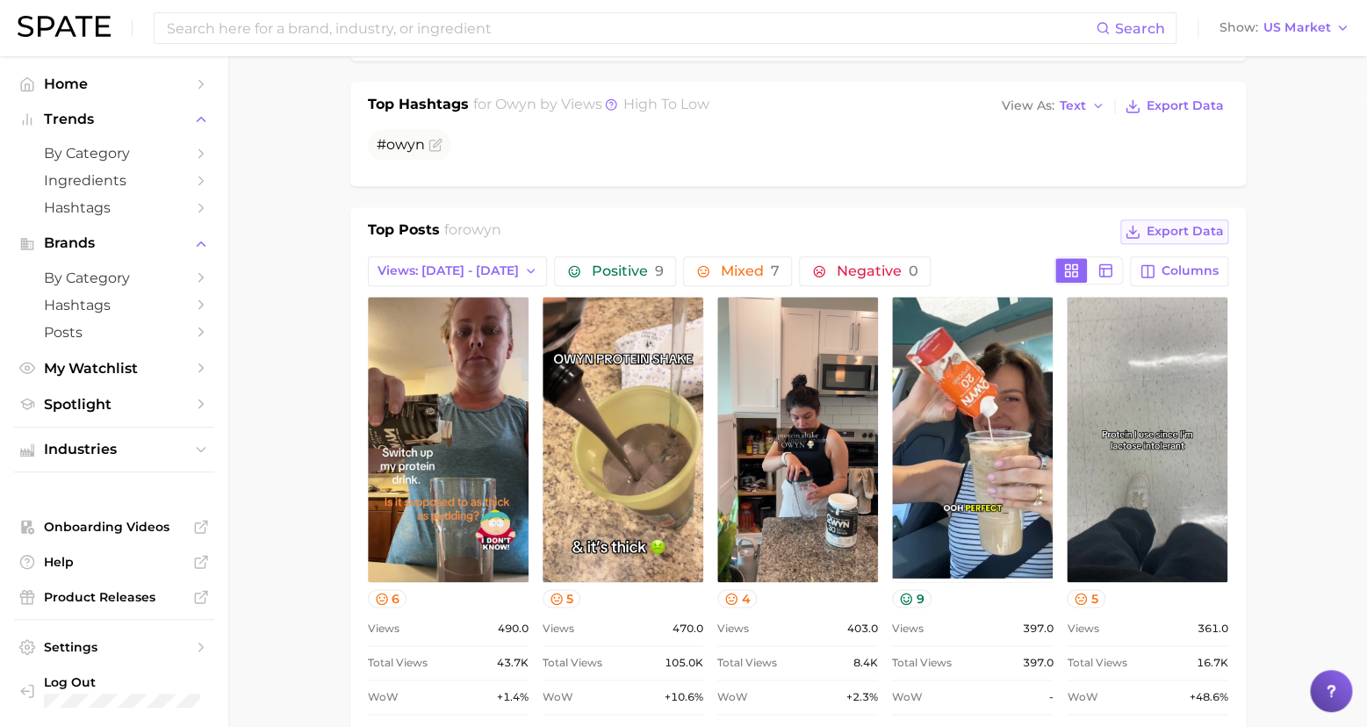
click at [1192, 226] on span "Export Data" at bounding box center [1184, 231] width 77 height 15
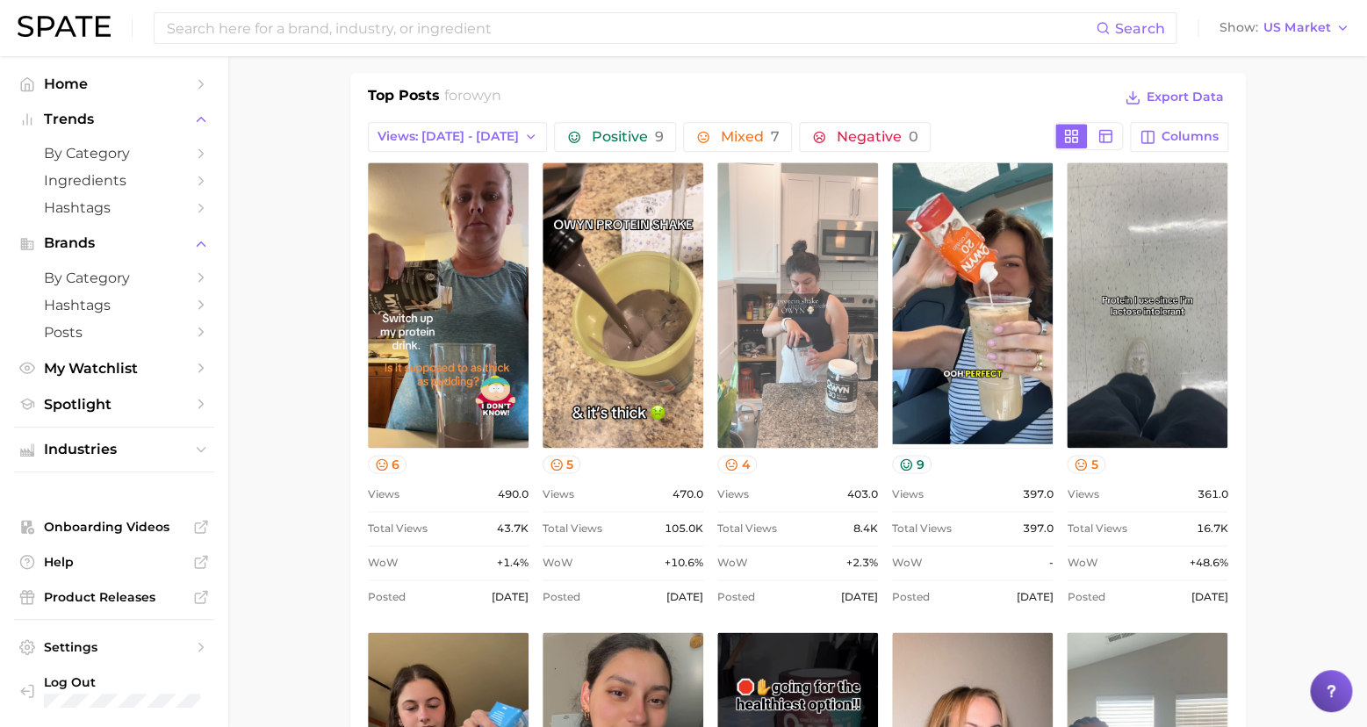
click at [829, 374] on link "view post on TikTok" at bounding box center [797, 304] width 161 height 285
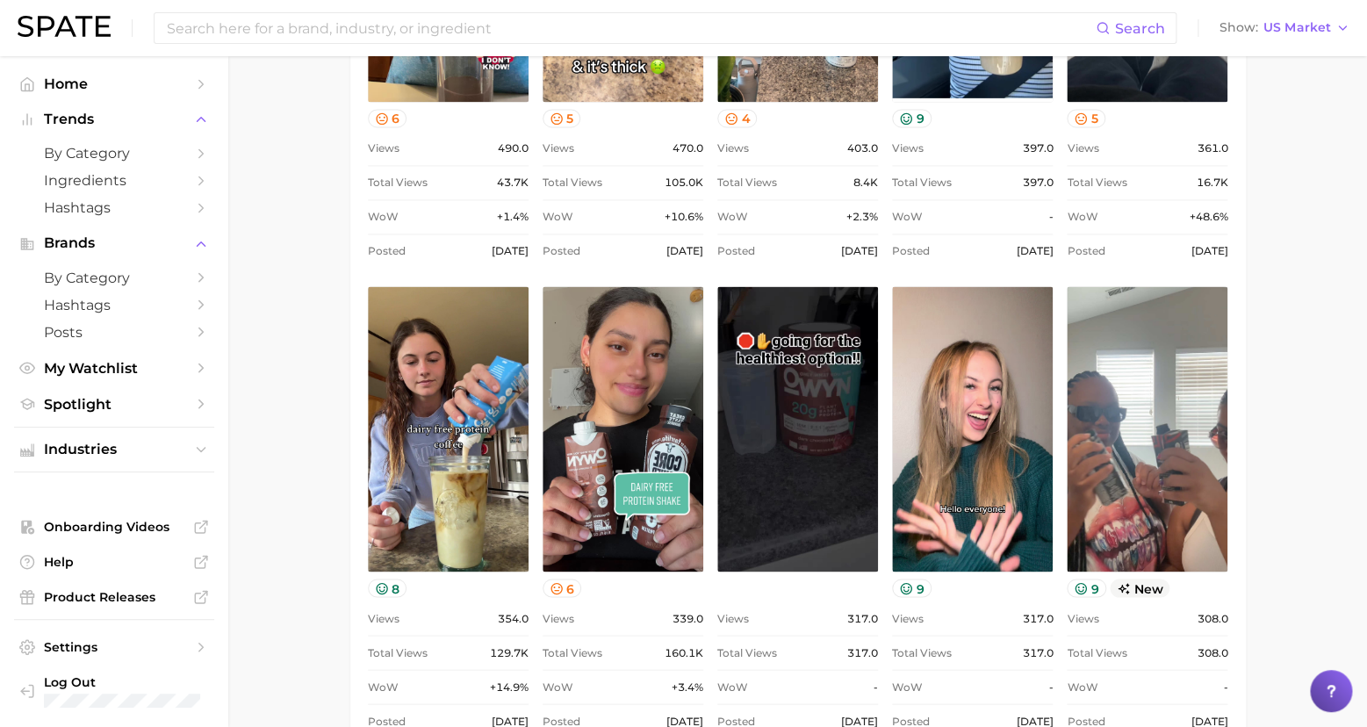
scroll to position [1181, 0]
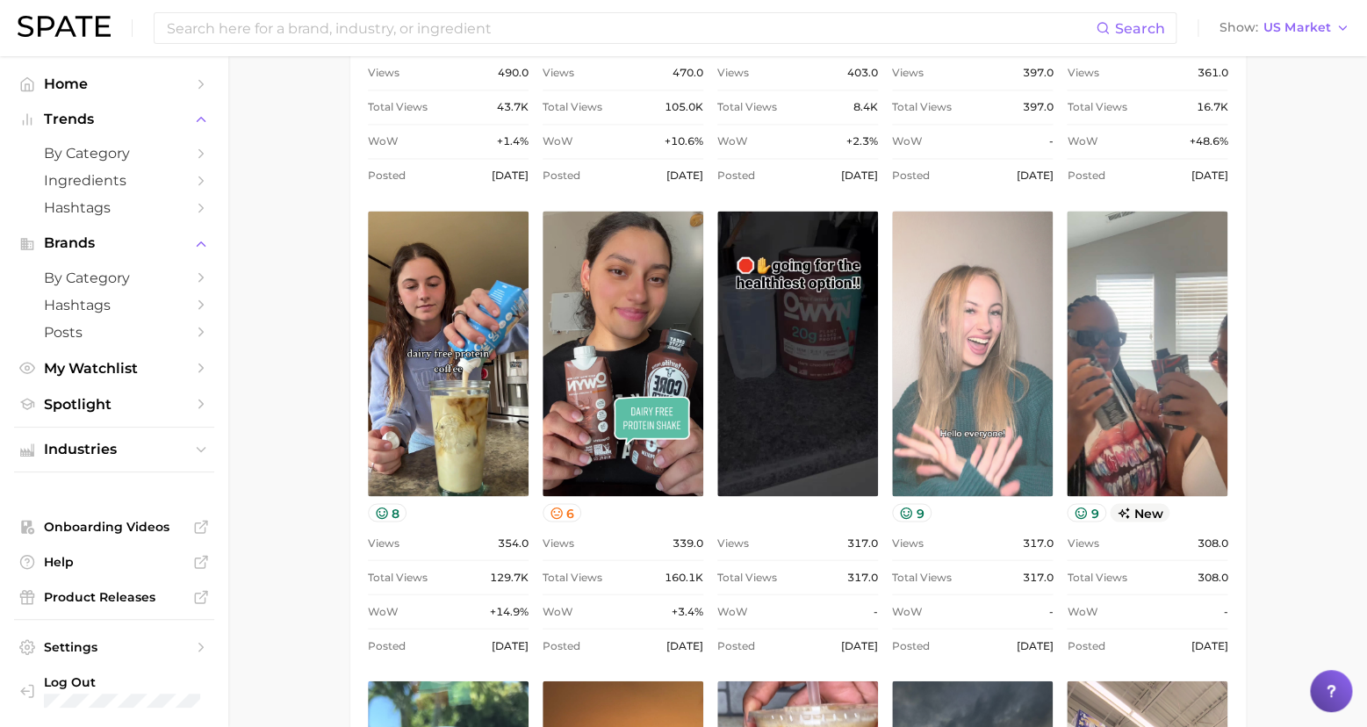
click at [978, 348] on link "view post on TikTok" at bounding box center [972, 353] width 161 height 285
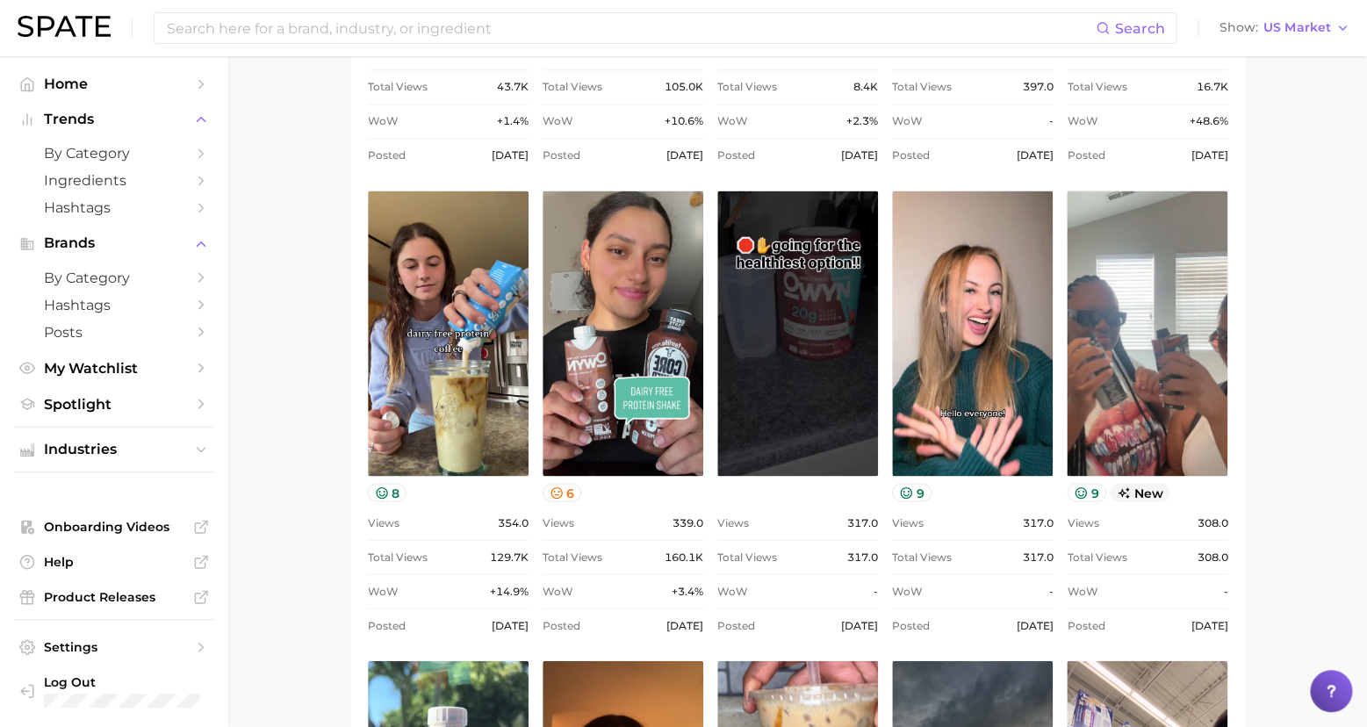
scroll to position [1347, 0]
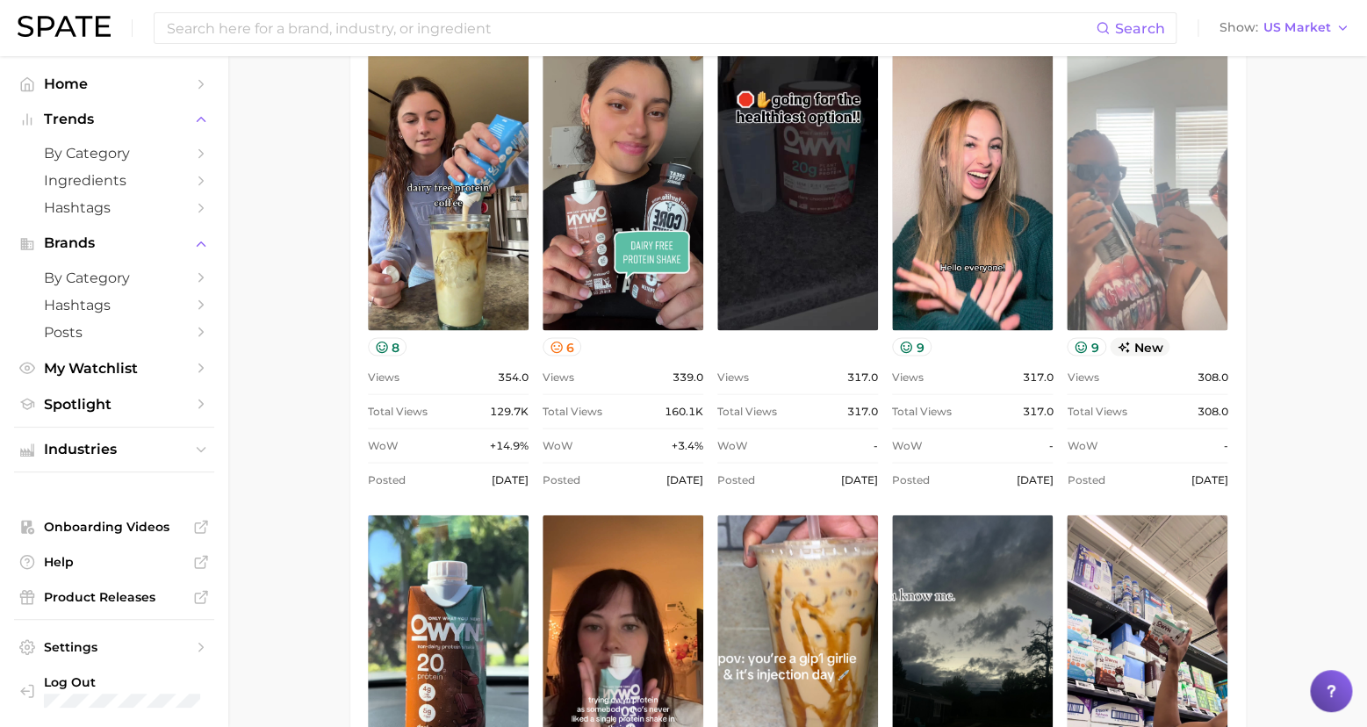
click at [1160, 238] on link "view post on TikTok" at bounding box center [1147, 187] width 161 height 285
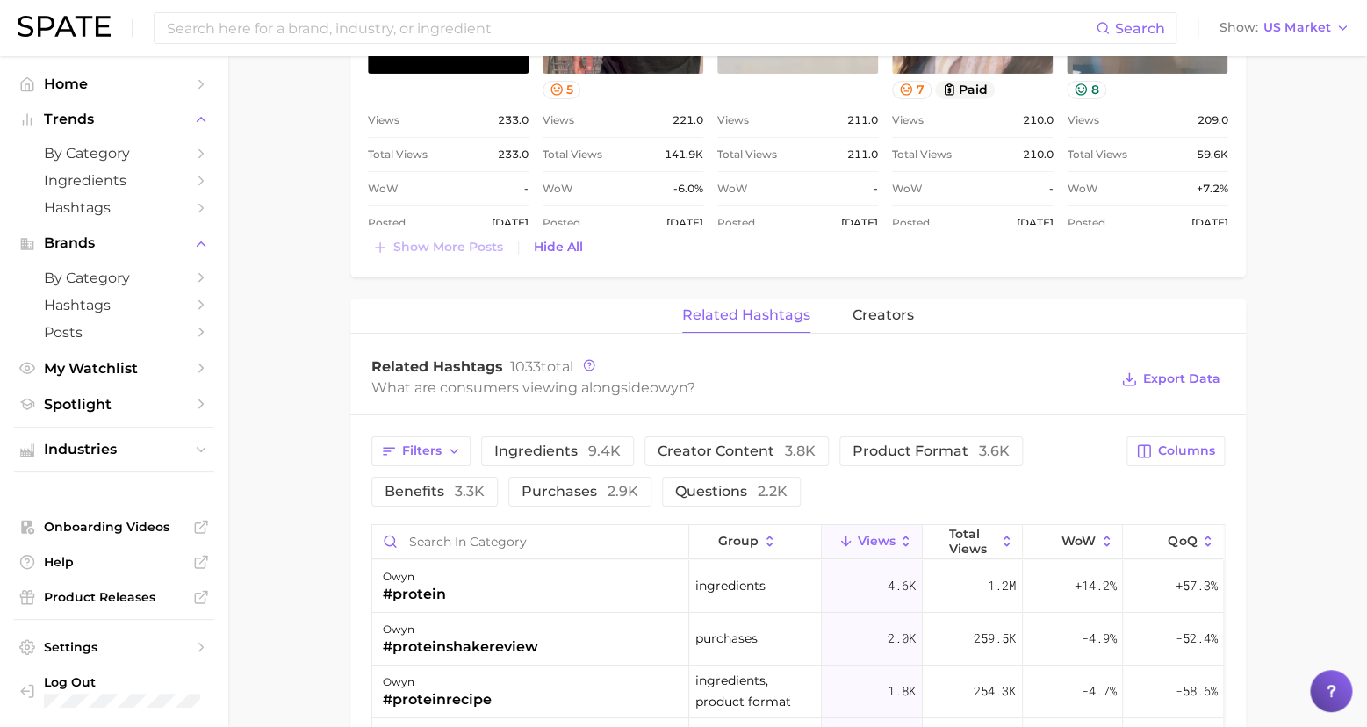
scroll to position [2692, 0]
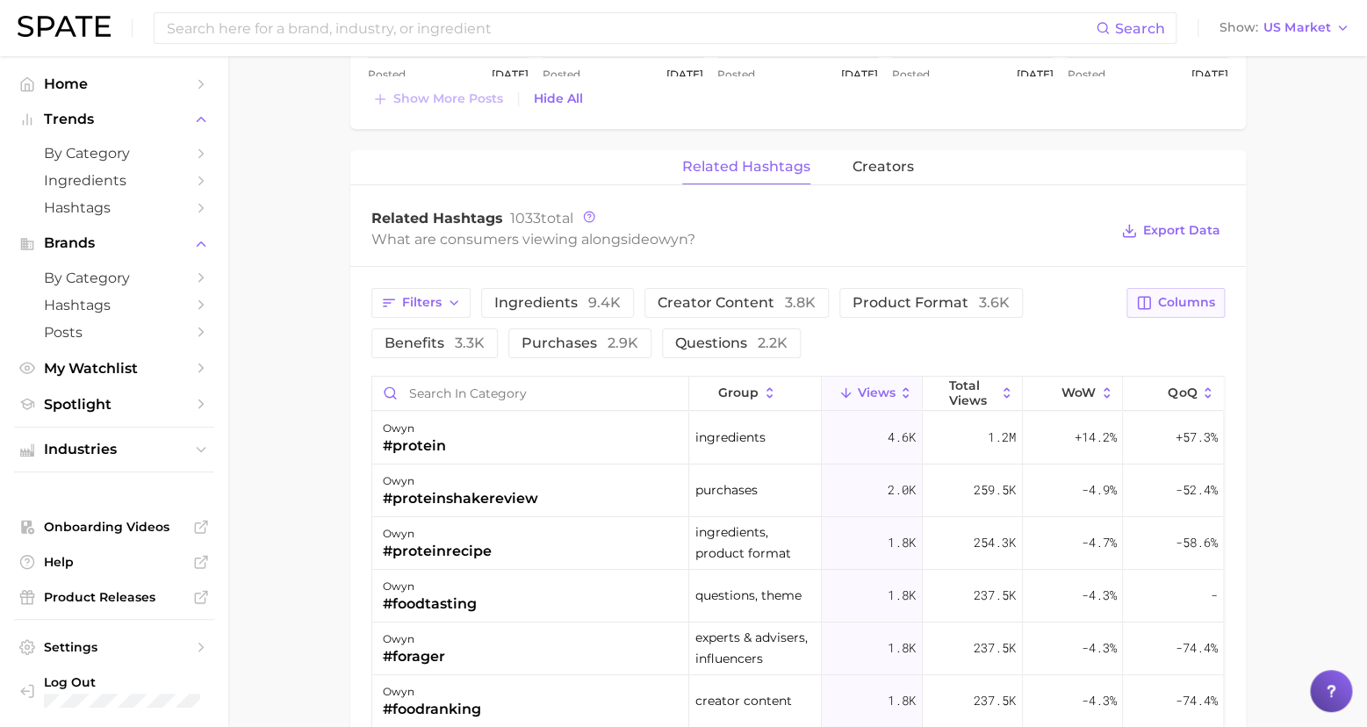
click at [1170, 295] on span "Columns" at bounding box center [1186, 302] width 57 height 15
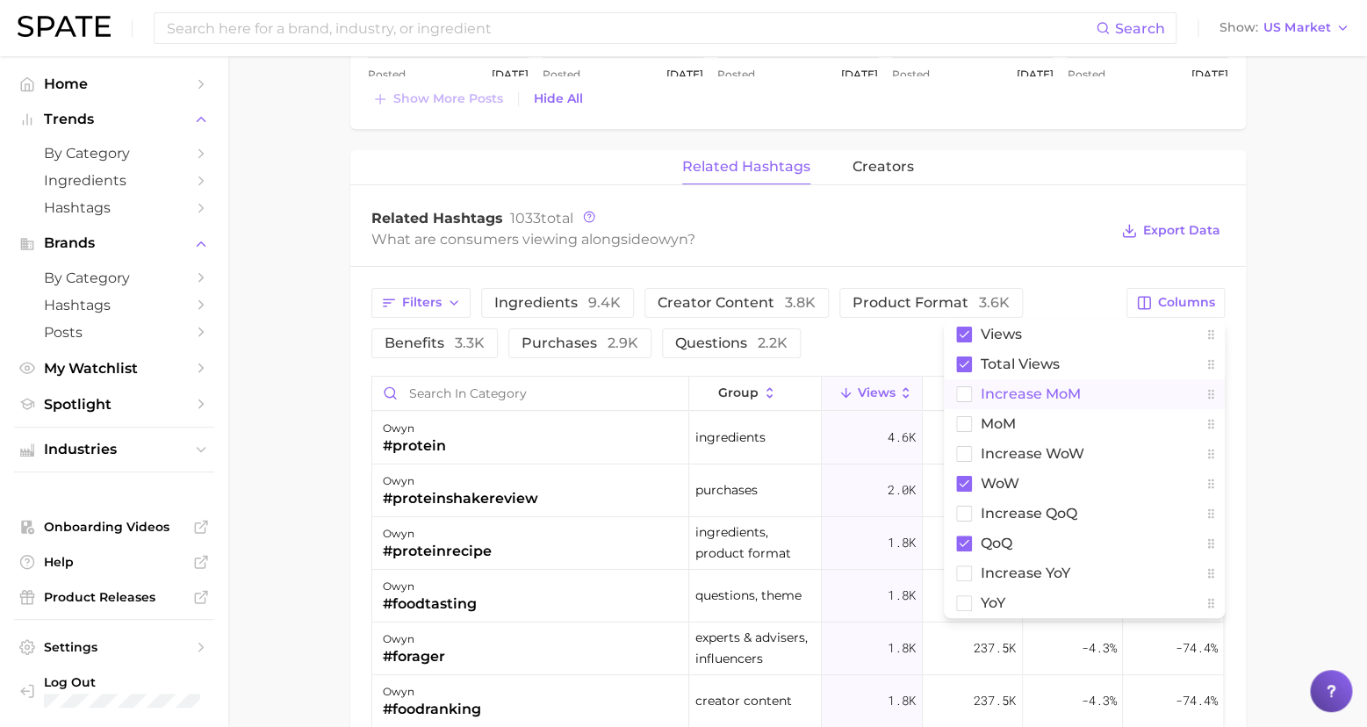
click at [1032, 386] on span "increase MoM" at bounding box center [1030, 393] width 100 height 15
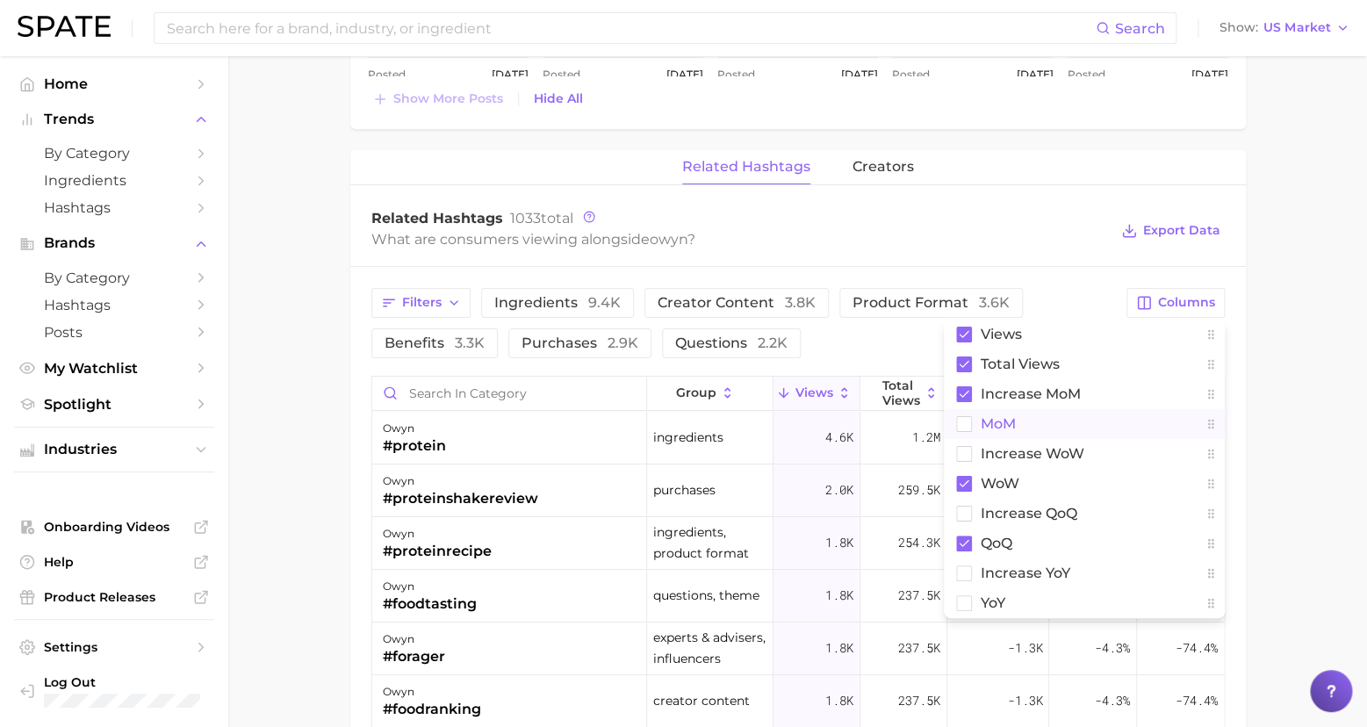
click at [994, 416] on span "MoM" at bounding box center [997, 423] width 35 height 15
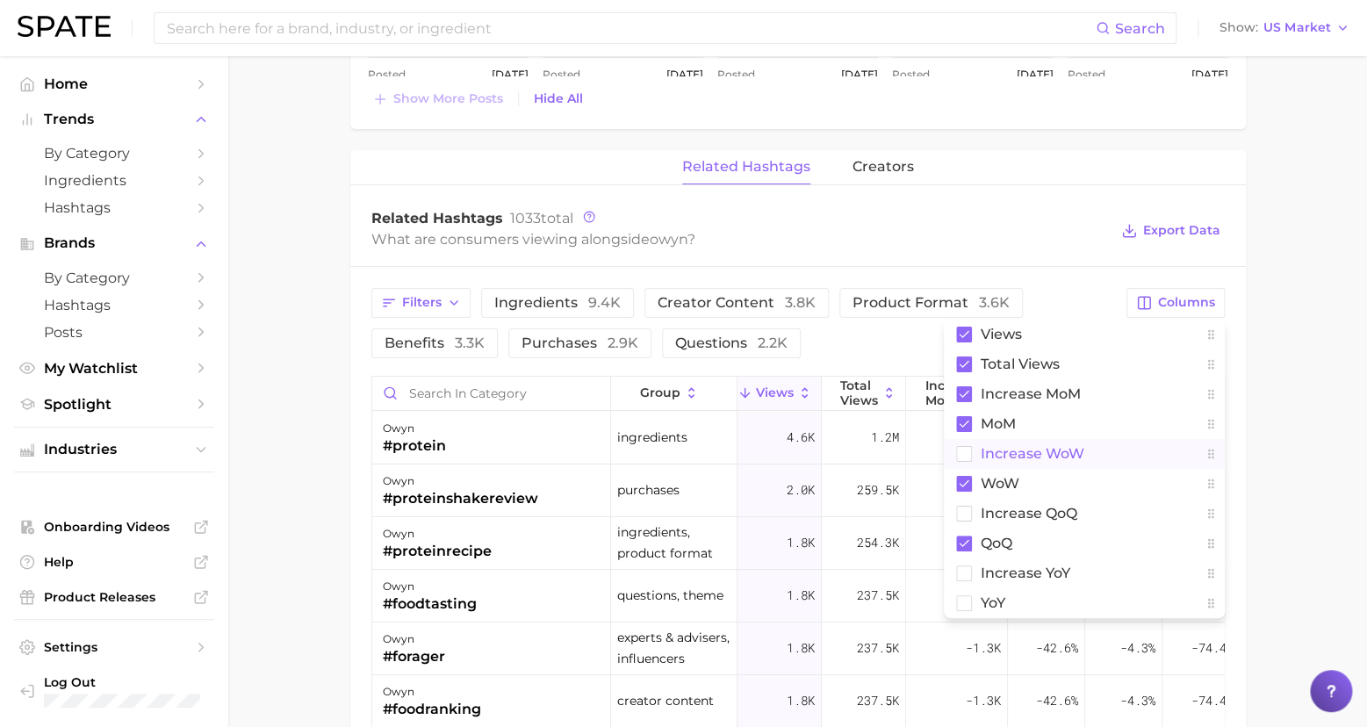
click at [993, 448] on span "Increase WoW" at bounding box center [1032, 453] width 104 height 15
click at [1001, 506] on span "increase QoQ" at bounding box center [1028, 513] width 97 height 15
click at [1011, 565] on span "increase YoY" at bounding box center [1025, 572] width 90 height 15
click at [989, 595] on span "YoY" at bounding box center [992, 602] width 25 height 15
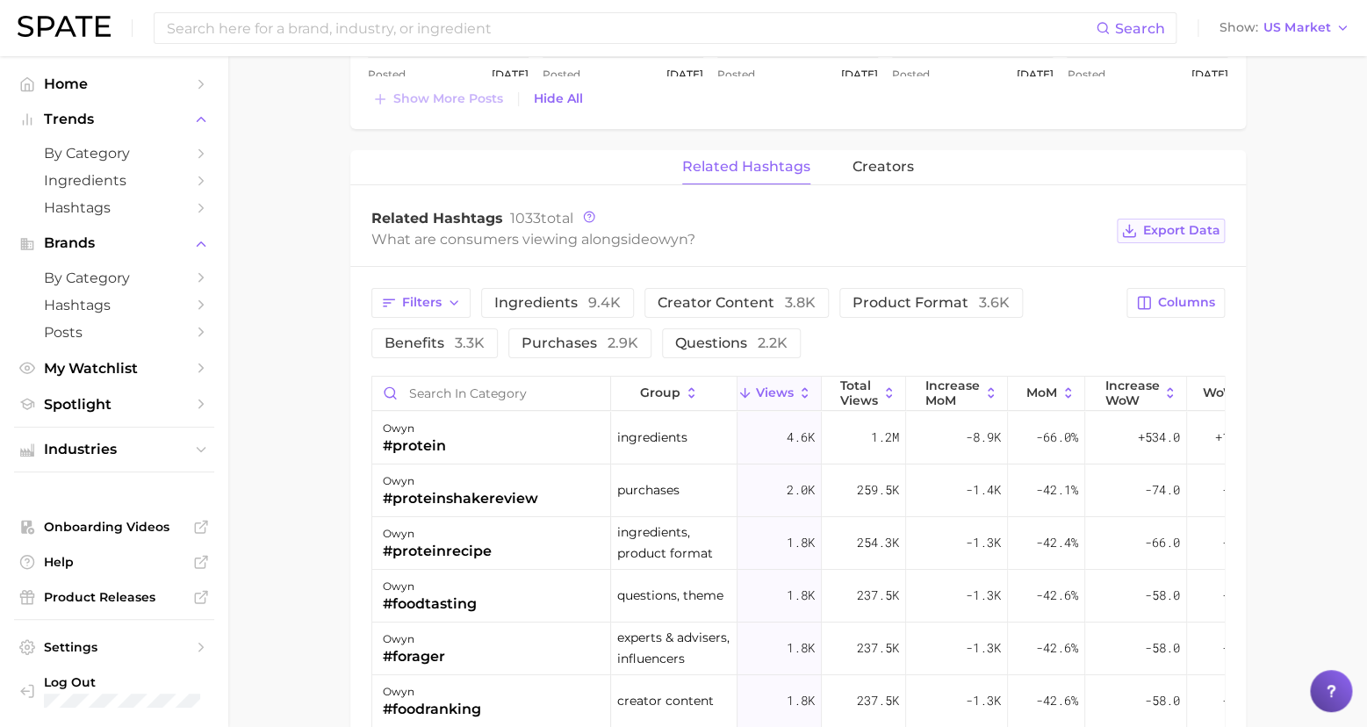
click at [1173, 223] on span "Export Data" at bounding box center [1181, 230] width 77 height 15
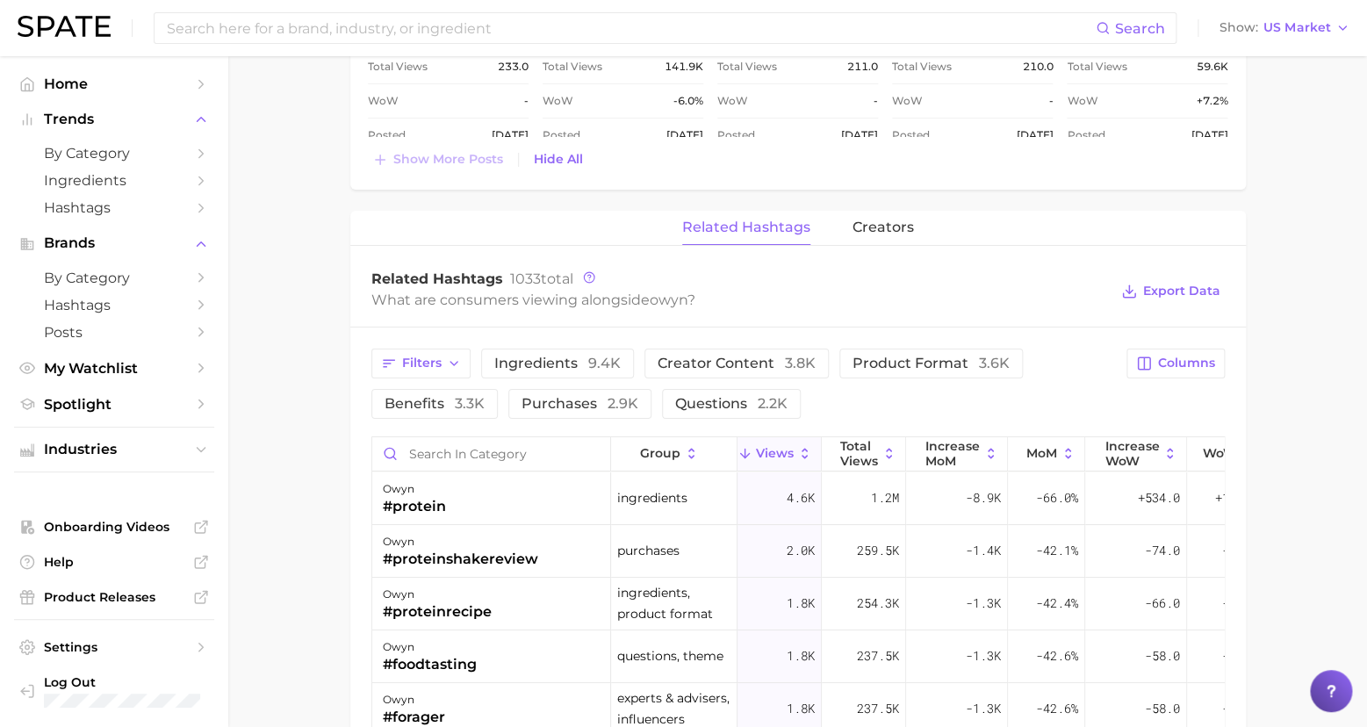
scroll to position [2749, 0]
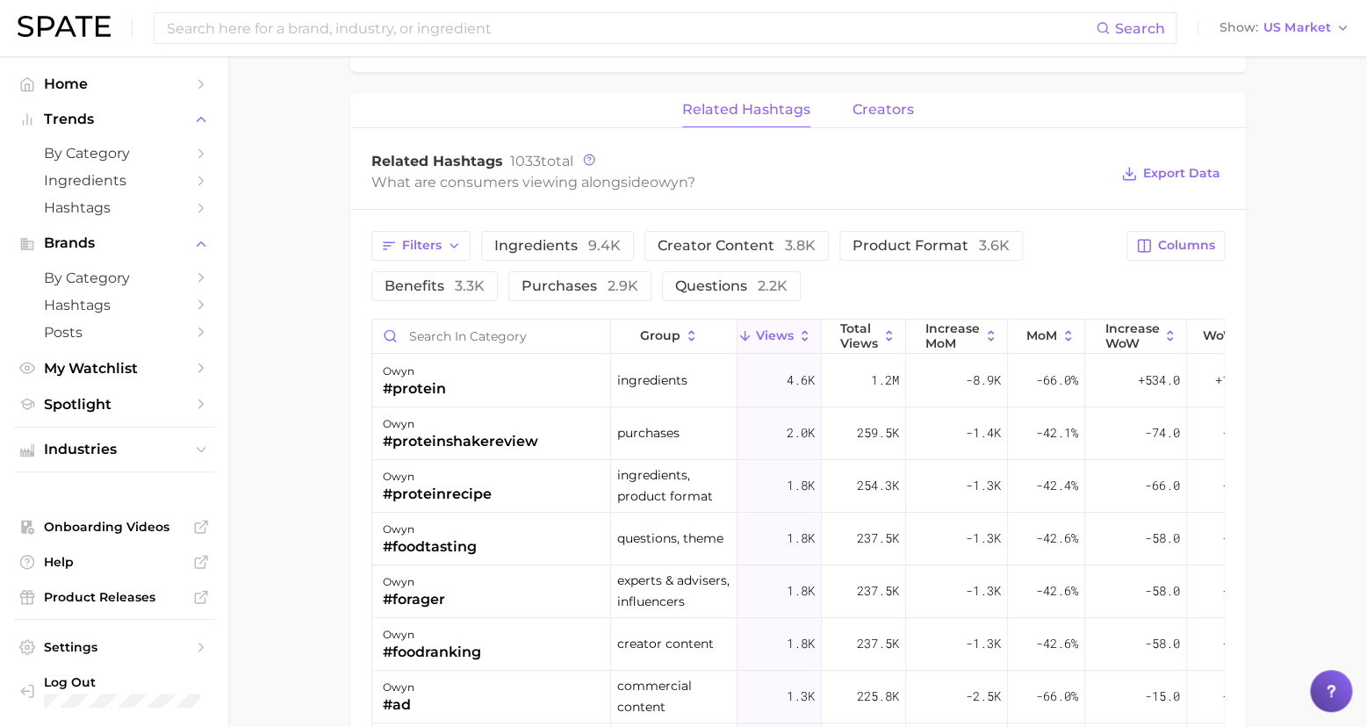
click at [880, 102] on span "creators" at bounding box center [882, 110] width 61 height 16
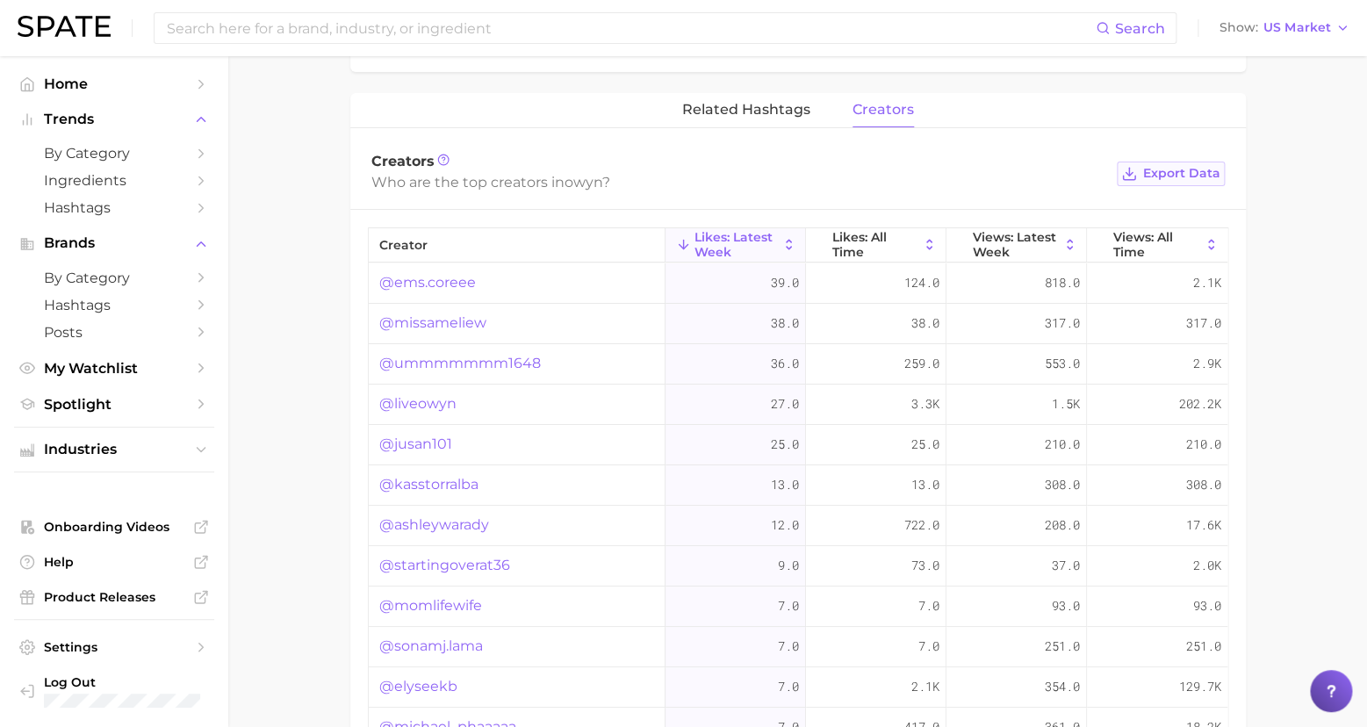
click at [1167, 166] on span "Export Data" at bounding box center [1181, 173] width 77 height 15
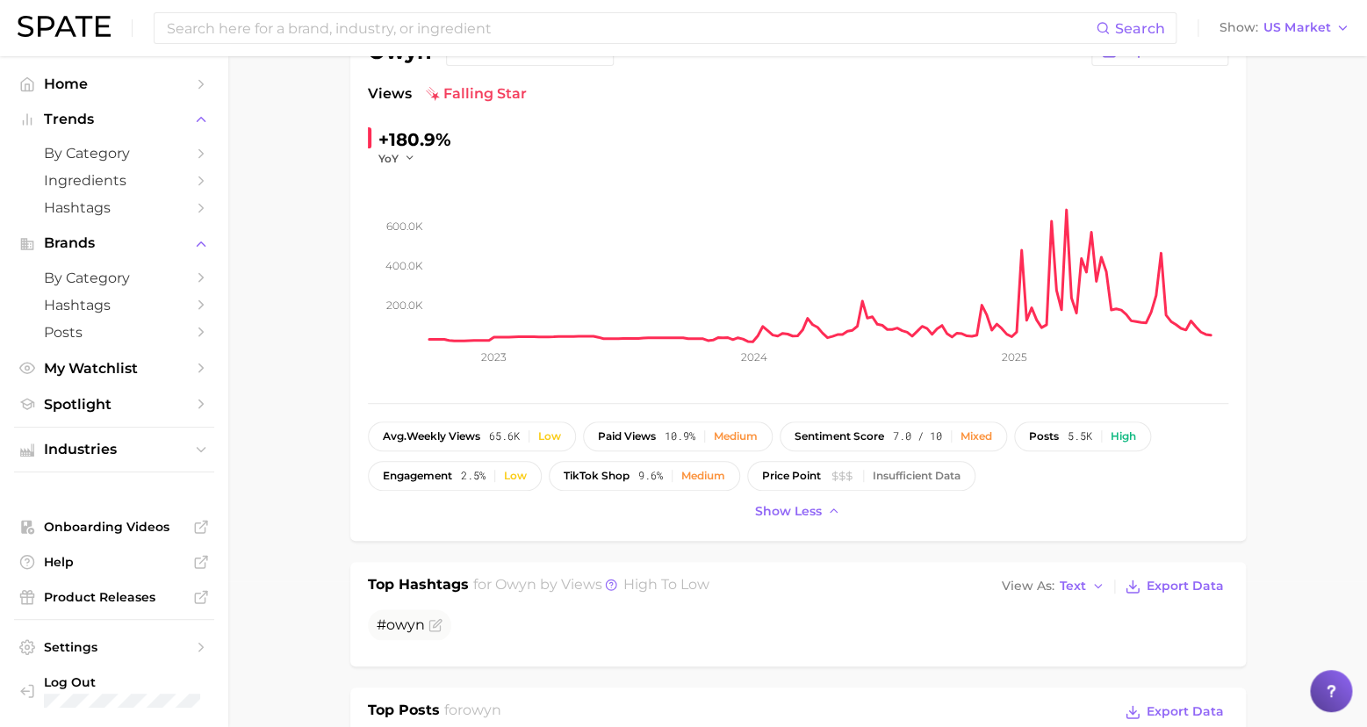
scroll to position [0, 0]
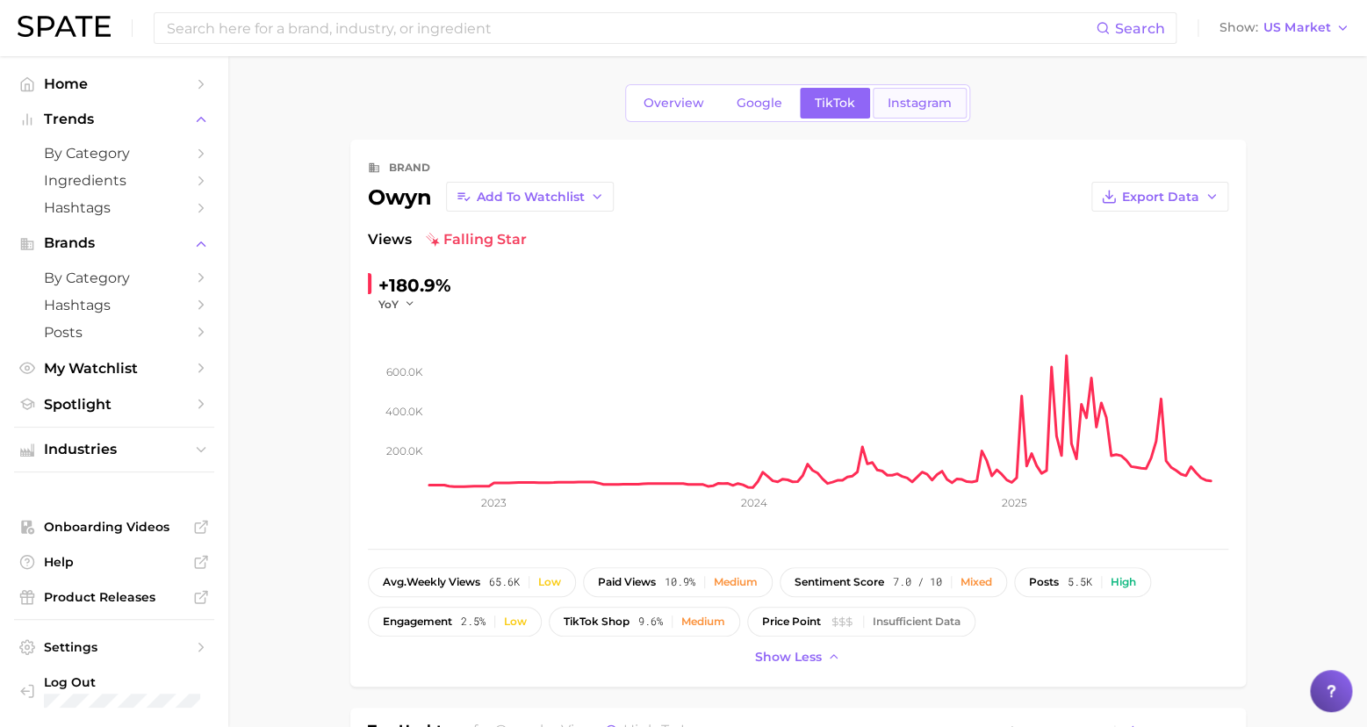
click at [918, 104] on span "Instagram" at bounding box center [919, 103] width 64 height 15
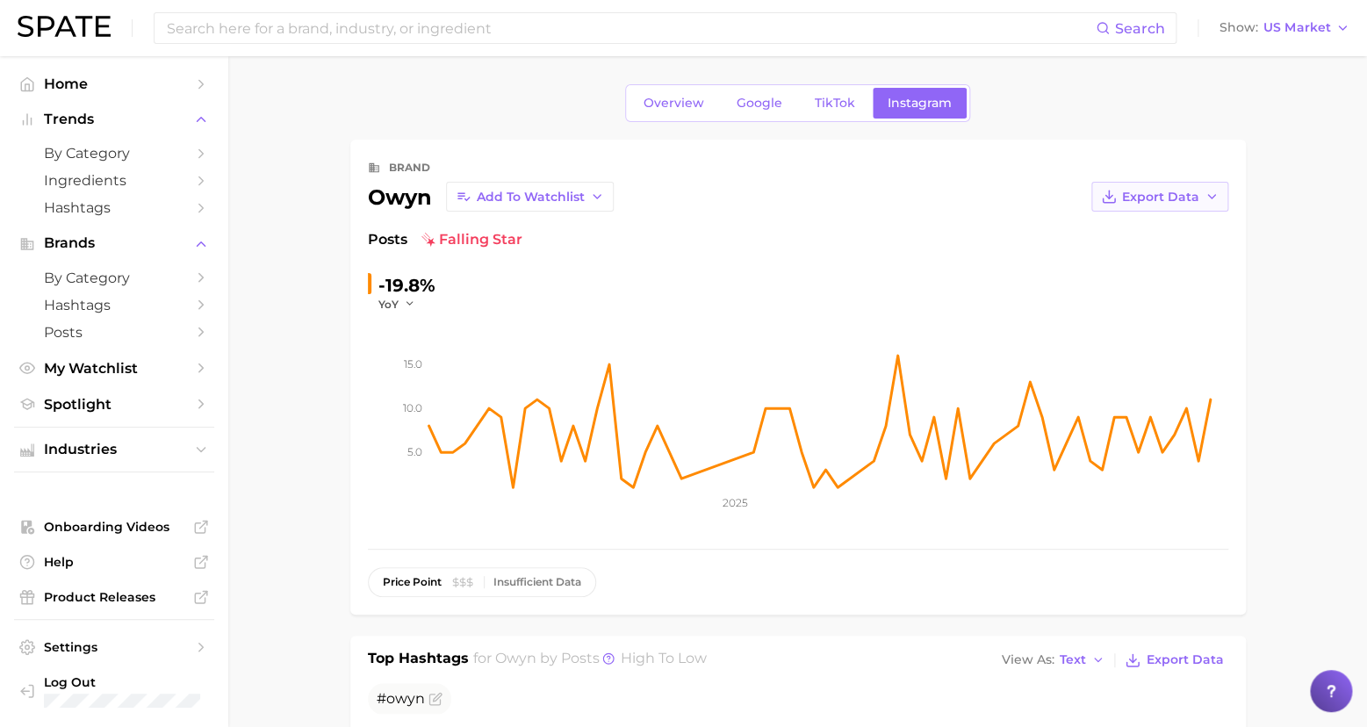
click at [1185, 200] on span "Export Data" at bounding box center [1160, 197] width 77 height 15
click at [1137, 230] on span "Time Series CSV" at bounding box center [1116, 229] width 103 height 15
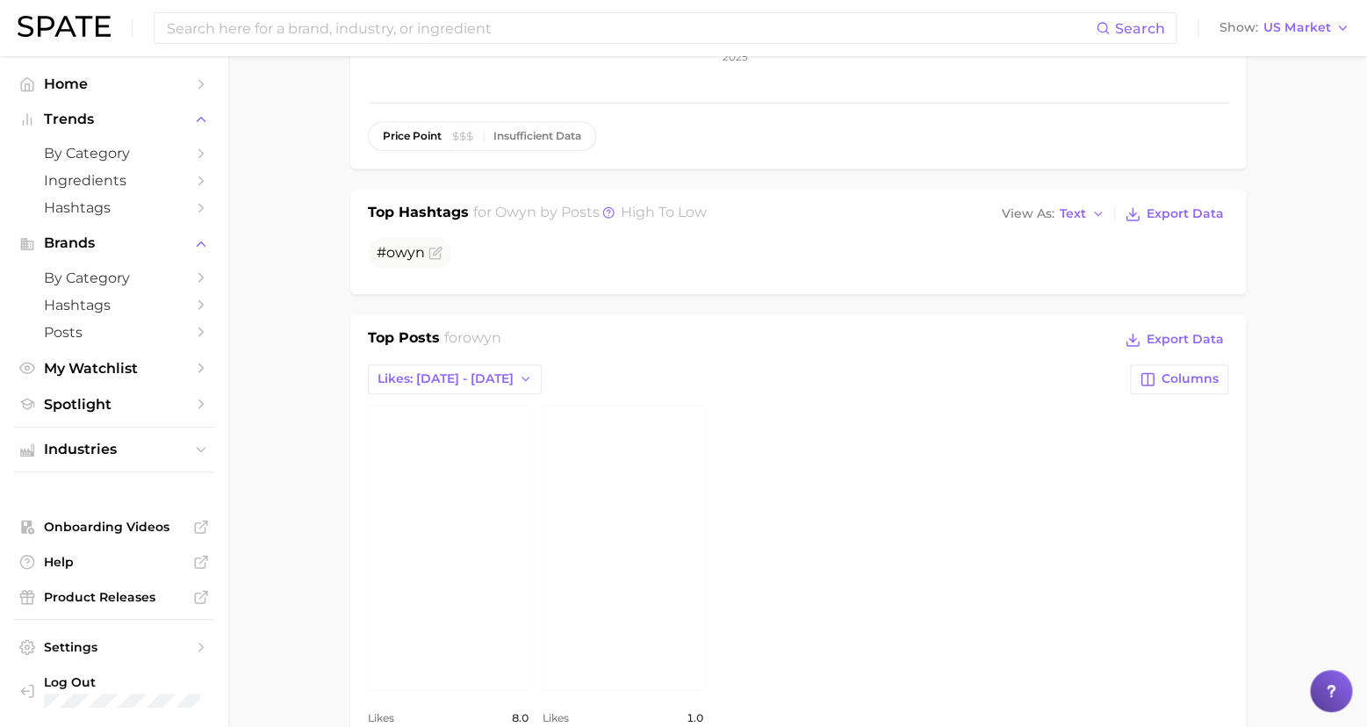
scroll to position [601, 0]
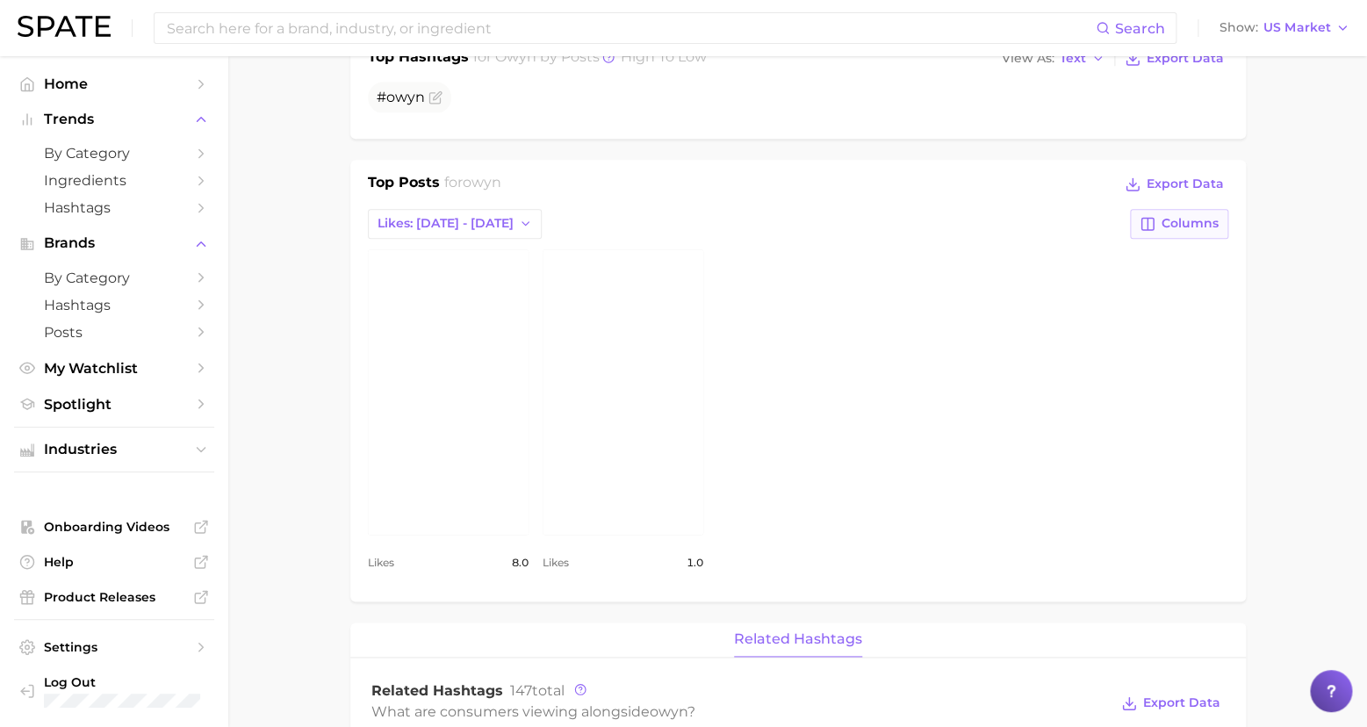
click at [1194, 224] on button "Columns" at bounding box center [1178, 224] width 97 height 30
click at [1030, 282] on span "Total Likes" at bounding box center [1021, 284] width 75 height 15
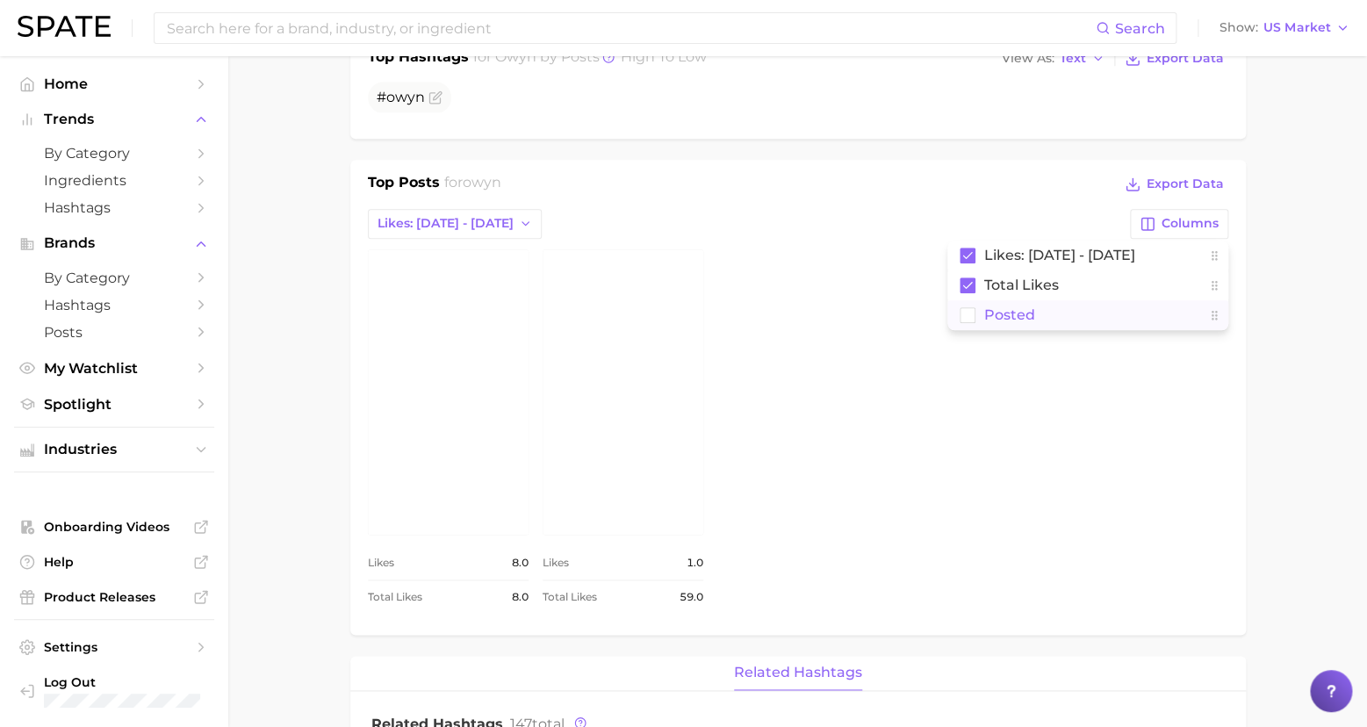
click at [1009, 310] on span "Posted" at bounding box center [1009, 314] width 51 height 15
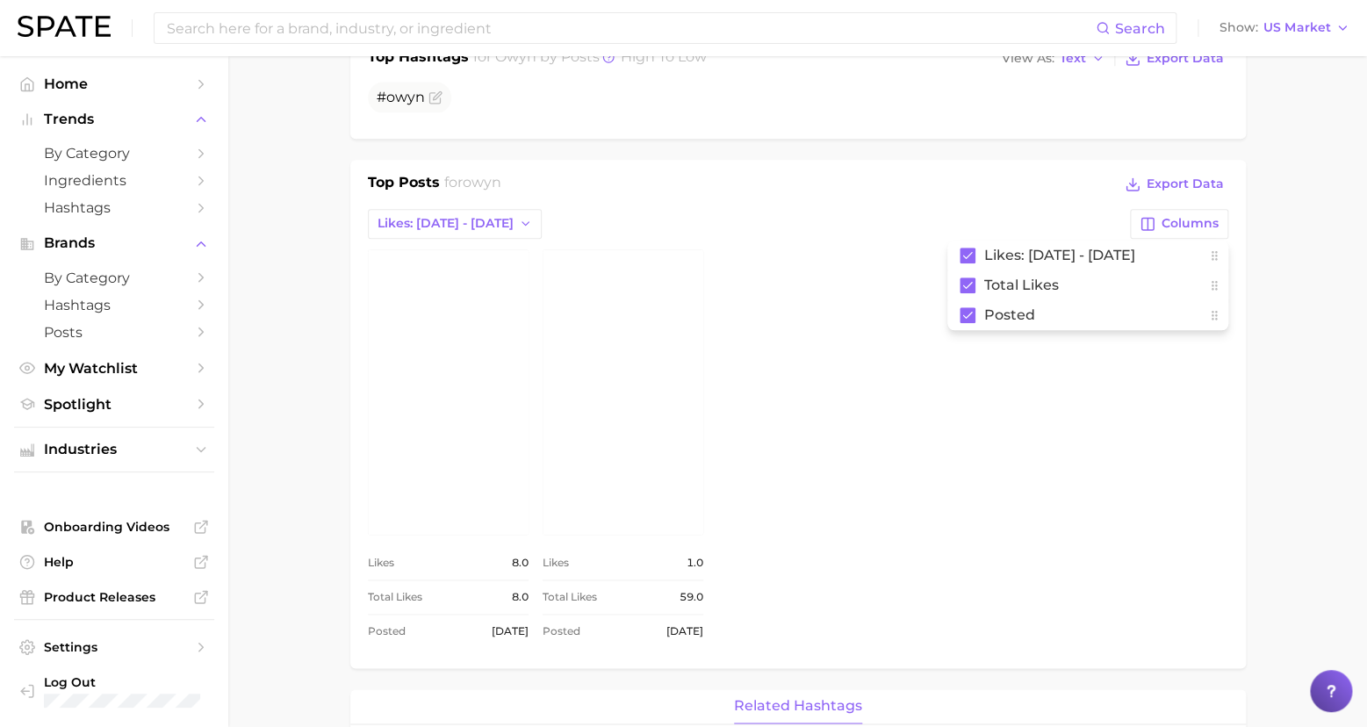
click at [1324, 513] on main "Overview Google TikTok Instagram brand owyn Add to Watchlist Export Data Posts …" at bounding box center [797, 602] width 1138 height 2295
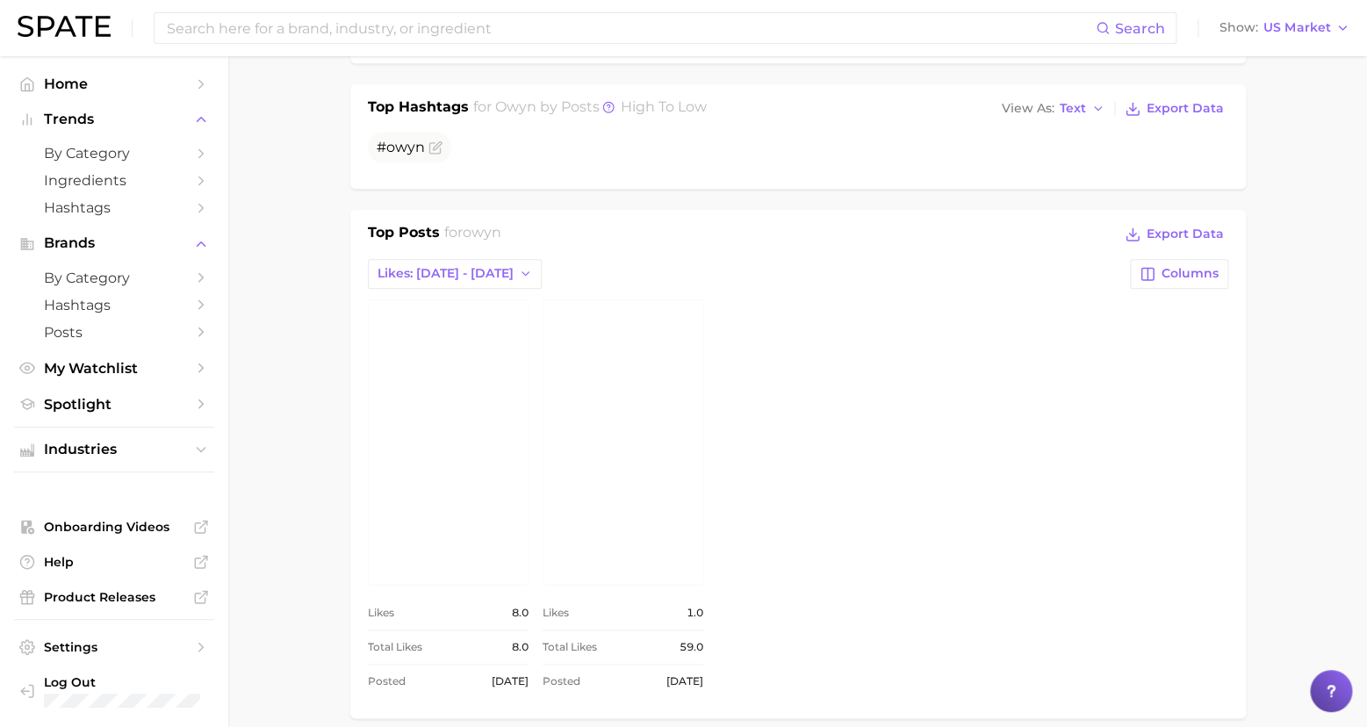
scroll to position [620, 0]
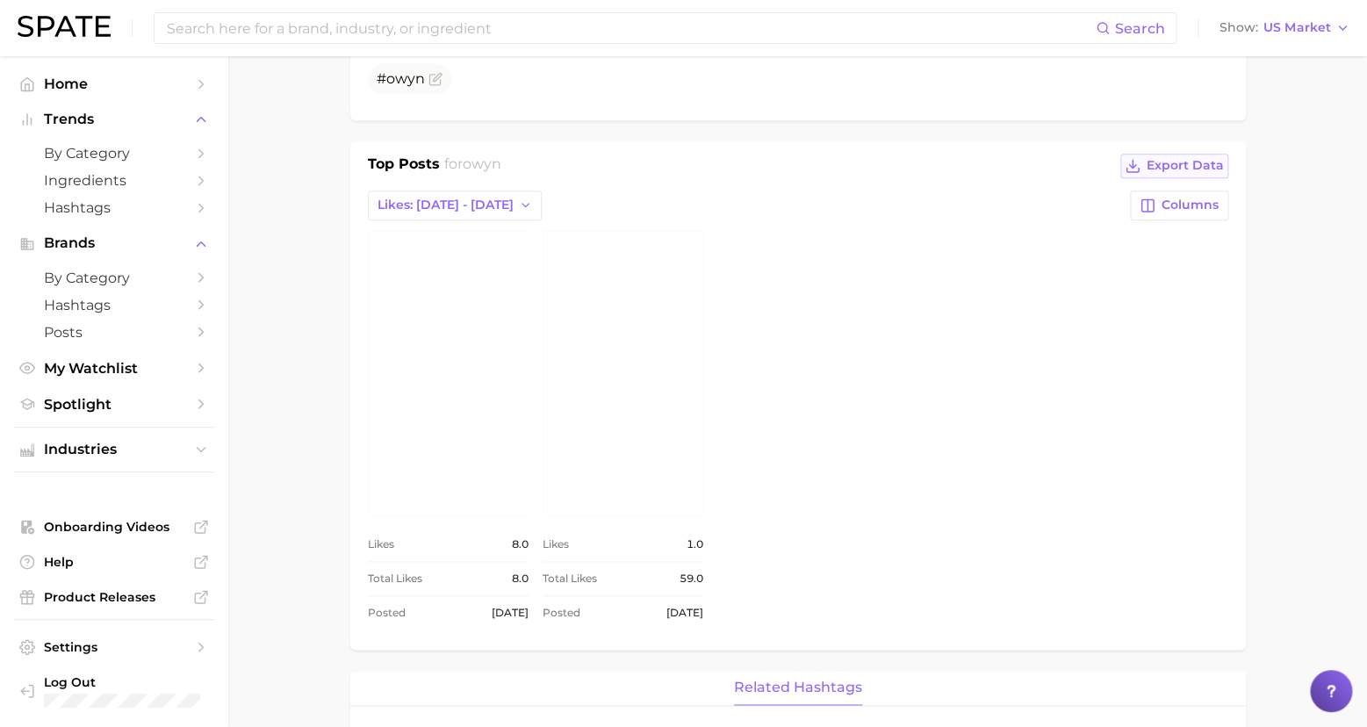
click at [1226, 156] on button "Export Data" at bounding box center [1173, 166] width 107 height 25
click at [465, 198] on span "Likes: [DATE] - [DATE]" at bounding box center [445, 205] width 136 height 15
click at [408, 293] on span "Total Likes" at bounding box center [410, 300] width 67 height 15
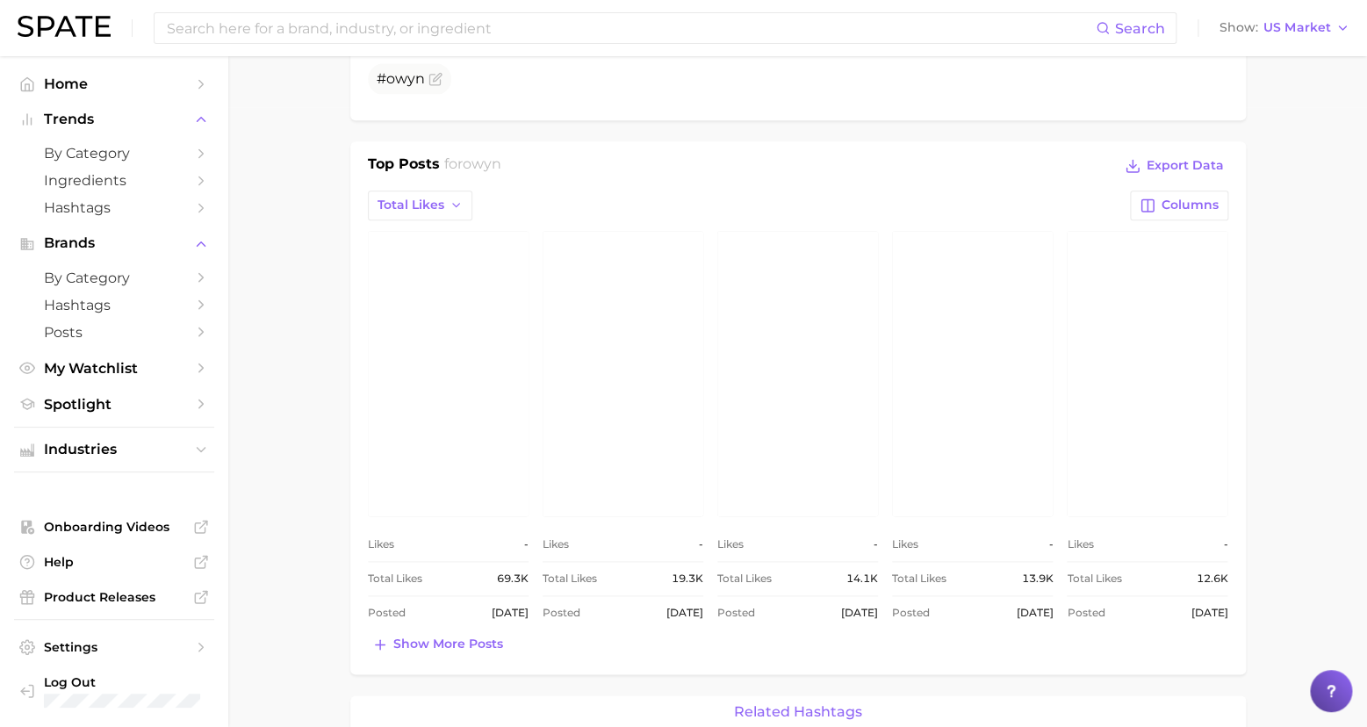
click at [1302, 436] on main "Overview Google TikTok Instagram brand owyn Add to Watchlist Export Data Posts …" at bounding box center [797, 596] width 1138 height 2320
click at [451, 637] on span "Show more posts" at bounding box center [448, 643] width 110 height 15
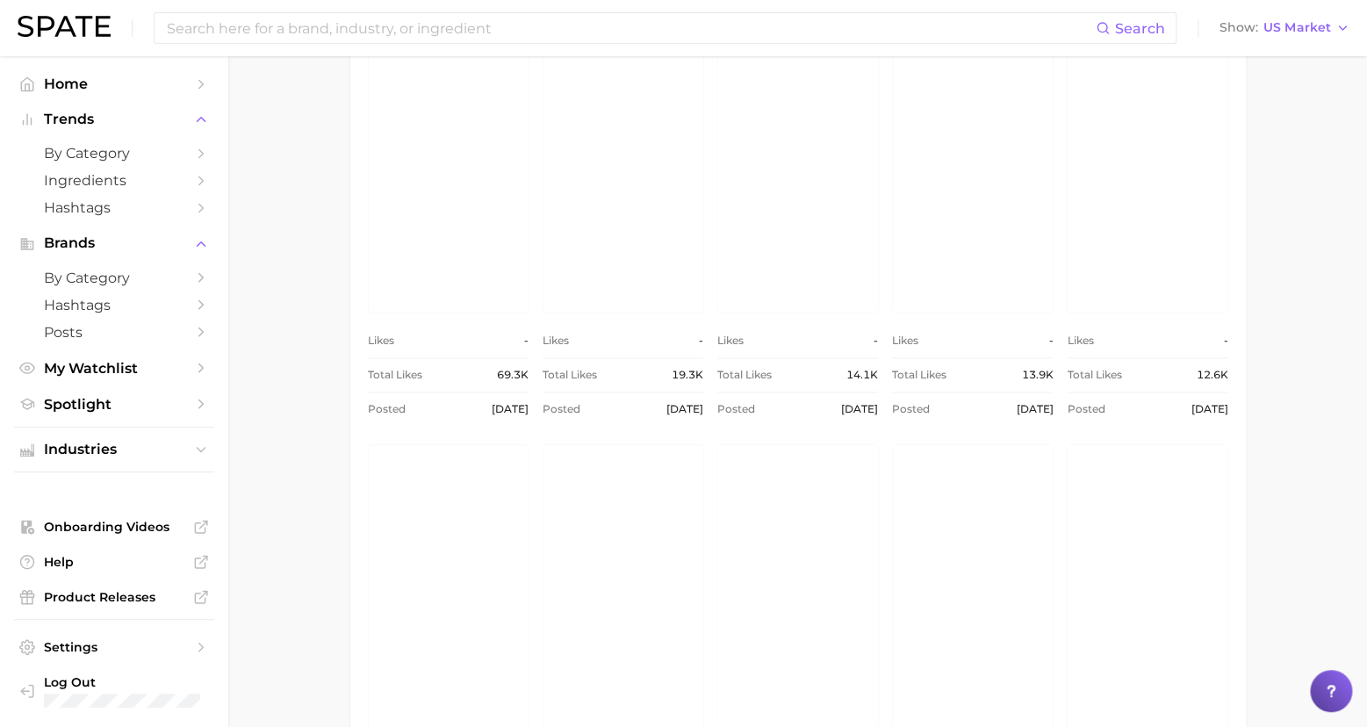
scroll to position [1121, 0]
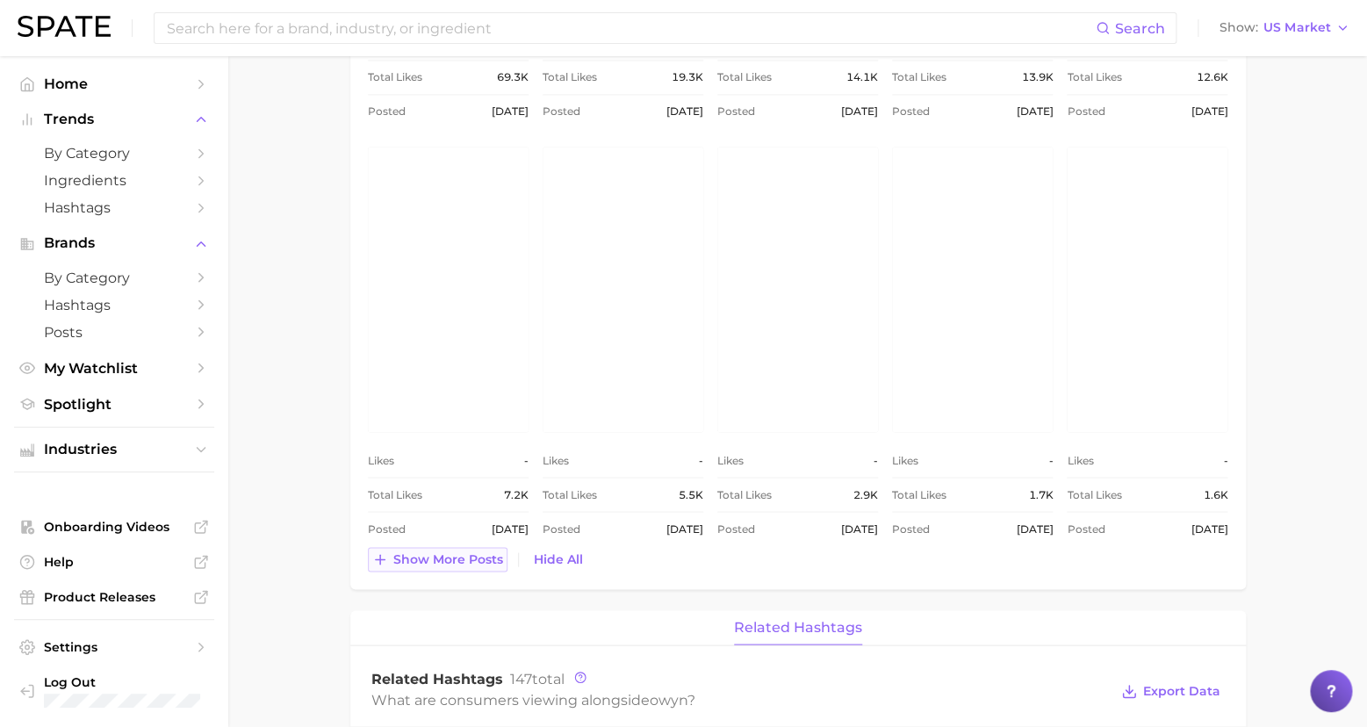
click at [473, 555] on span "Show more posts" at bounding box center [448, 558] width 110 height 15
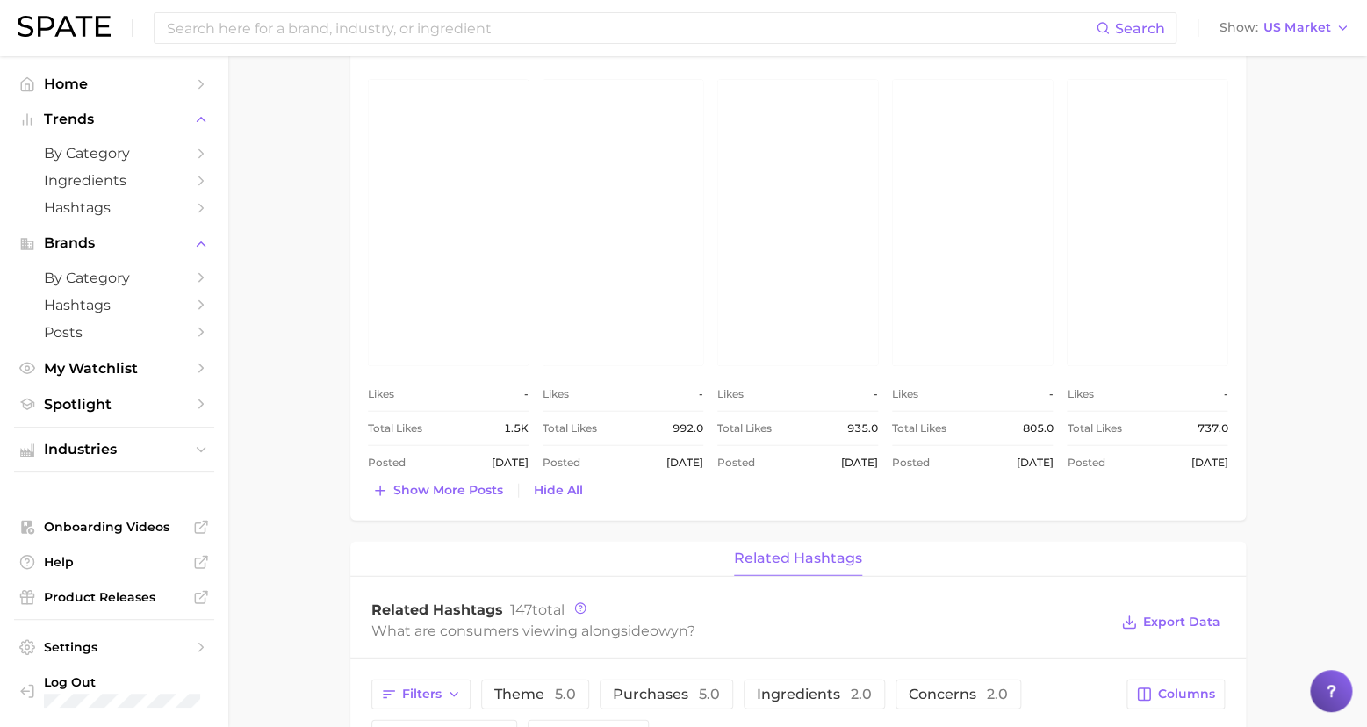
scroll to position [1941, 0]
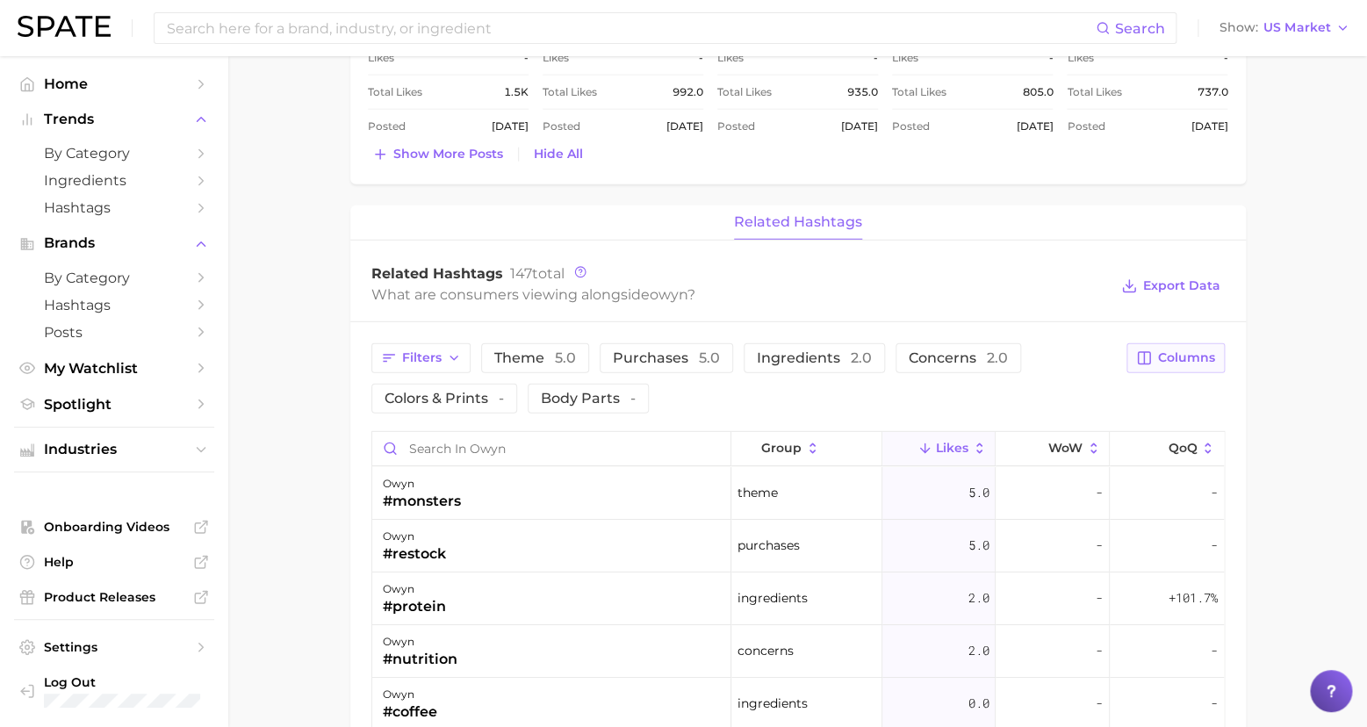
click at [1188, 355] on span "Columns" at bounding box center [1186, 357] width 57 height 15
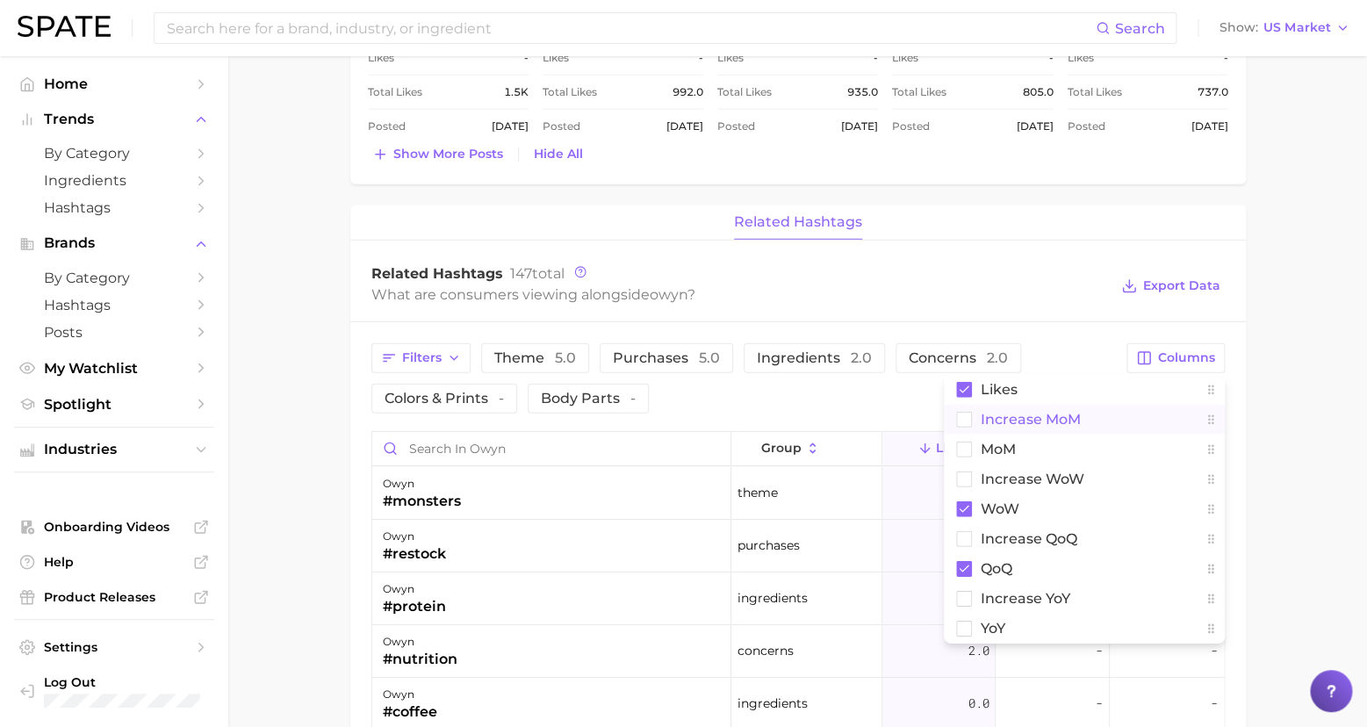
click at [1031, 412] on span "Increase MoM" at bounding box center [1030, 419] width 100 height 15
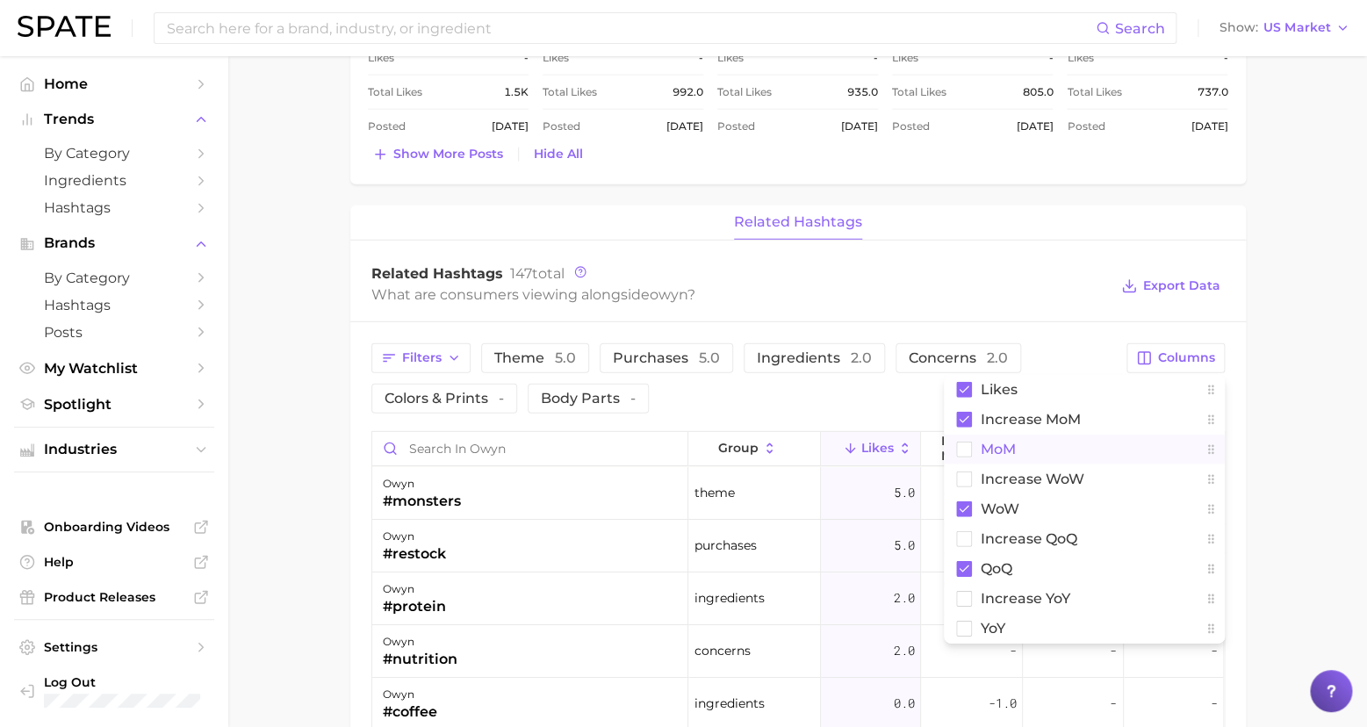
click at [1002, 442] on span "MoM" at bounding box center [997, 449] width 35 height 15
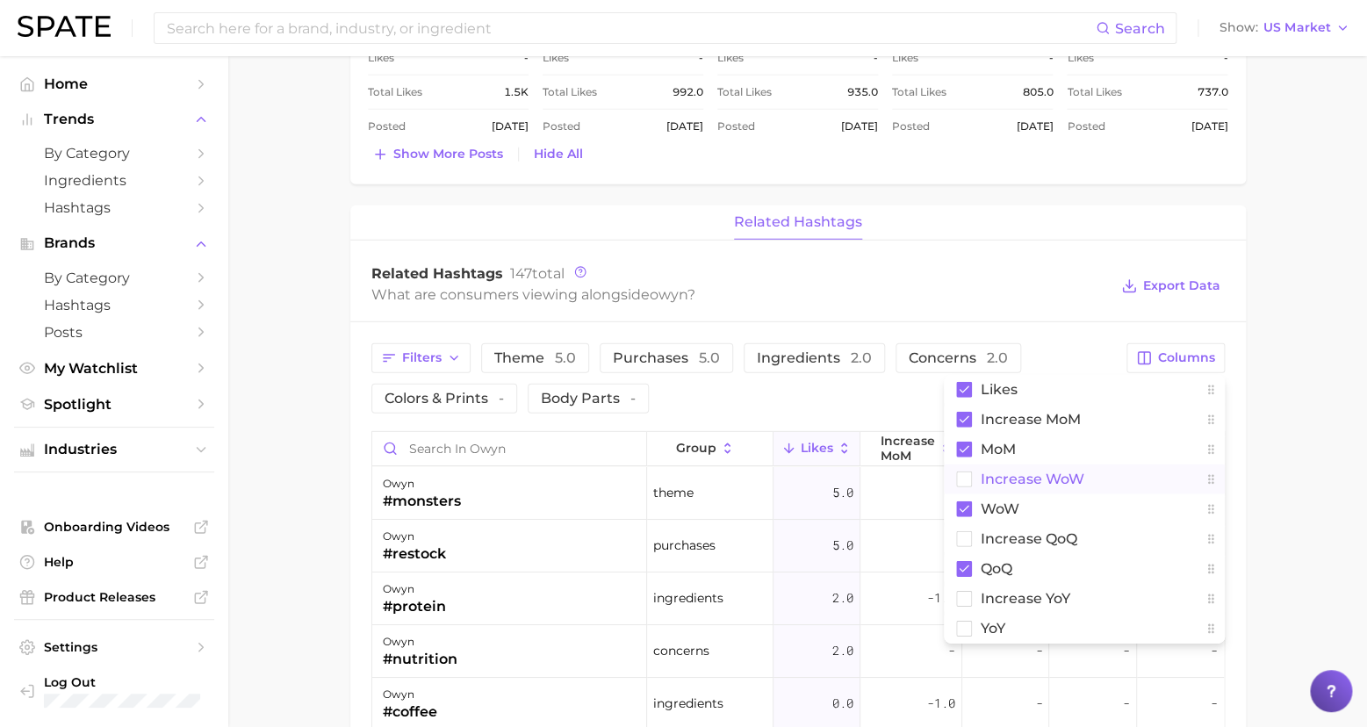
click at [1003, 479] on button "Increase WoW" at bounding box center [1084, 479] width 281 height 30
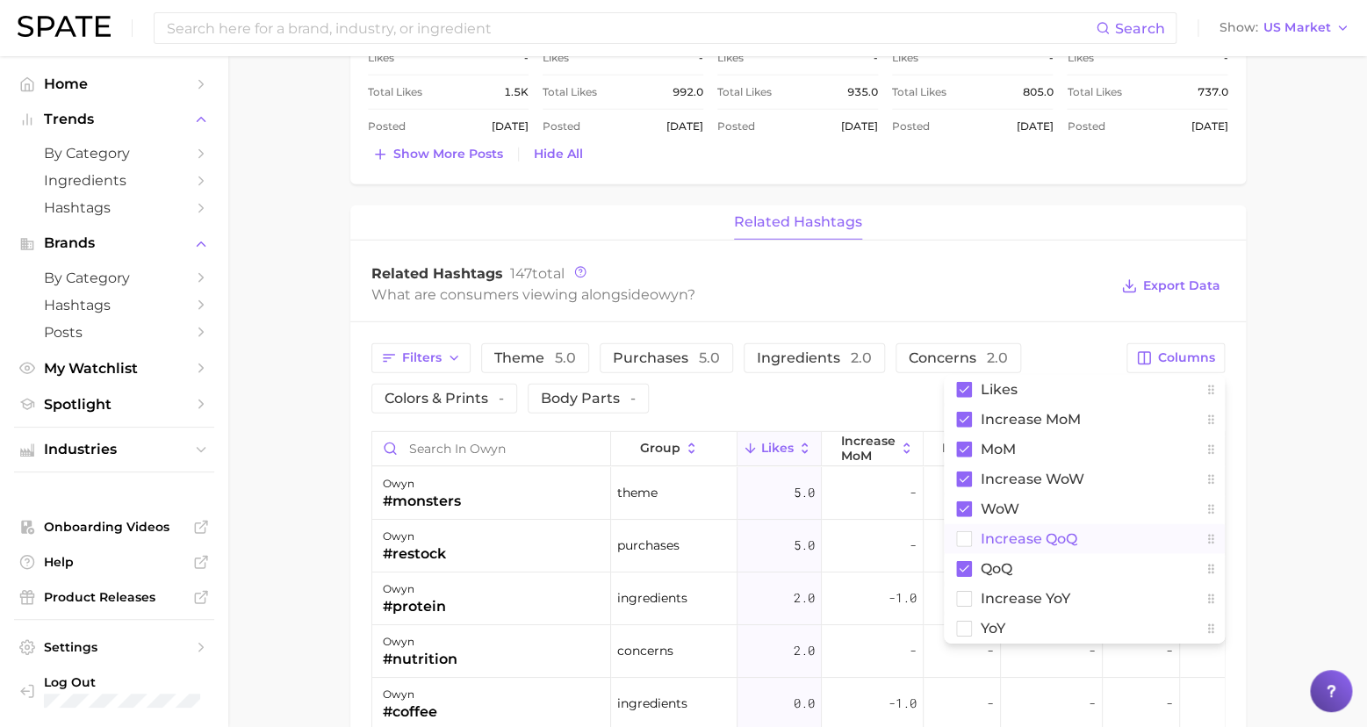
click at [1013, 531] on span "Increase QoQ" at bounding box center [1028, 538] width 97 height 15
click at [996, 597] on button "Increase YoY" at bounding box center [1084, 599] width 281 height 30
click at [998, 624] on span "YoY" at bounding box center [992, 628] width 25 height 15
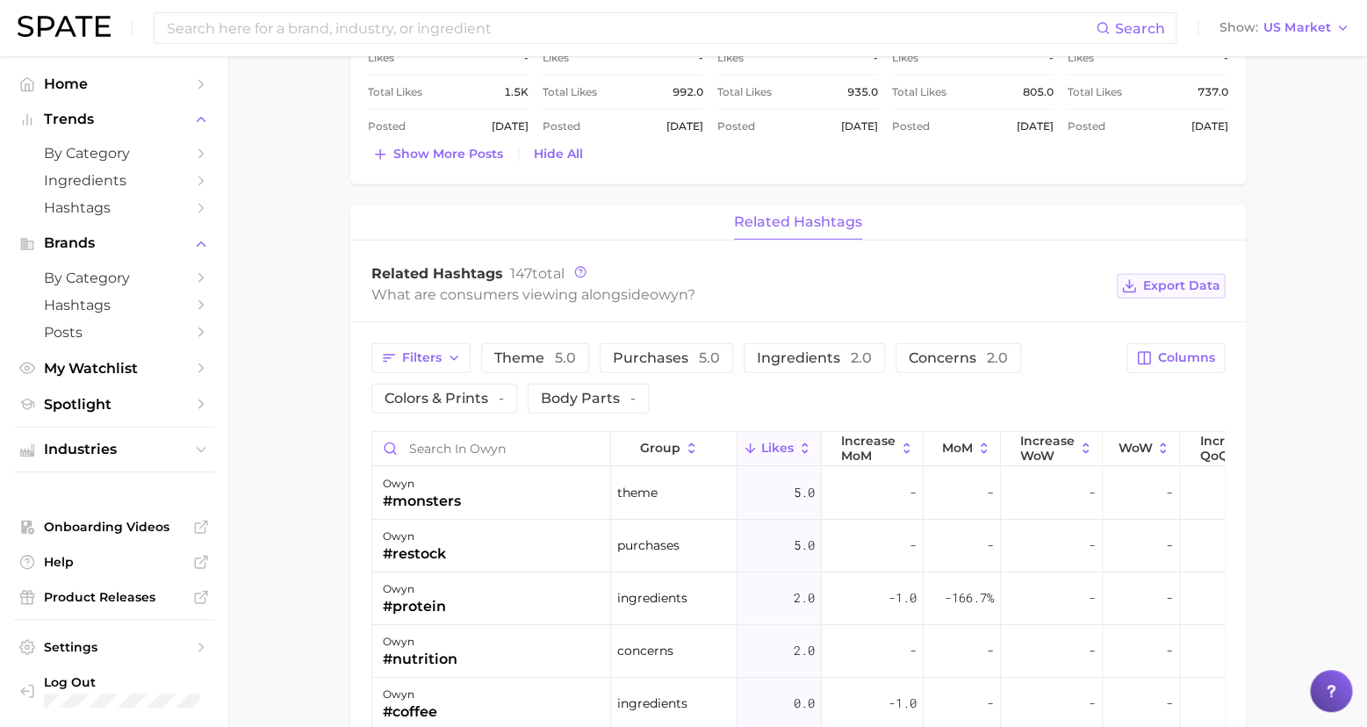
click at [1184, 278] on span "Export Data" at bounding box center [1181, 285] width 77 height 15
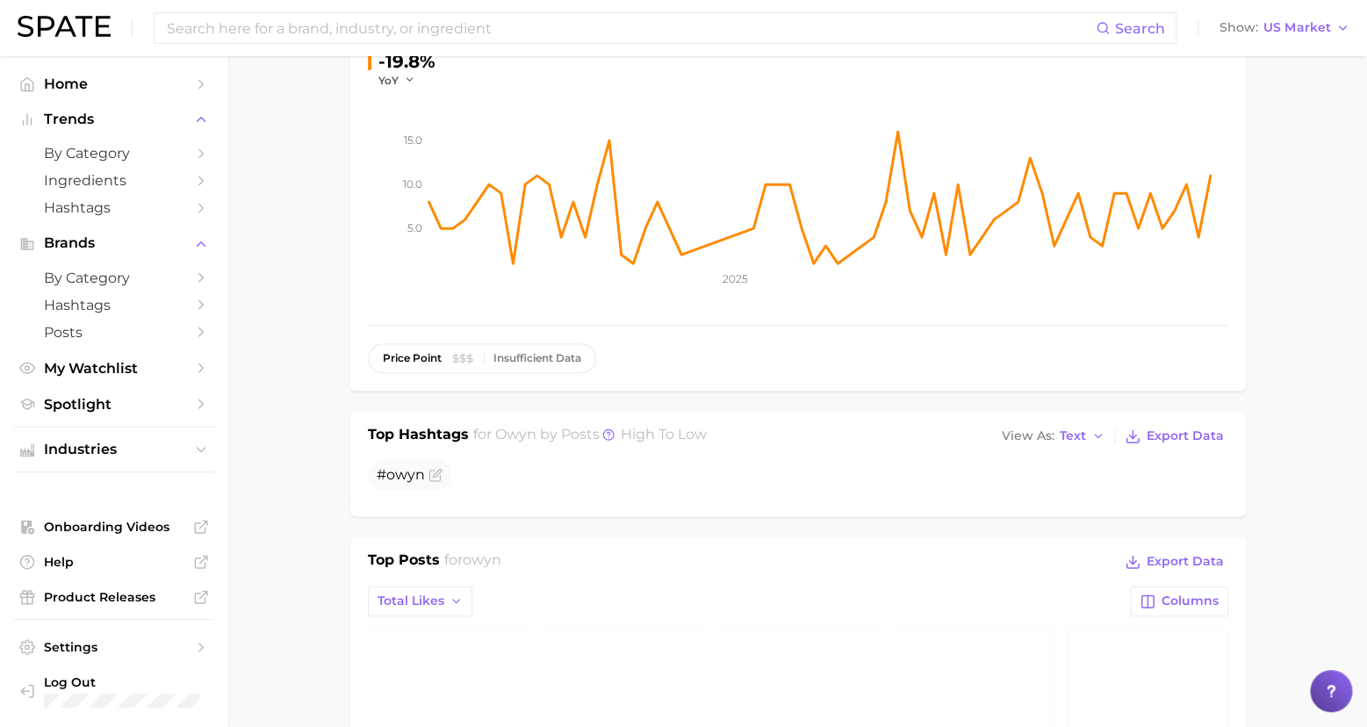
scroll to position [0, 0]
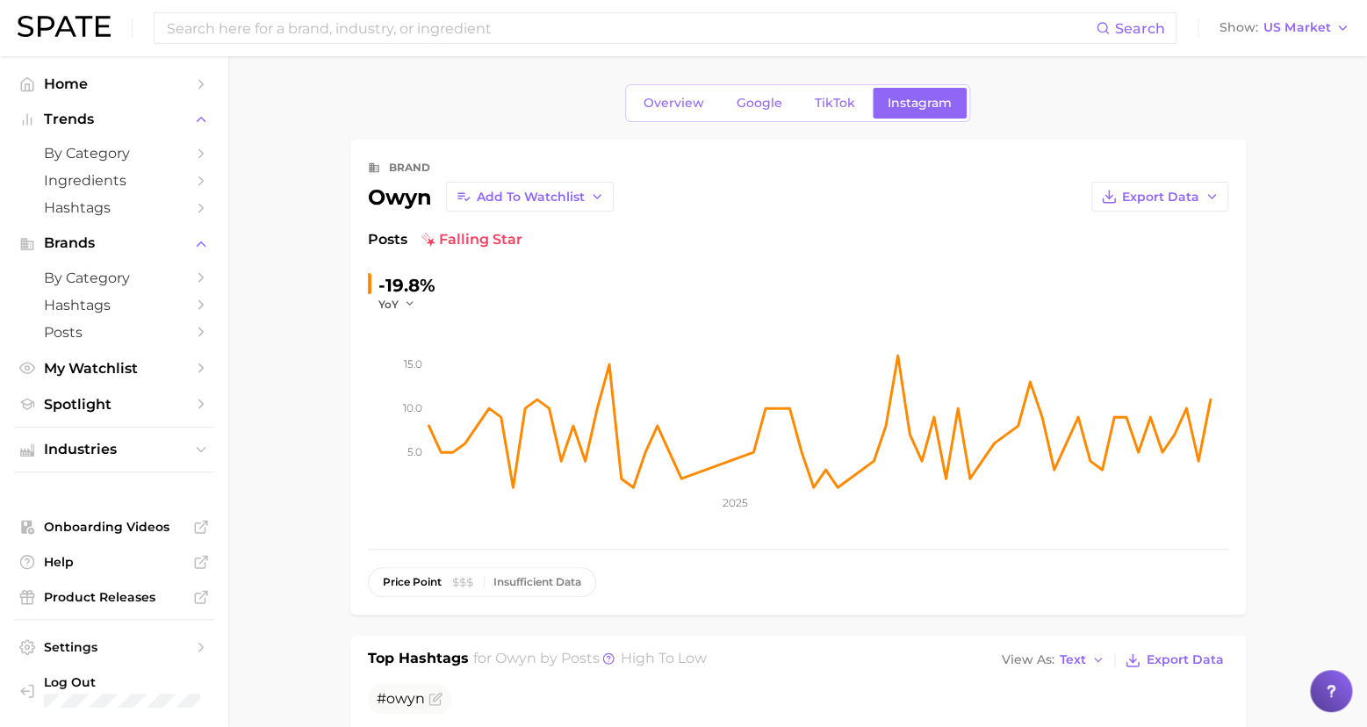
click at [73, 402] on span "Spotlight" at bounding box center [114, 404] width 140 height 17
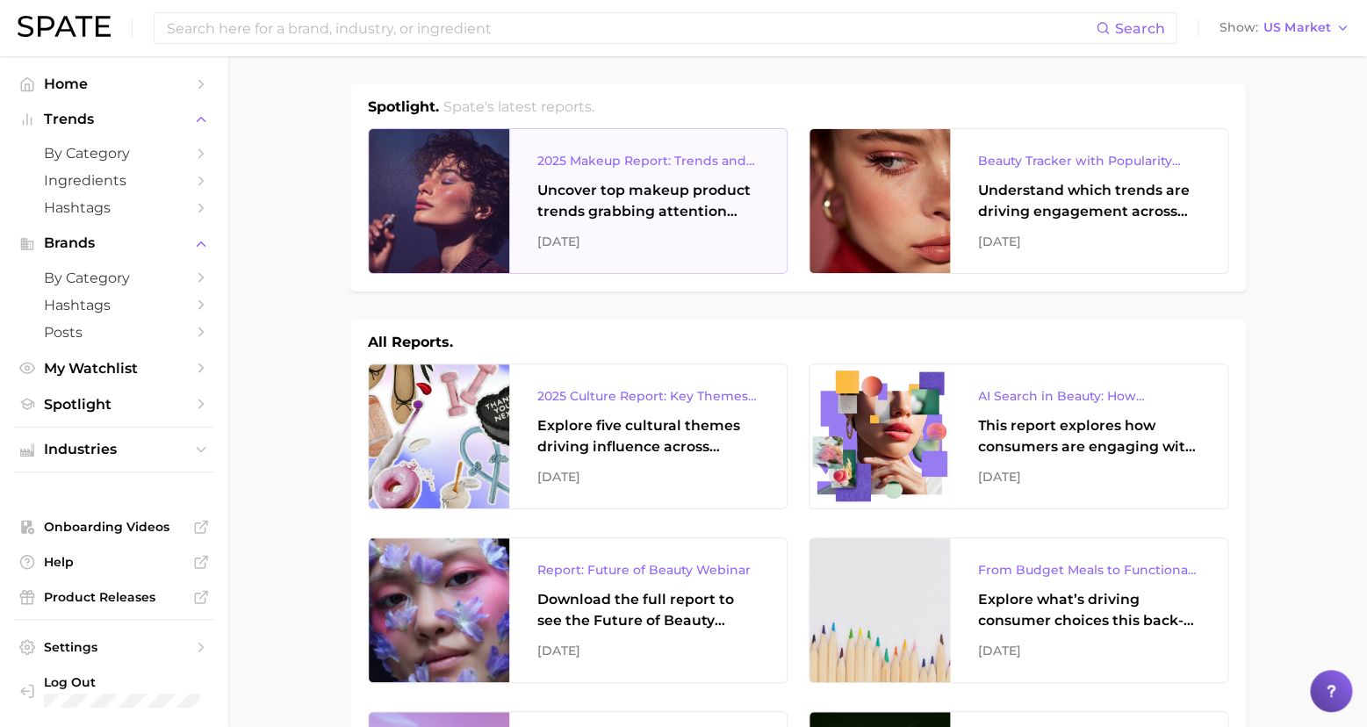
click at [649, 194] on div "Uncover top makeup product trends grabbing attention across eye, lip, and face …" at bounding box center [647, 201] width 221 height 42
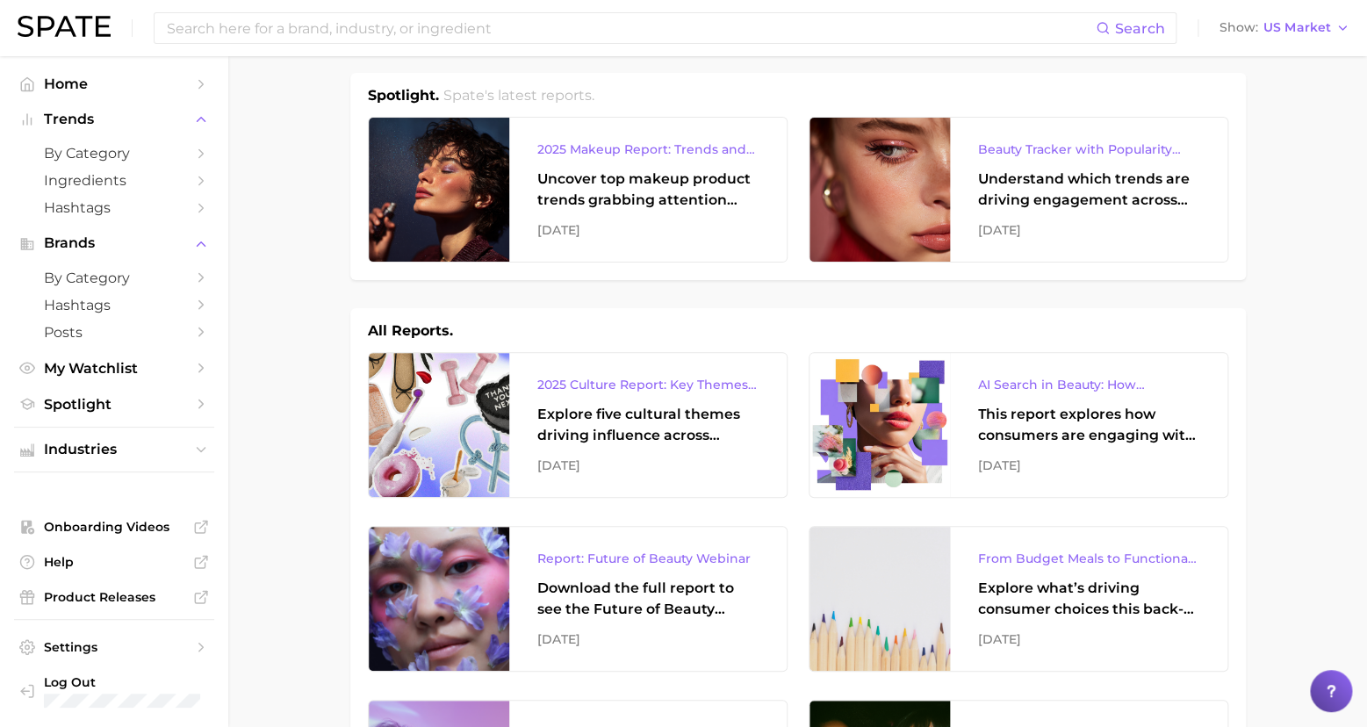
scroll to position [200, 0]
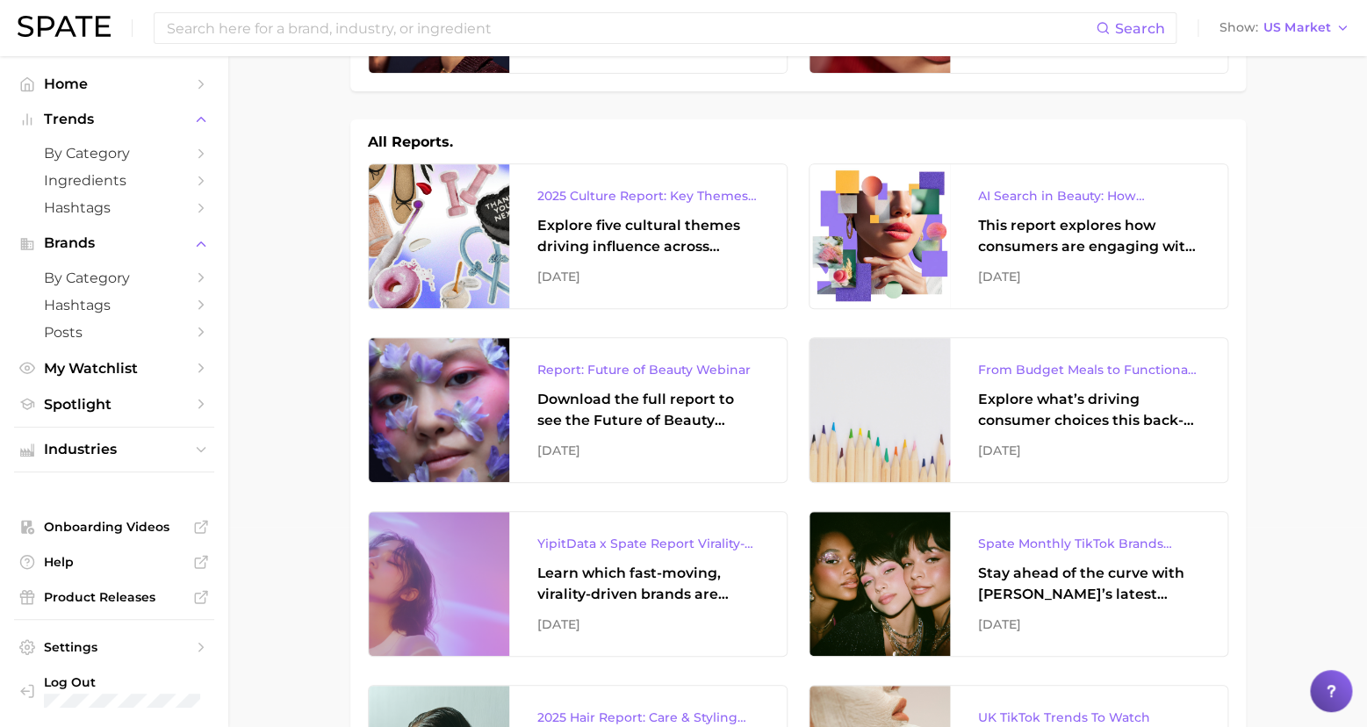
click at [187, 442] on button "Industries" at bounding box center [114, 449] width 200 height 26
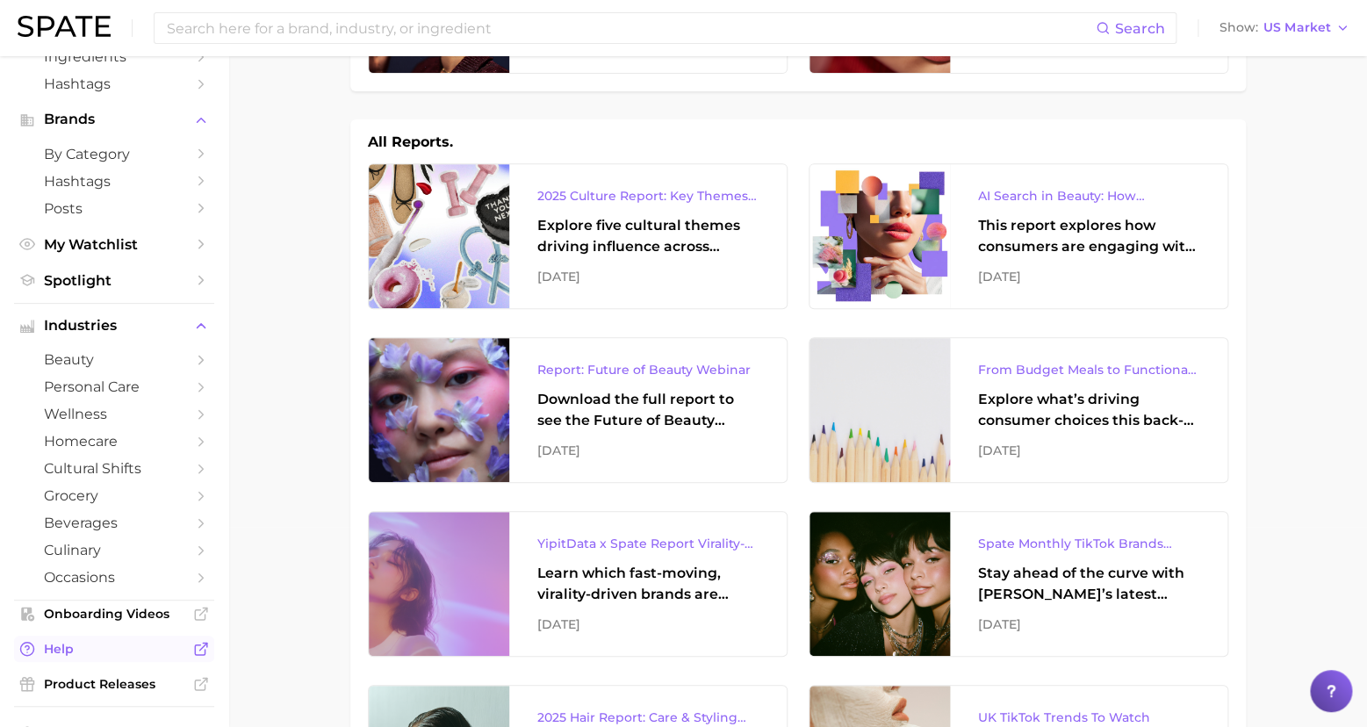
scroll to position [197, 0]
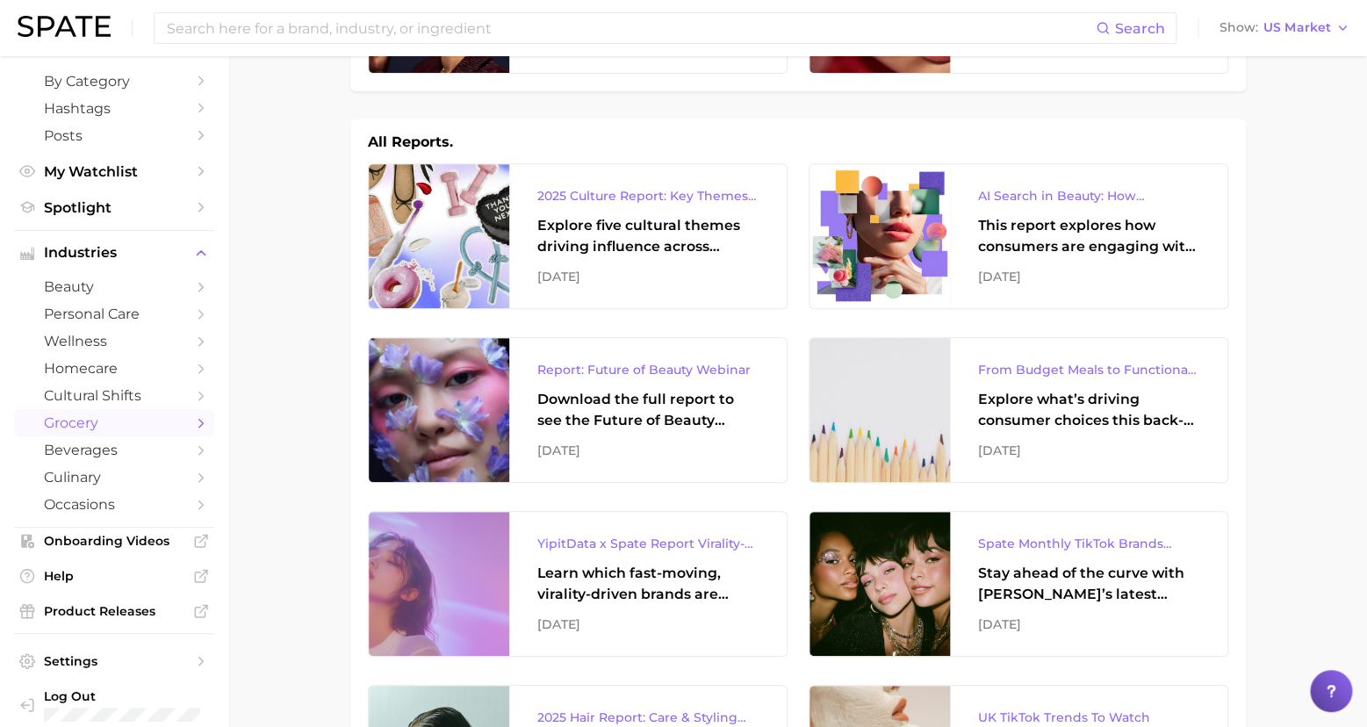
click at [72, 414] on span "grocery" at bounding box center [114, 422] width 140 height 17
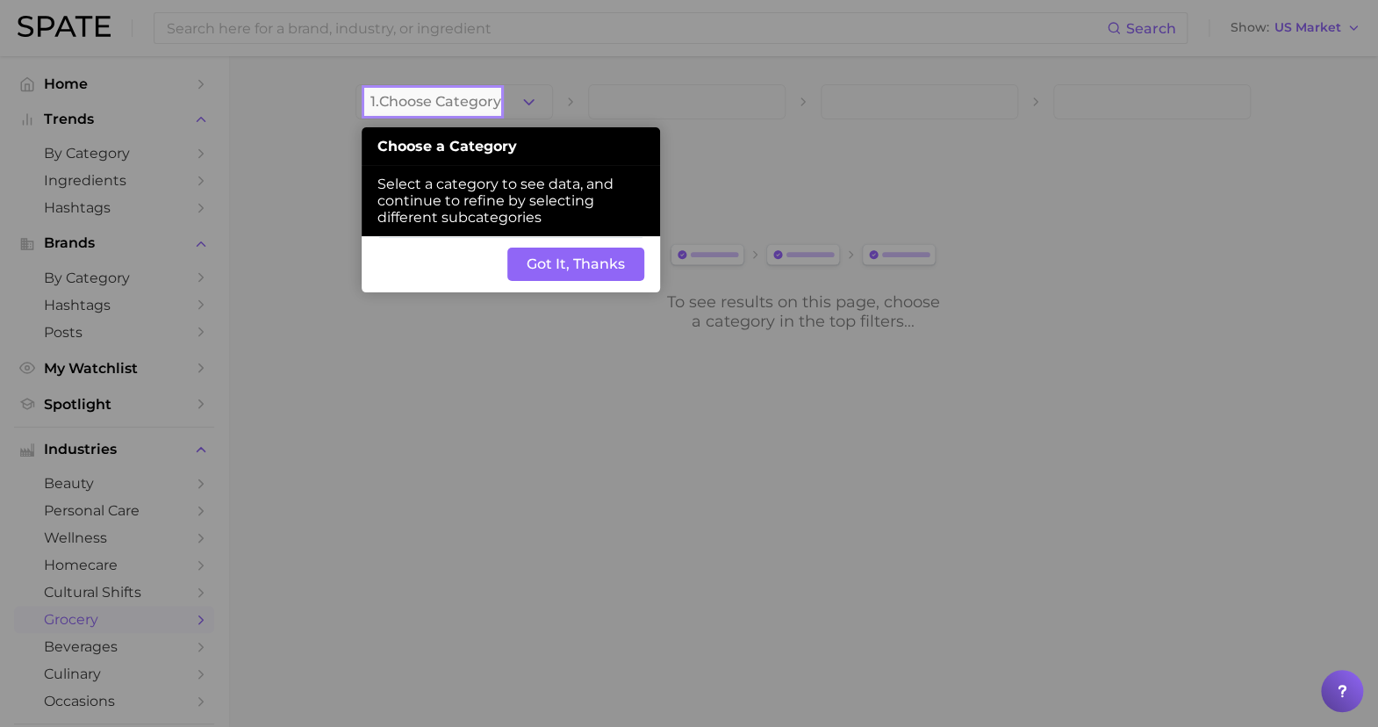
click at [578, 248] on button "Got It, Thanks" at bounding box center [575, 264] width 137 height 33
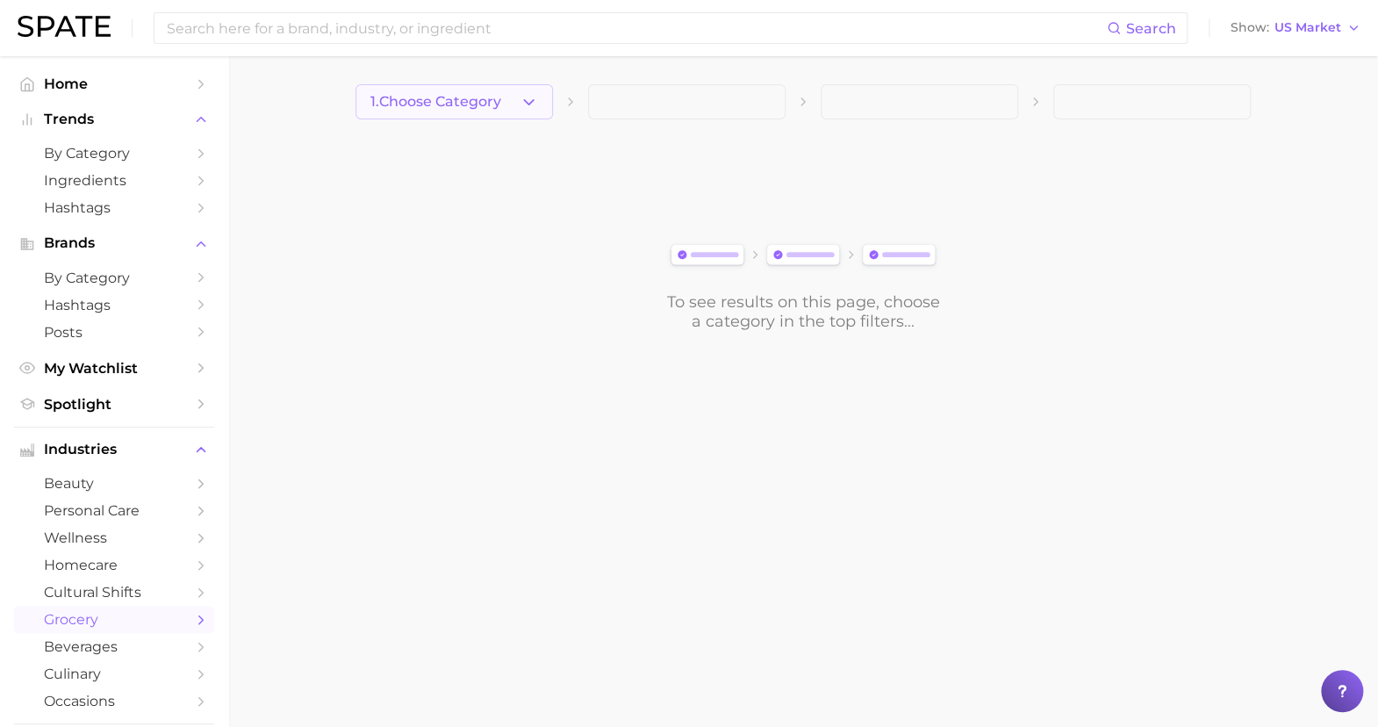
click at [530, 99] on icon "button" at bounding box center [529, 102] width 18 height 18
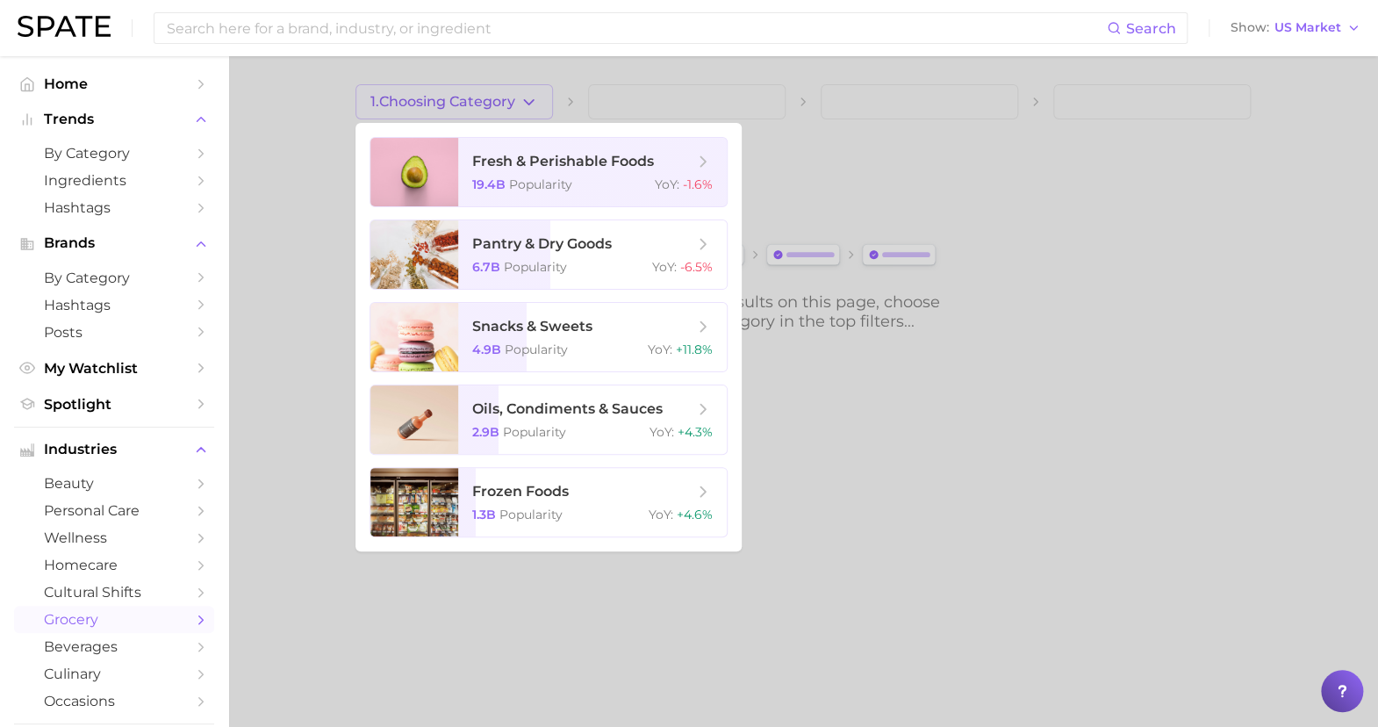
click at [1137, 380] on div at bounding box center [689, 363] width 1378 height 727
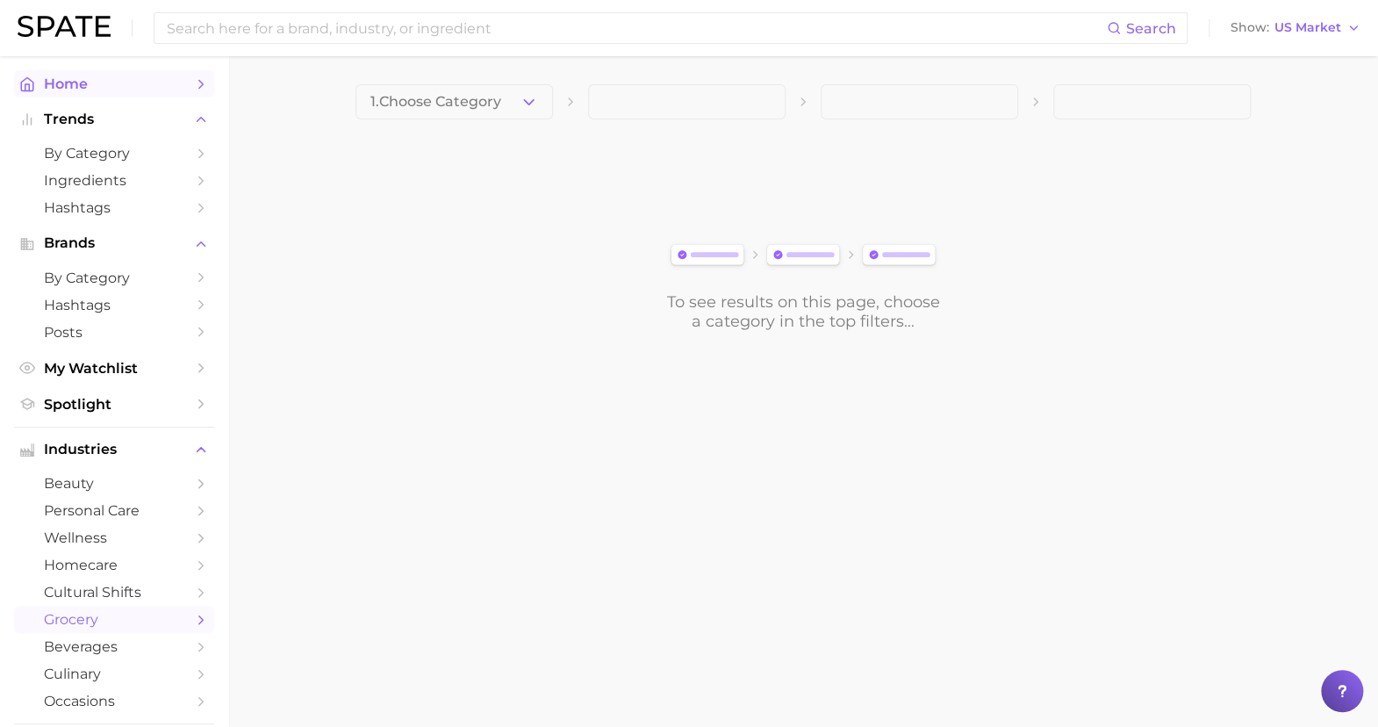
click at [69, 75] on span "Home" at bounding box center [114, 83] width 140 height 17
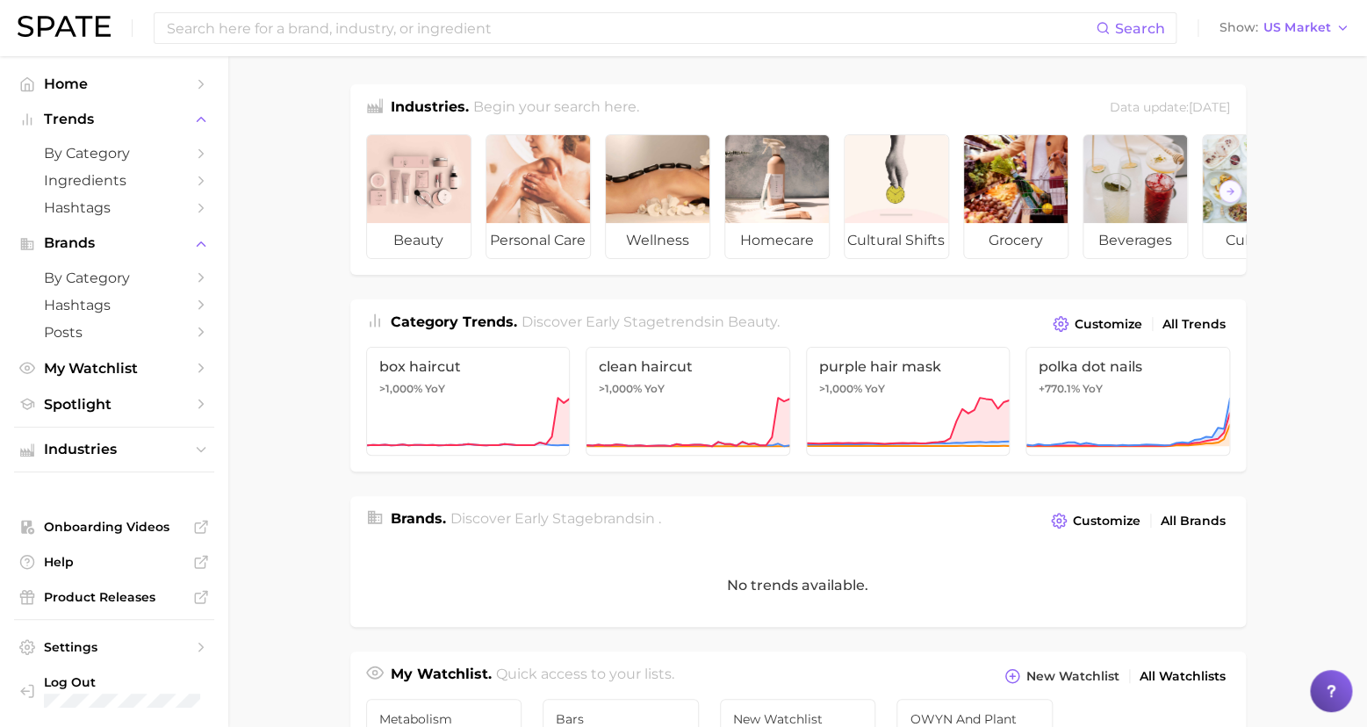
click at [1279, 359] on main "Industries. Begin your search here. Data update: [DATE] beauty personal care we…" at bounding box center [797, 720] width 1138 height 1329
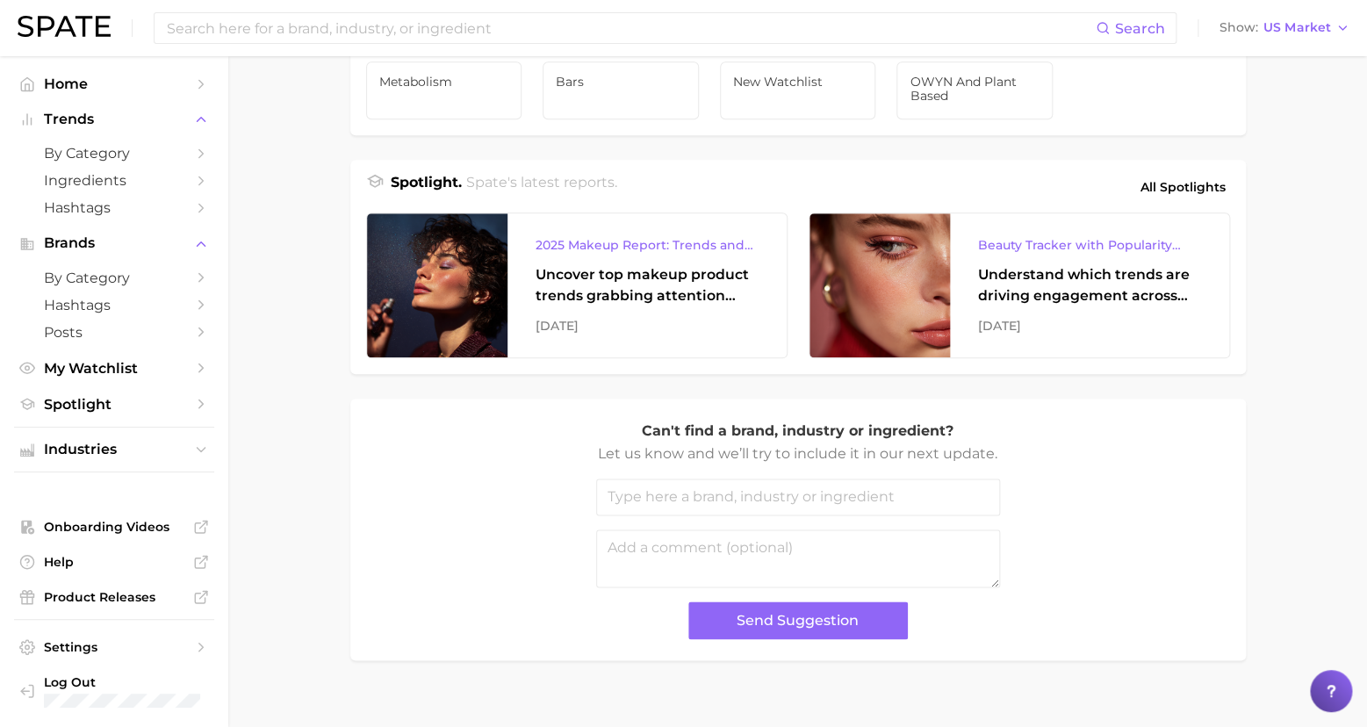
scroll to position [658, 0]
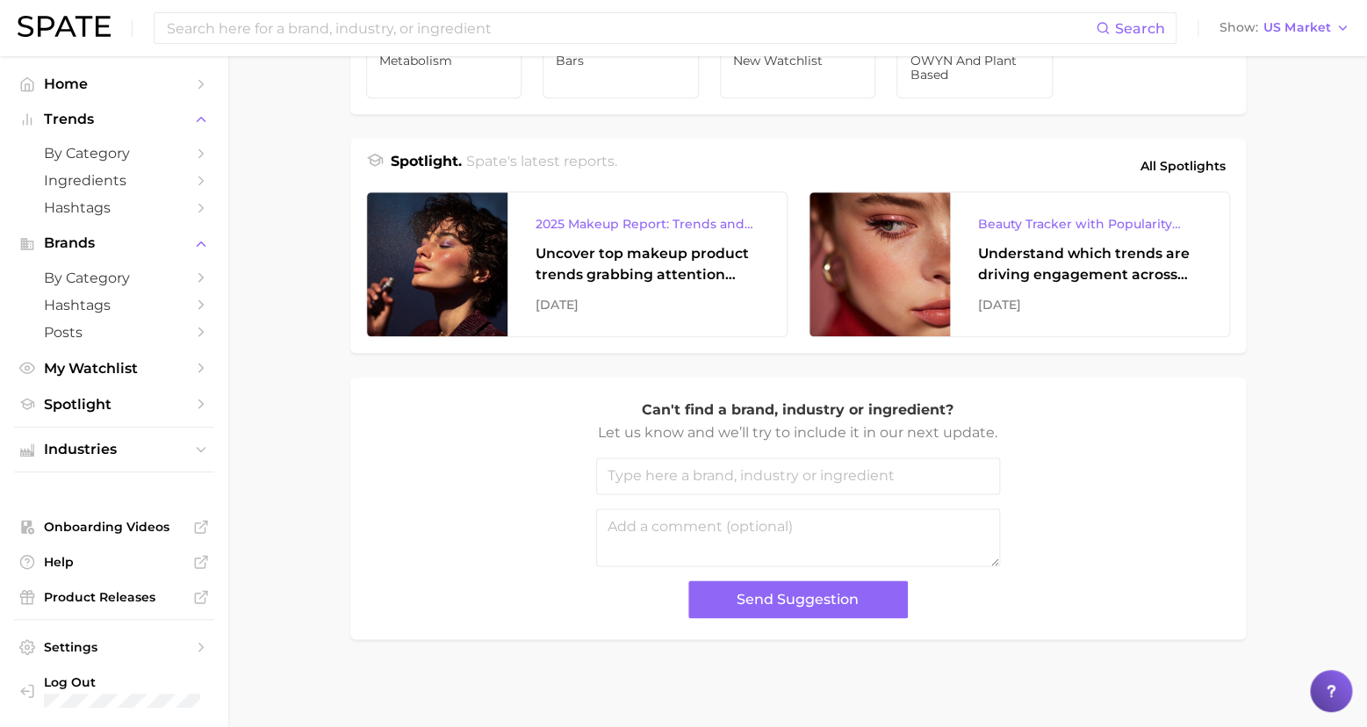
click at [1279, 358] on main "Industries. Begin your search here. Data update: [DATE] beauty personal care we…" at bounding box center [797, 62] width 1138 height 1329
click at [1264, 352] on main "Industries. Begin your search here. Data update: [DATE] beauty personal care we…" at bounding box center [797, 62] width 1138 height 1329
